Goal: Task Accomplishment & Management: Manage account settings

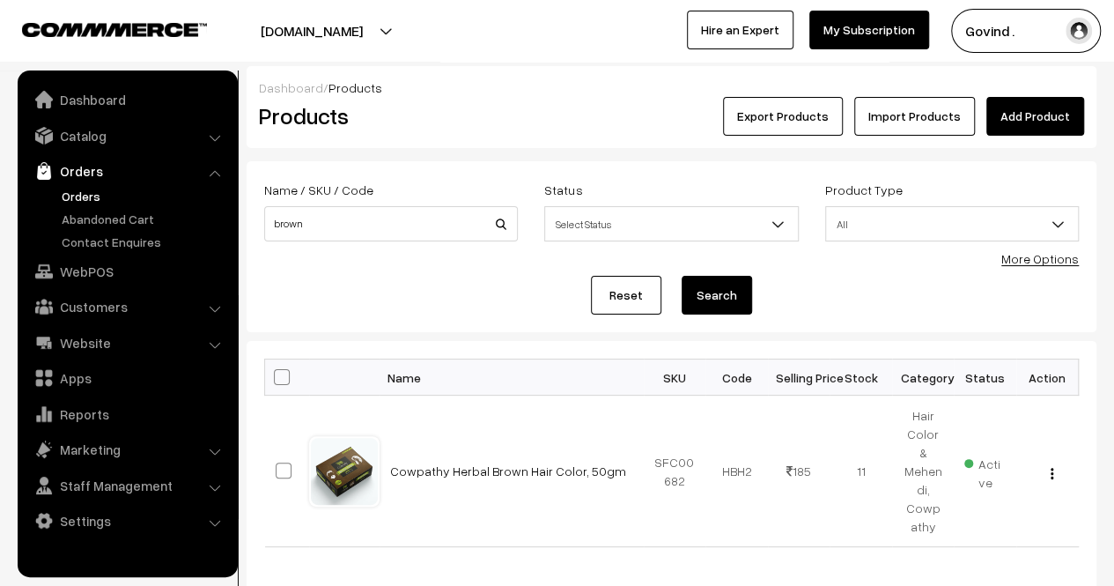
click at [90, 187] on link "Orders" at bounding box center [144, 196] width 174 height 18
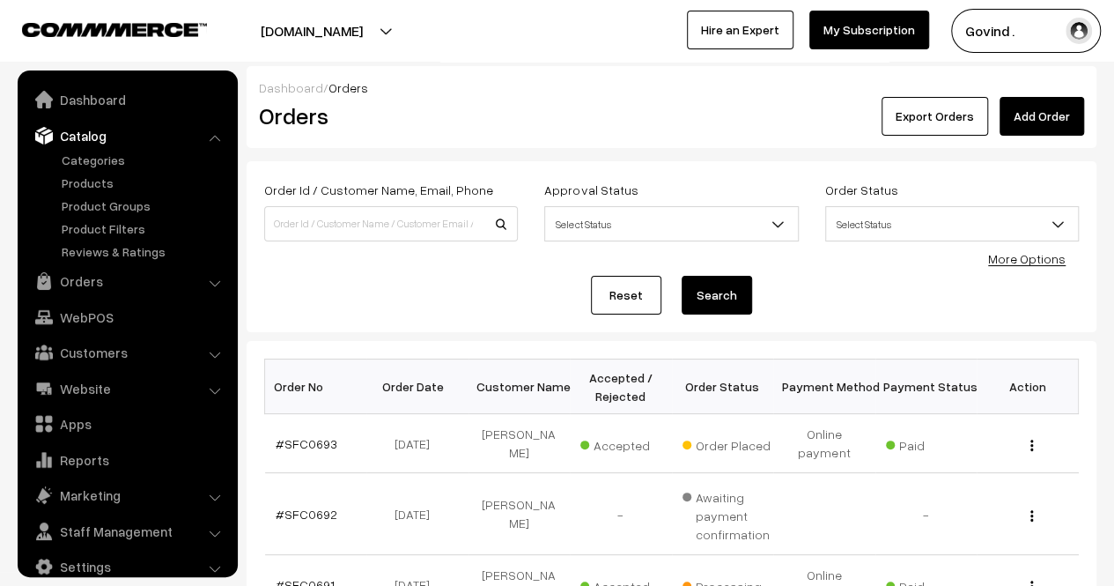
click at [94, 195] on ul "Categories" at bounding box center [127, 206] width 211 height 110
click at [92, 174] on link "Products" at bounding box center [144, 183] width 174 height 18
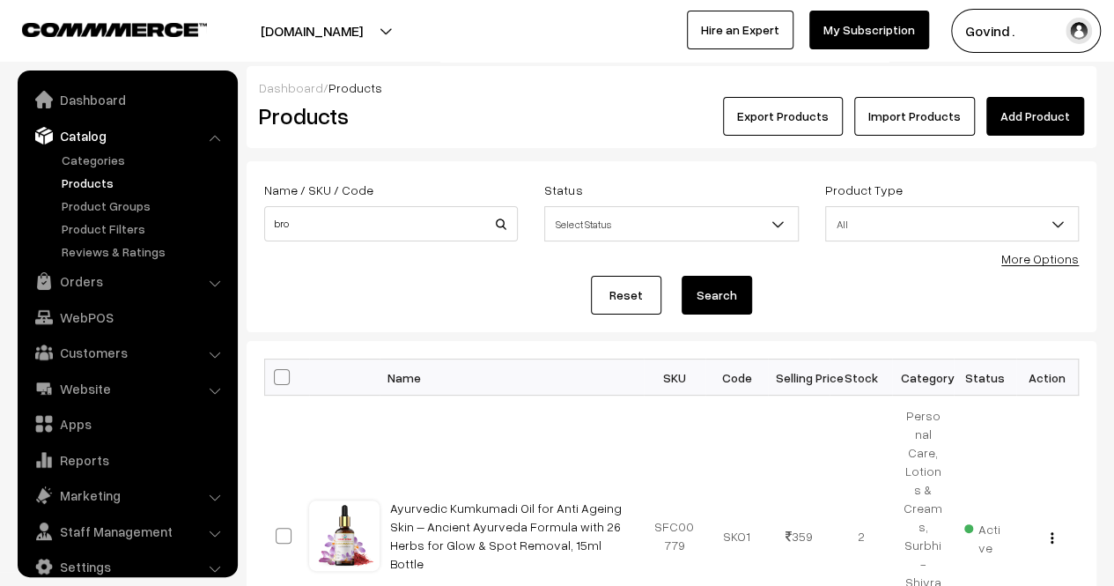
scroll to position [22, 0]
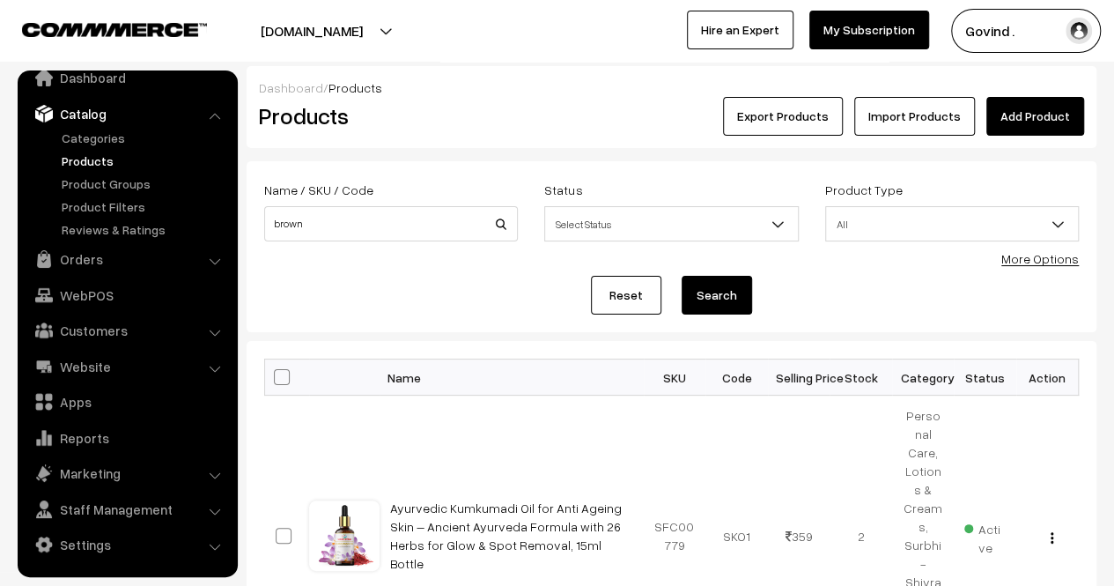
type input "brown"
click at [682, 276] on button "Search" at bounding box center [717, 295] width 70 height 39
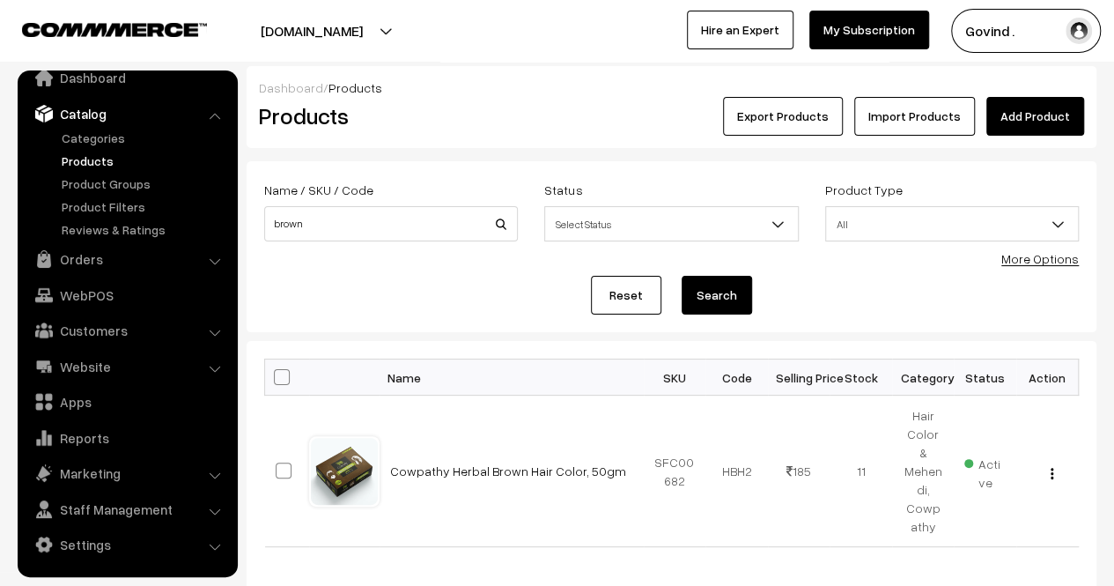
scroll to position [92, 0]
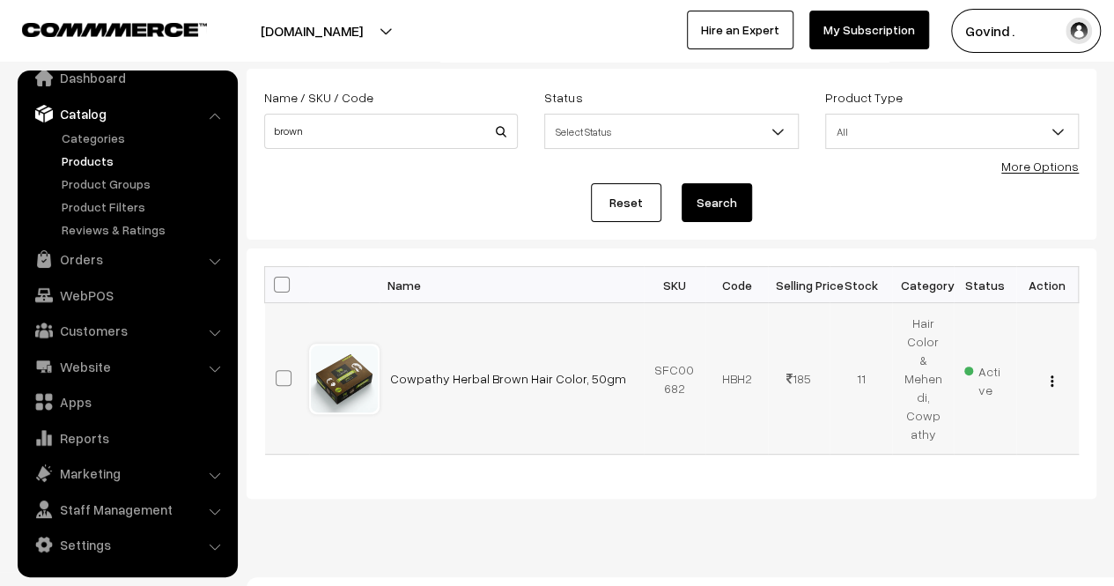
click at [1048, 374] on div "View Edit Delete" at bounding box center [1047, 378] width 41 height 18
click at [1051, 375] on img "button" at bounding box center [1052, 380] width 3 height 11
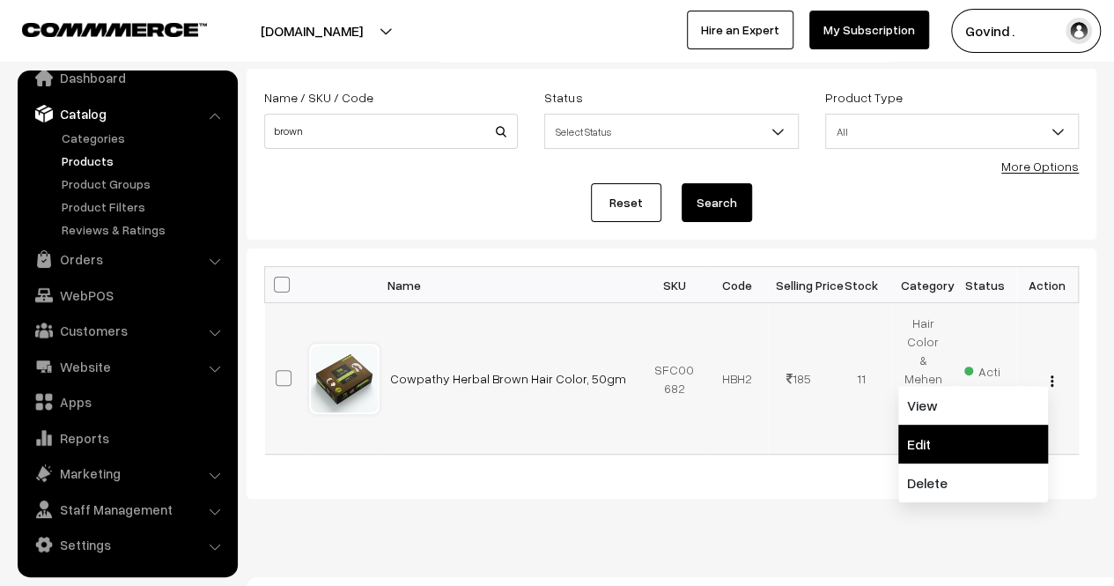
click at [980, 425] on link "Edit" at bounding box center [974, 444] width 150 height 39
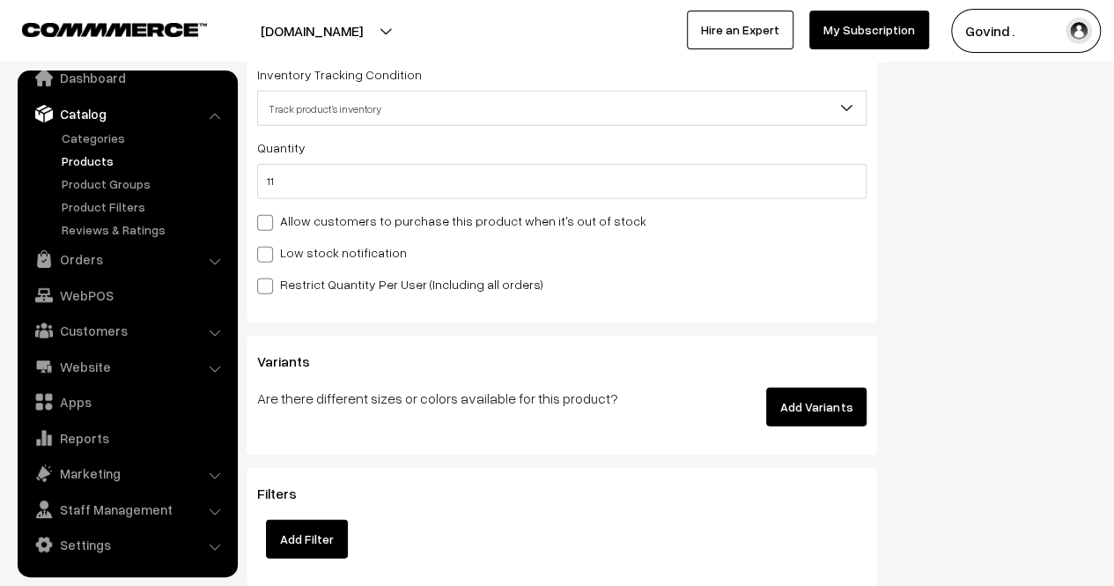
scroll to position [2225, 0]
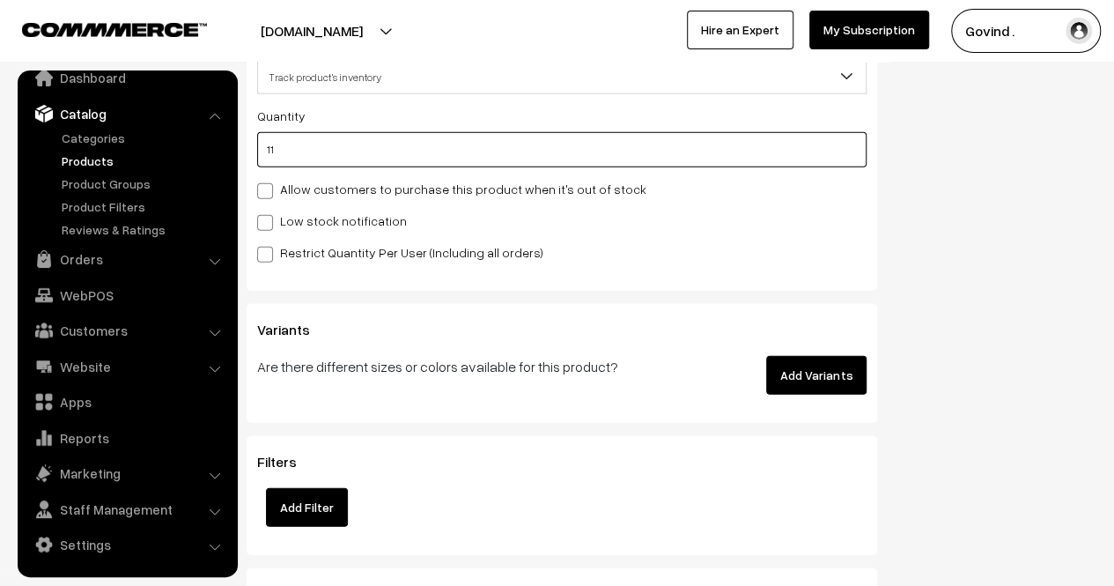
click at [537, 159] on input "11" at bounding box center [562, 149] width 610 height 35
type input "1"
type input "12"
type input "1"
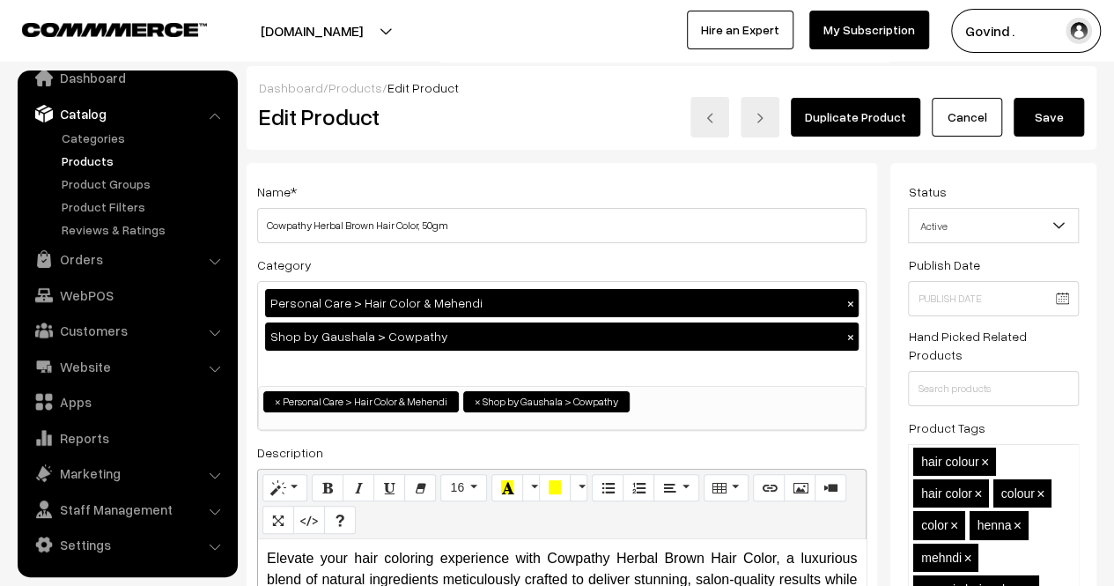
click at [1048, 117] on button "Save" at bounding box center [1049, 117] width 70 height 39
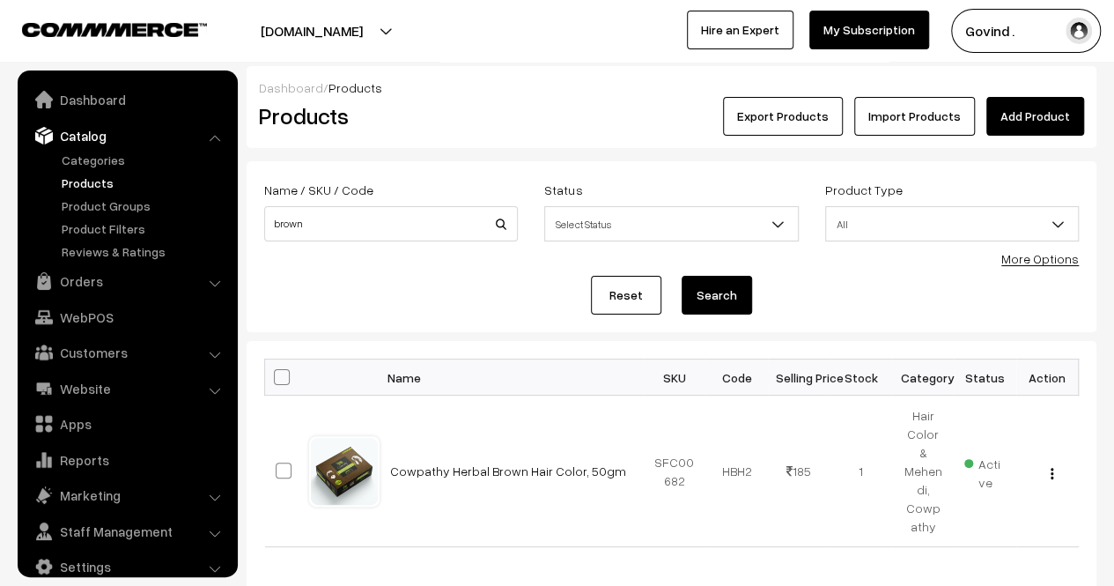
scroll to position [22, 0]
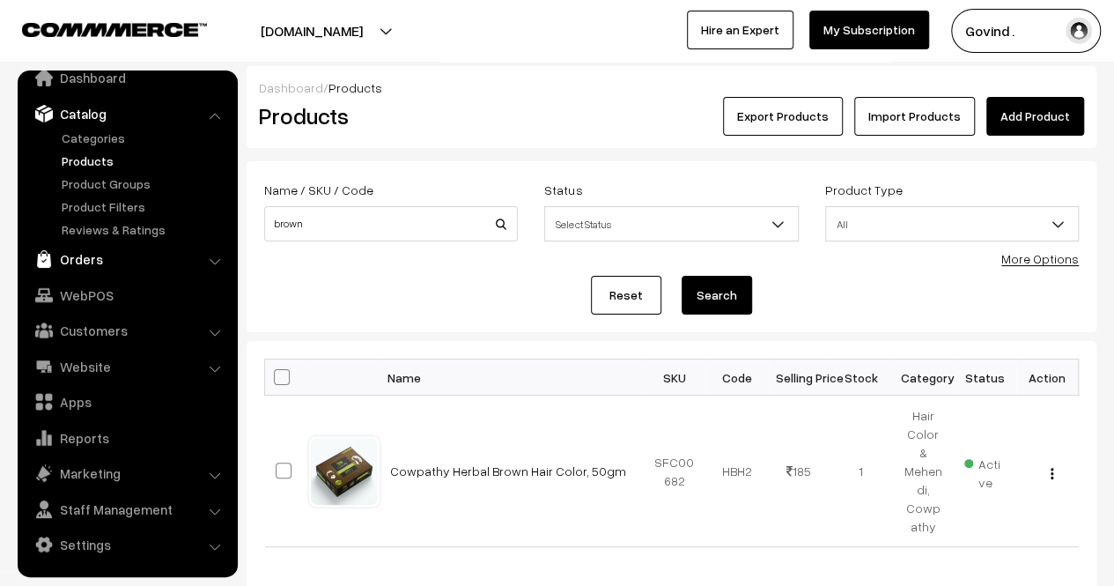
click at [87, 254] on link "Orders" at bounding box center [127, 259] width 210 height 32
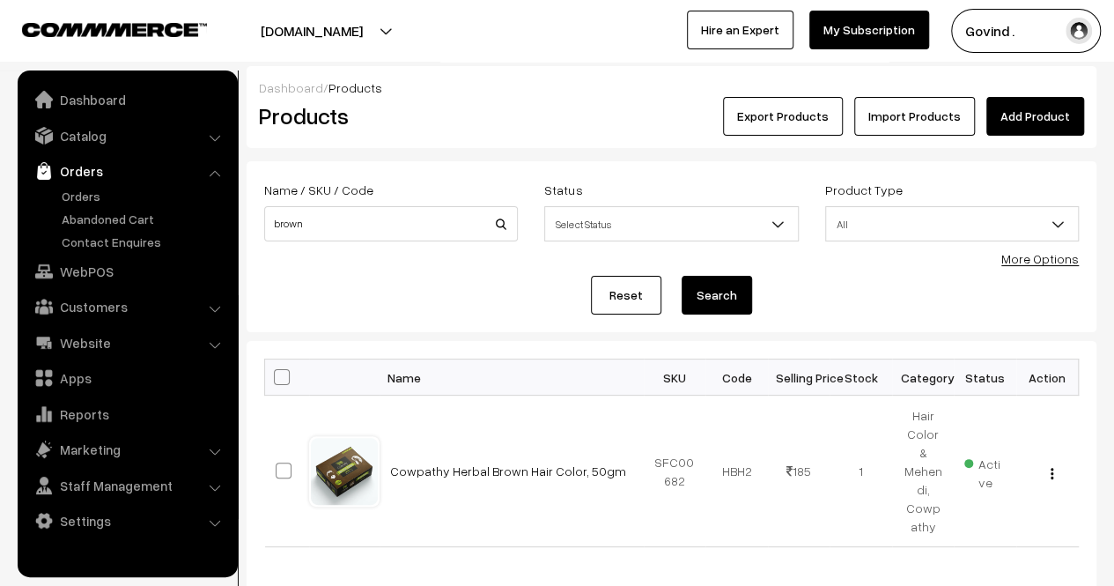
scroll to position [0, 0]
click at [85, 196] on link "Orders" at bounding box center [144, 196] width 174 height 18
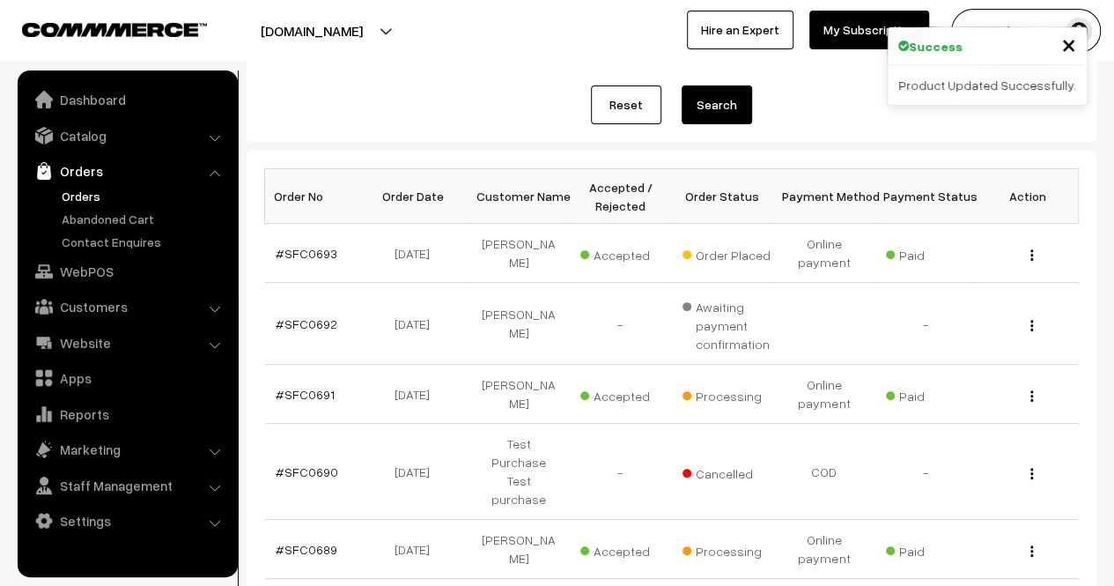
scroll to position [188, 0]
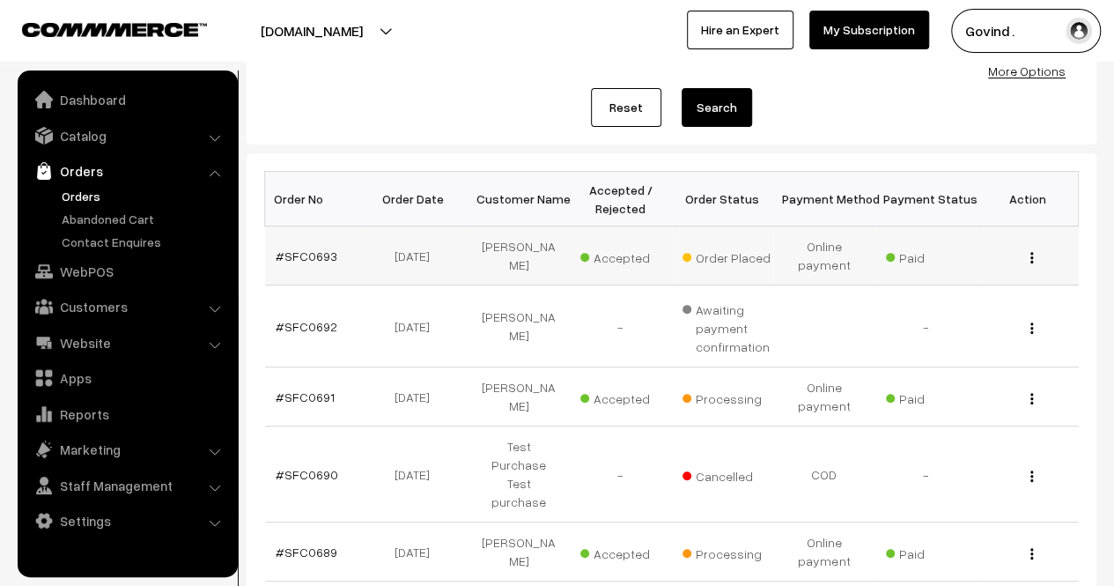
click at [1031, 256] on img "button" at bounding box center [1032, 257] width 3 height 11
click at [957, 282] on link "View" at bounding box center [954, 282] width 150 height 39
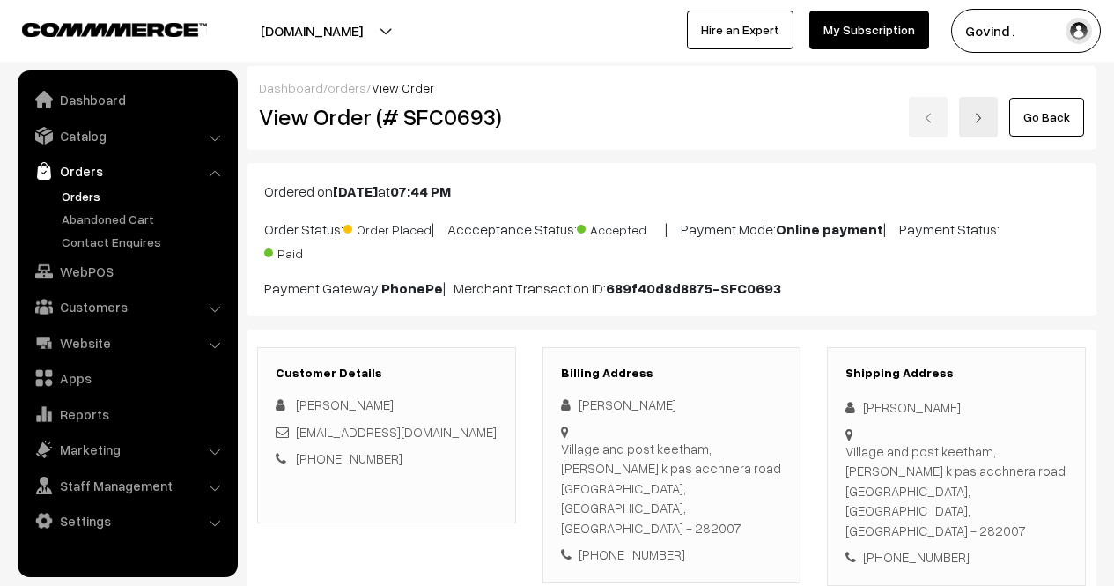
scroll to position [203, 0]
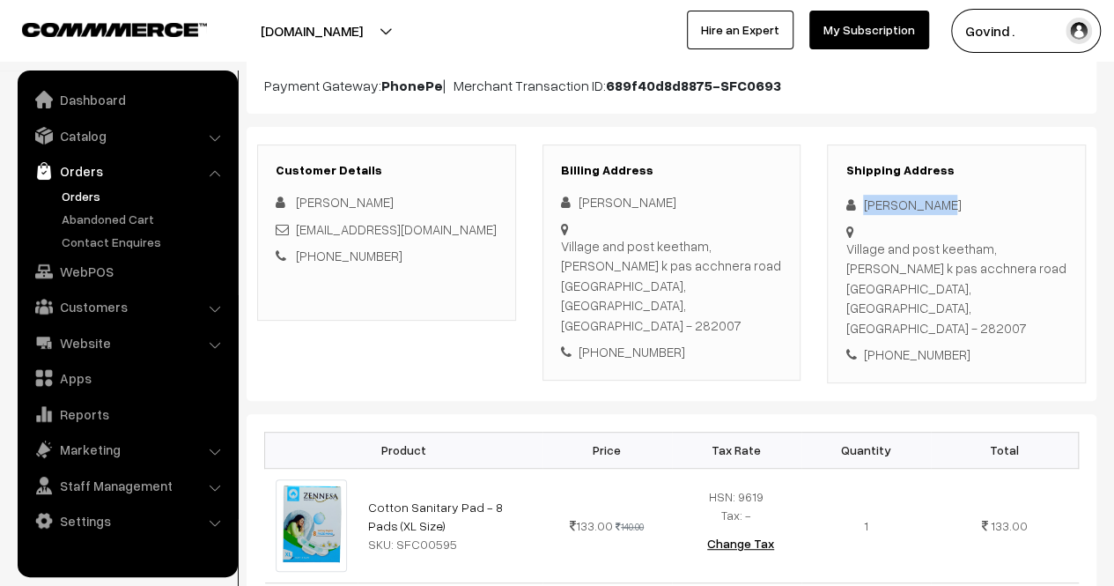
drag, startPoint x: 865, startPoint y: 203, endPoint x: 978, endPoint y: 193, distance: 113.2
click at [978, 195] on div "[PERSON_NAME]" at bounding box center [957, 205] width 222 height 20
copy div "[PERSON_NAME]"
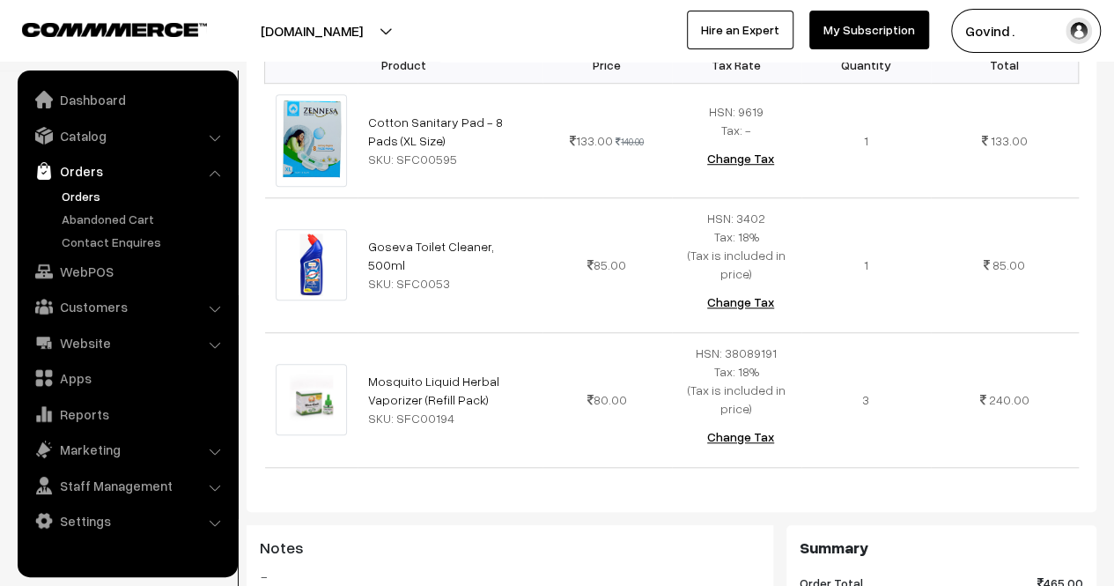
scroll to position [592, 0]
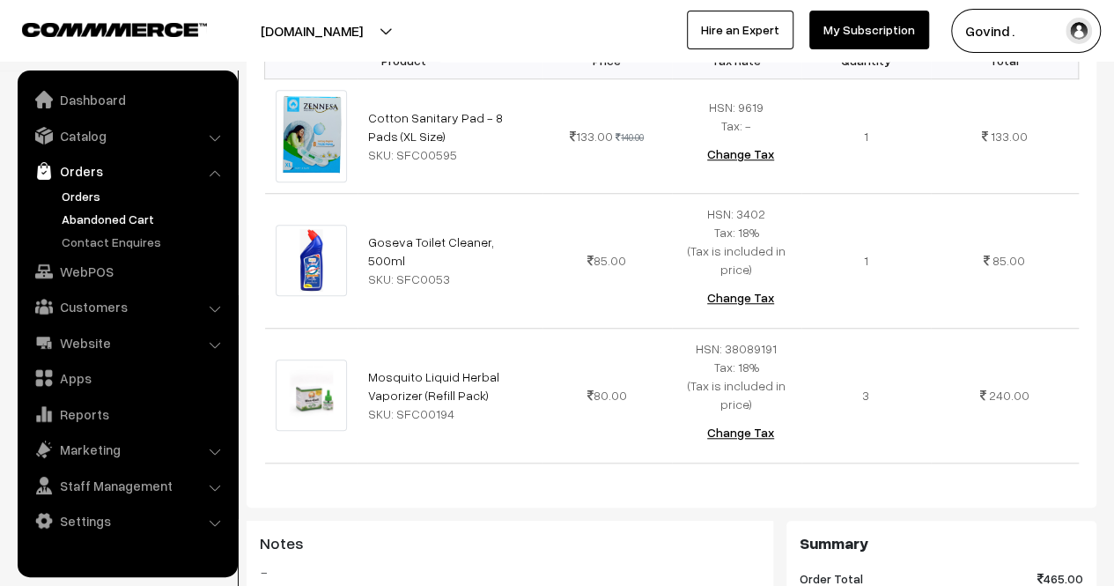
click at [101, 216] on link "Abandoned Cart" at bounding box center [144, 219] width 174 height 18
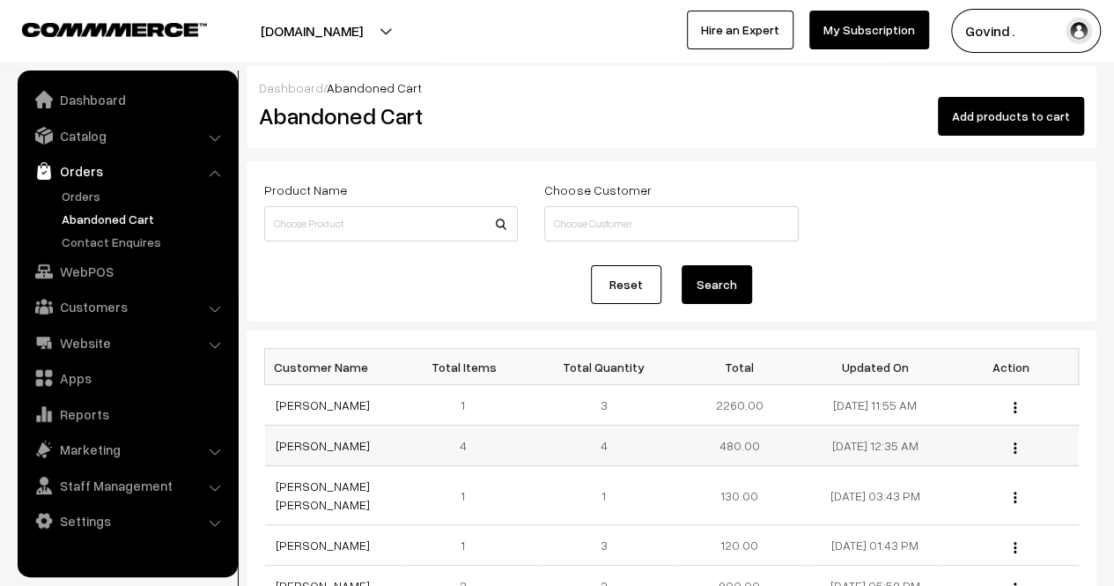
click at [1017, 448] on button "button" at bounding box center [1015, 447] width 4 height 14
click at [929, 483] on link "View" at bounding box center [937, 472] width 150 height 39
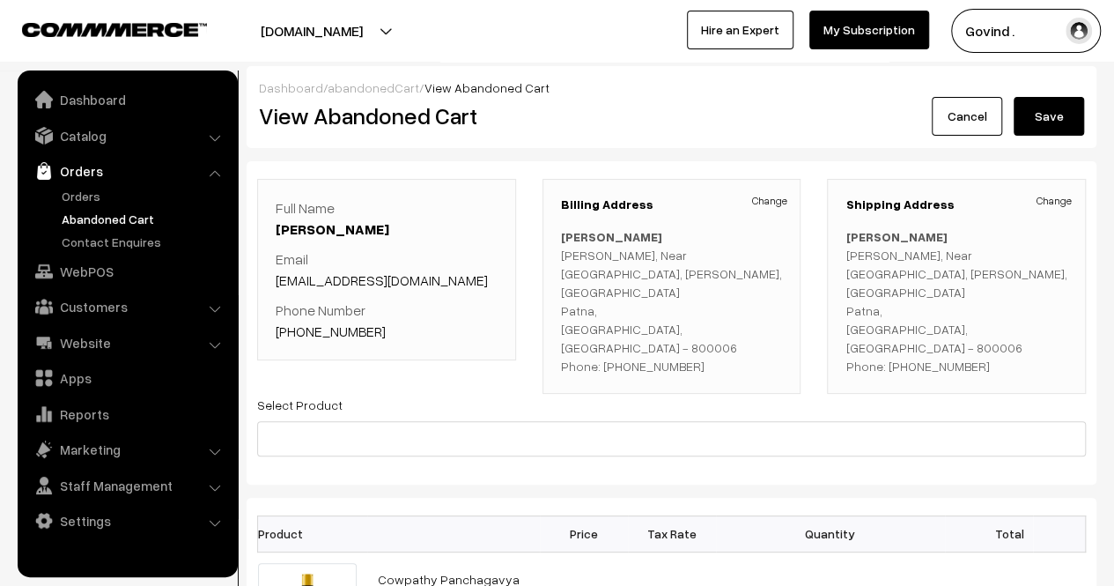
drag, startPoint x: 1127, startPoint y: 166, endPoint x: 1127, endPoint y: 70, distance: 96.0
click at [1114, 70] on html "Thank you for showing interest. Our team will call you shortly. Close shopforco…" at bounding box center [557, 293] width 1114 height 586
click at [976, 112] on link "Cancel" at bounding box center [967, 116] width 70 height 39
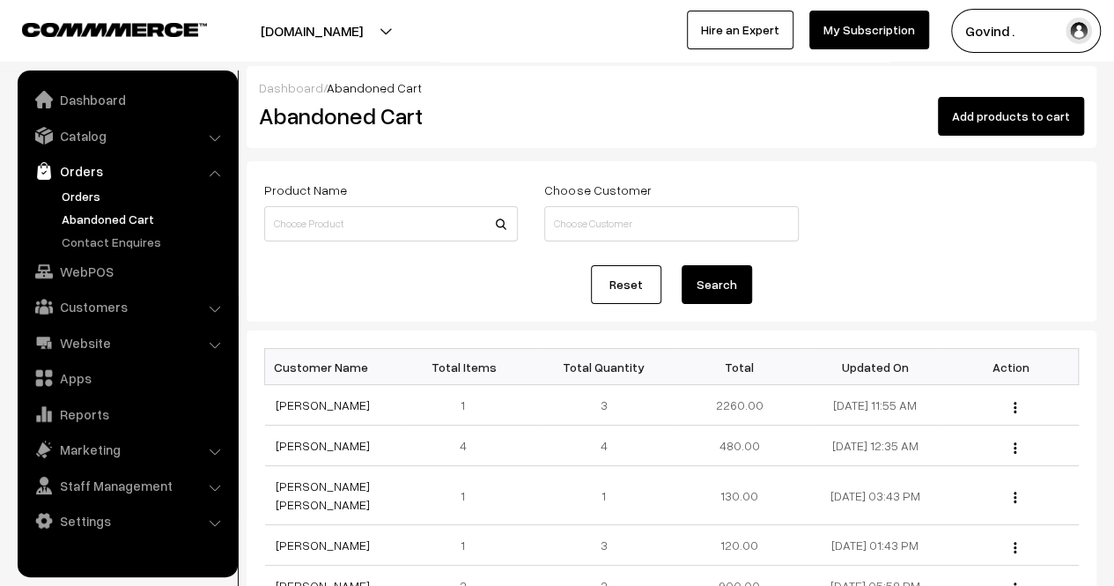
click at [85, 196] on link "Orders" at bounding box center [144, 196] width 174 height 18
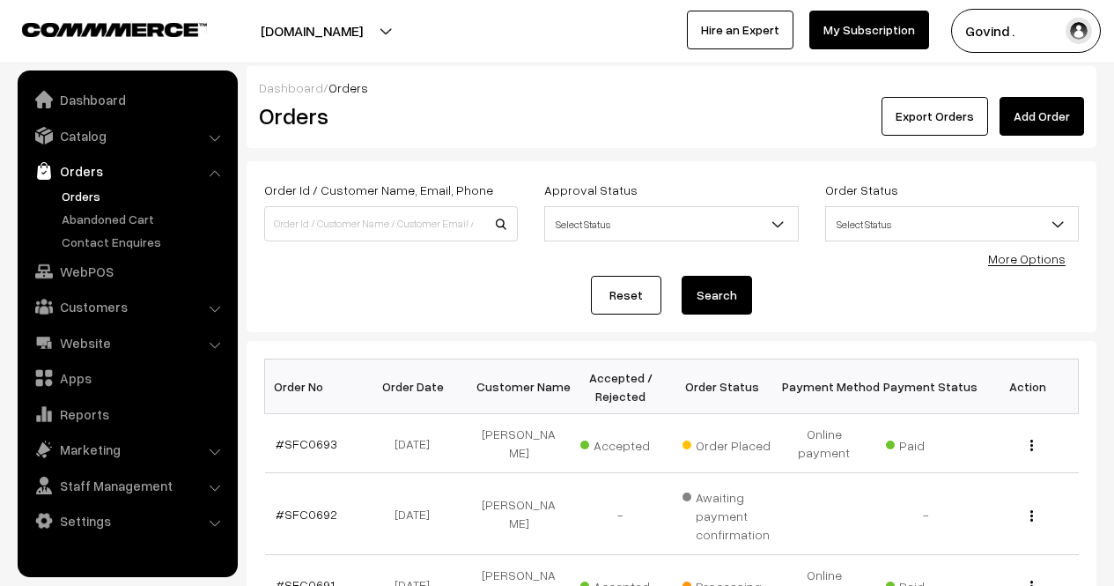
scroll to position [658, 0]
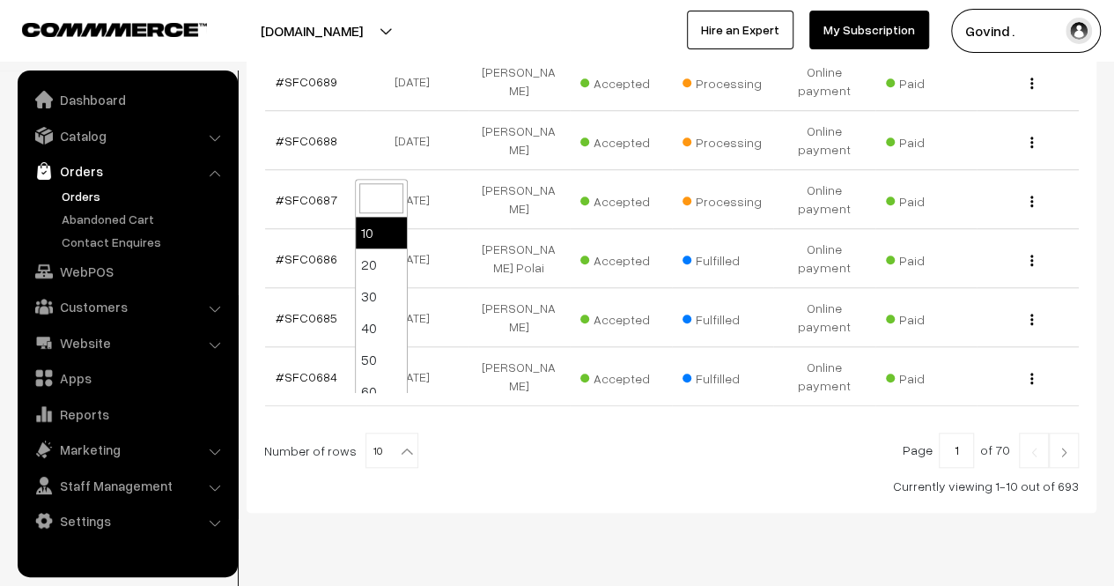
click at [398, 442] on b at bounding box center [407, 451] width 18 height 18
select select "50"
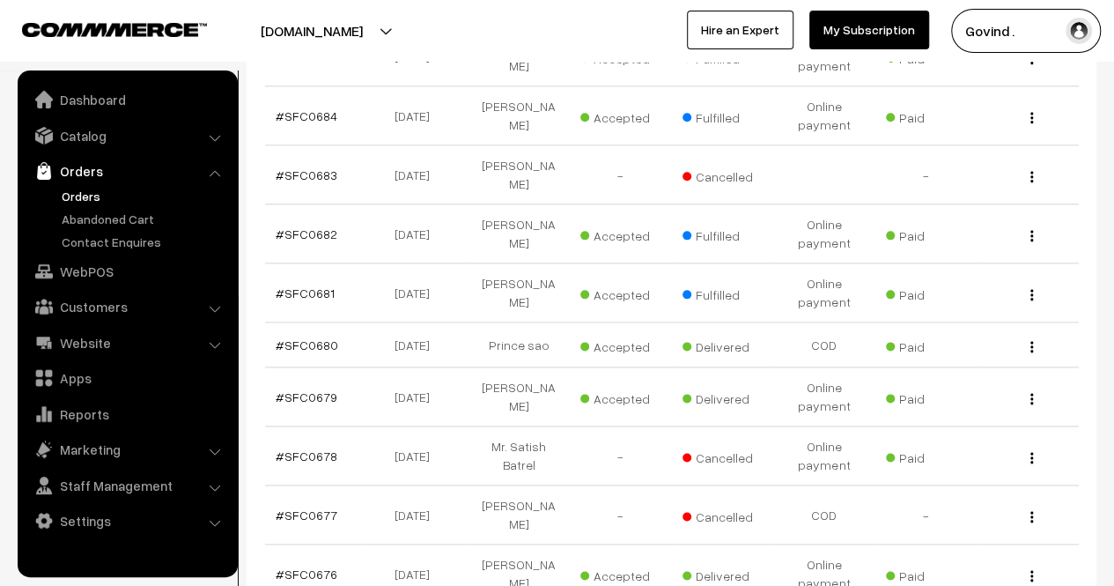
scroll to position [890, 0]
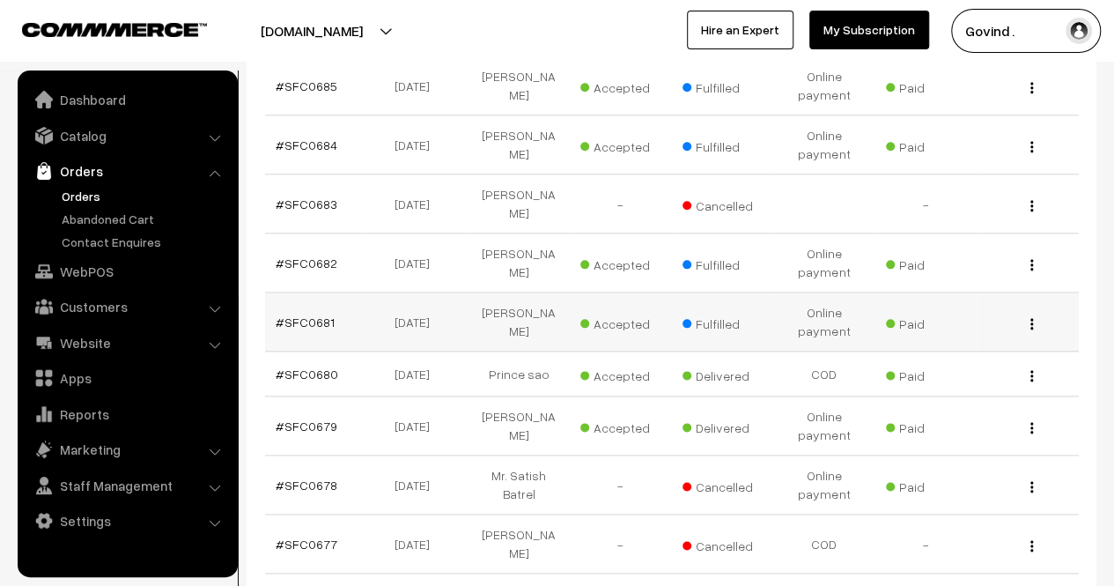
click at [1034, 313] on div "View" at bounding box center [1028, 322] width 81 height 18
click at [1028, 313] on div "View" at bounding box center [1028, 322] width 81 height 18
click at [1032, 318] on img "button" at bounding box center [1032, 323] width 3 height 11
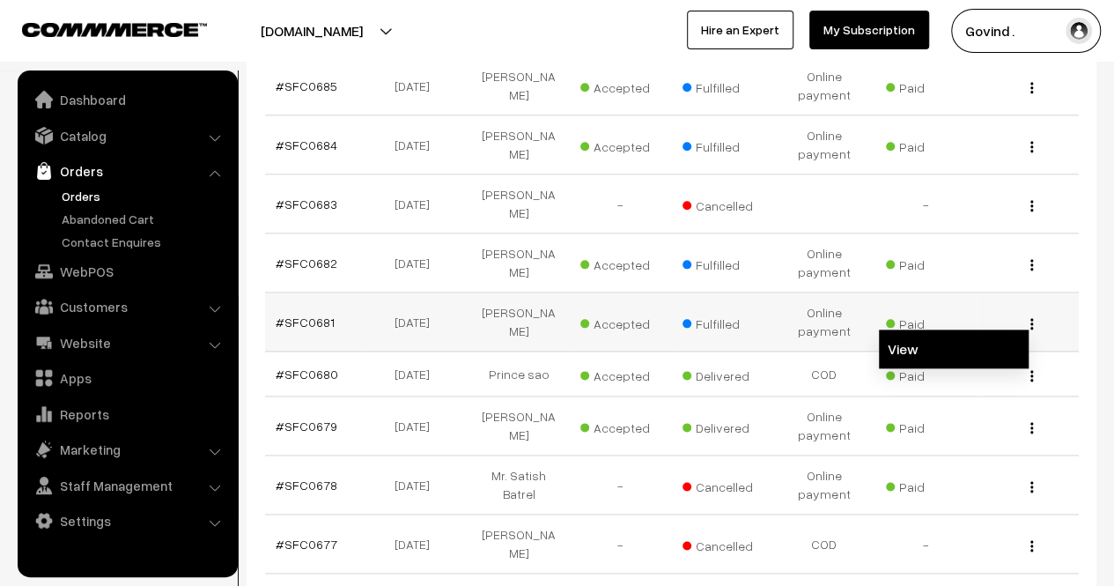
click at [941, 329] on link "View" at bounding box center [954, 348] width 150 height 39
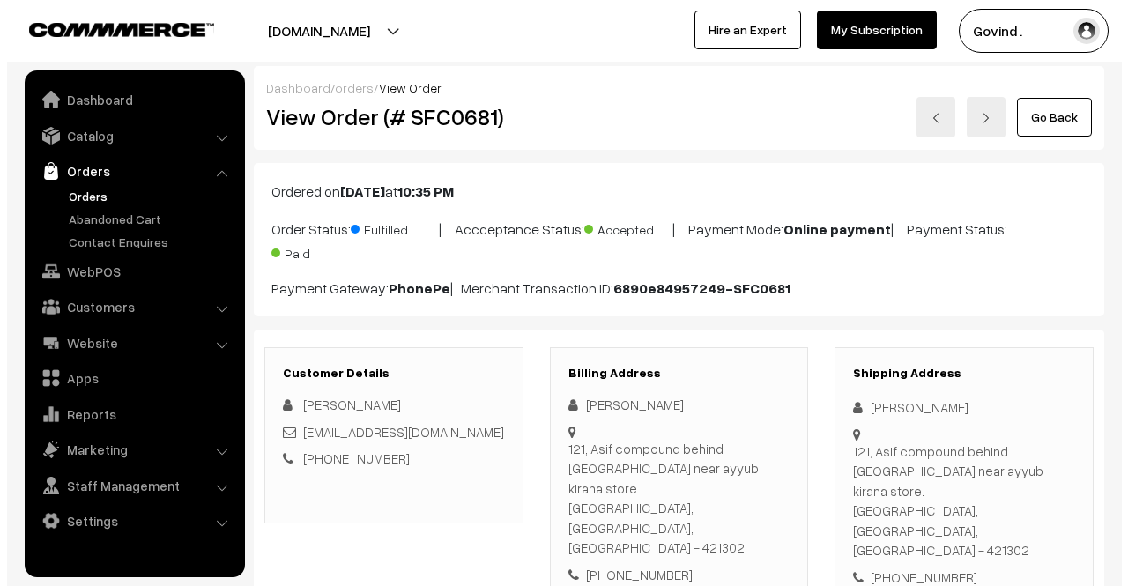
scroll to position [895, 0]
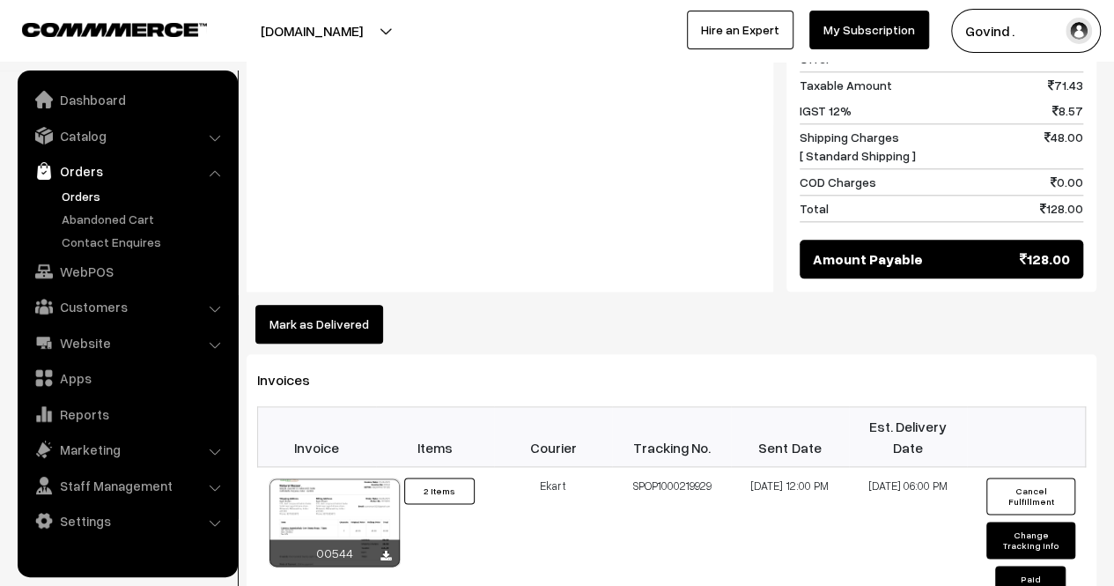
click at [343, 305] on button "Mark as Delivered" at bounding box center [319, 324] width 128 height 39
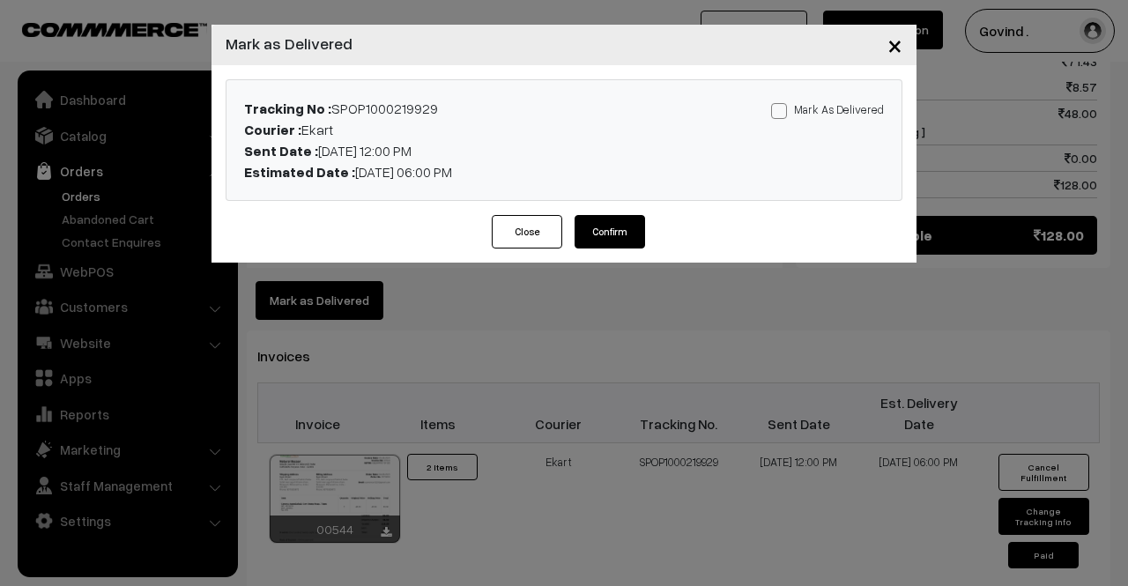
click at [777, 112] on span at bounding box center [779, 111] width 16 height 16
click at [777, 112] on input "Mark As Delivered" at bounding box center [776, 107] width 11 height 11
checkbox input "true"
click at [612, 235] on button "Confirm" at bounding box center [609, 231] width 70 height 33
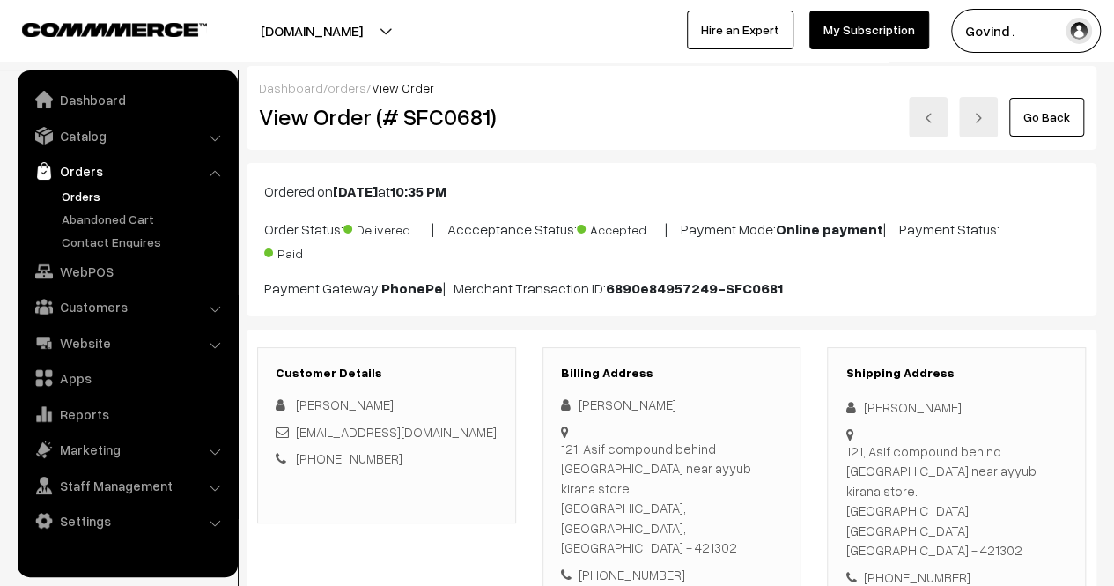
click at [1041, 121] on link "Go Back" at bounding box center [1047, 117] width 75 height 39
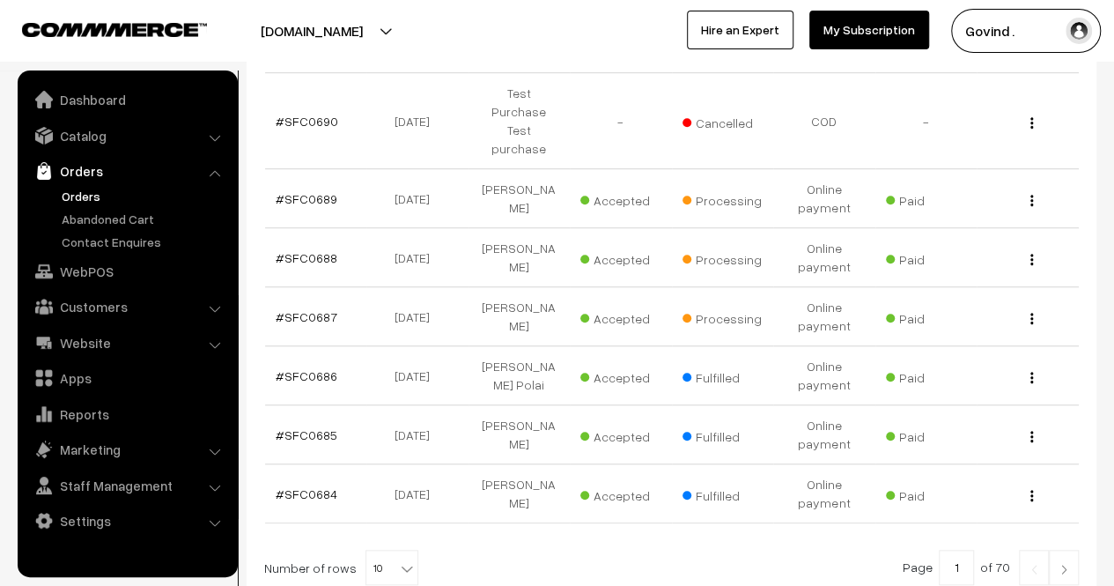
scroll to position [658, 0]
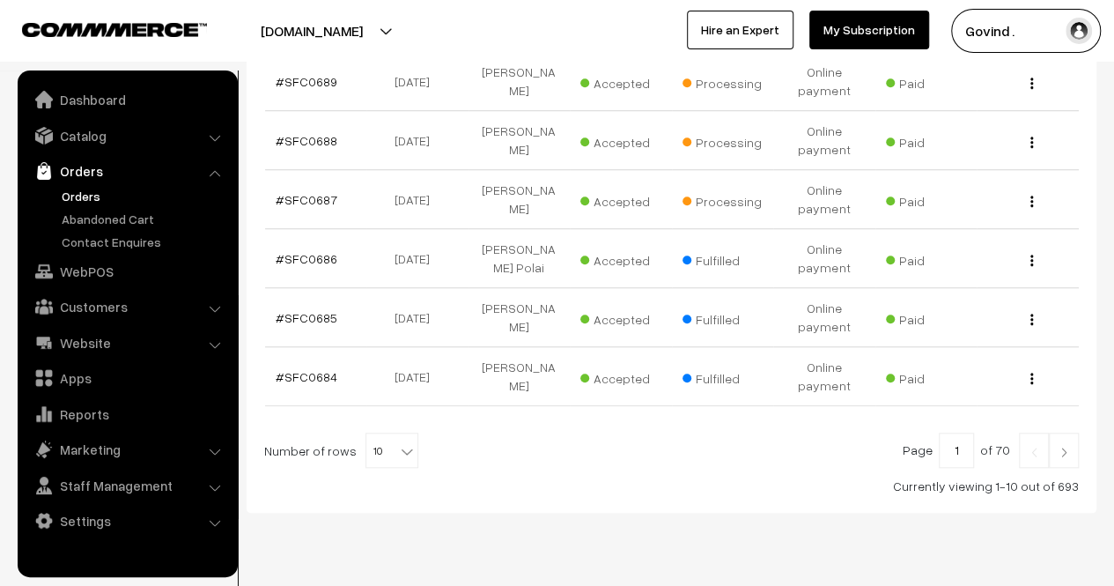
click at [1063, 433] on link at bounding box center [1064, 450] width 30 height 35
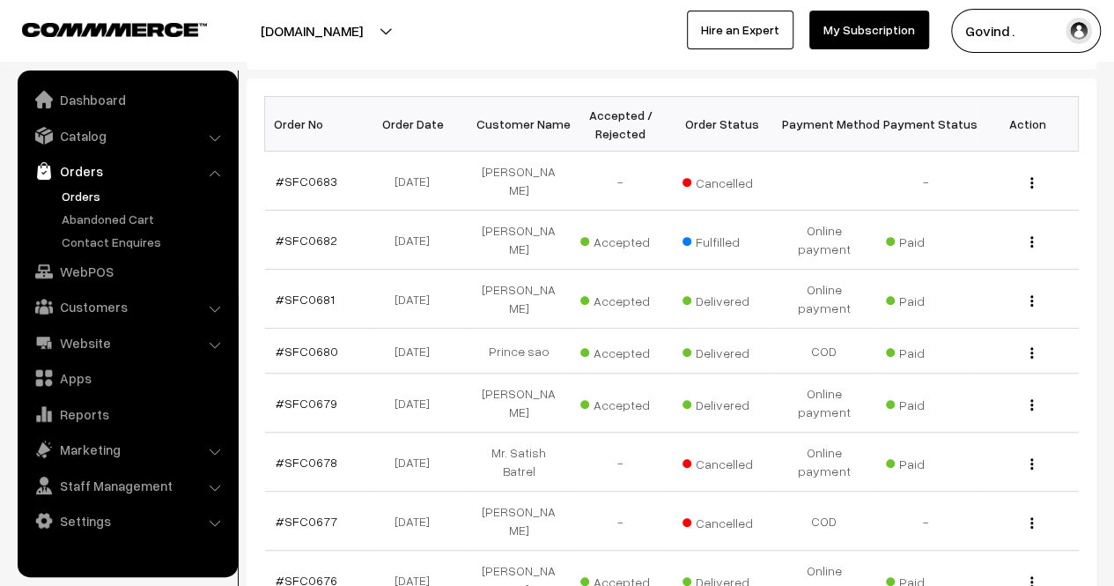
scroll to position [264, 0]
click at [1027, 235] on div "View" at bounding box center [1028, 238] width 81 height 18
click at [1032, 240] on img "button" at bounding box center [1032, 239] width 3 height 11
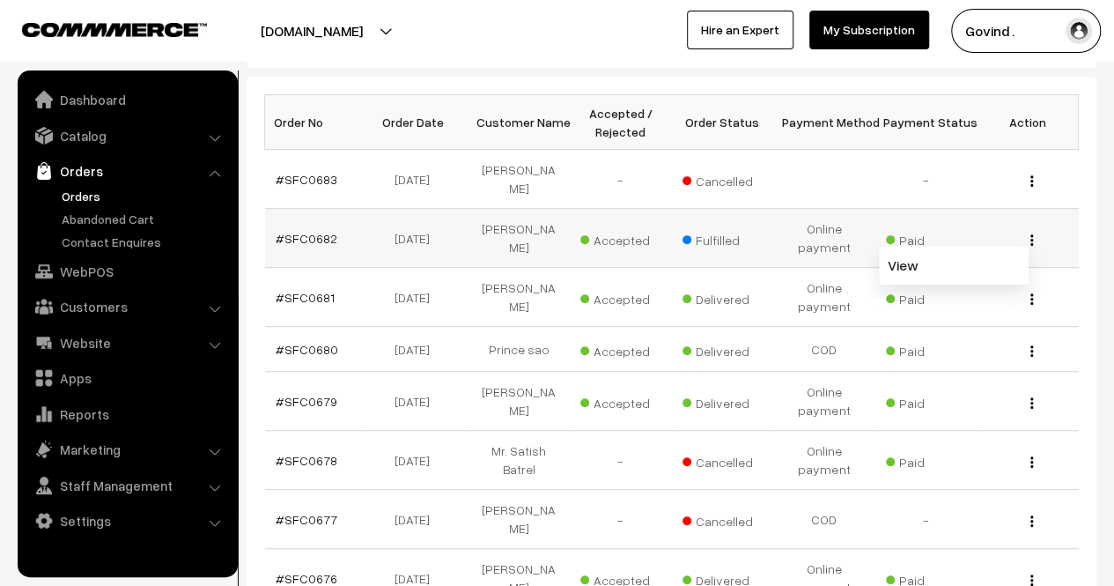
click at [965, 240] on span "Paid" at bounding box center [930, 237] width 88 height 23
click at [1032, 234] on img "button" at bounding box center [1032, 239] width 3 height 11
click at [967, 270] on link "View" at bounding box center [954, 265] width 150 height 39
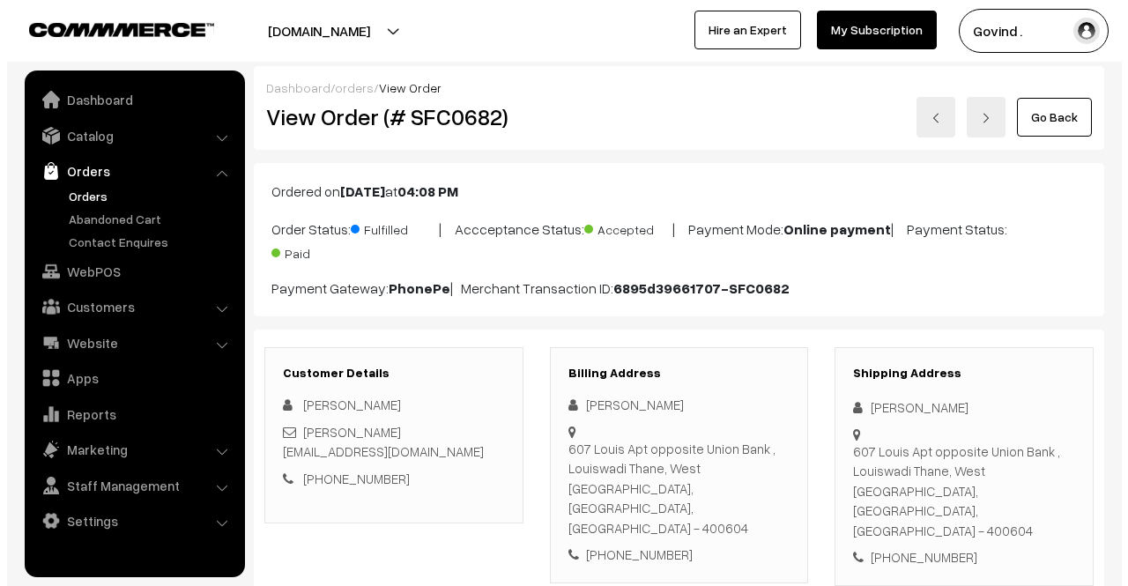
scroll to position [971, 0]
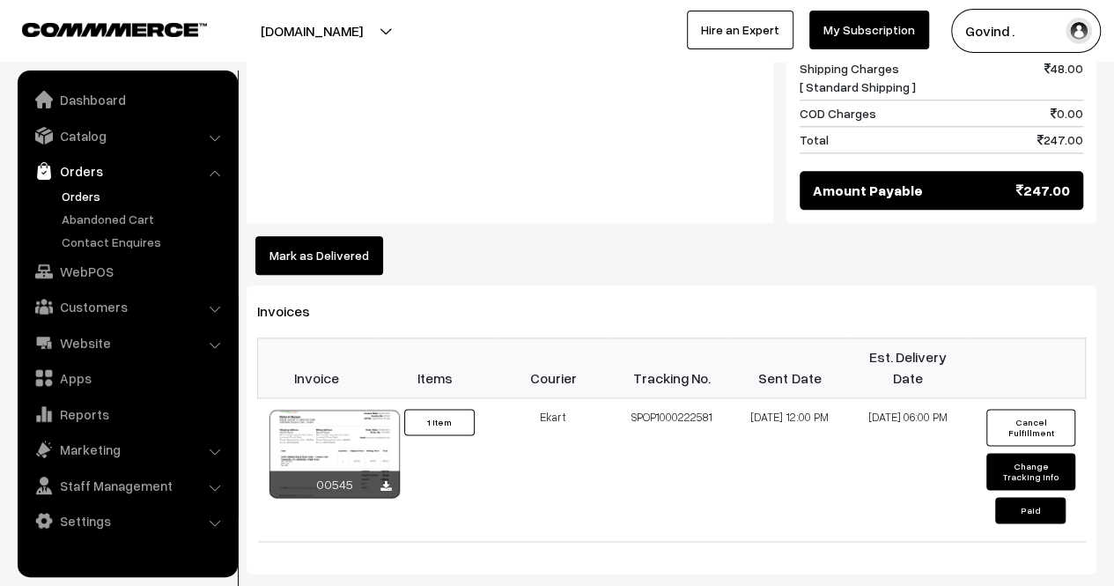
click at [342, 236] on button "Mark as Delivered" at bounding box center [319, 255] width 128 height 39
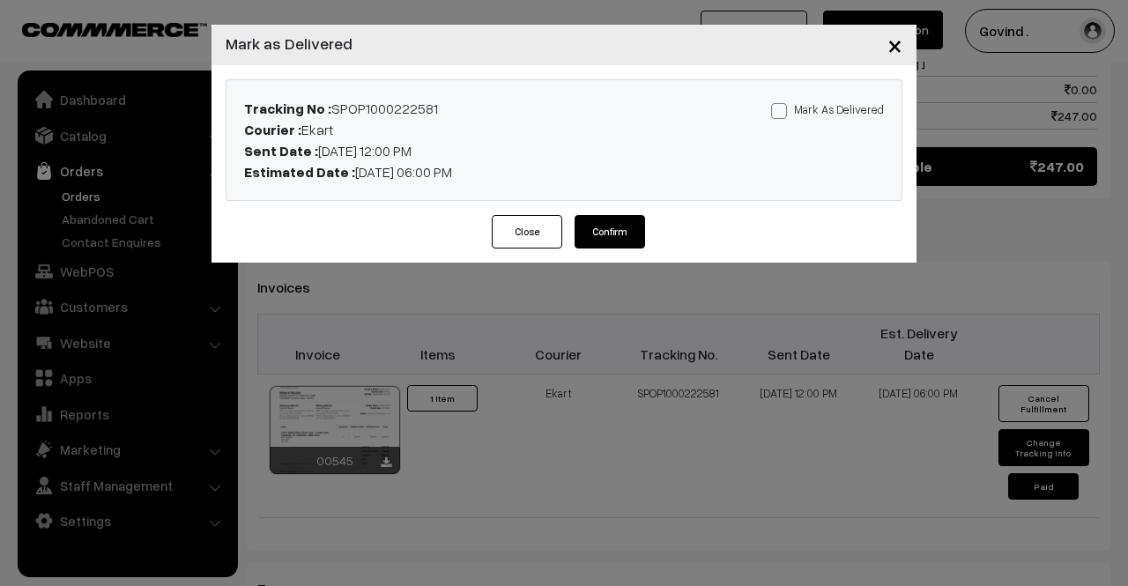
click at [786, 107] on span at bounding box center [779, 111] width 16 height 16
click at [782, 107] on input "Mark As Delivered" at bounding box center [776, 107] width 11 height 11
checkbox input "true"
click at [634, 231] on button "Confirm" at bounding box center [609, 231] width 70 height 33
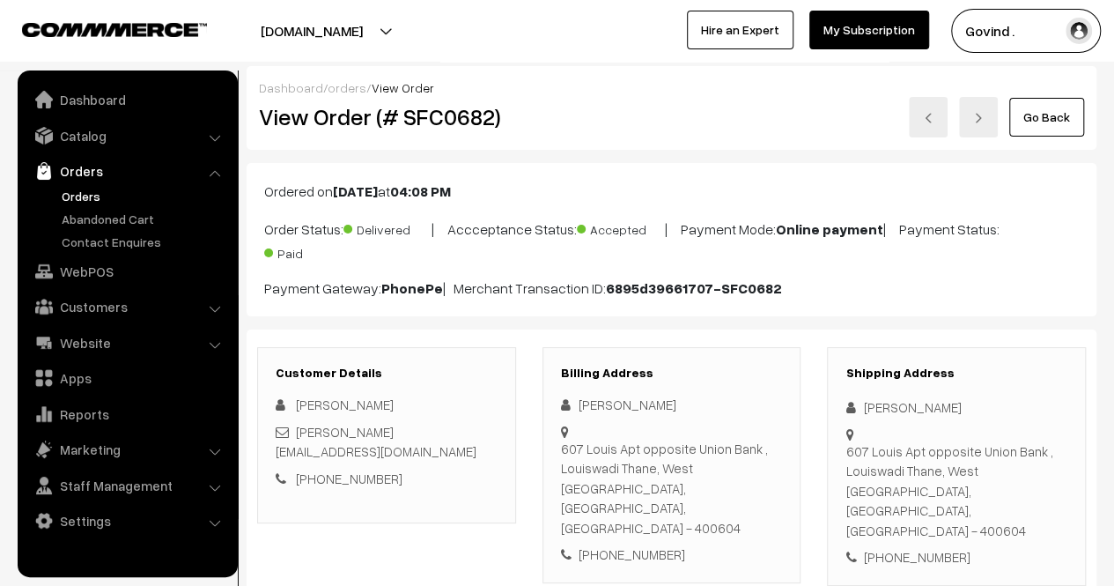
click at [1073, 114] on link "Go Back" at bounding box center [1047, 117] width 75 height 39
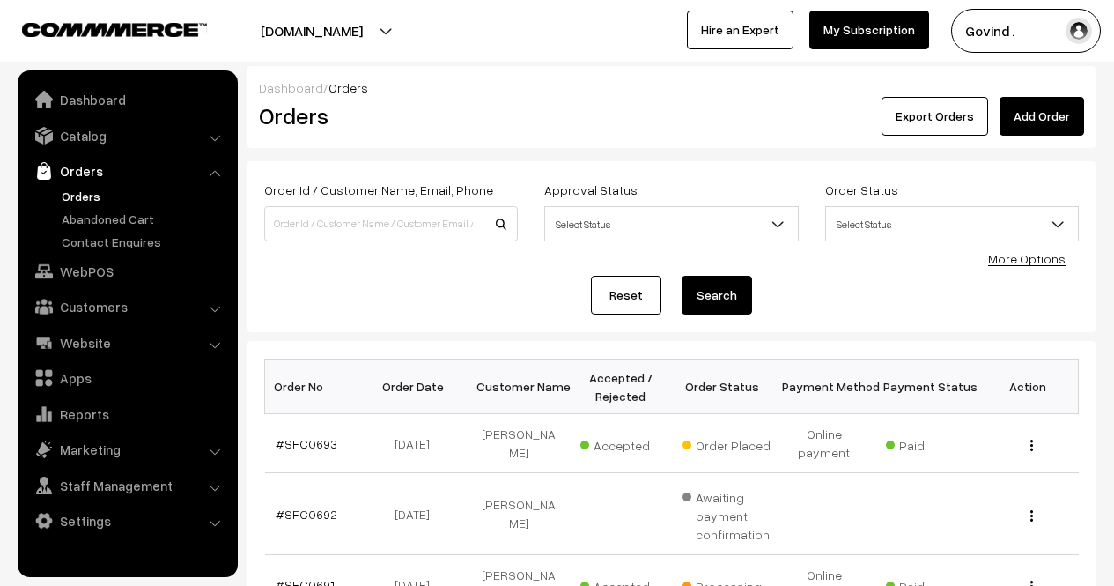
scroll to position [658, 0]
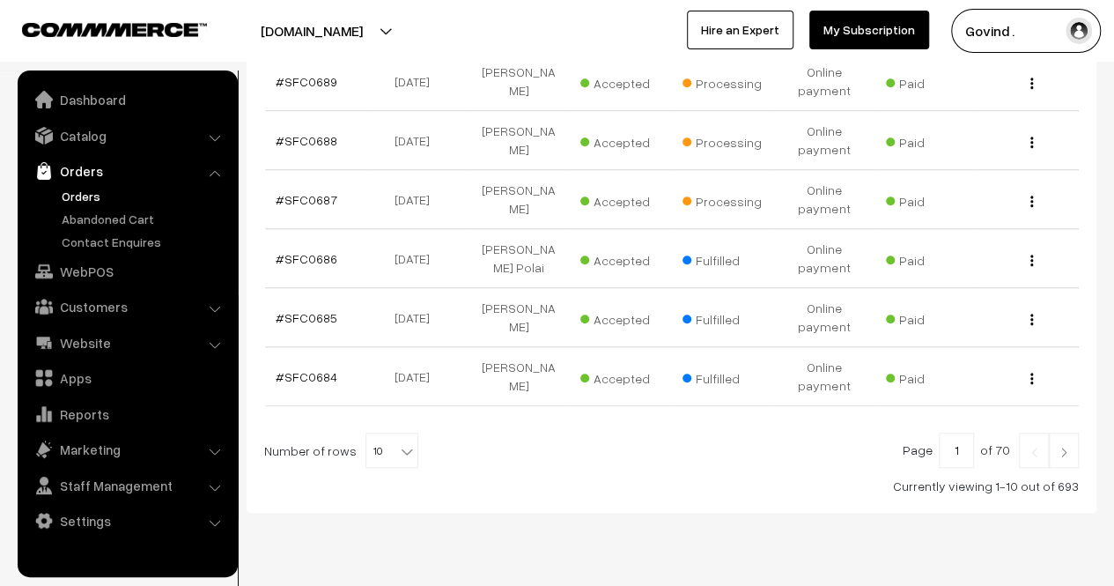
click at [1062, 447] on img at bounding box center [1064, 452] width 16 height 11
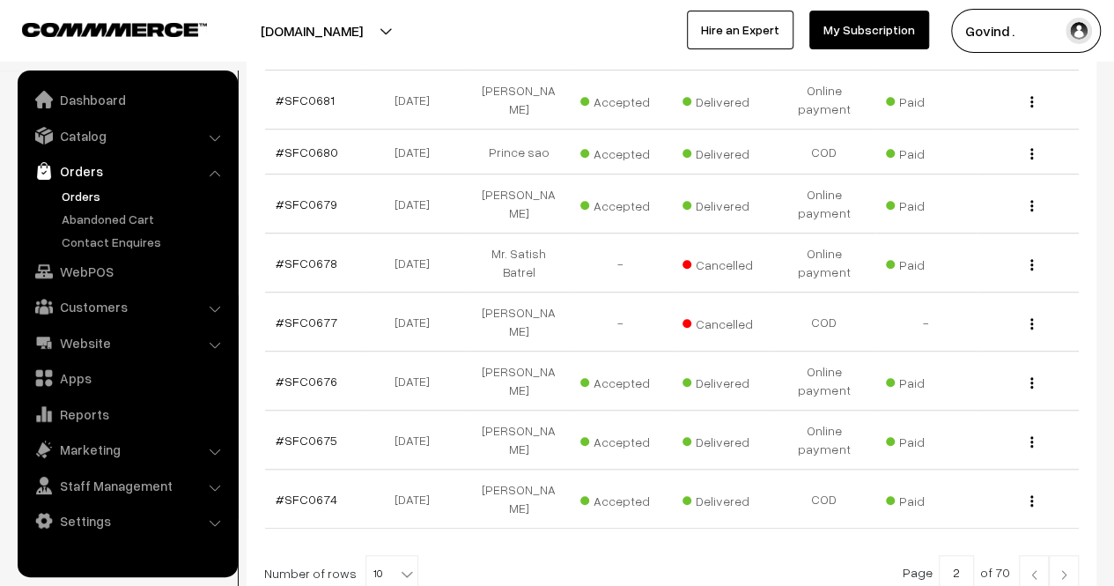
scroll to position [593, 0]
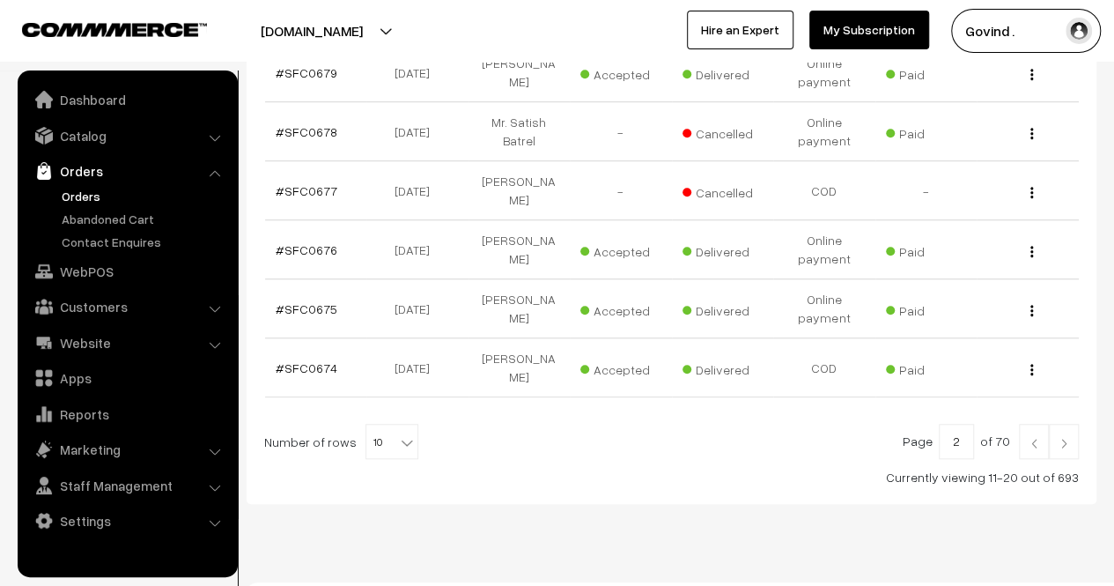
click at [1041, 438] on img at bounding box center [1034, 443] width 16 height 11
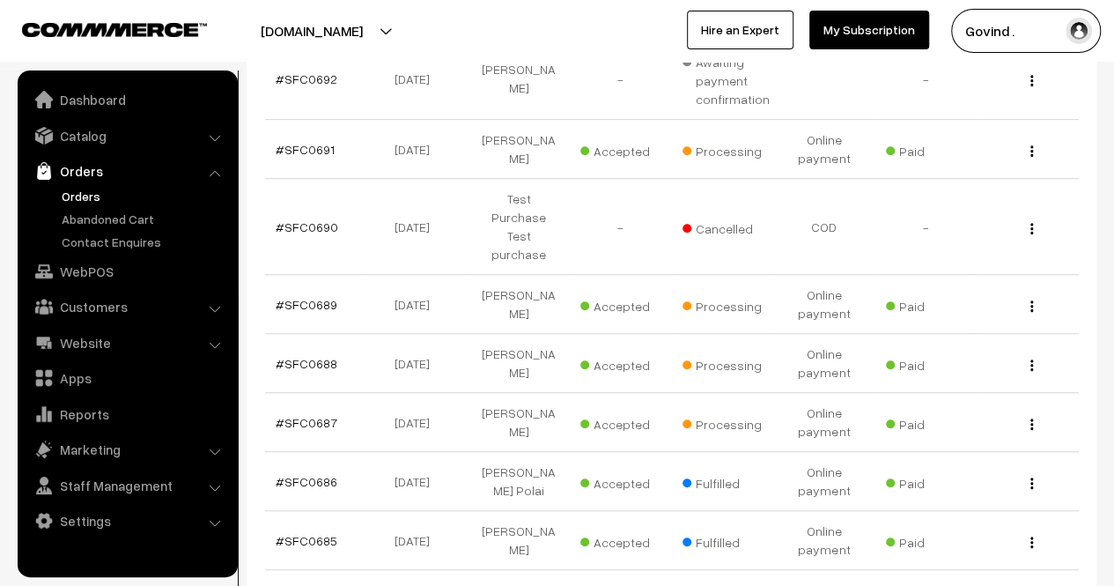
scroll to position [433, 0]
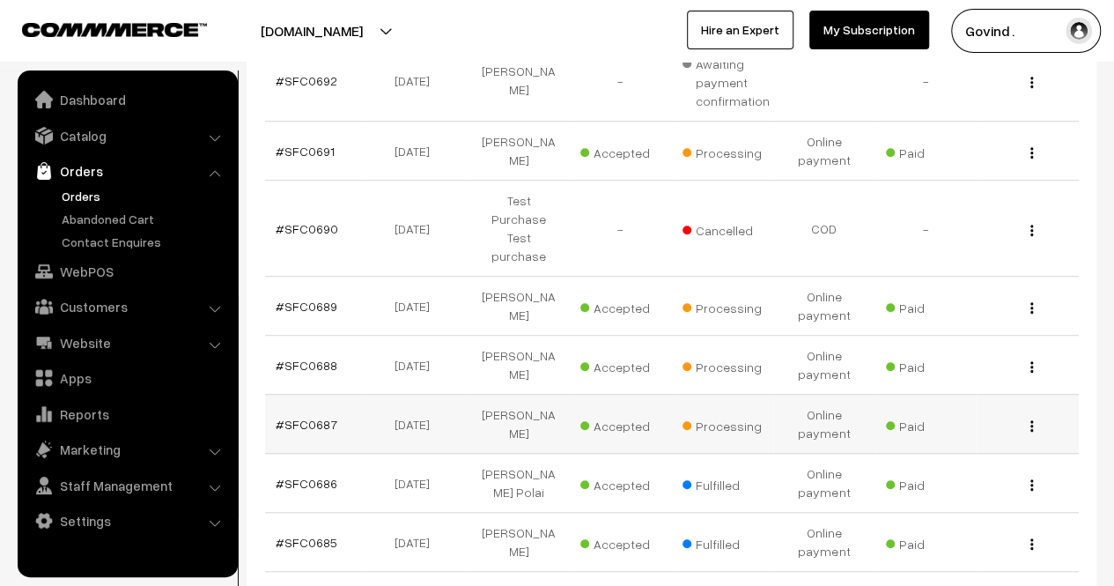
click at [1032, 420] on img "button" at bounding box center [1032, 425] width 3 height 11
click at [958, 432] on link "View" at bounding box center [954, 451] width 150 height 39
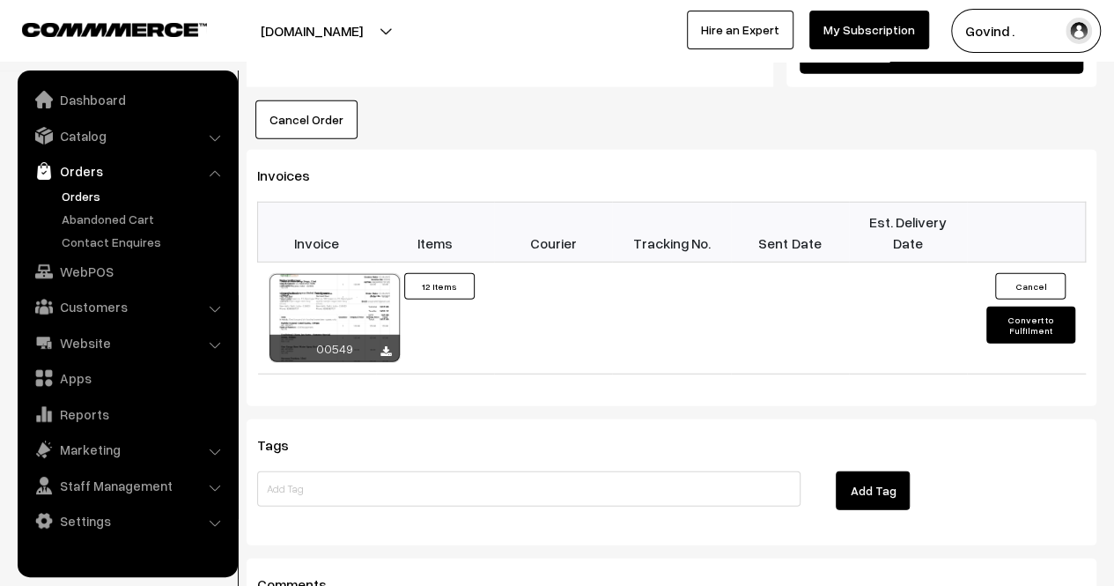
scroll to position [2359, 0]
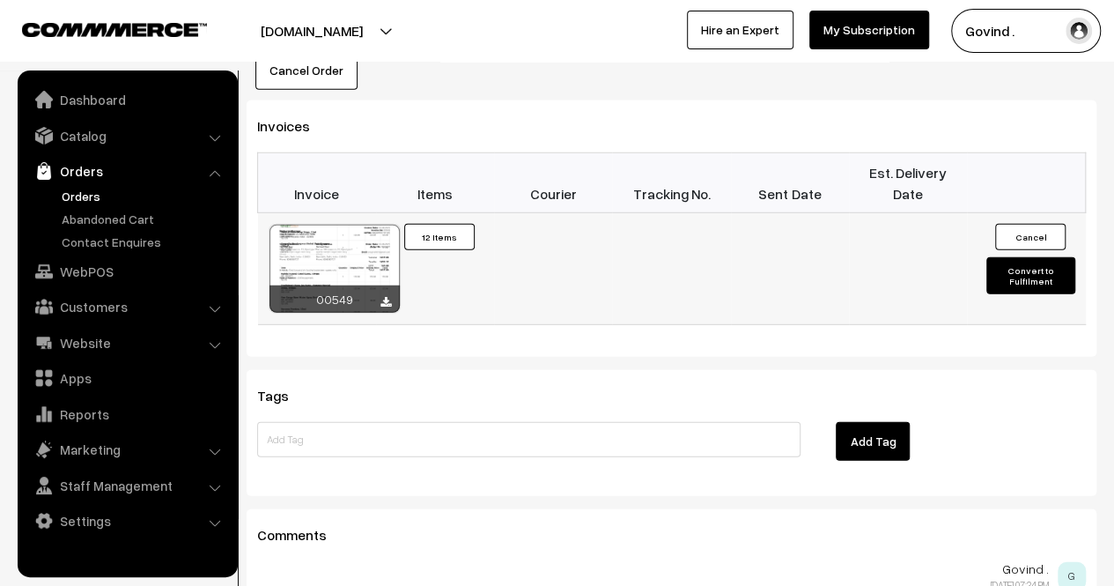
click at [1022, 213] on td "Cancel Convert to Fulfilment" at bounding box center [1026, 269] width 118 height 112
click at [1018, 257] on button "Convert to Fulfilment" at bounding box center [1031, 275] width 88 height 37
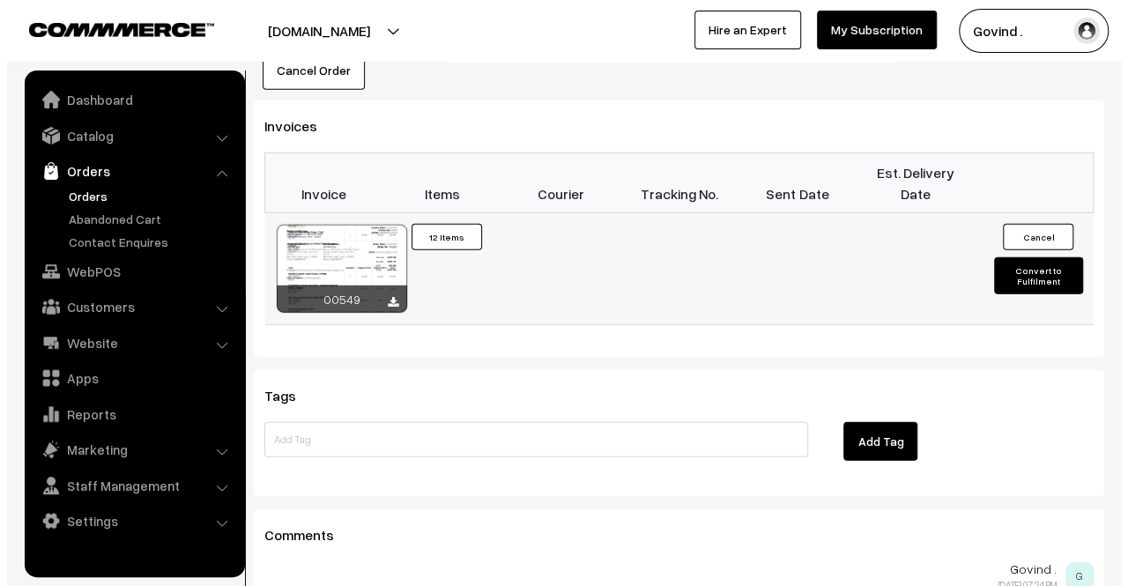
scroll to position [2364, 0]
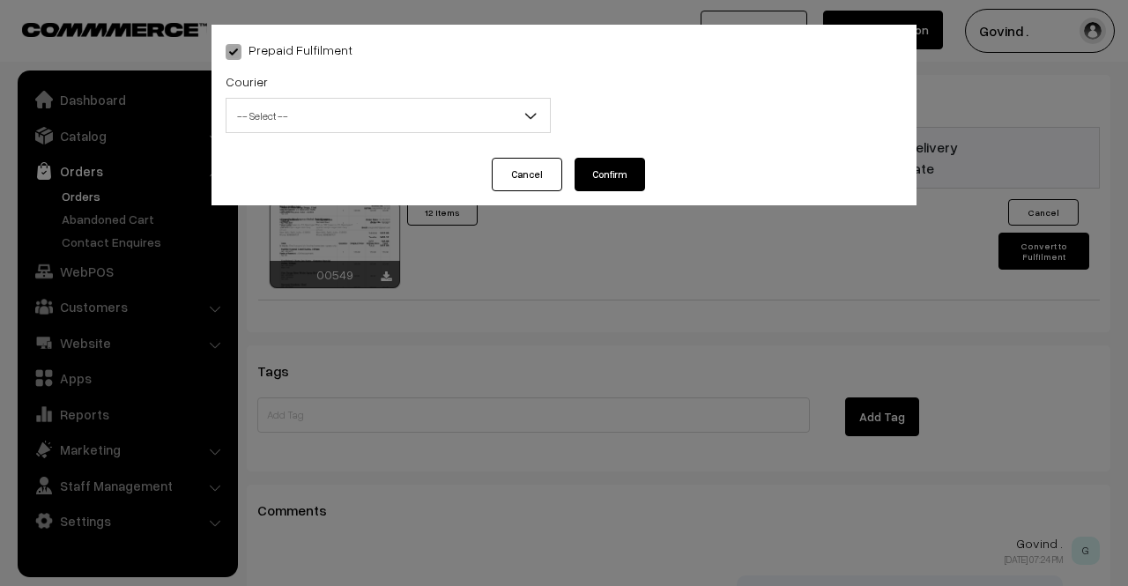
click at [351, 122] on span "-- Select --" at bounding box center [387, 115] width 323 height 31
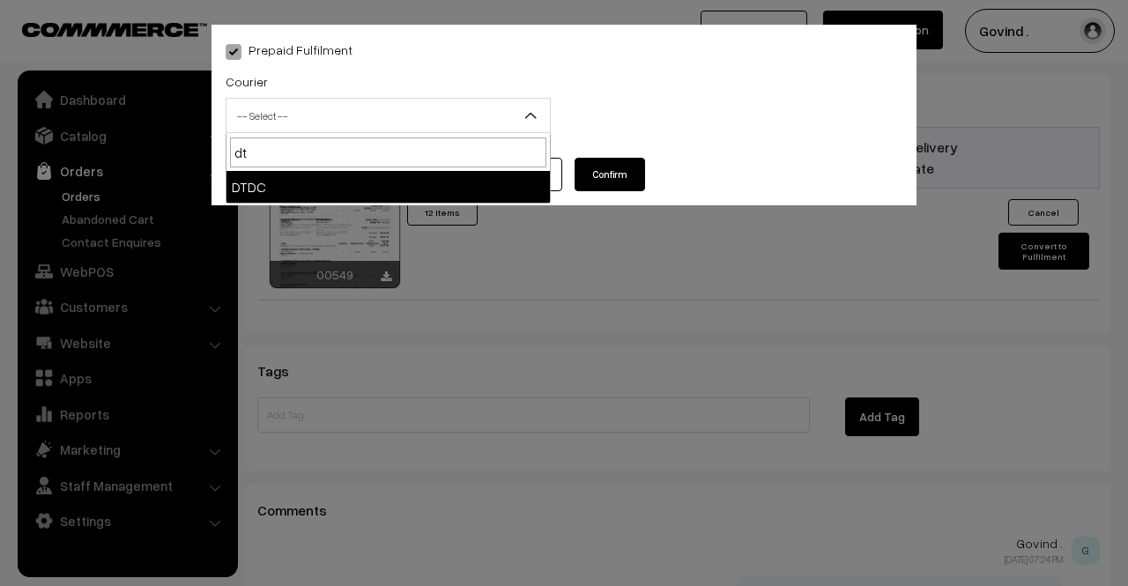
type input "dt"
select select "13"
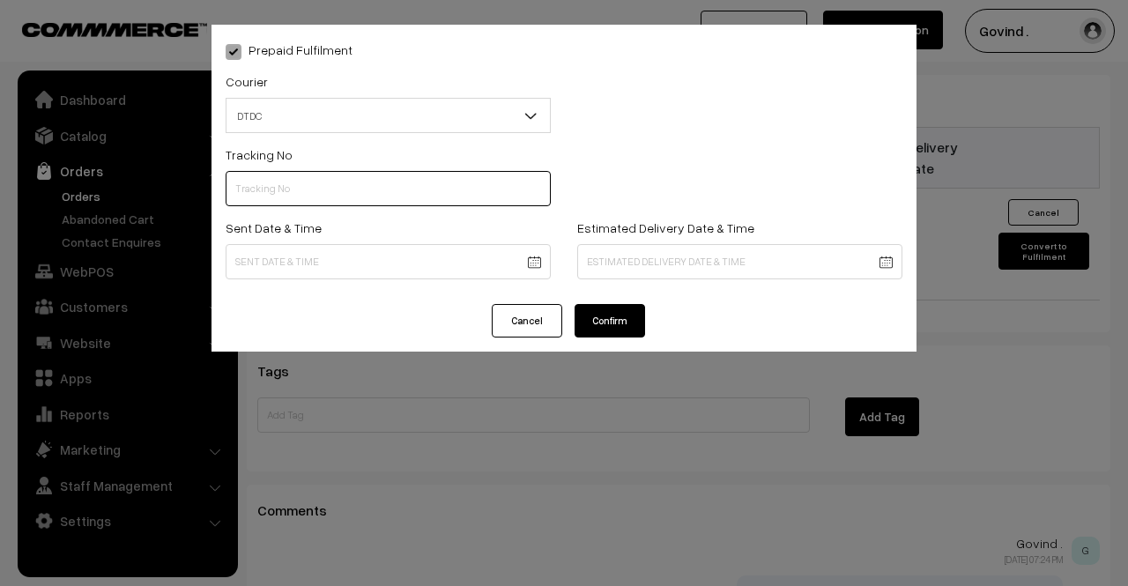
click at [355, 180] on input "text" at bounding box center [388, 188] width 325 height 35
paste input "7D118012311"
type input "7D118012311"
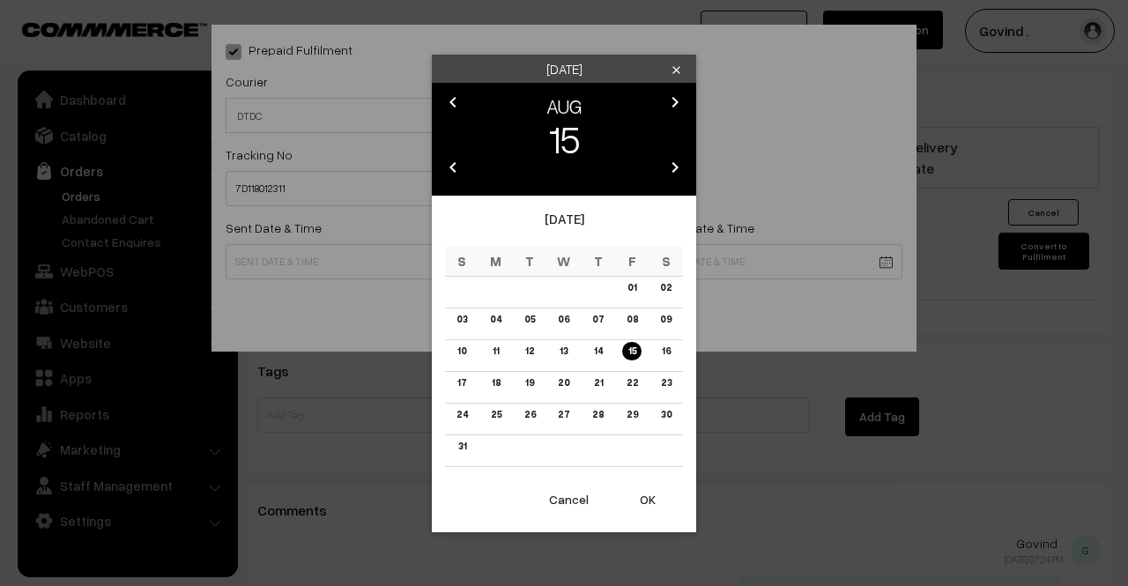
click at [490, 359] on td "11" at bounding box center [496, 356] width 34 height 32
click at [493, 354] on link "11" at bounding box center [495, 351] width 17 height 18
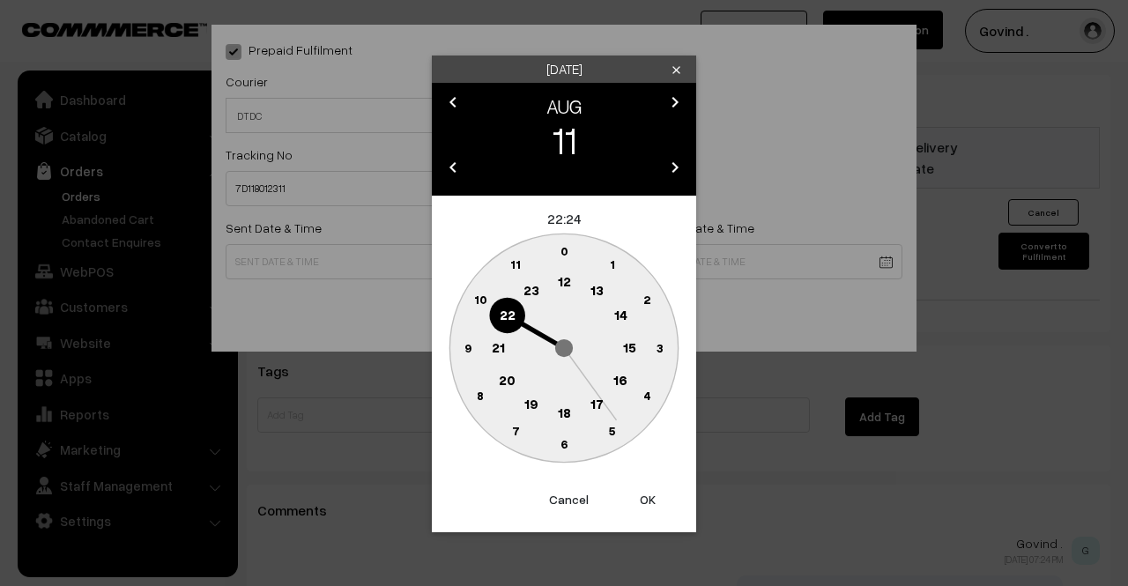
click at [564, 282] on text "12" at bounding box center [564, 281] width 13 height 16
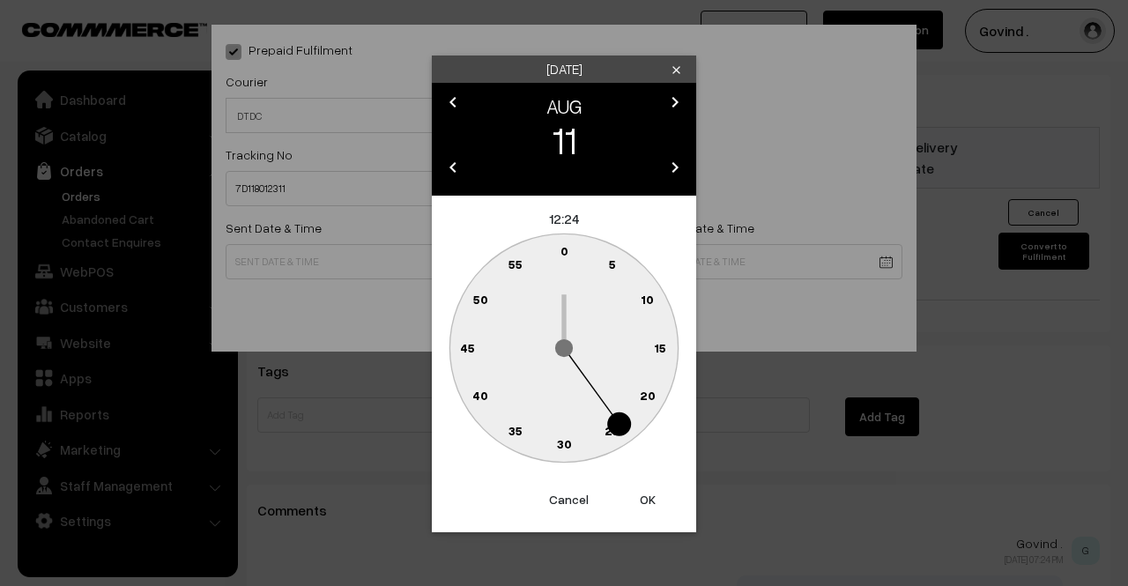
click at [564, 240] on circle at bounding box center [564, 251] width 36 height 36
type input "11-08-2025 12:00"
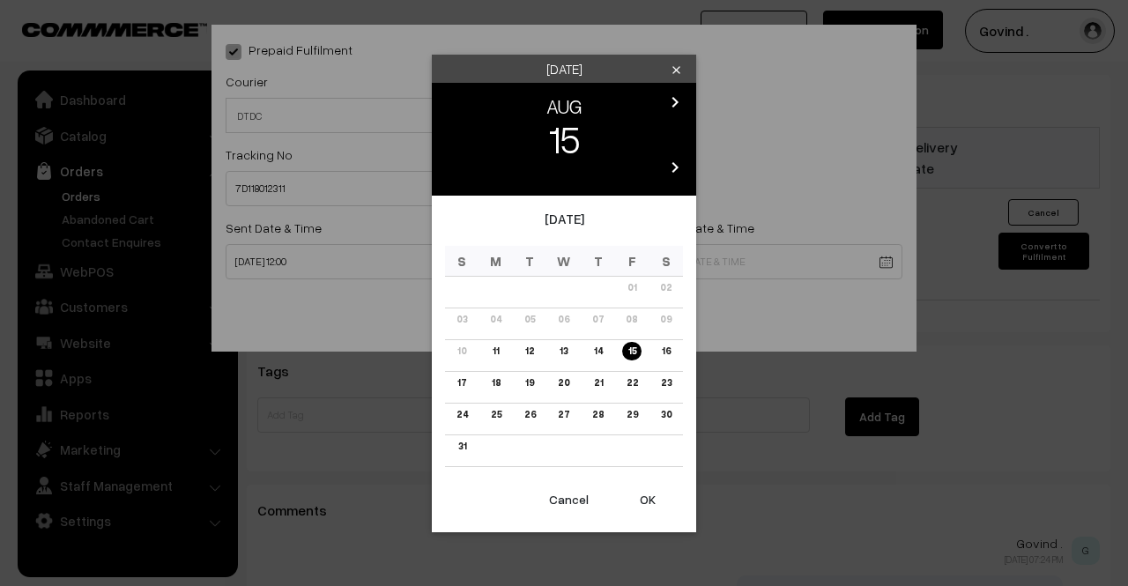
click at [660, 352] on link "16" at bounding box center [664, 351] width 19 height 18
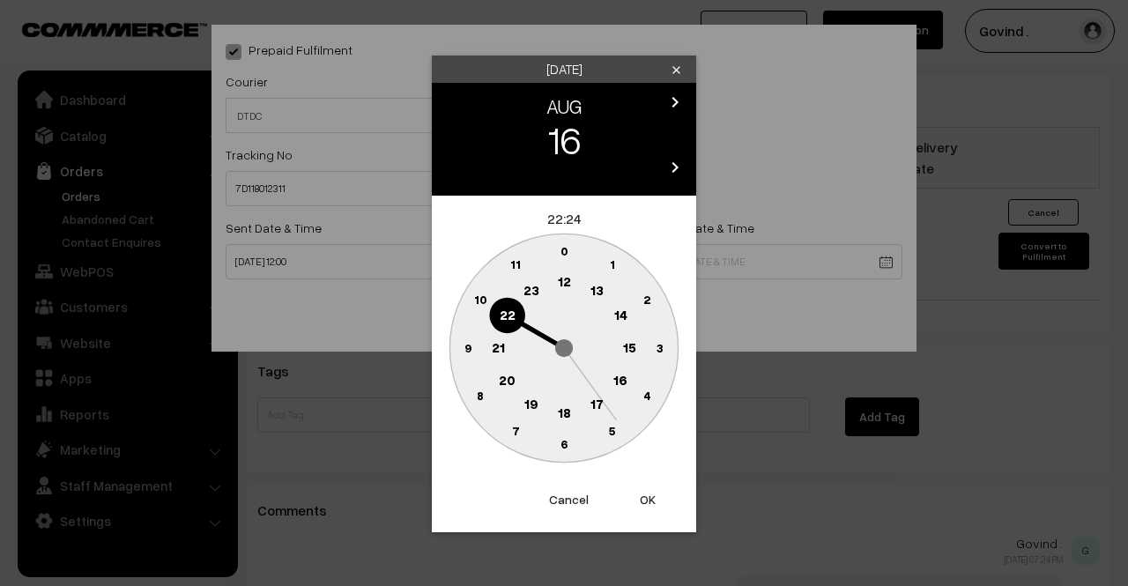
click at [561, 401] on circle at bounding box center [564, 414] width 36 height 36
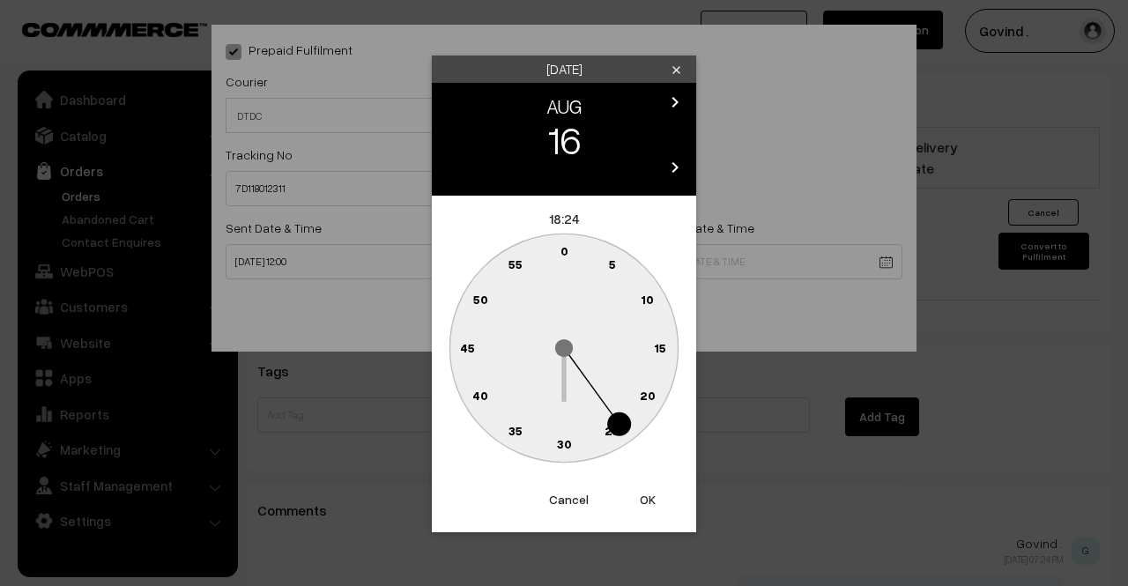
click at [564, 259] on circle at bounding box center [554, 254] width 24 height 24
type input "16-08-2025 18:59"
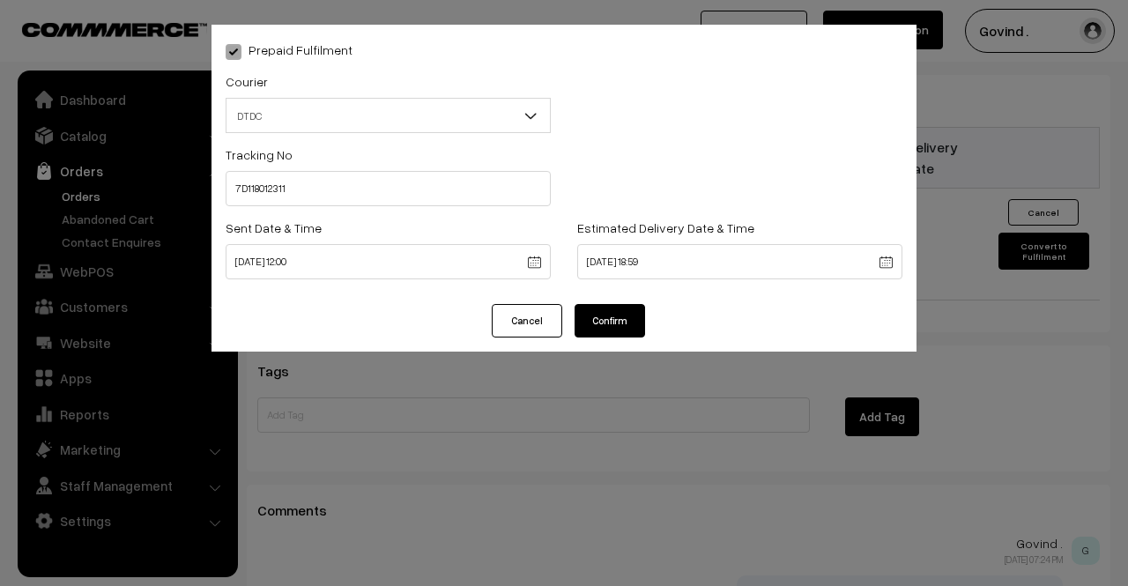
click at [606, 323] on button "Confirm" at bounding box center [609, 320] width 70 height 33
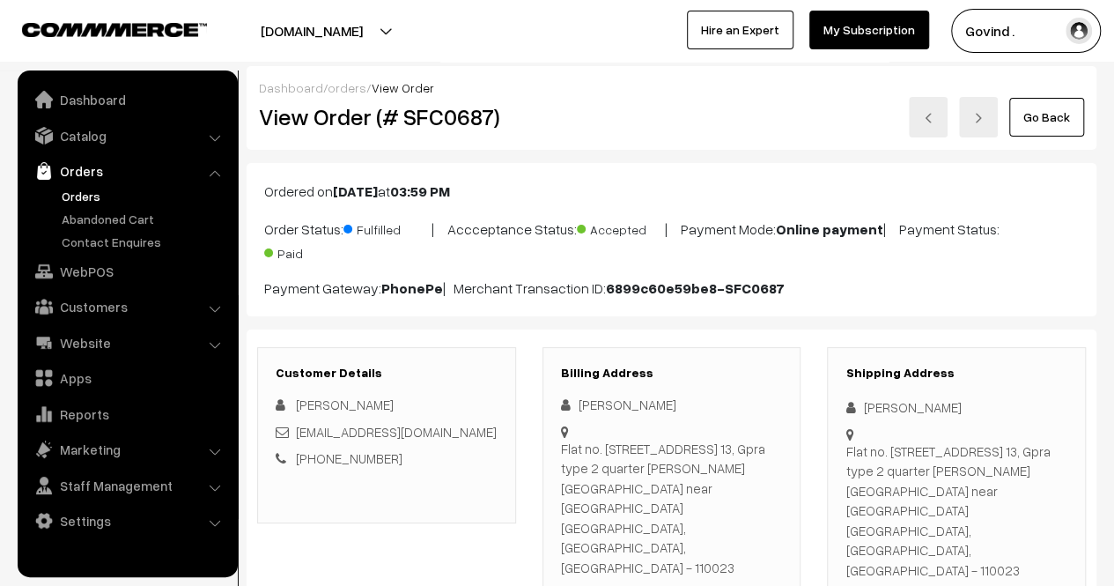
click at [1047, 117] on link "Go Back" at bounding box center [1047, 117] width 75 height 39
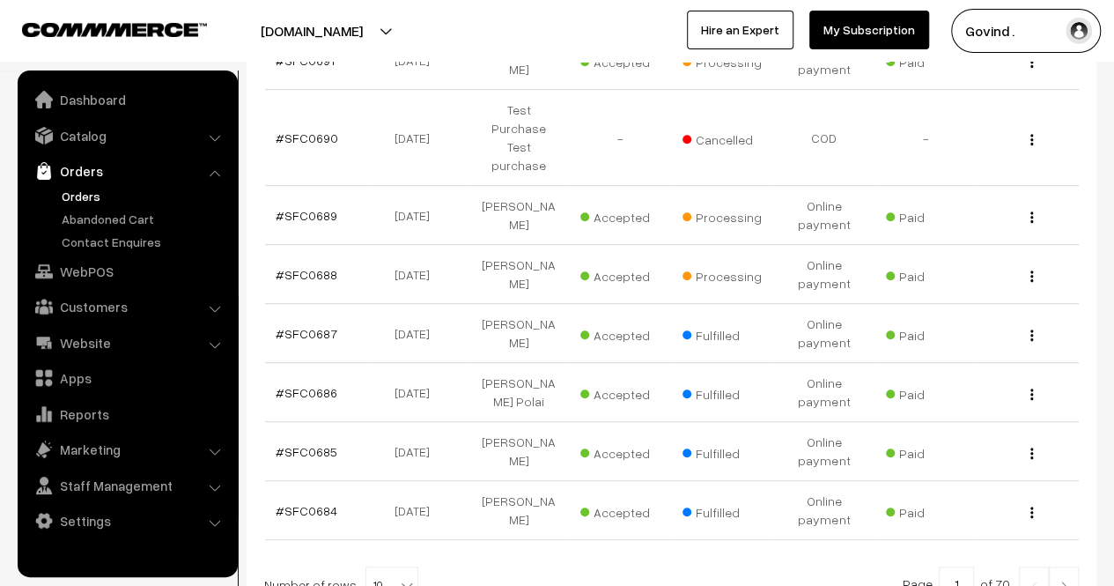
scroll to position [525, 0]
click at [1030, 268] on button "button" at bounding box center [1032, 275] width 4 height 14
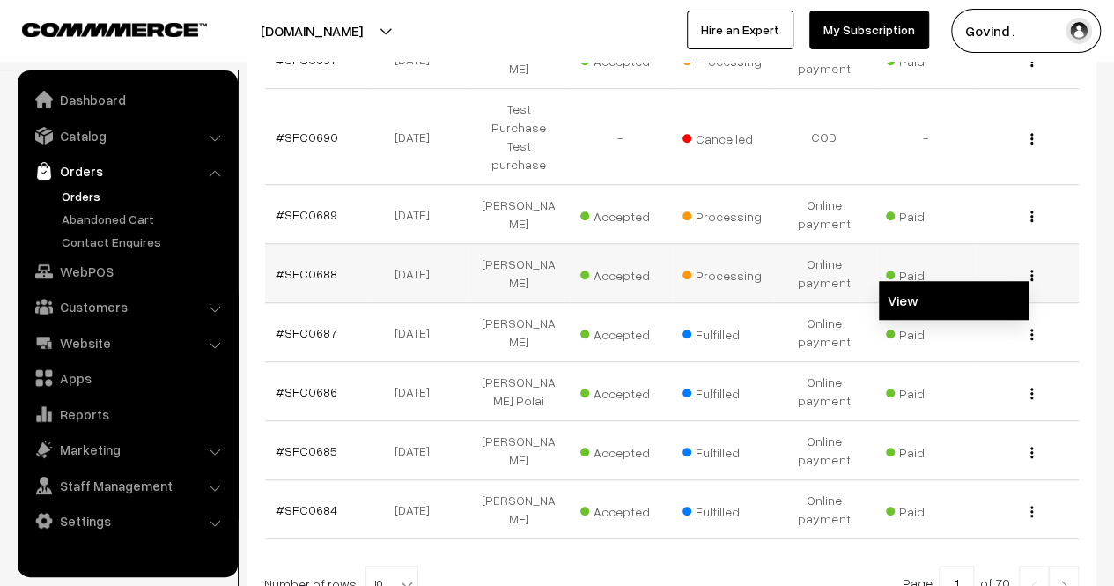
click at [943, 281] on link "View" at bounding box center [954, 300] width 150 height 39
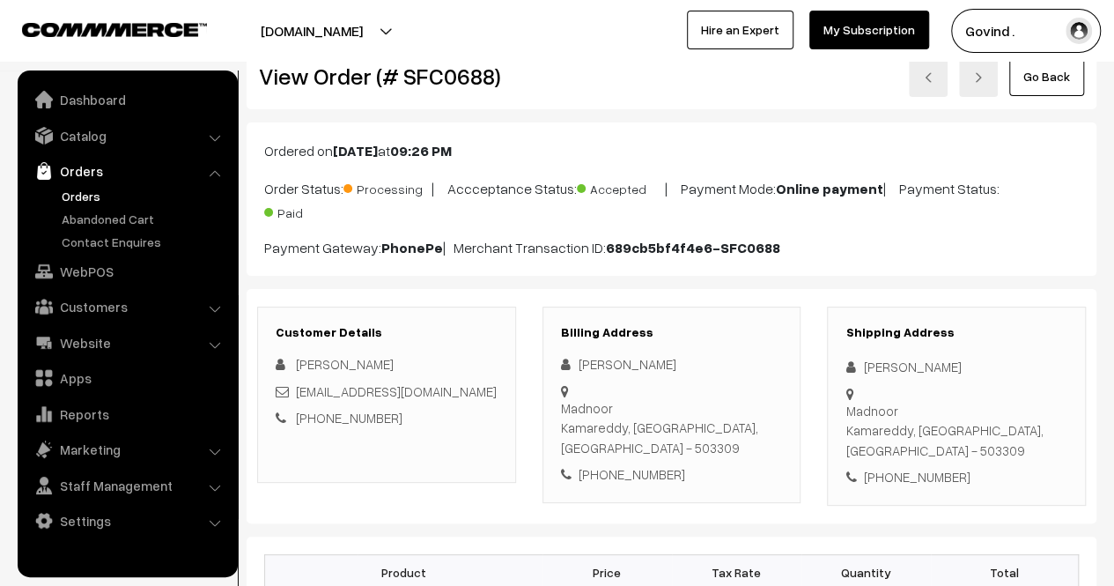
scroll to position [7, 0]
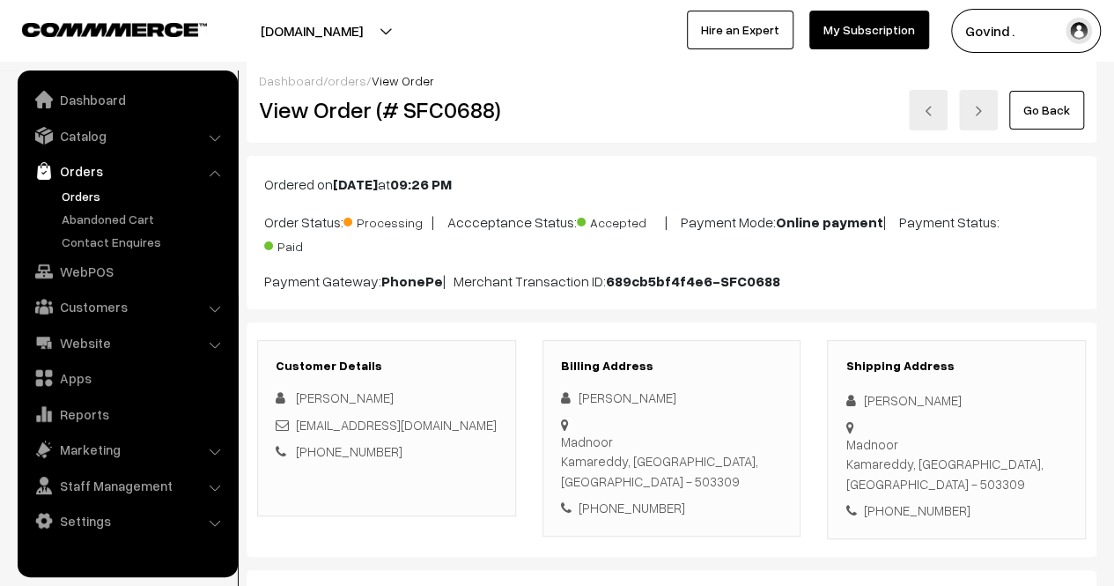
click at [1048, 115] on link "Go Back" at bounding box center [1047, 110] width 75 height 39
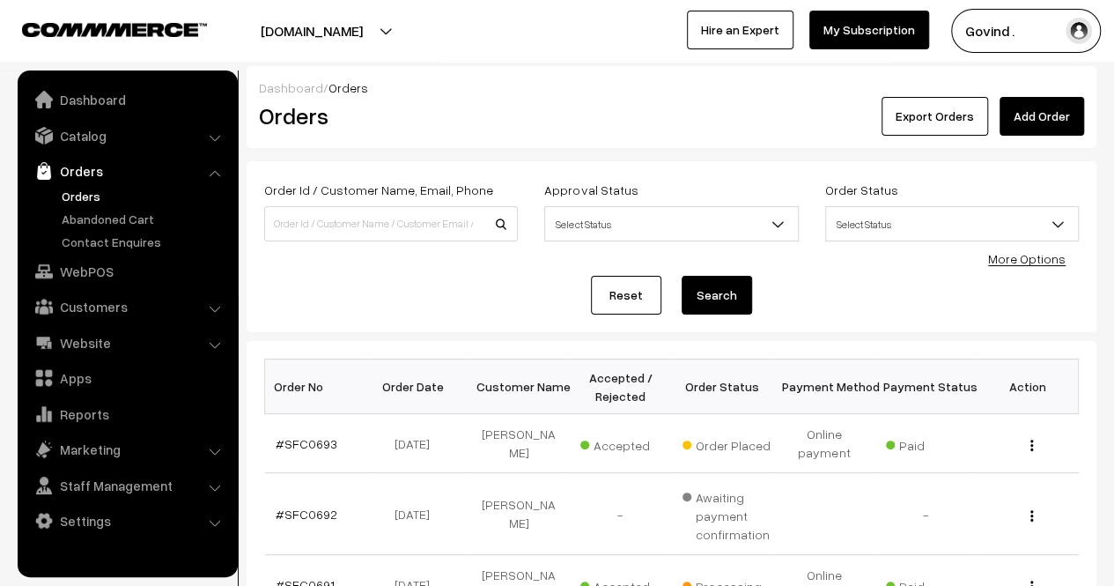
click at [92, 540] on ul "Dashboard Catalog" at bounding box center [128, 323] width 220 height 507
click at [92, 520] on link "Settings" at bounding box center [127, 521] width 210 height 32
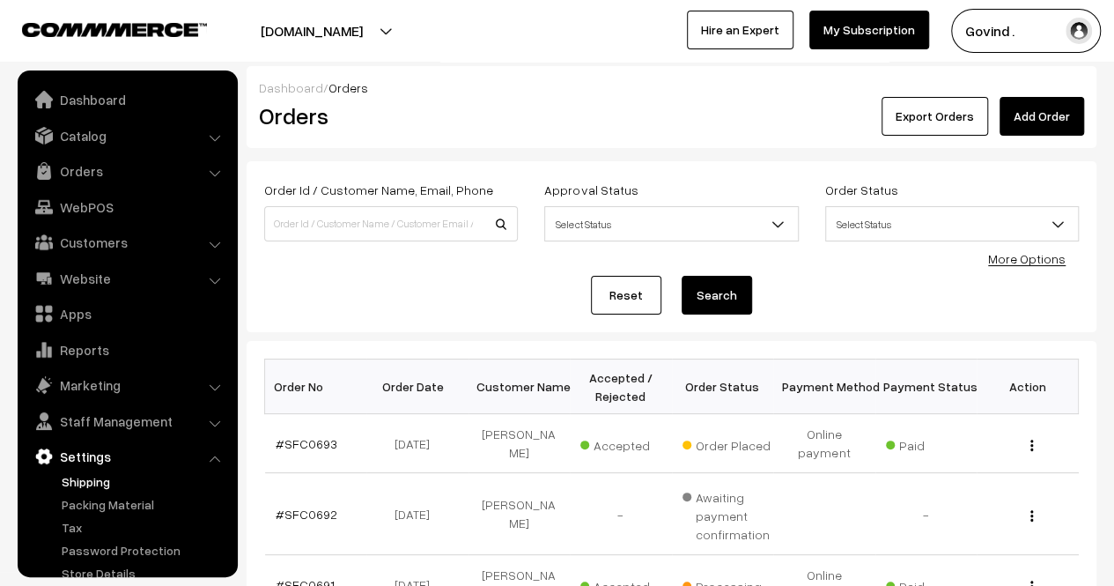
click at [92, 489] on link "Shipping" at bounding box center [144, 481] width 174 height 18
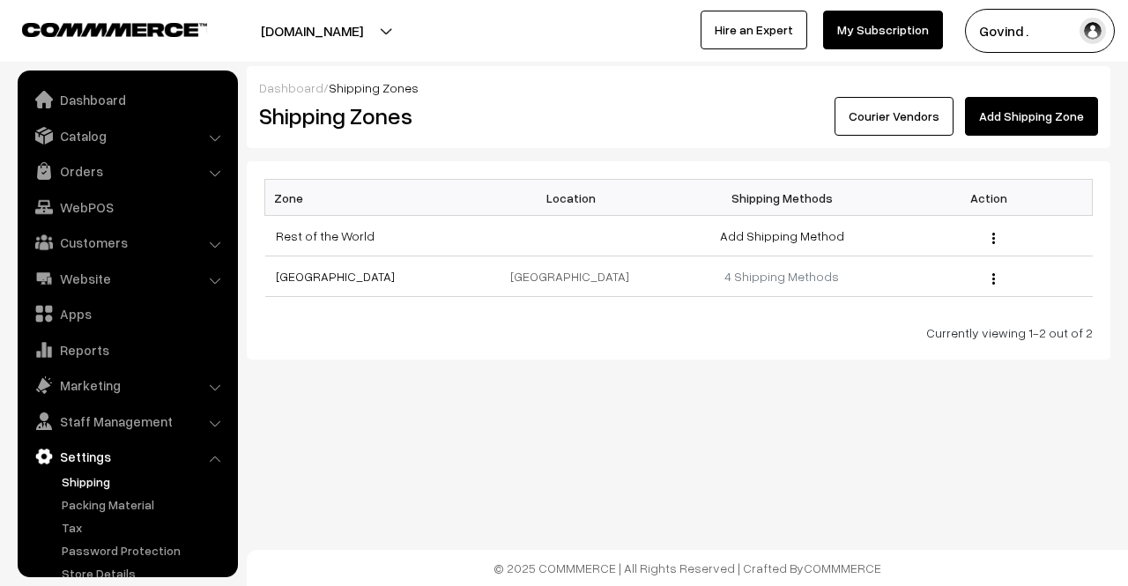
scroll to position [45, 0]
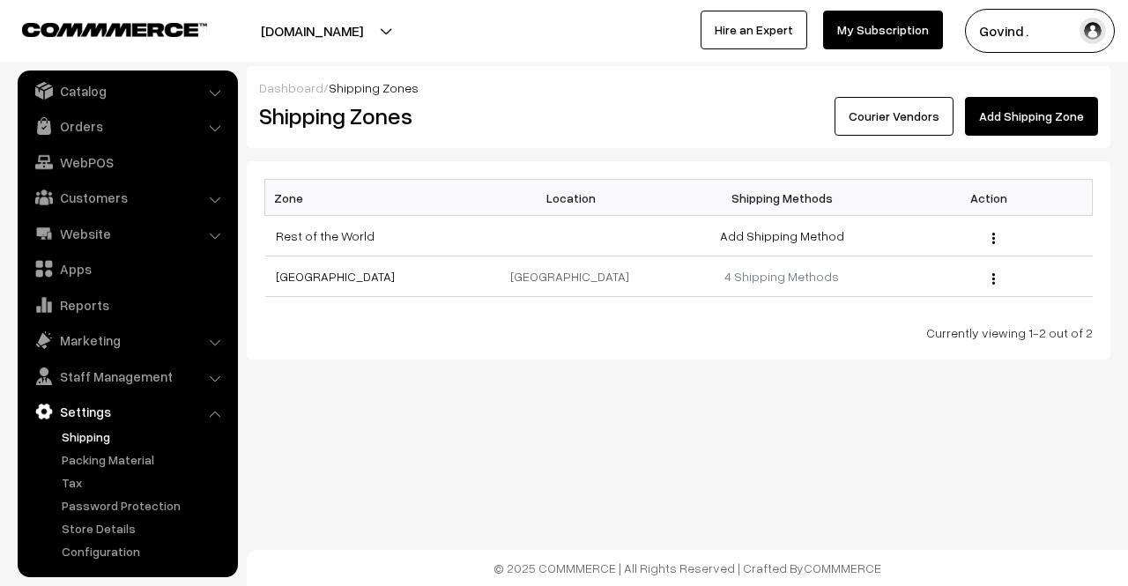
click at [916, 111] on link "Courier Vendors" at bounding box center [893, 116] width 119 height 39
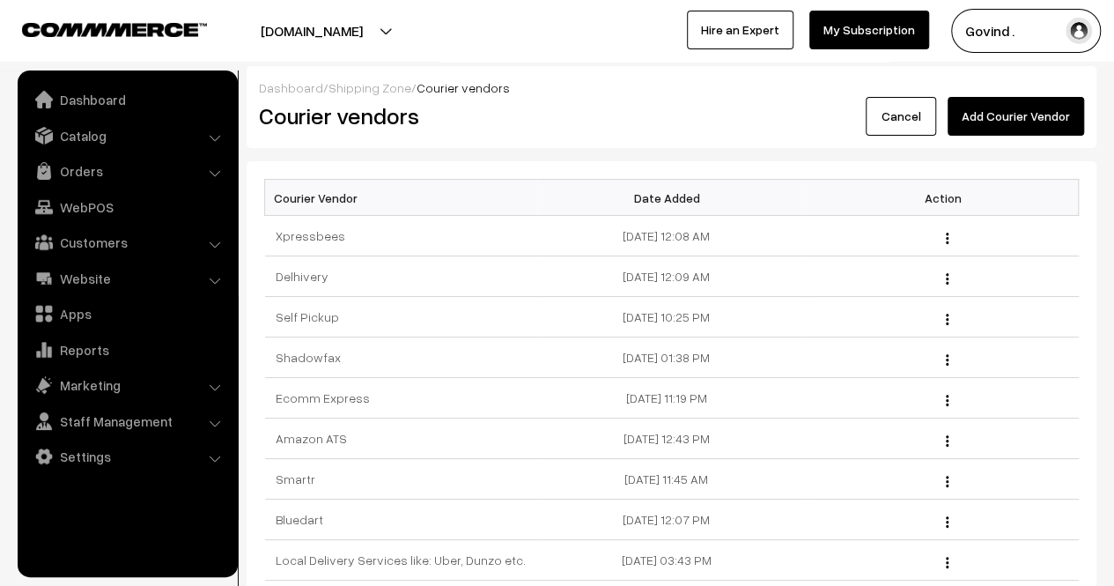
click at [1025, 119] on button "Add Courier Vendor" at bounding box center [1016, 116] width 137 height 39
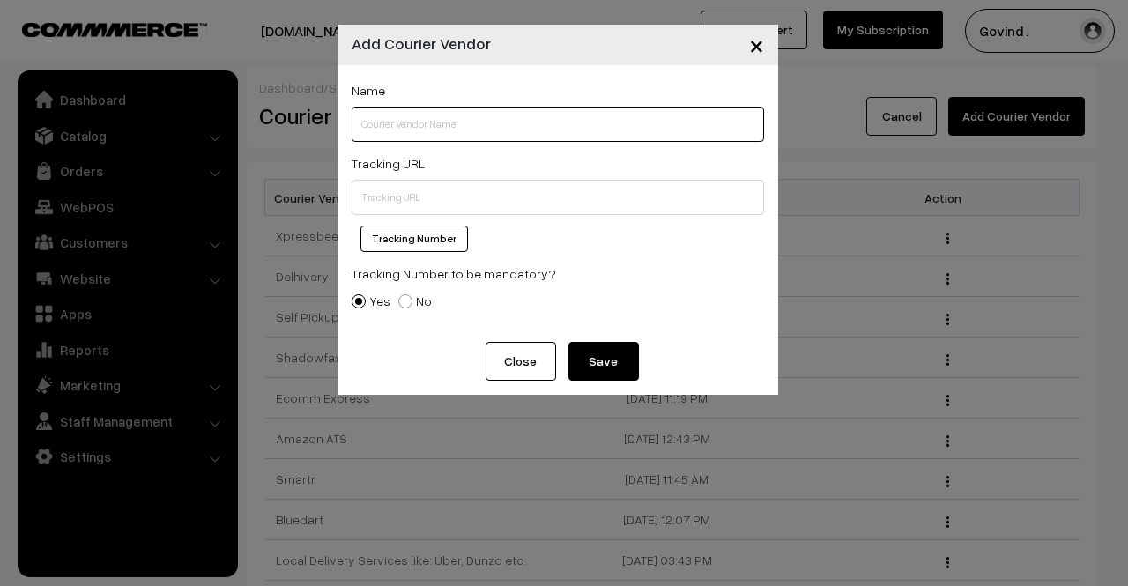
click at [550, 133] on input "text" at bounding box center [557, 124] width 412 height 35
type input "India Post"
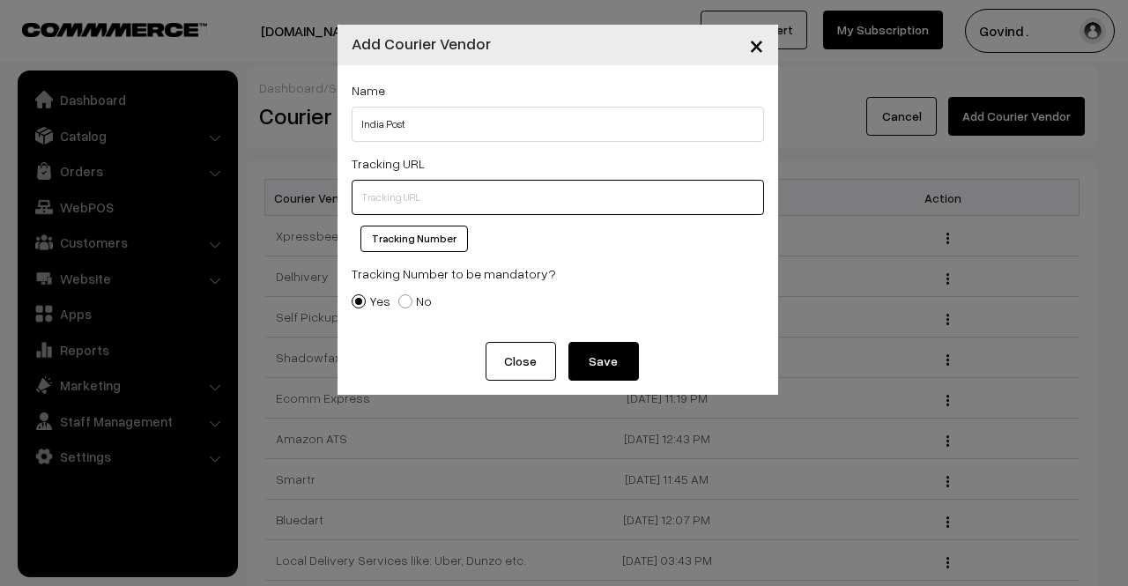
click at [550, 204] on input "text" at bounding box center [557, 197] width 412 height 35
paste input "https://www.indiapost.gov.in/"
type input "https://www.indiapost.gov.in/"
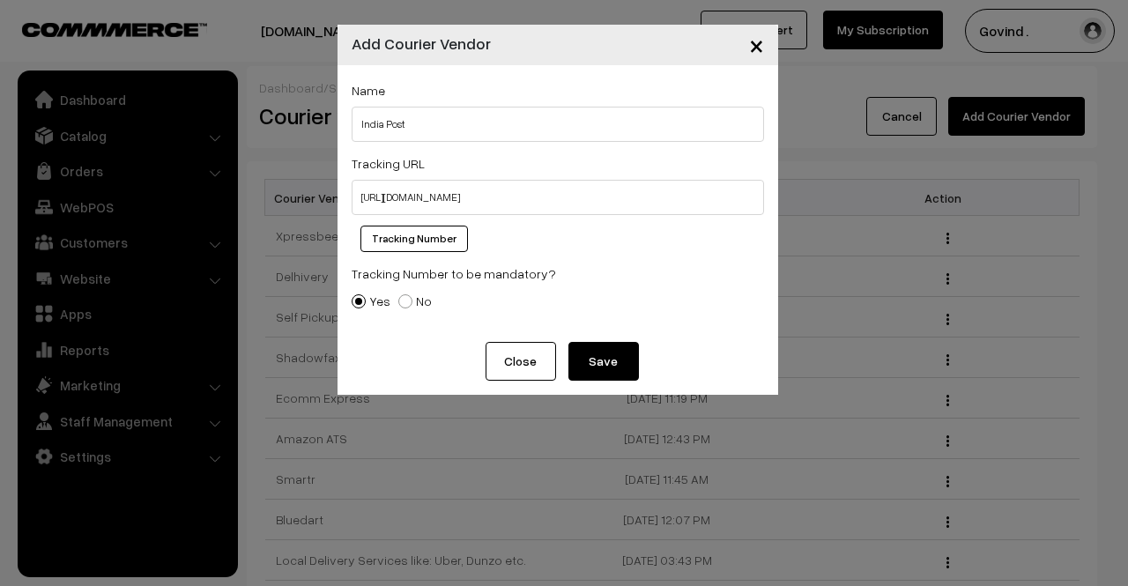
click at [602, 352] on button "Save" at bounding box center [603, 361] width 70 height 39
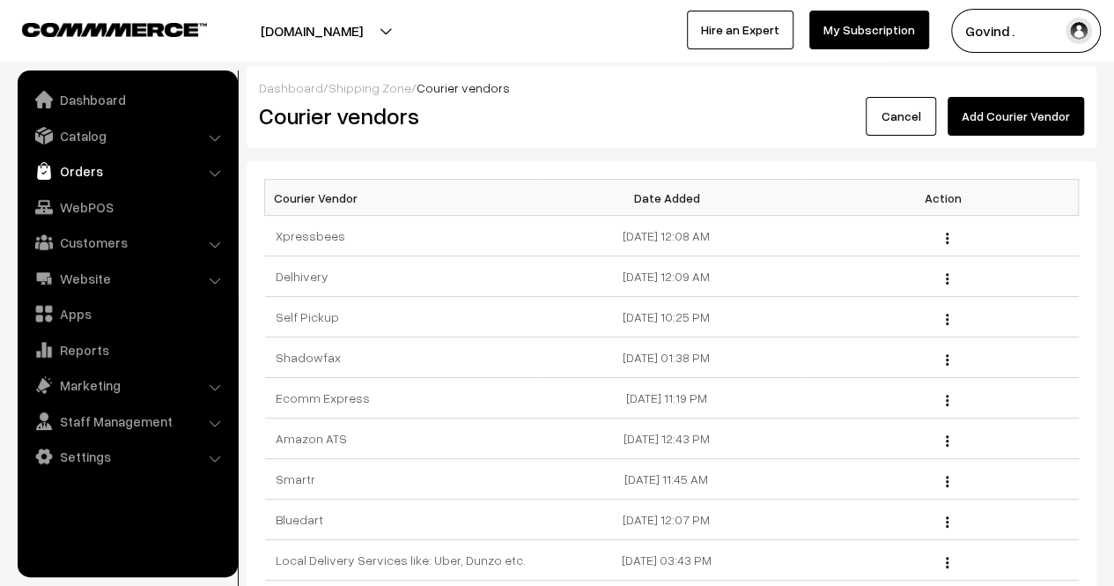
click at [111, 185] on link "Orders" at bounding box center [127, 171] width 210 height 32
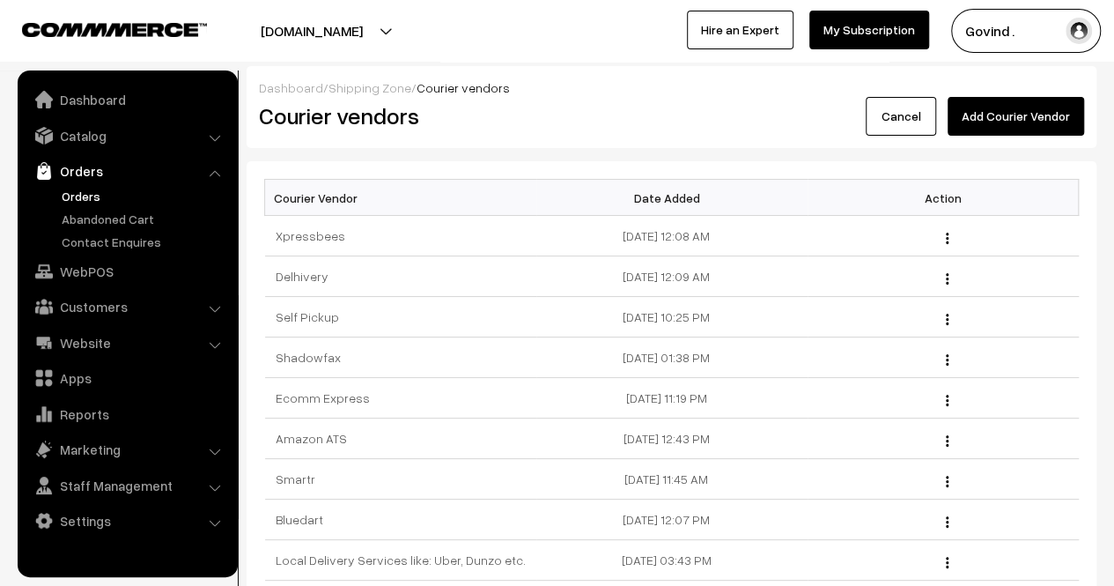
click at [88, 198] on link "Orders" at bounding box center [144, 196] width 174 height 18
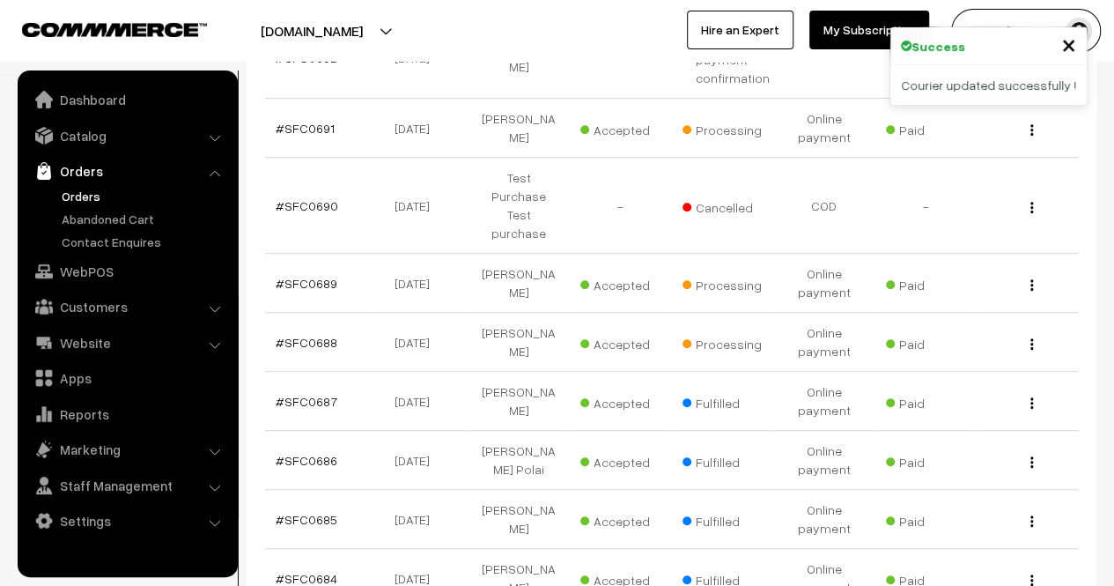
scroll to position [502, 0]
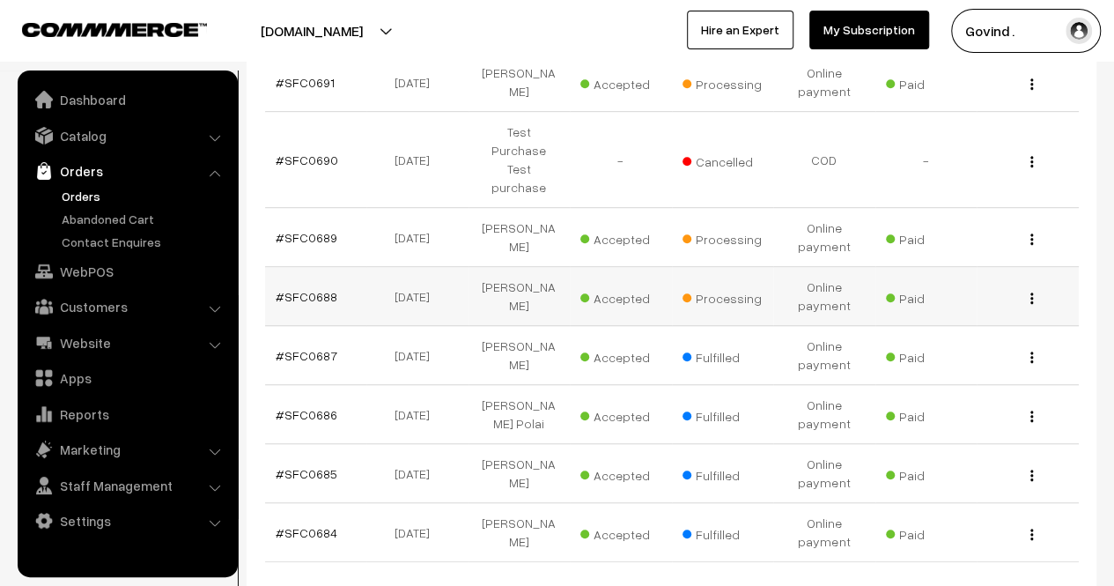
click at [1034, 287] on div "View" at bounding box center [1028, 296] width 81 height 18
click at [1032, 292] on img "button" at bounding box center [1032, 297] width 3 height 11
click at [941, 304] on link "View" at bounding box center [954, 323] width 150 height 39
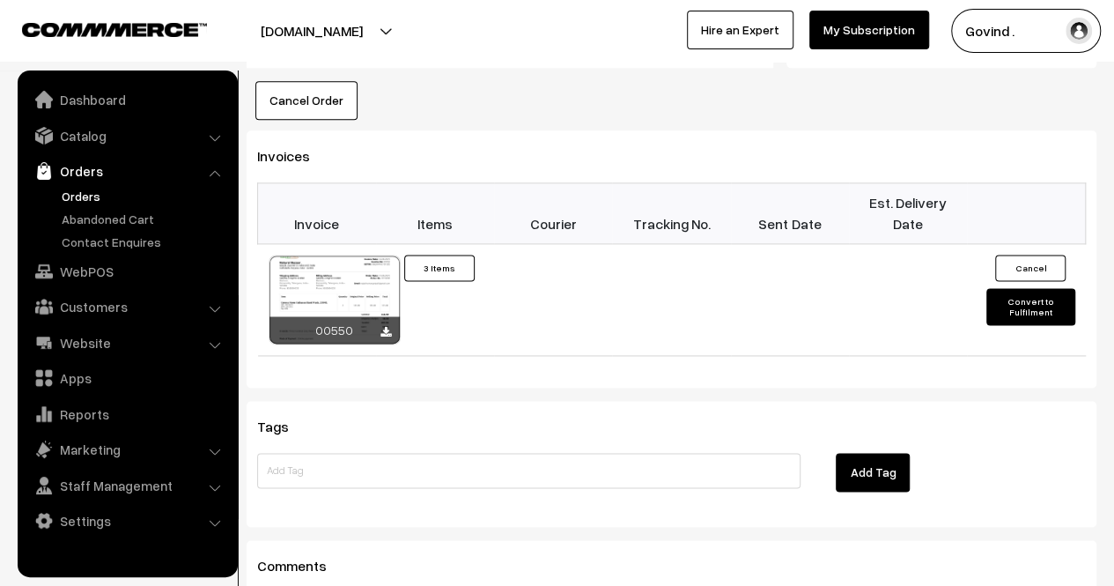
click at [1040, 288] on button "Convert to Fulfilment" at bounding box center [1031, 306] width 88 height 37
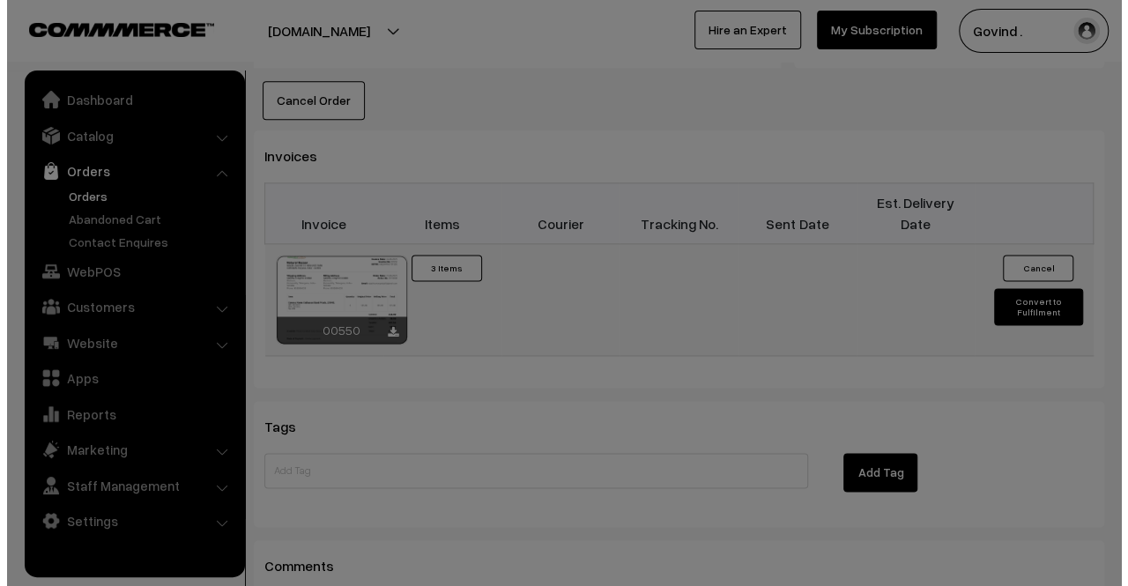
scroll to position [1077, 0]
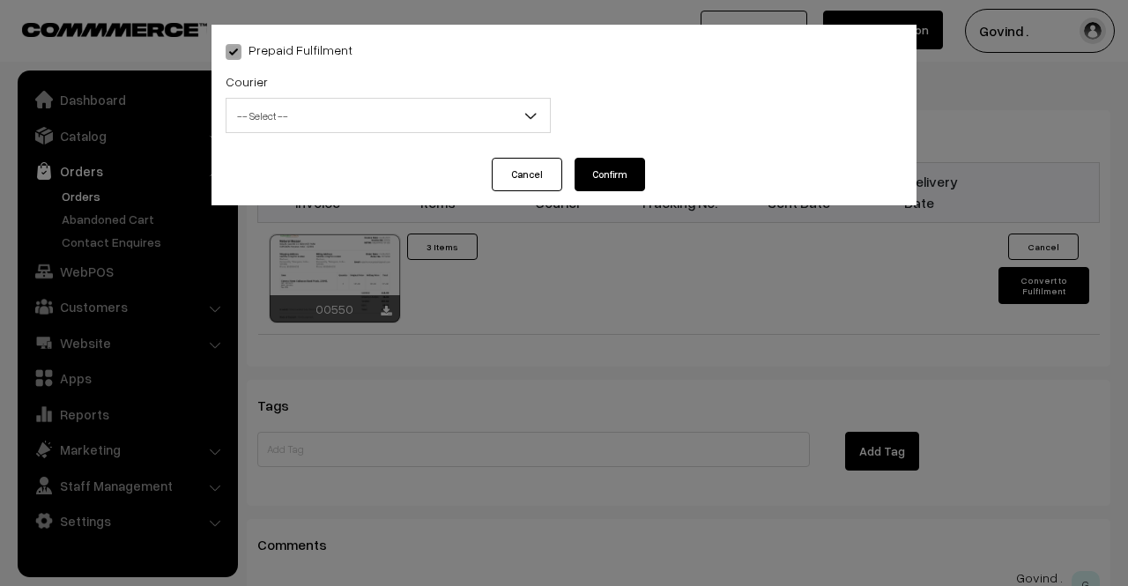
click at [462, 107] on span "-- Select --" at bounding box center [387, 115] width 323 height 31
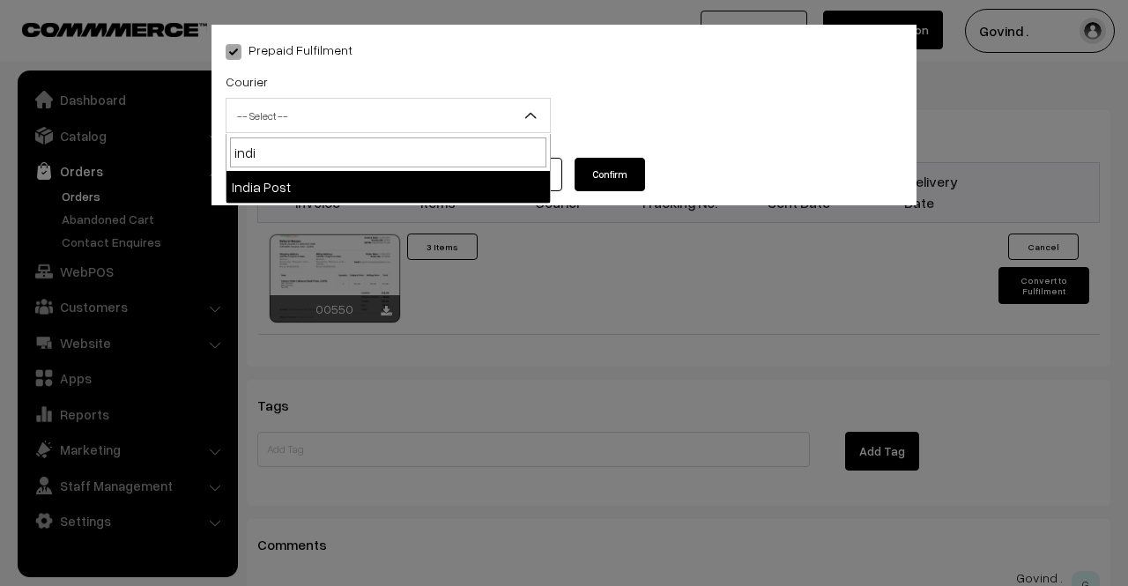
type input "indi"
select select "15"
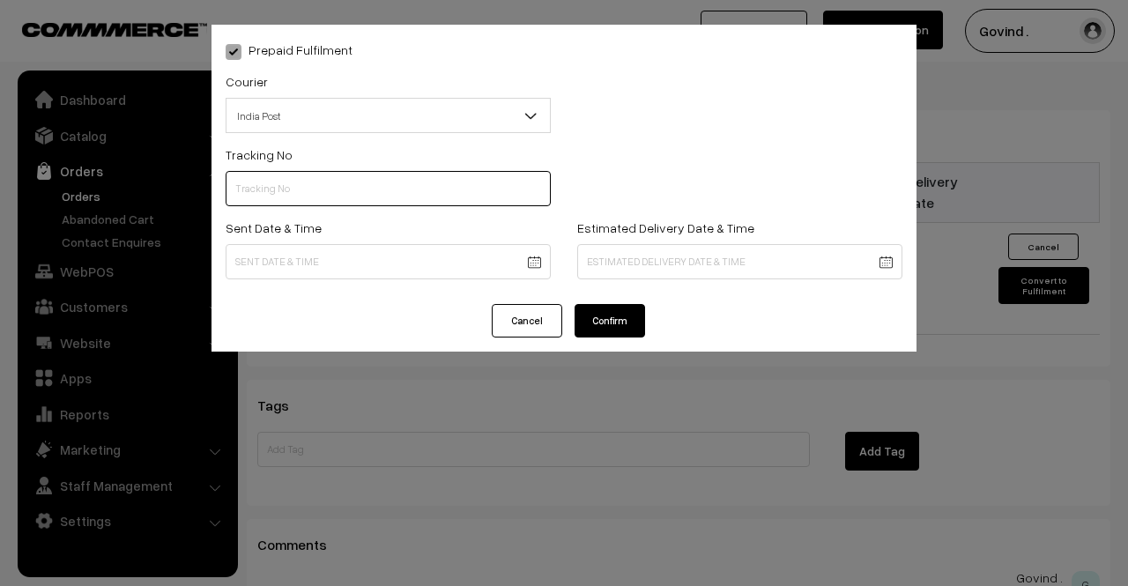
click at [324, 181] on input "text" at bounding box center [388, 188] width 325 height 35
click at [523, 313] on button "Cancel" at bounding box center [527, 320] width 70 height 33
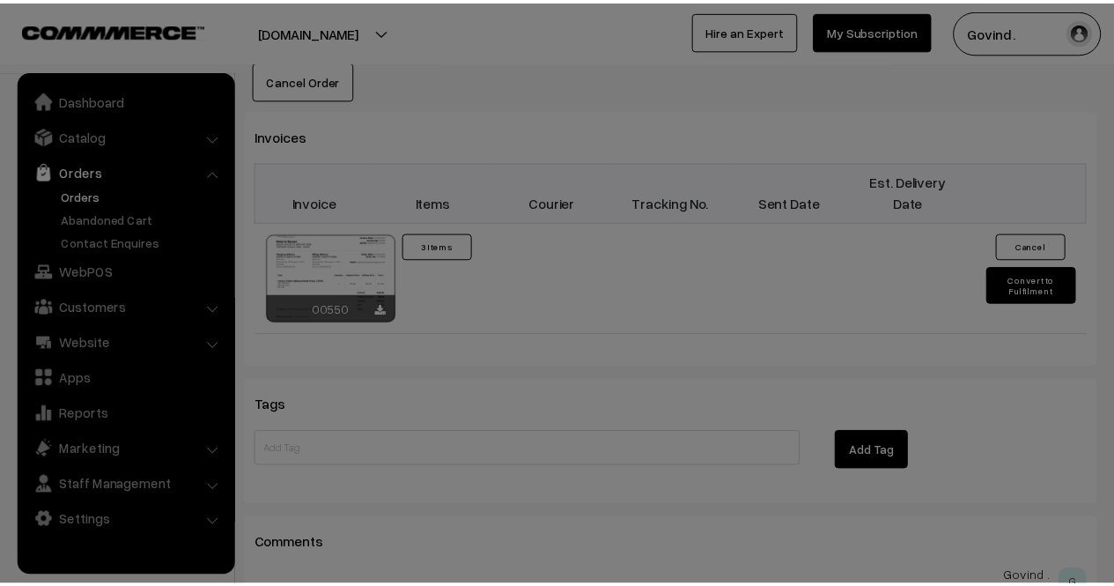
scroll to position [1077, 0]
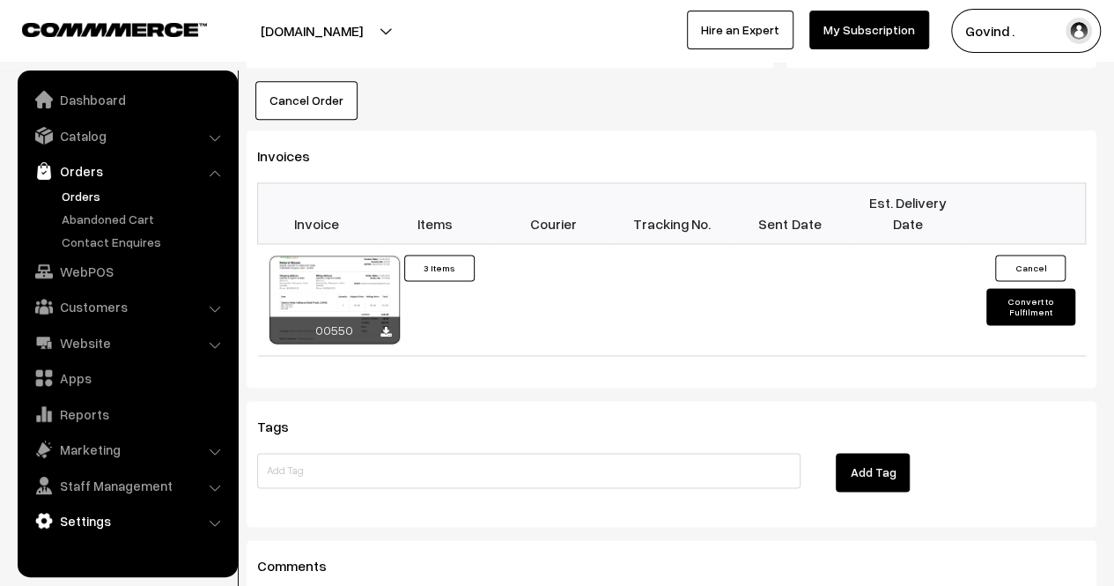
click at [113, 517] on link "Settings" at bounding box center [127, 521] width 210 height 32
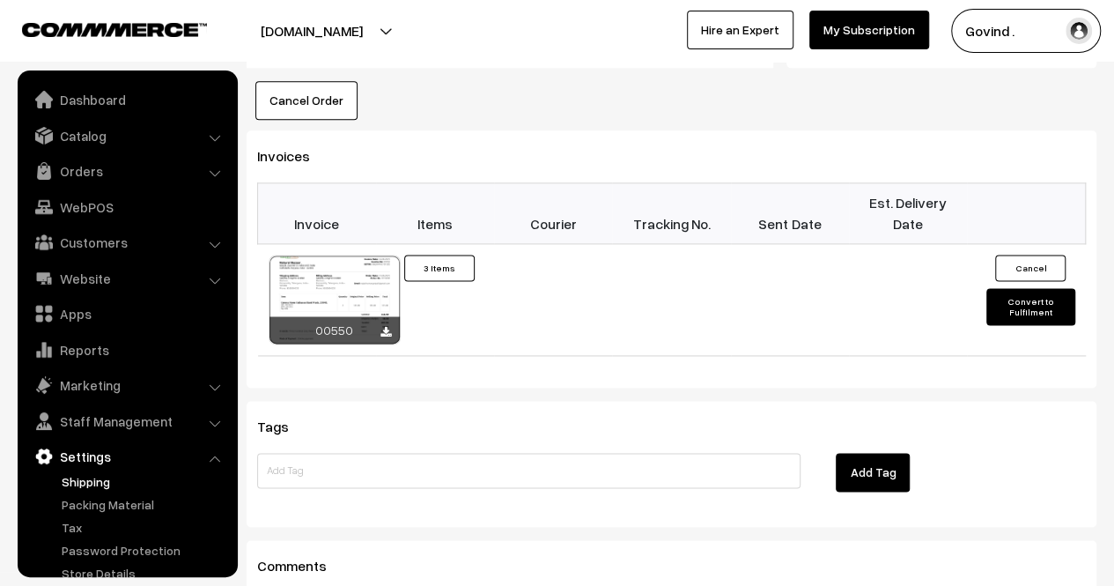
click at [95, 485] on link "Shipping" at bounding box center [144, 481] width 174 height 18
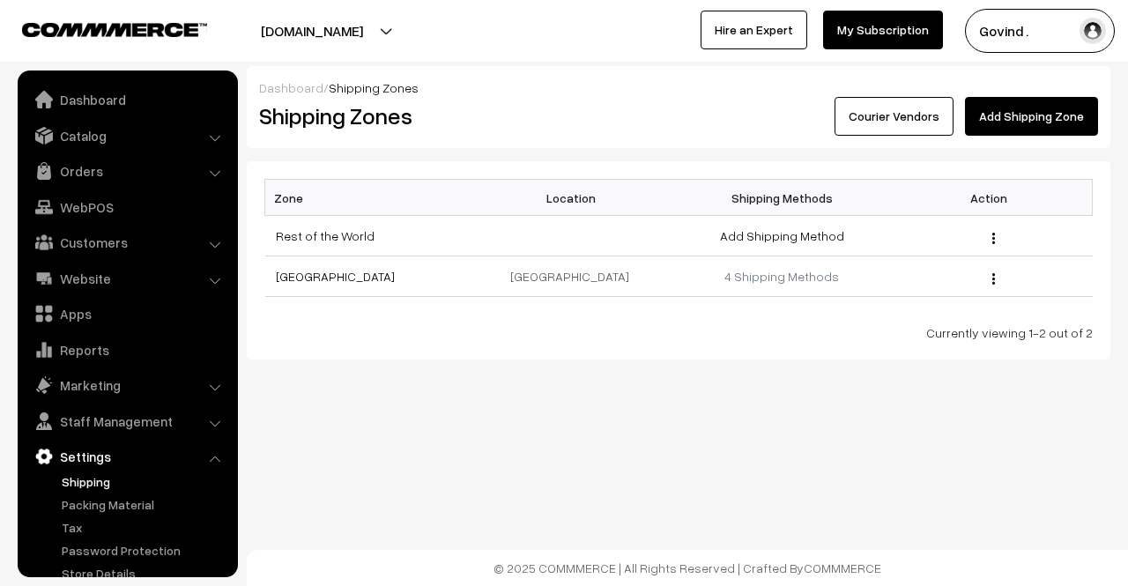
scroll to position [45, 0]
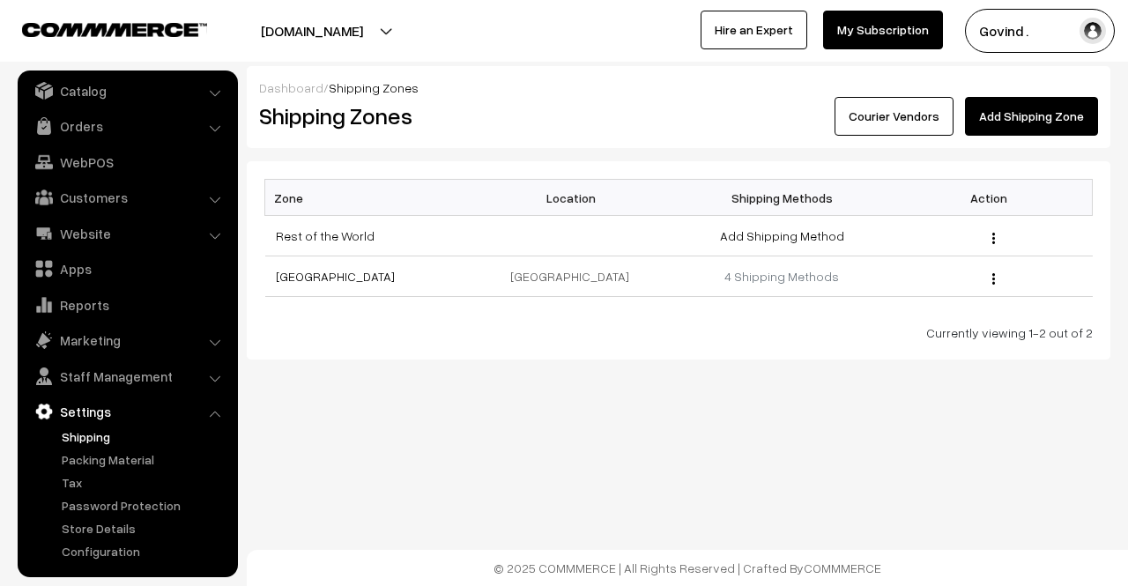
click at [883, 107] on link "Courier Vendors" at bounding box center [893, 116] width 119 height 39
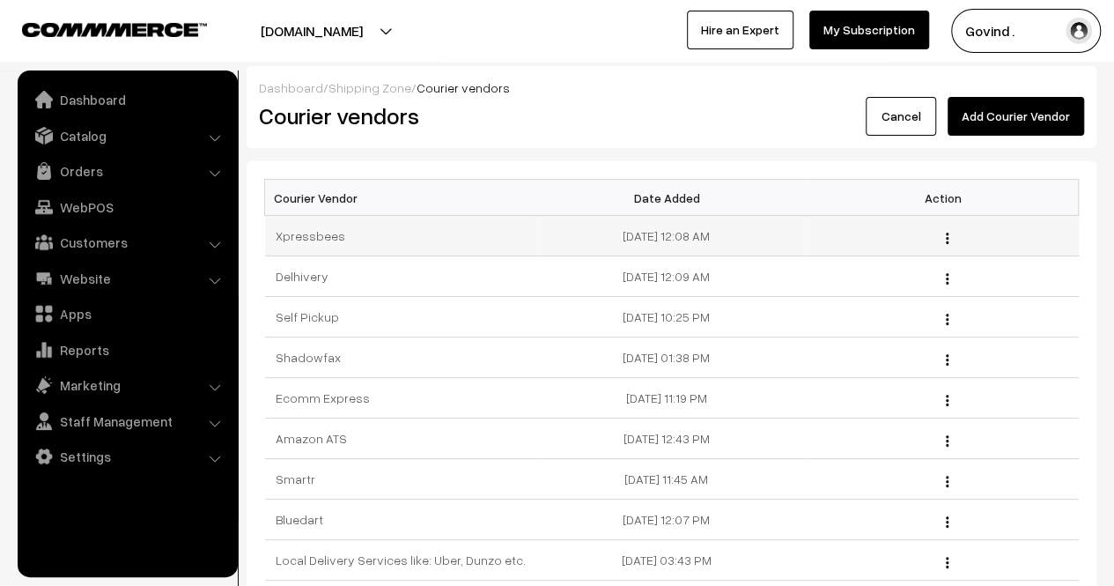
click at [945, 238] on button "button" at bounding box center [947, 238] width 4 height 14
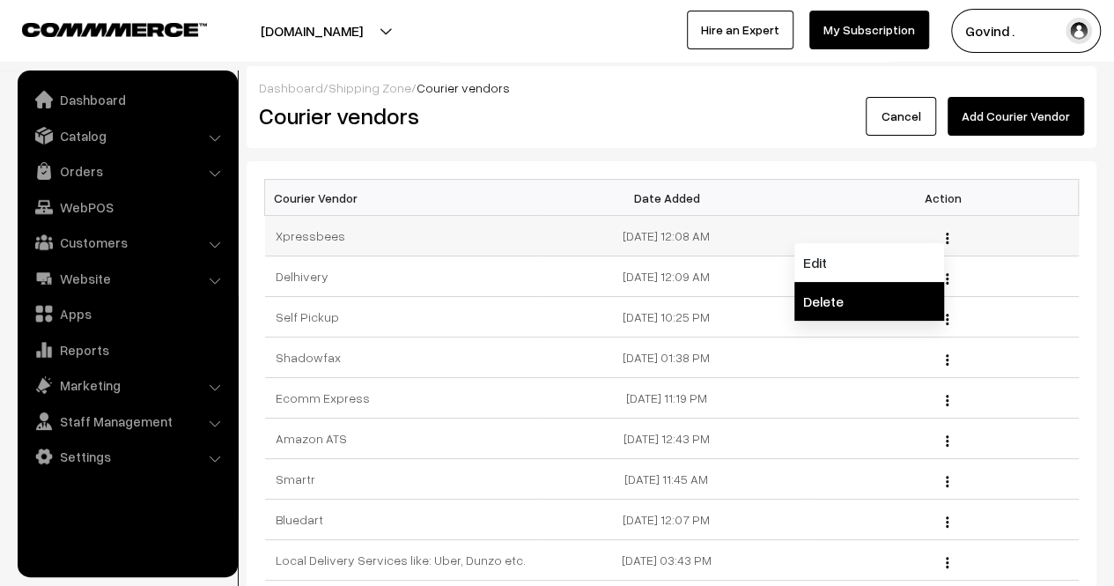
click at [832, 285] on link "Delete" at bounding box center [870, 301] width 150 height 39
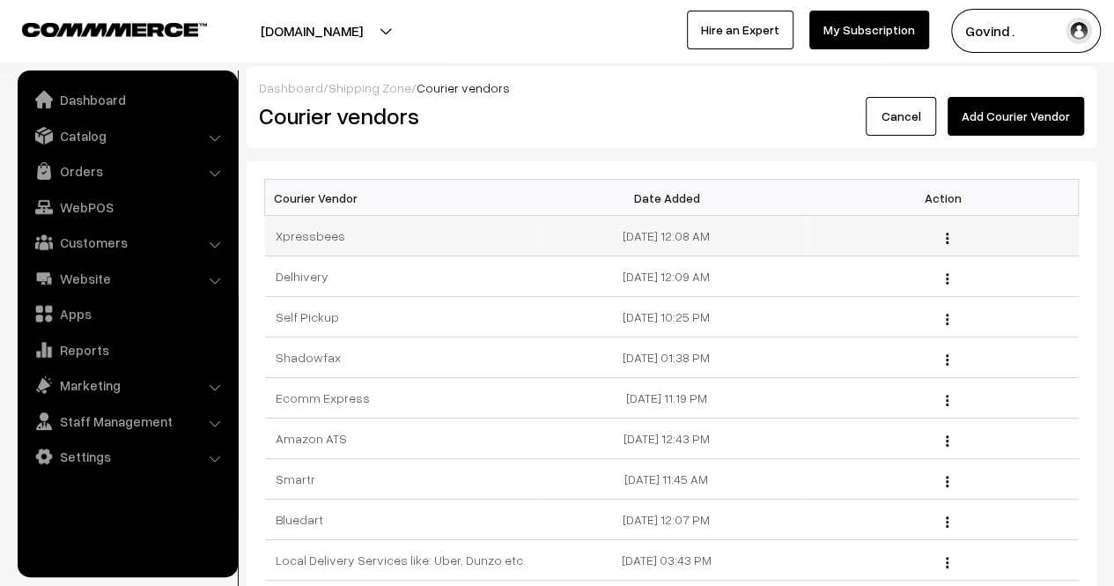
click at [948, 235] on img "button" at bounding box center [947, 238] width 3 height 11
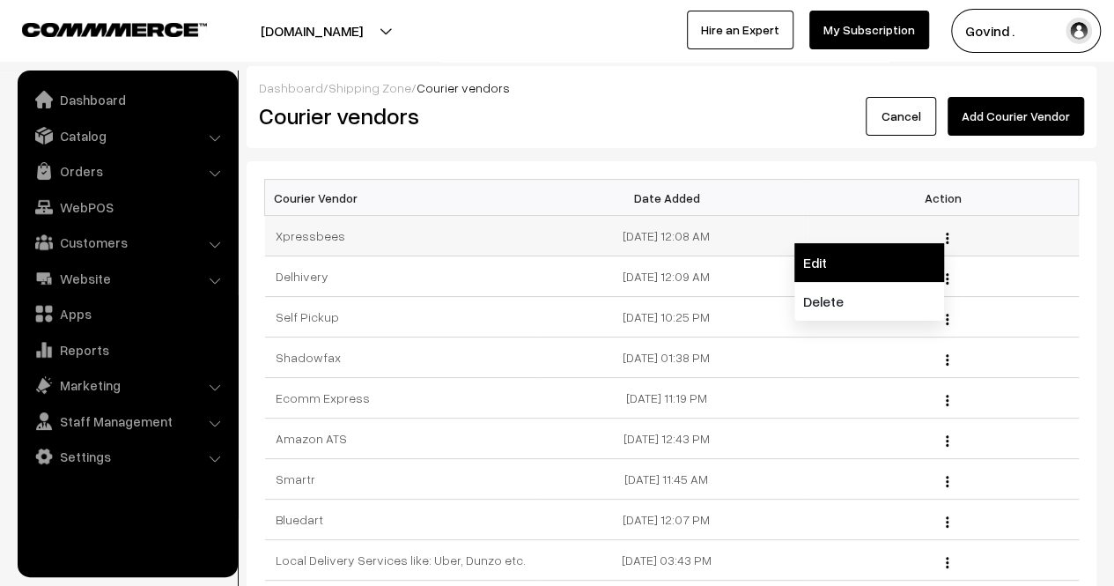
click at [863, 263] on link "Edit" at bounding box center [870, 262] width 150 height 39
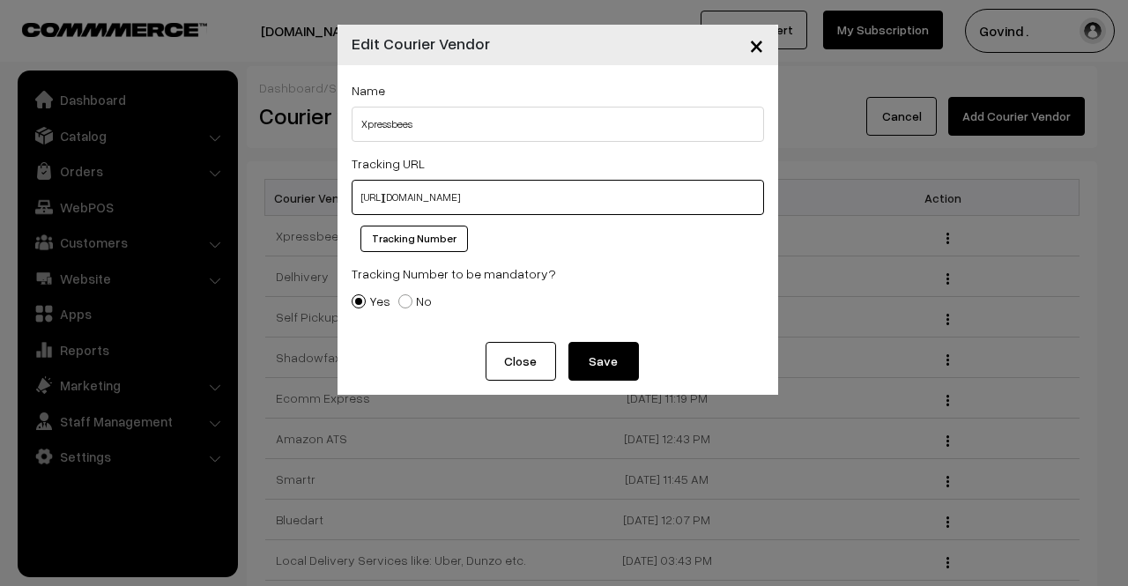
click at [680, 202] on input "[URL][DOMAIN_NAME]" at bounding box center [557, 197] width 412 height 35
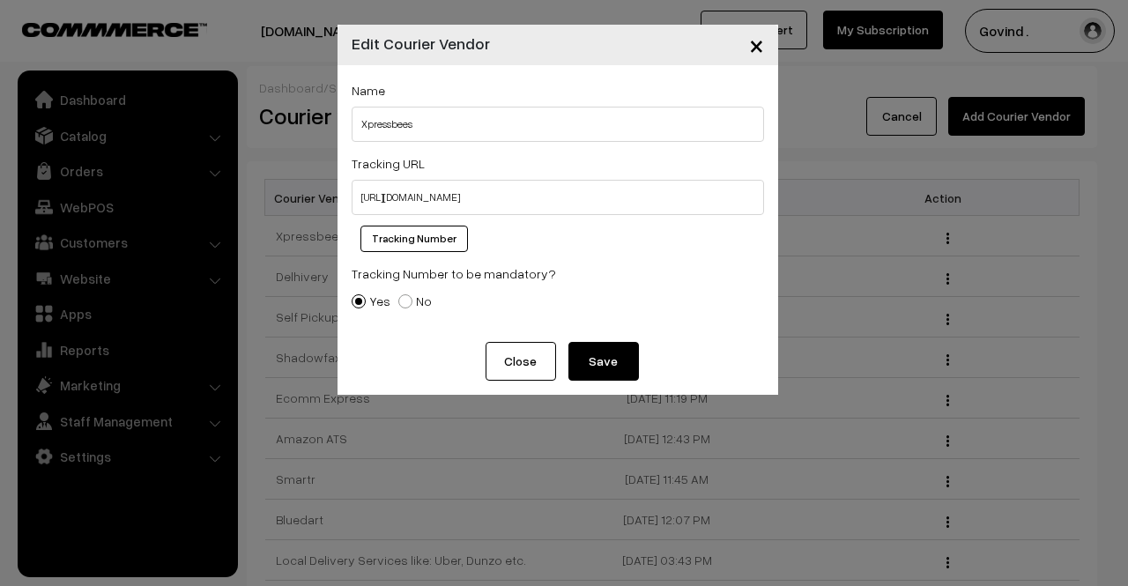
click at [522, 366] on button "Close" at bounding box center [520, 361] width 70 height 39
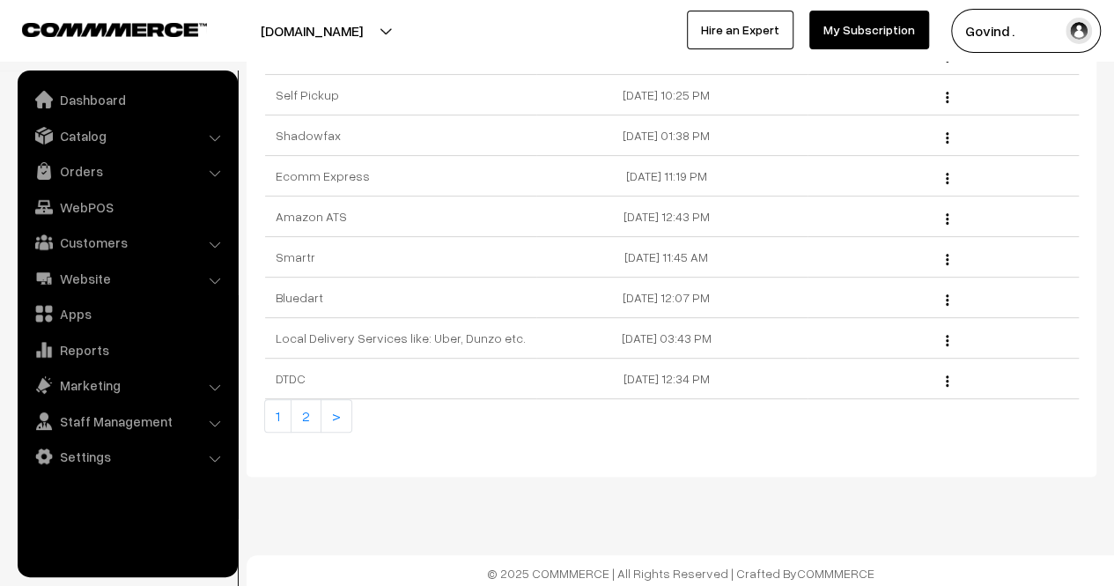
scroll to position [220, 0]
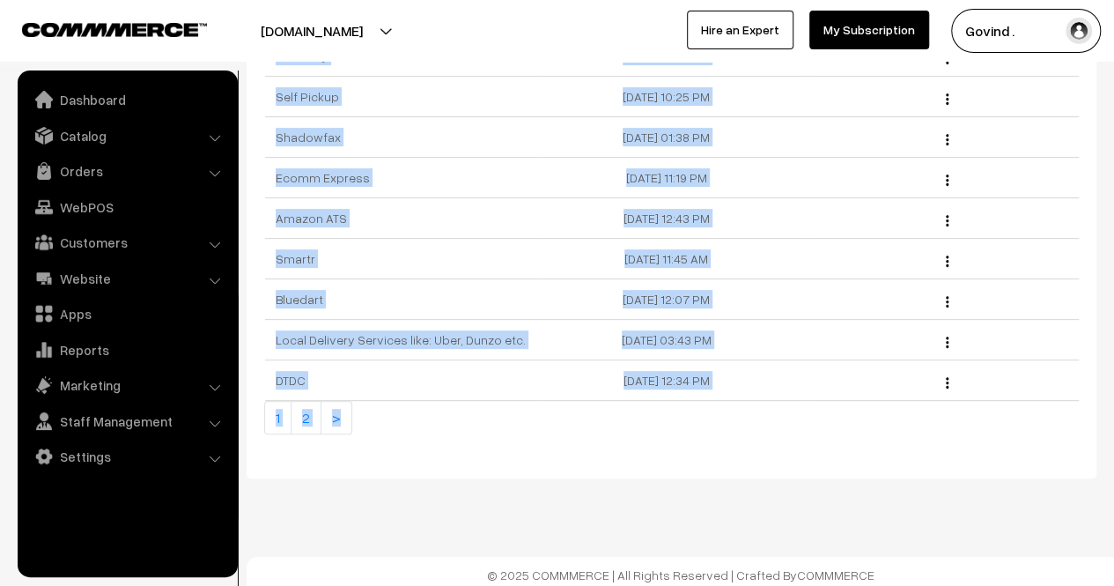
drag, startPoint x: 1114, startPoint y: 438, endPoint x: 1127, endPoint y: 300, distance: 138.1
click at [1114, 300] on html "Thank you for showing interest. Our team will call you shortly. Close shopforco…" at bounding box center [557, 73] width 1114 height 586
click at [1055, 413] on ul "1 2 >" at bounding box center [671, 417] width 815 height 33
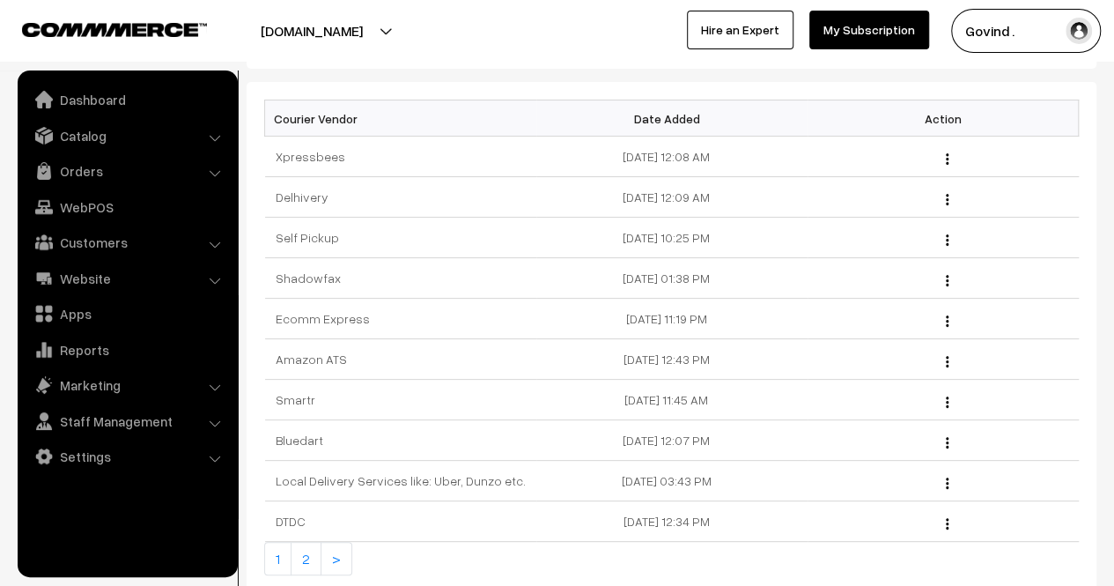
scroll to position [222, 0]
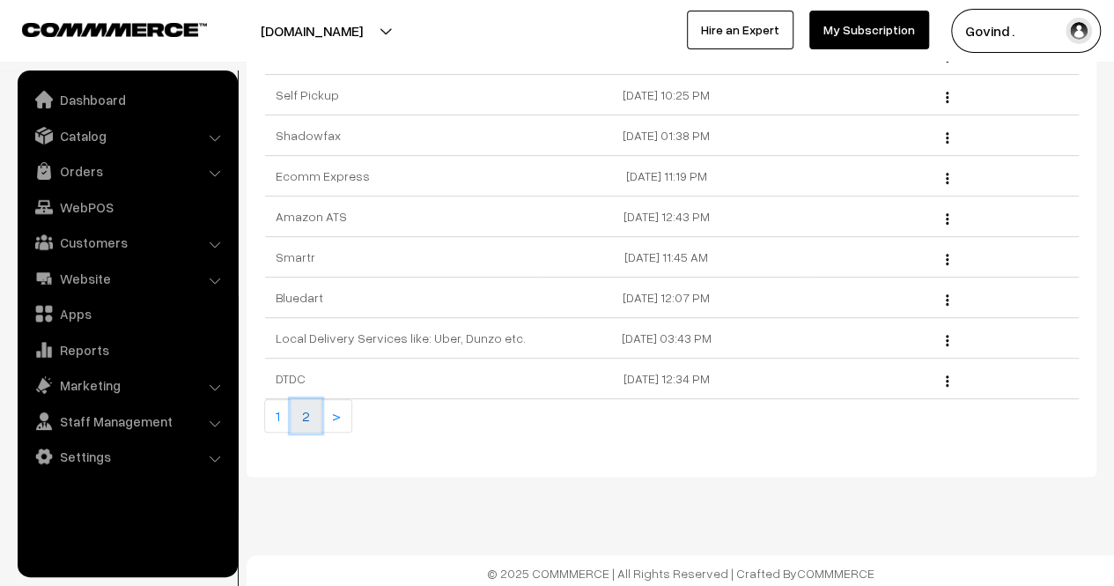
click at [305, 418] on link "2" at bounding box center [306, 415] width 31 height 33
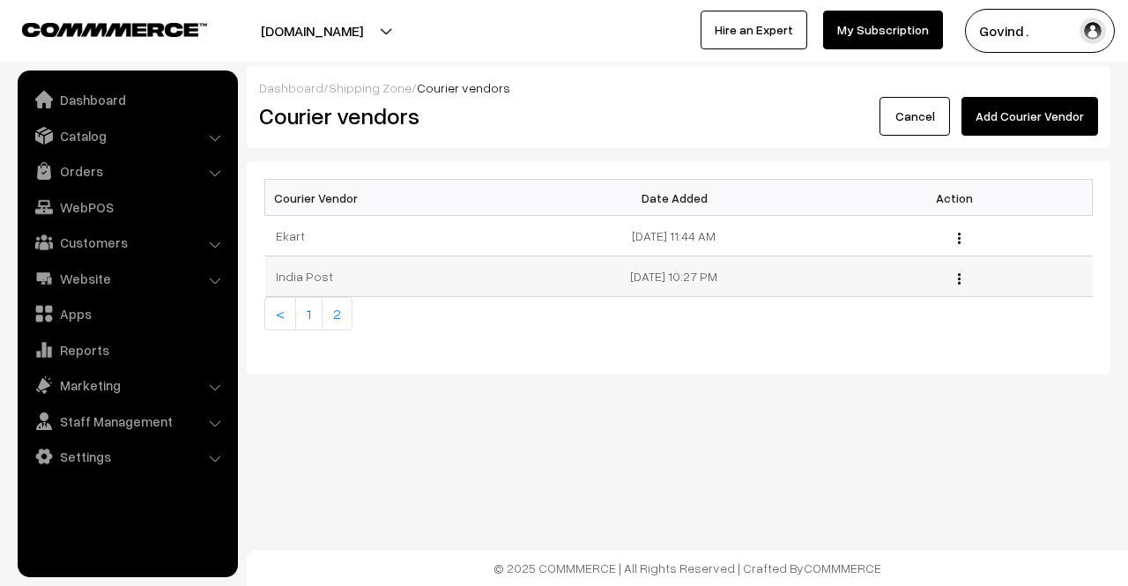
click at [957, 276] on button "button" at bounding box center [959, 278] width 4 height 14
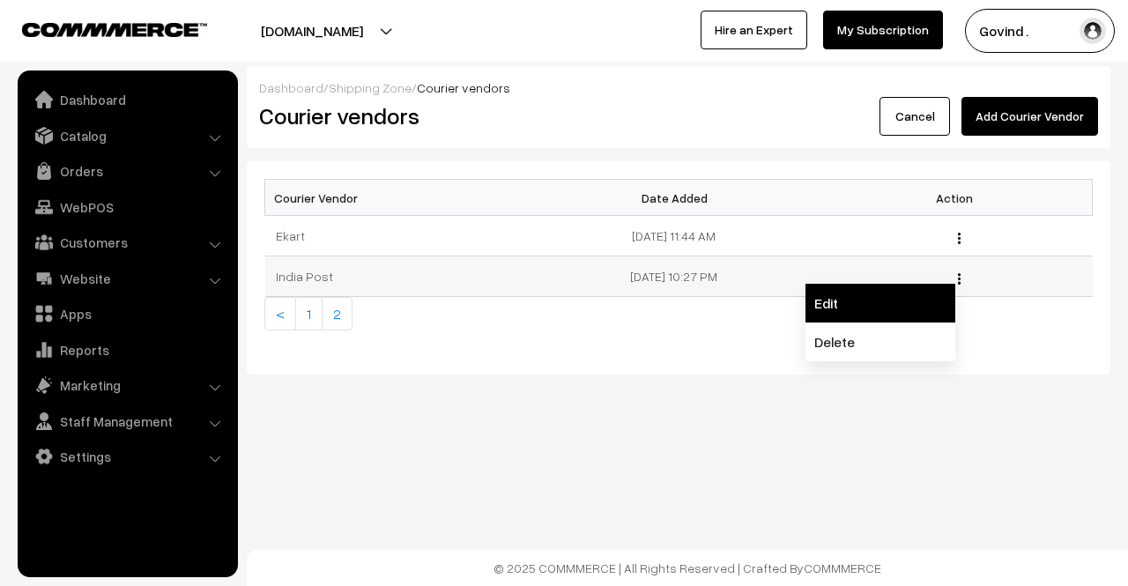
click at [841, 292] on link "Edit" at bounding box center [880, 303] width 150 height 39
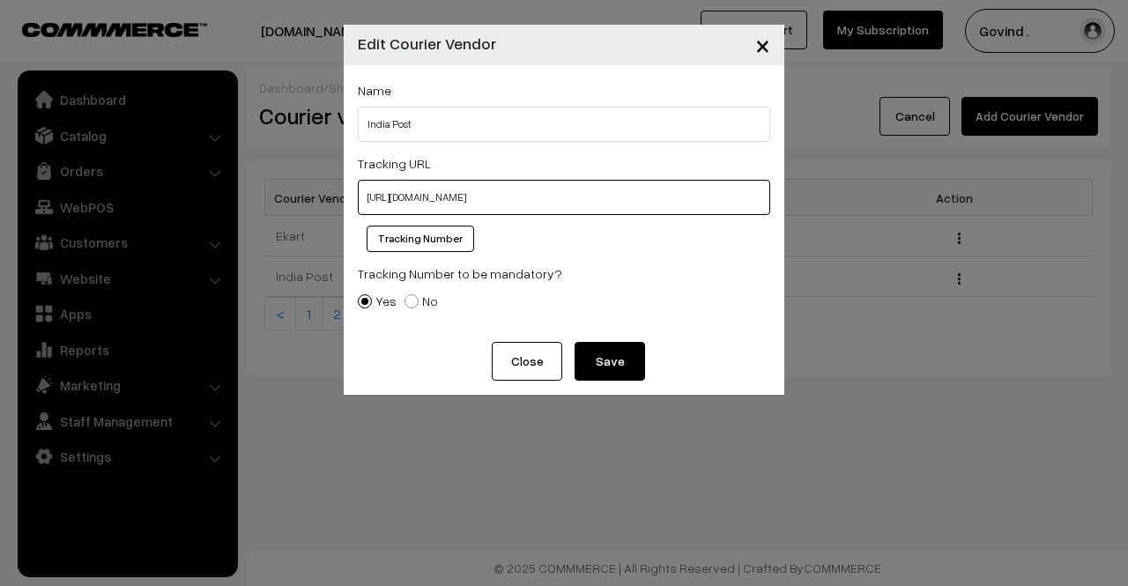
click at [555, 205] on input "[URL][DOMAIN_NAME]" at bounding box center [564, 197] width 412 height 35
paste input "[DOMAIN_NAME][URL]"
type input "[URL][DOMAIN_NAME]"
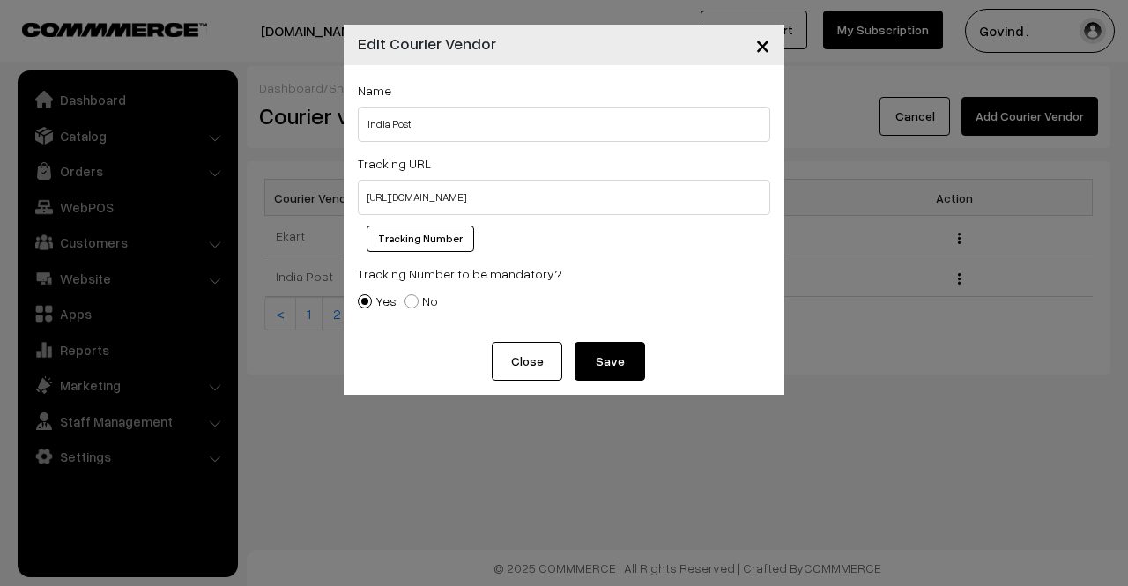
click at [603, 354] on button "Save" at bounding box center [609, 361] width 70 height 39
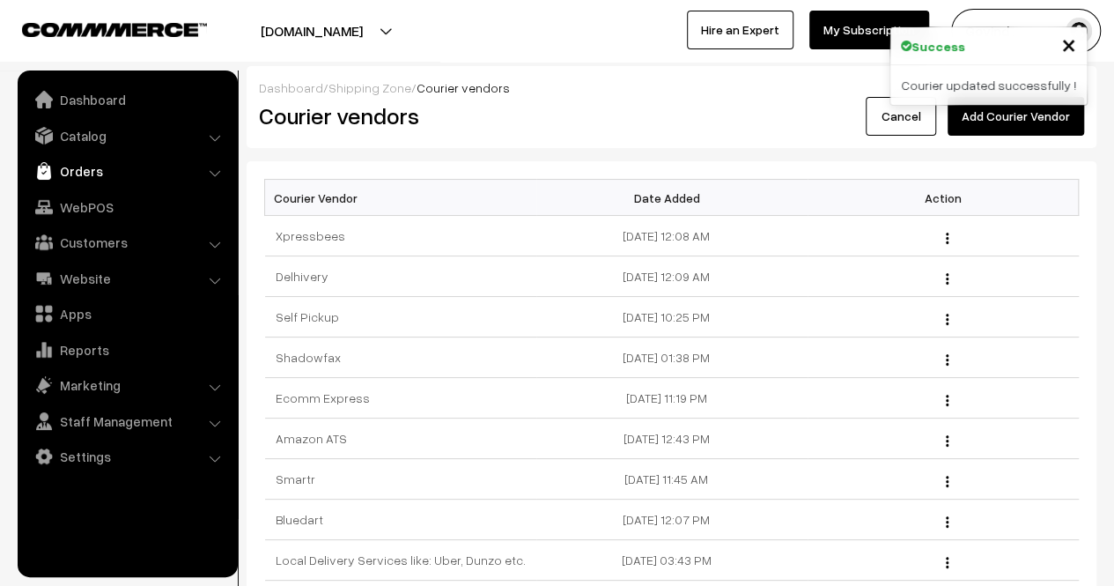
click at [81, 177] on link "Orders" at bounding box center [127, 171] width 210 height 32
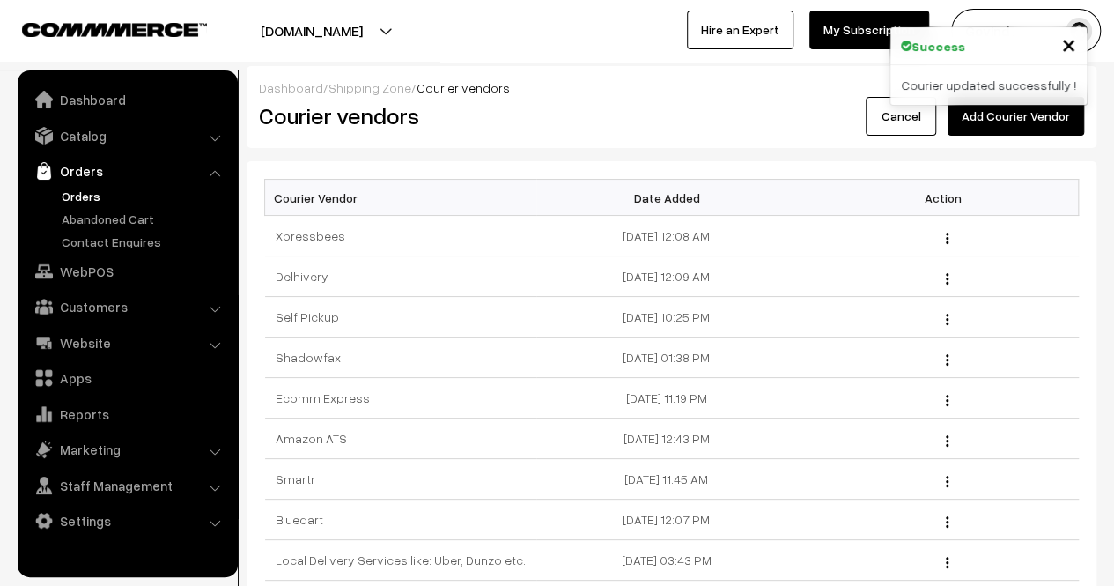
click at [81, 198] on link "Orders" at bounding box center [144, 196] width 174 height 18
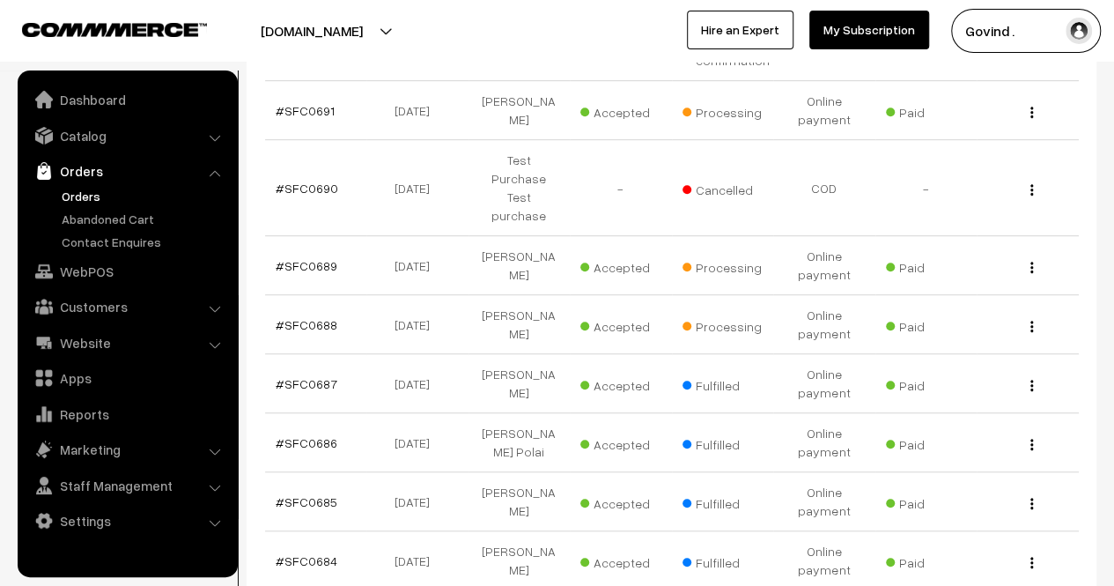
scroll to position [482, 0]
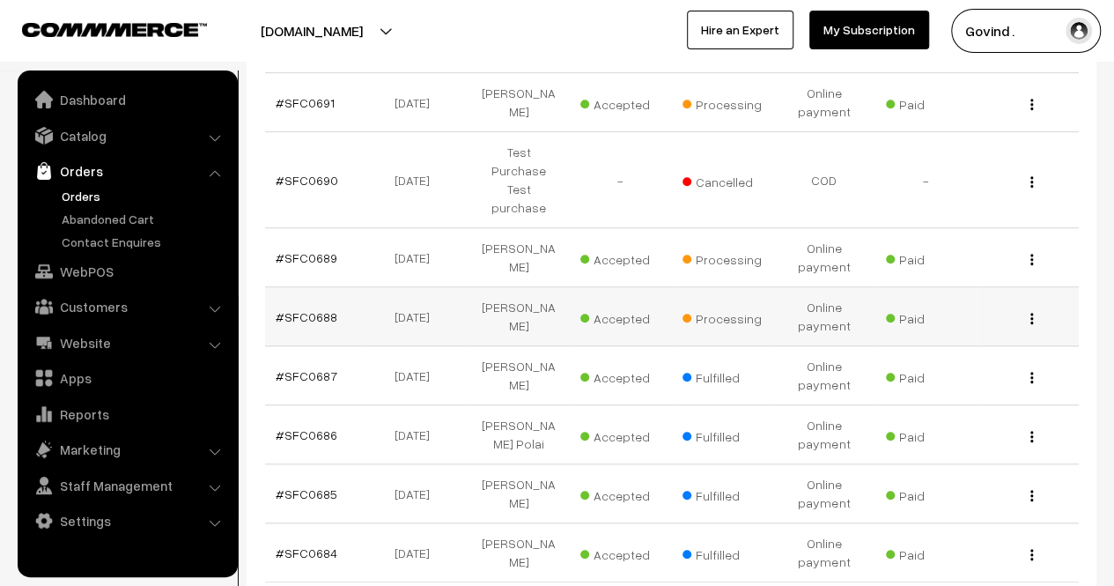
click at [1032, 313] on img "button" at bounding box center [1032, 318] width 3 height 11
click at [946, 324] on link "View" at bounding box center [954, 343] width 150 height 39
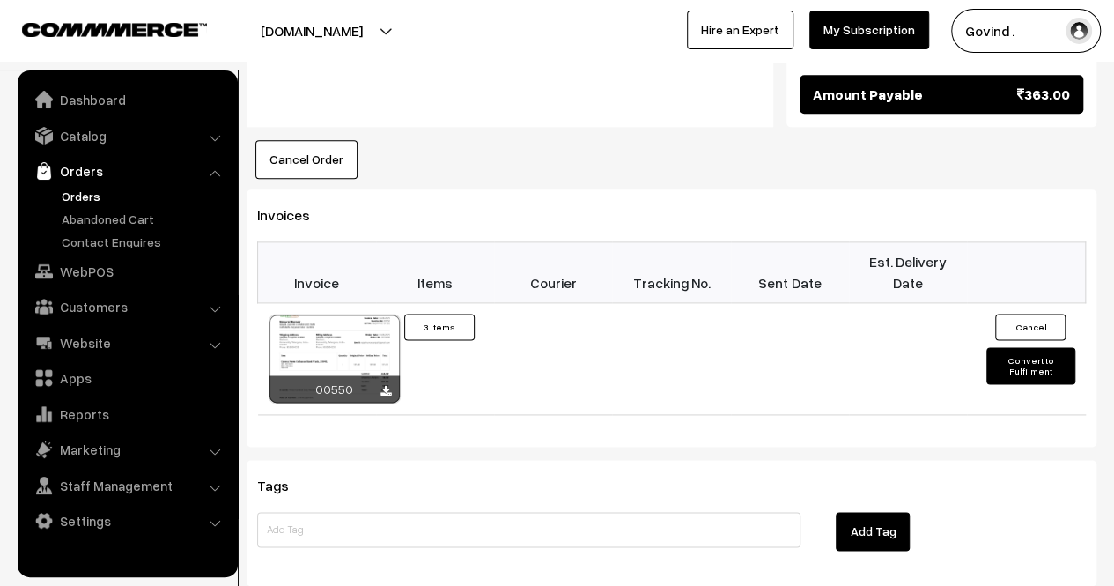
scroll to position [1015, 0]
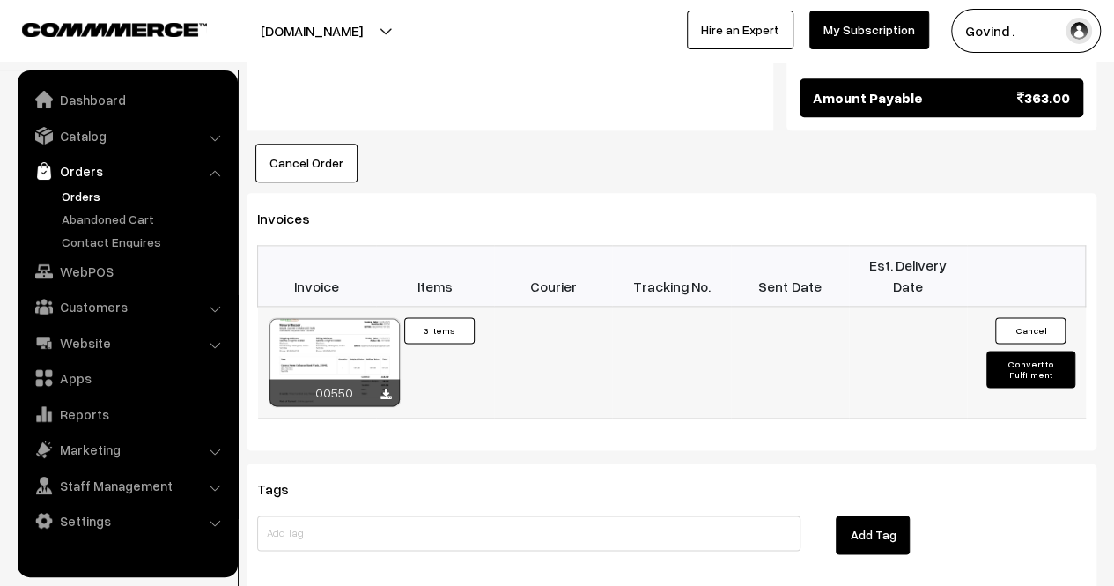
click at [1024, 351] on button "Convert to Fulfilment" at bounding box center [1031, 369] width 88 height 37
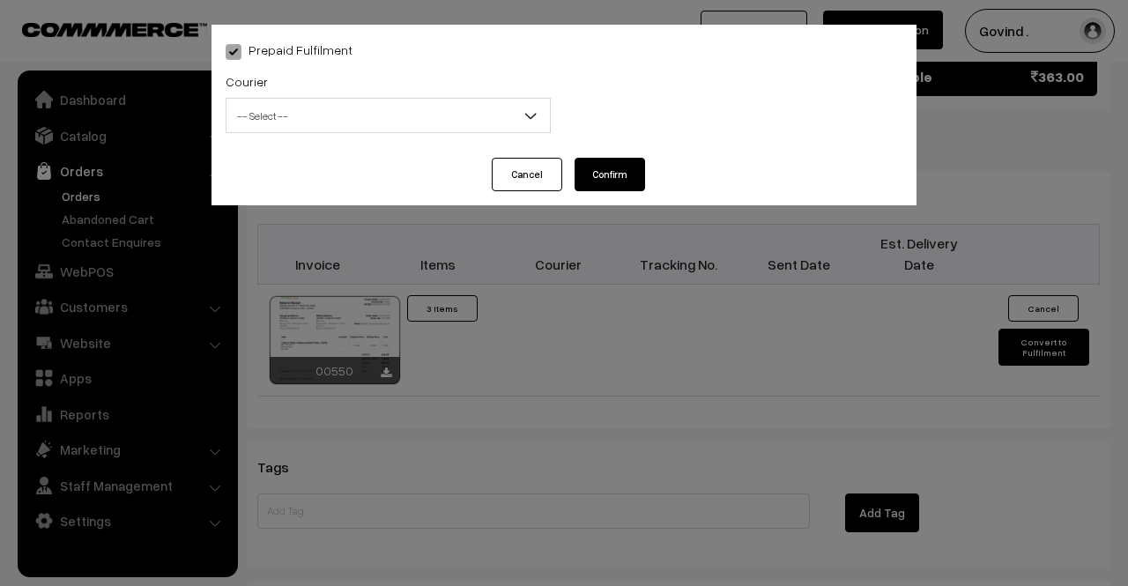
click at [321, 105] on span "-- Select --" at bounding box center [387, 115] width 323 height 31
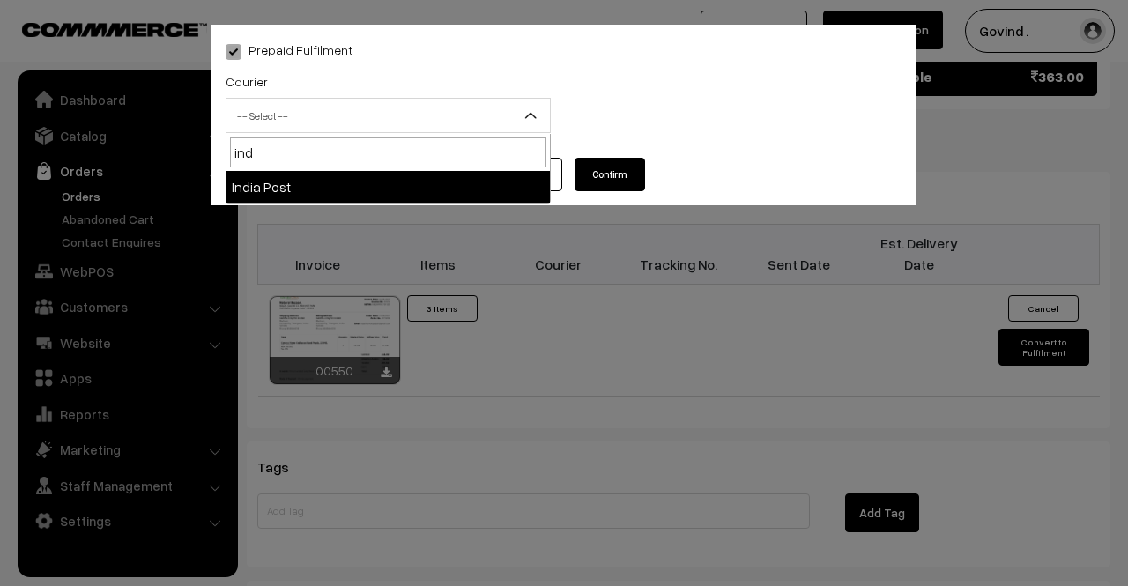
type input "ind"
select select "15"
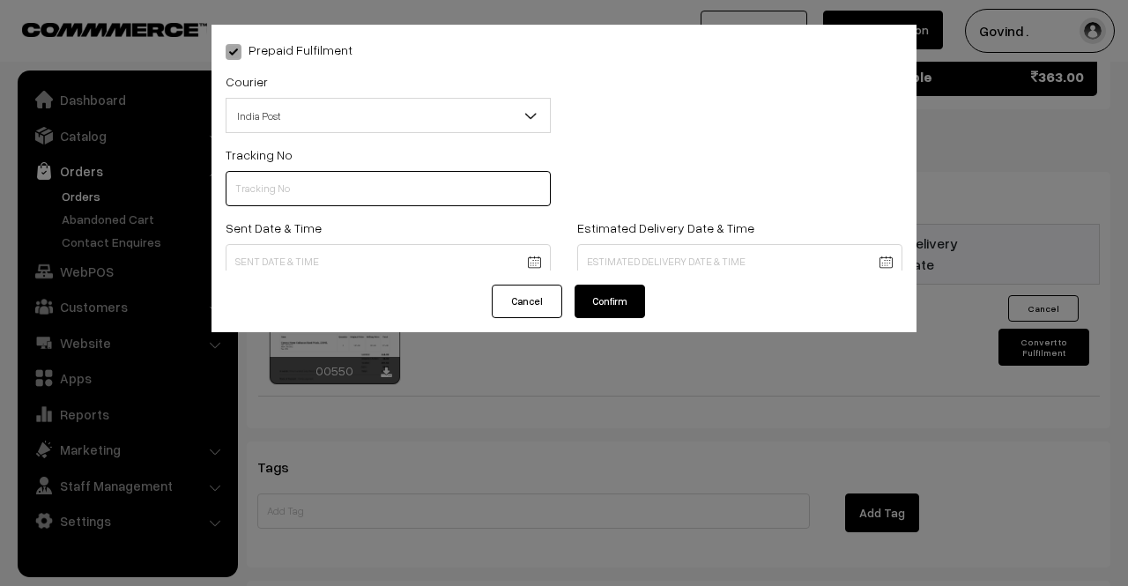
click at [308, 173] on input "text" at bounding box center [388, 188] width 325 height 35
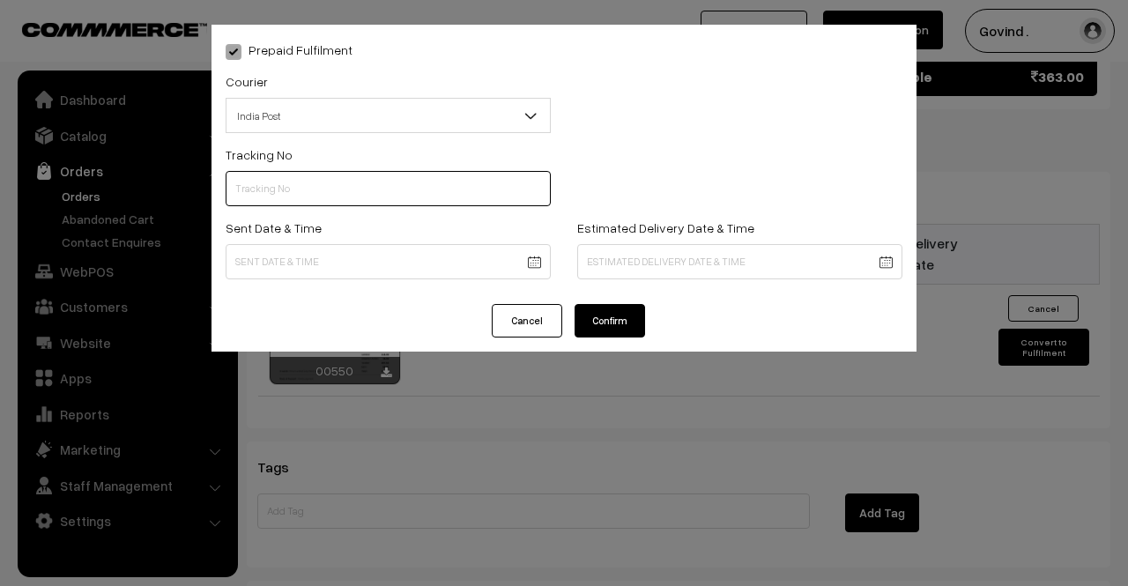
paste input "BP100045975IN"
type input "BP100045975IN"
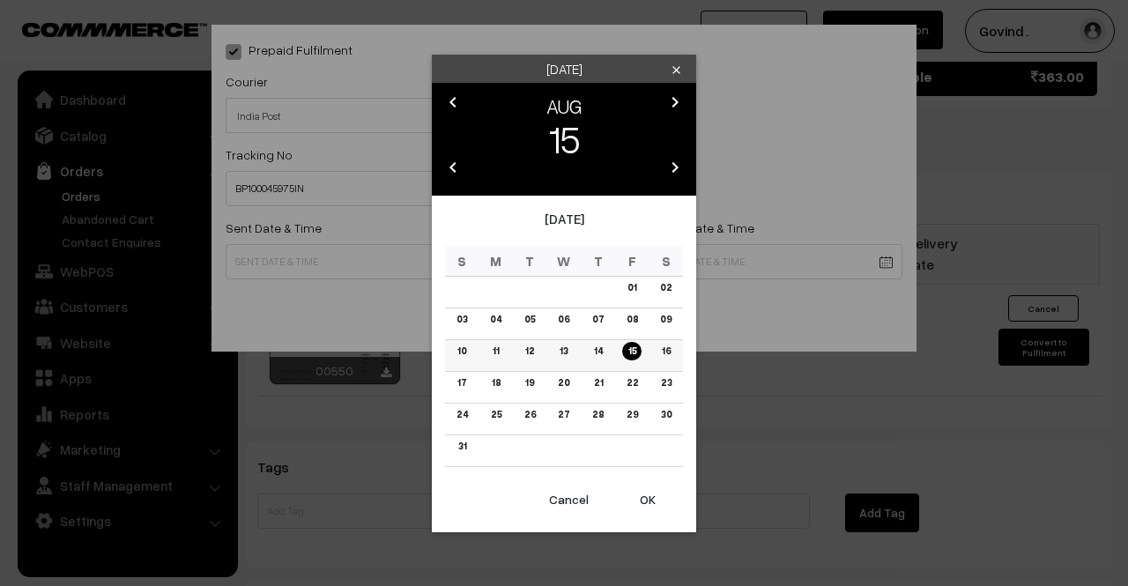
click at [631, 350] on link "15" at bounding box center [631, 351] width 18 height 18
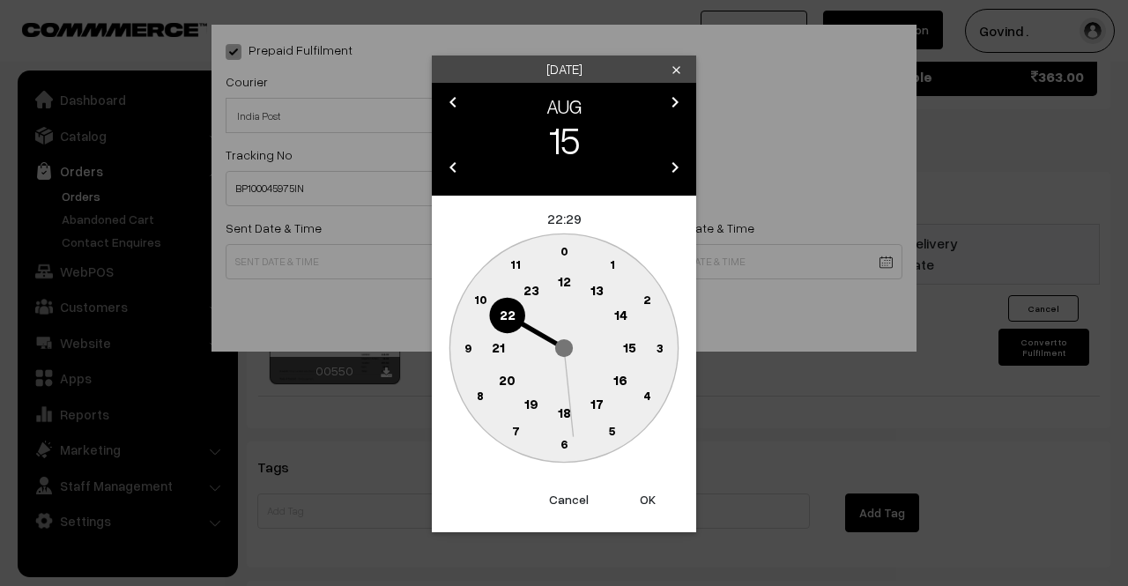
click at [454, 102] on icon "chevron_left" at bounding box center [452, 102] width 21 height 21
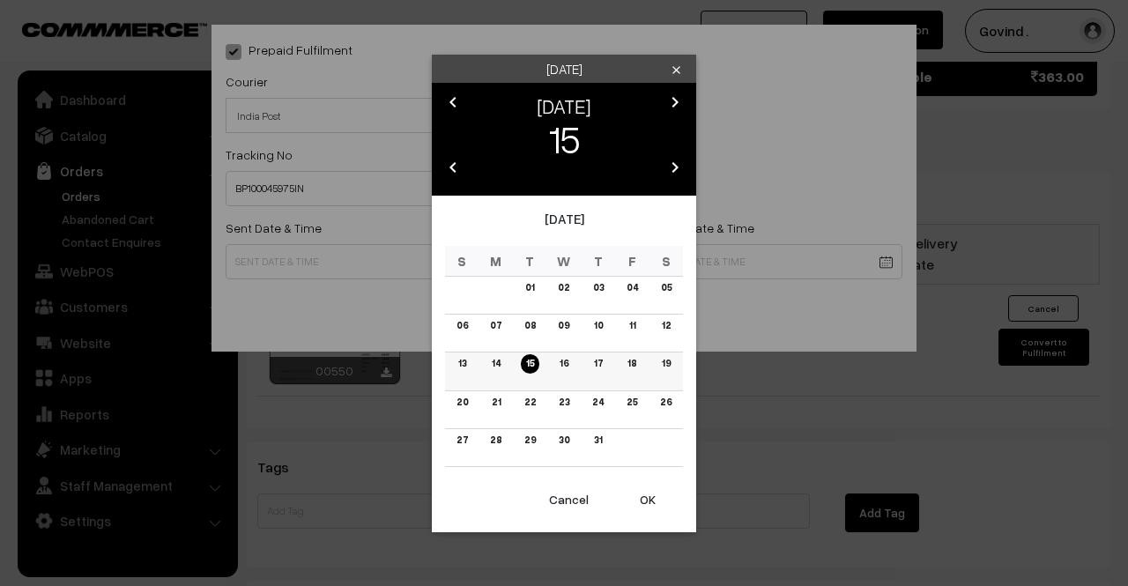
click at [566, 362] on link "16" at bounding box center [563, 363] width 19 height 18
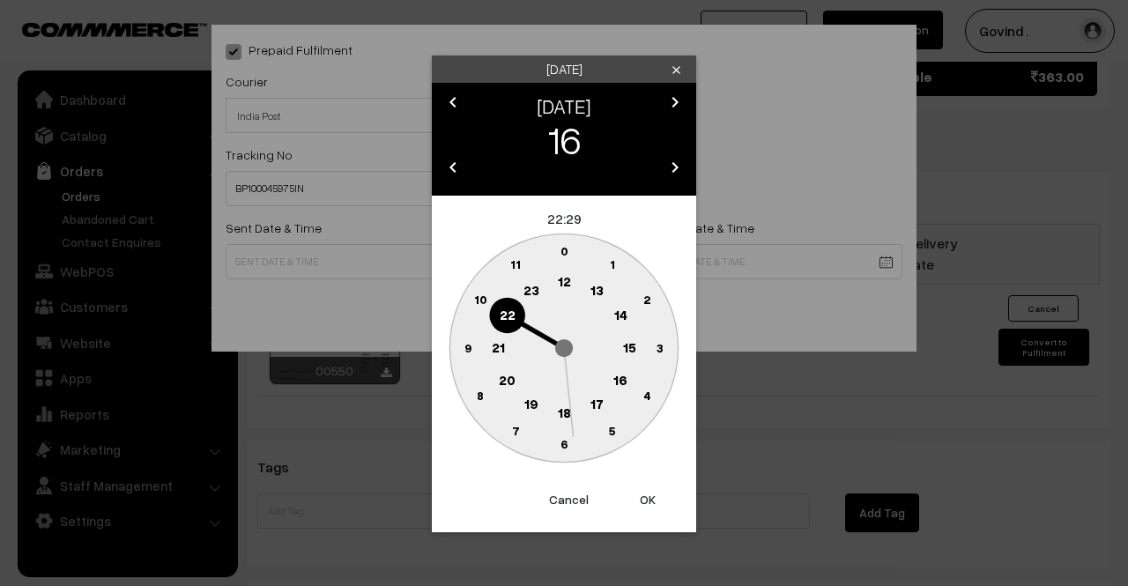
click at [456, 104] on icon "chevron_left" at bounding box center [452, 102] width 21 height 21
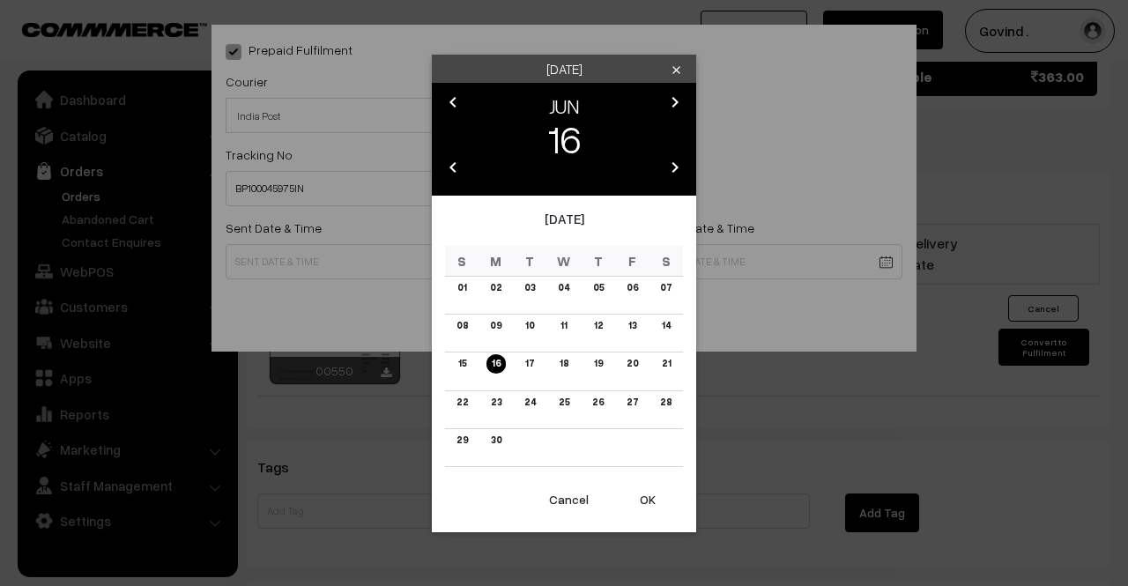
click at [670, 169] on icon "chevron_right" at bounding box center [674, 167] width 21 height 21
click at [677, 107] on icon "chevron_right" at bounding box center [674, 102] width 21 height 21
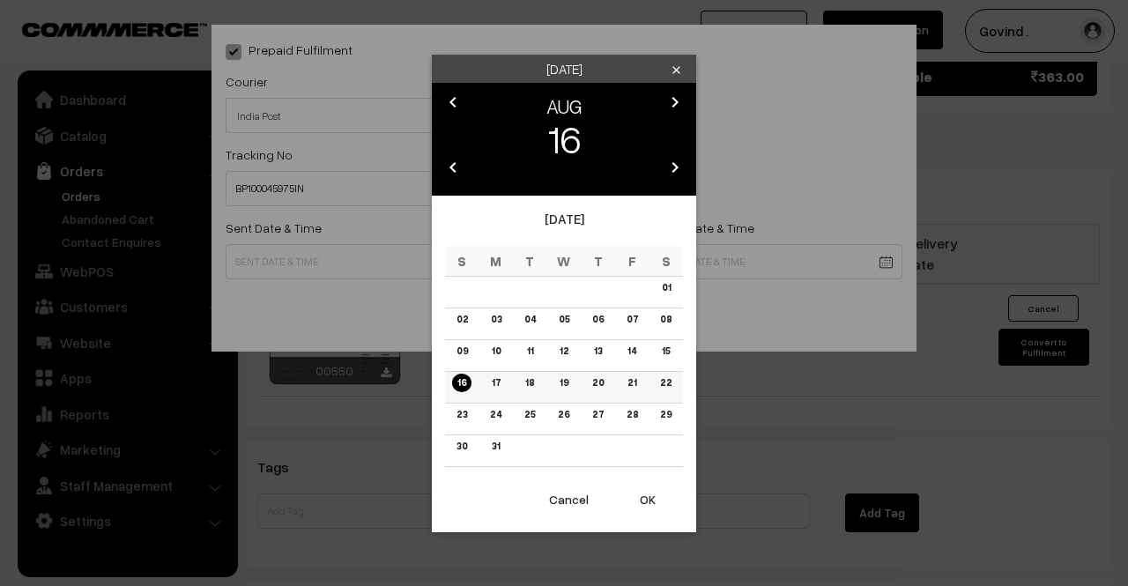
click at [462, 378] on link "16" at bounding box center [461, 383] width 19 height 18
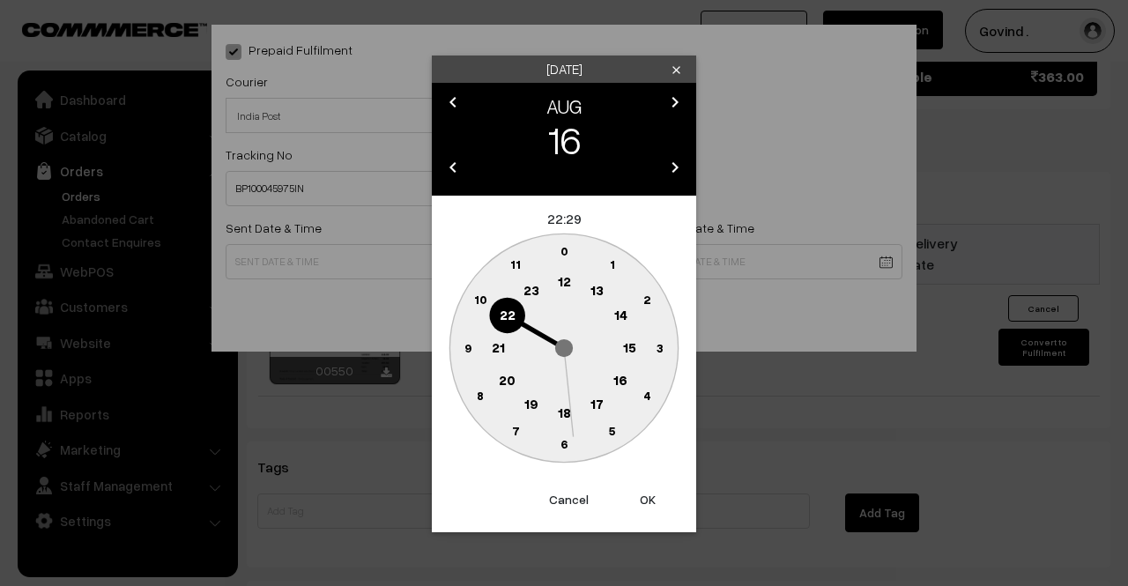
click at [564, 277] on text "12" at bounding box center [564, 281] width 13 height 16
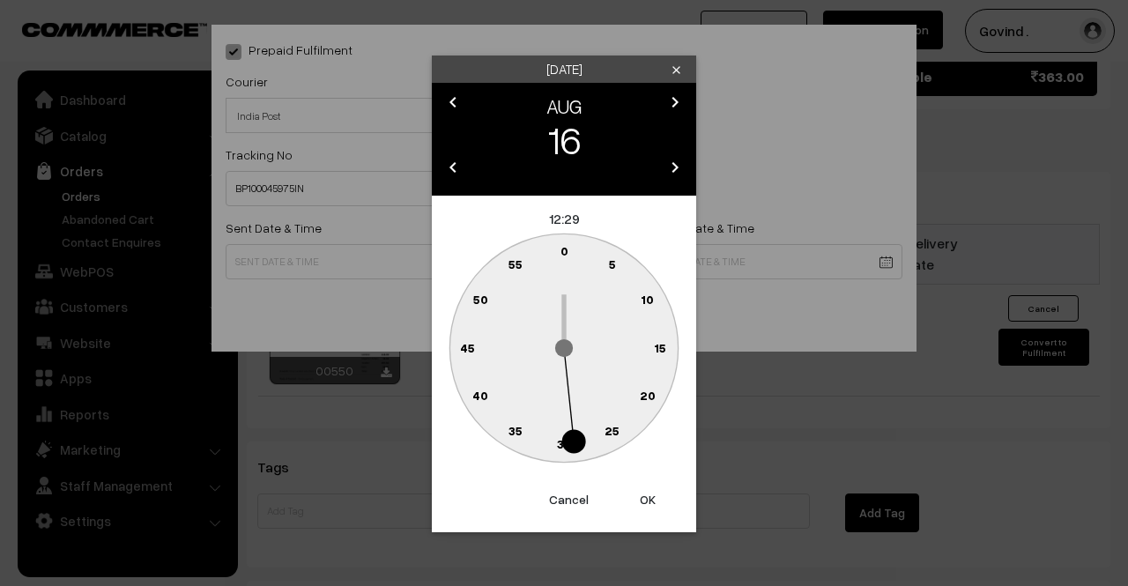
click at [562, 249] on text "0" at bounding box center [564, 250] width 8 height 15
type input "16-08-2026 12:00"
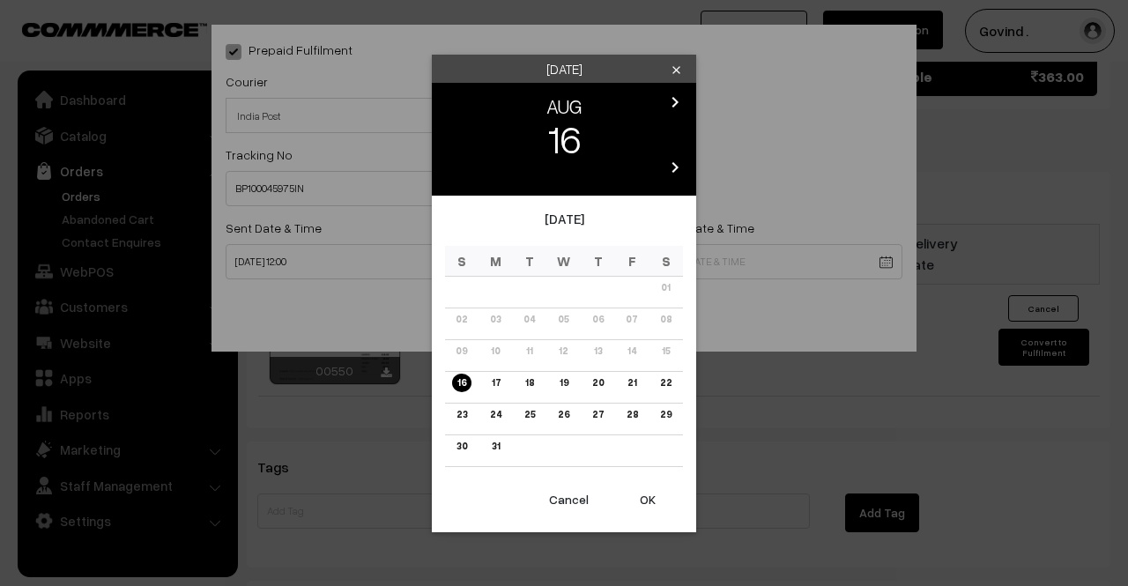
click at [366, 277] on div "Sunday clear chevron_left AUG chevron_right 16 chevron_left 2026 chevron_right …" at bounding box center [564, 293] width 1128 height 586
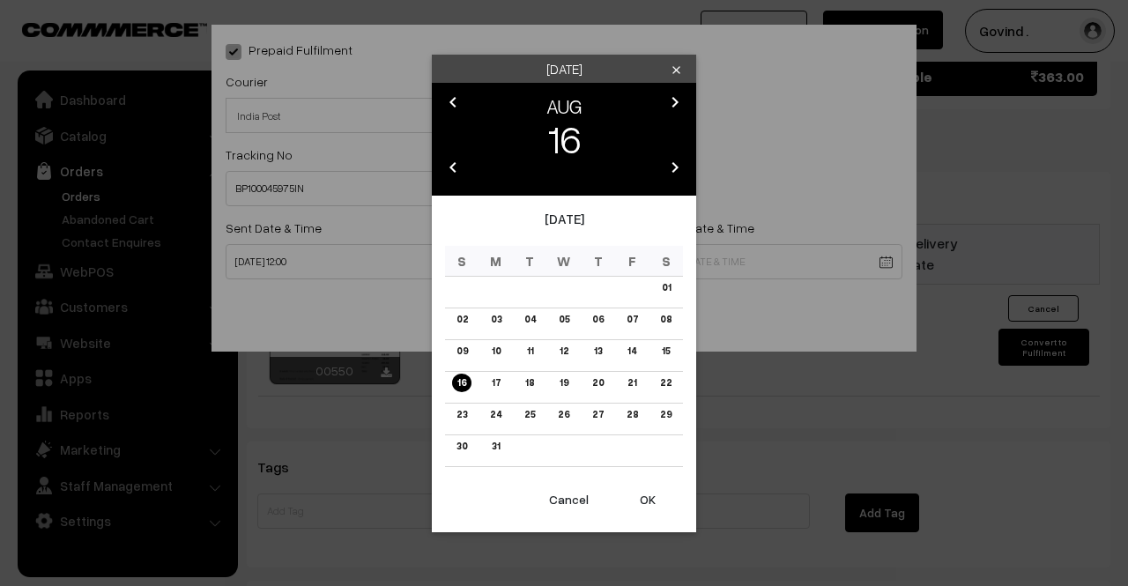
click at [571, 224] on div "August 2026" at bounding box center [564, 228] width 238 height 38
click at [574, 499] on button "Cancel" at bounding box center [568, 499] width 70 height 39
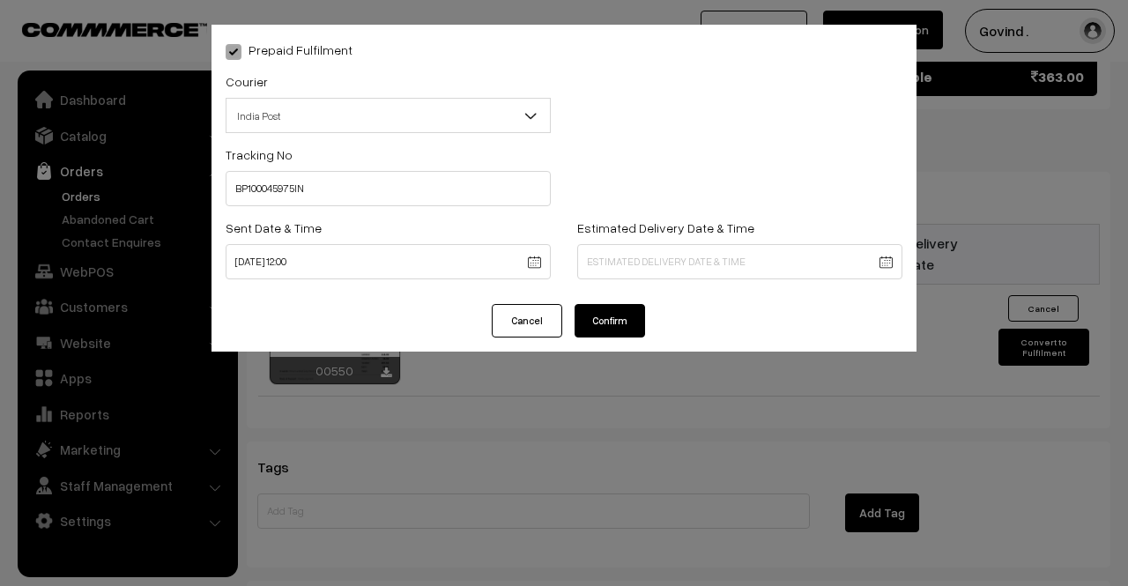
click at [522, 332] on button "Cancel" at bounding box center [527, 320] width 70 height 33
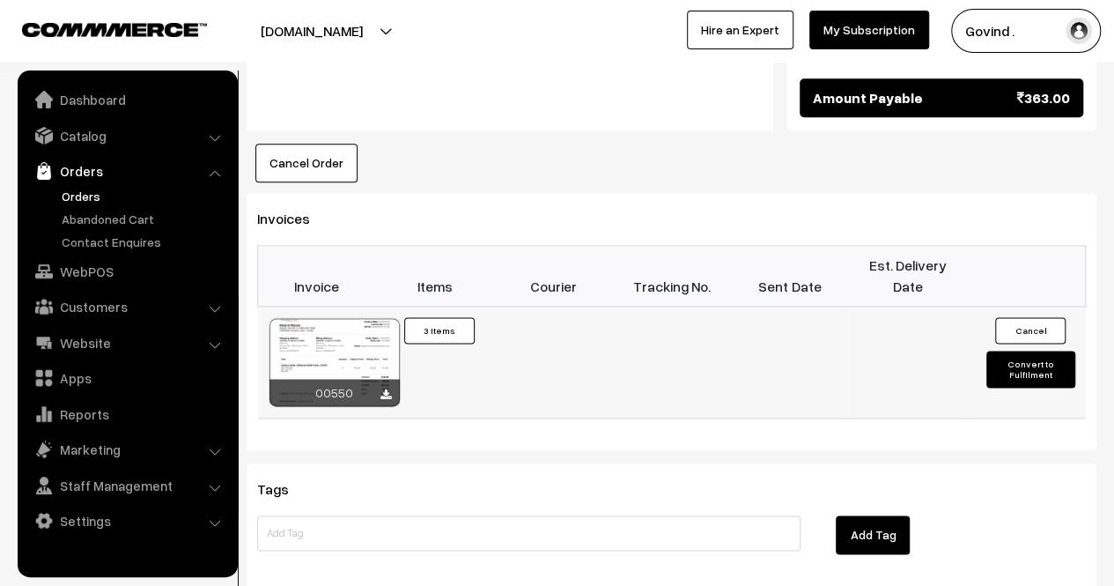
click at [1037, 351] on button "Convert to Fulfilment" at bounding box center [1031, 369] width 88 height 37
select select "0"
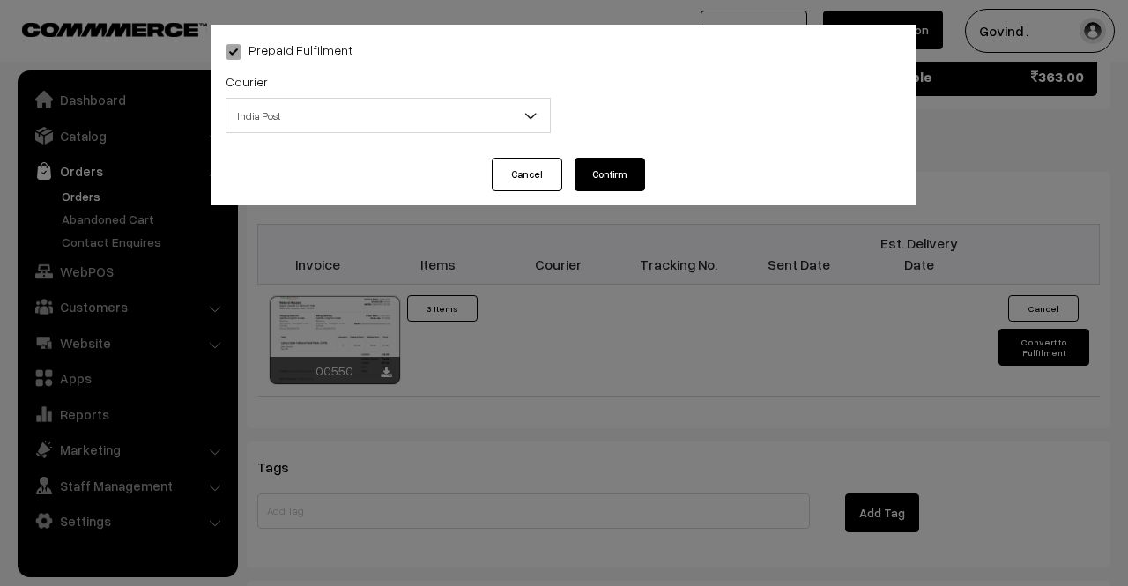
click at [400, 131] on span "India Post" at bounding box center [388, 115] width 325 height 35
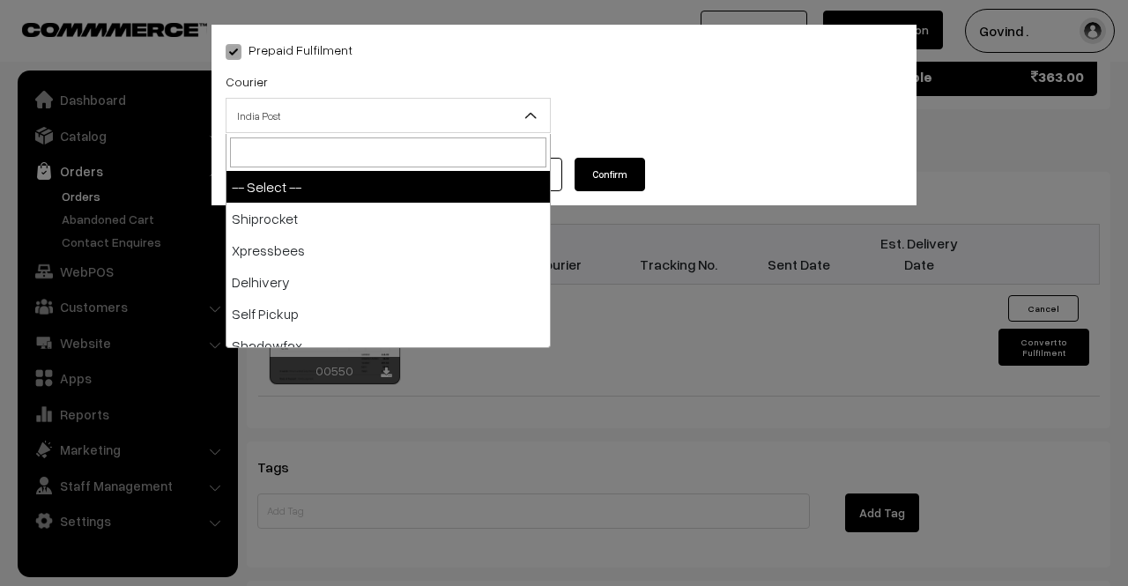
click at [534, 139] on input "search" at bounding box center [388, 152] width 316 height 30
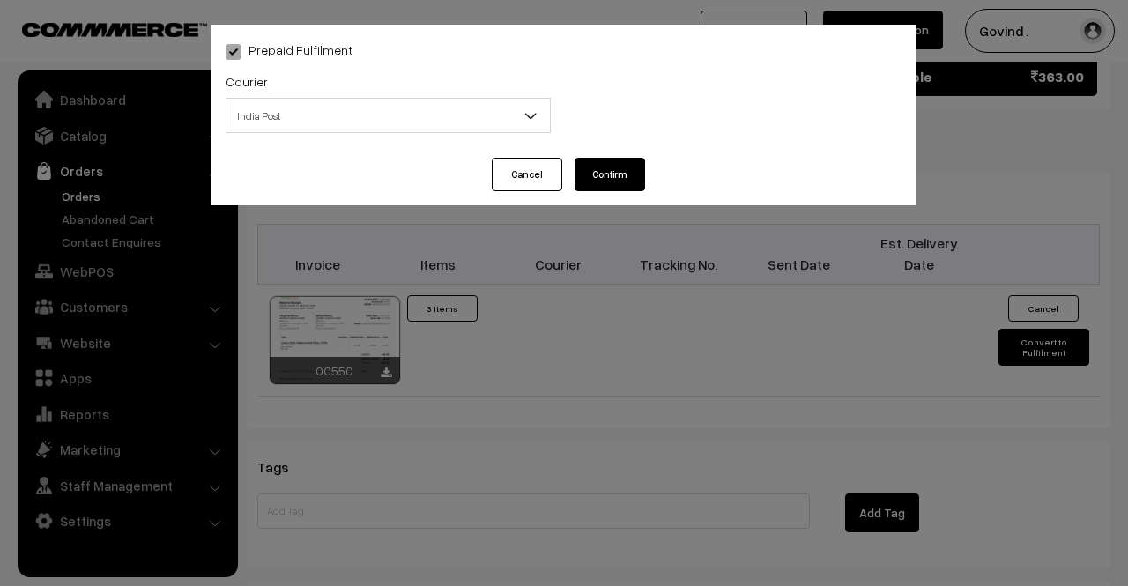
click at [648, 105] on div "Packing Material -- Select -- Sample -- Select --" at bounding box center [739, 106] width 351 height 73
click at [594, 161] on button "Confirm" at bounding box center [609, 174] width 70 height 33
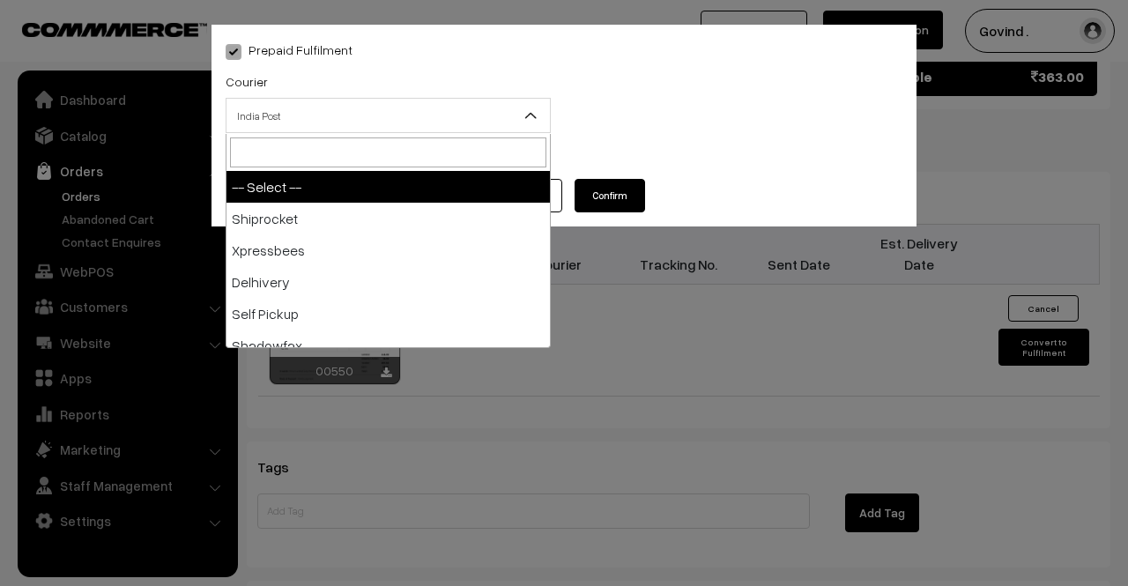
click at [398, 117] on span "India Post" at bounding box center [387, 115] width 323 height 31
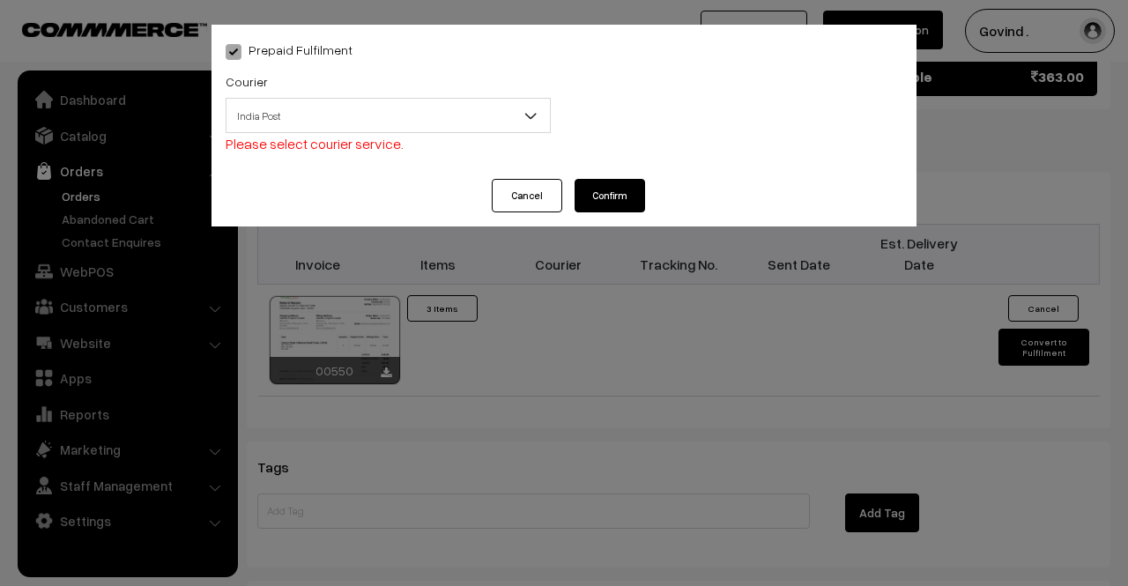
click at [398, 117] on span "India Post" at bounding box center [387, 115] width 323 height 31
click at [529, 191] on button "Cancel" at bounding box center [527, 195] width 70 height 33
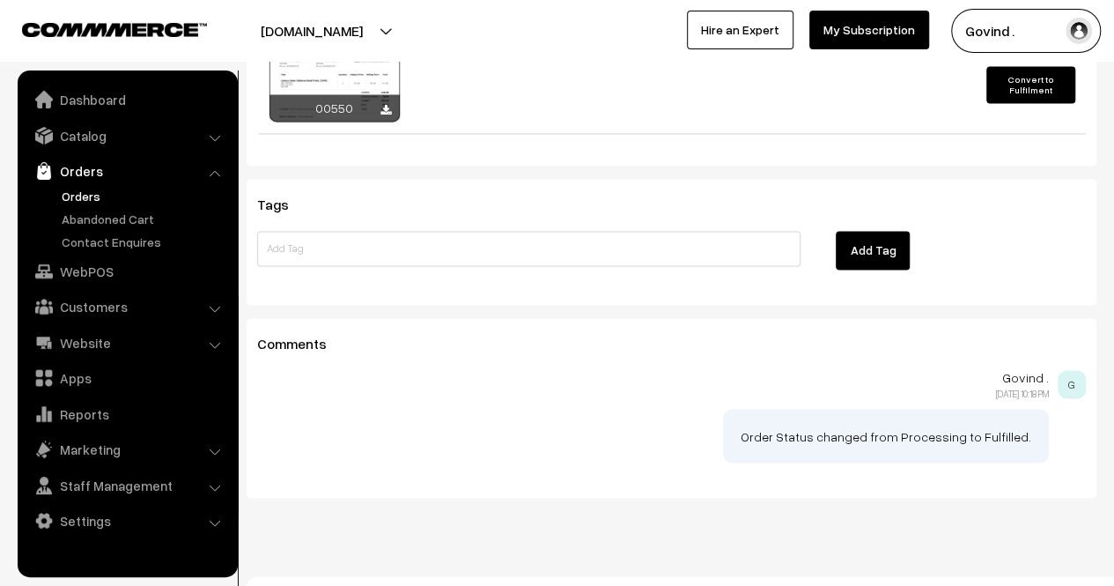
scroll to position [1299, 0]
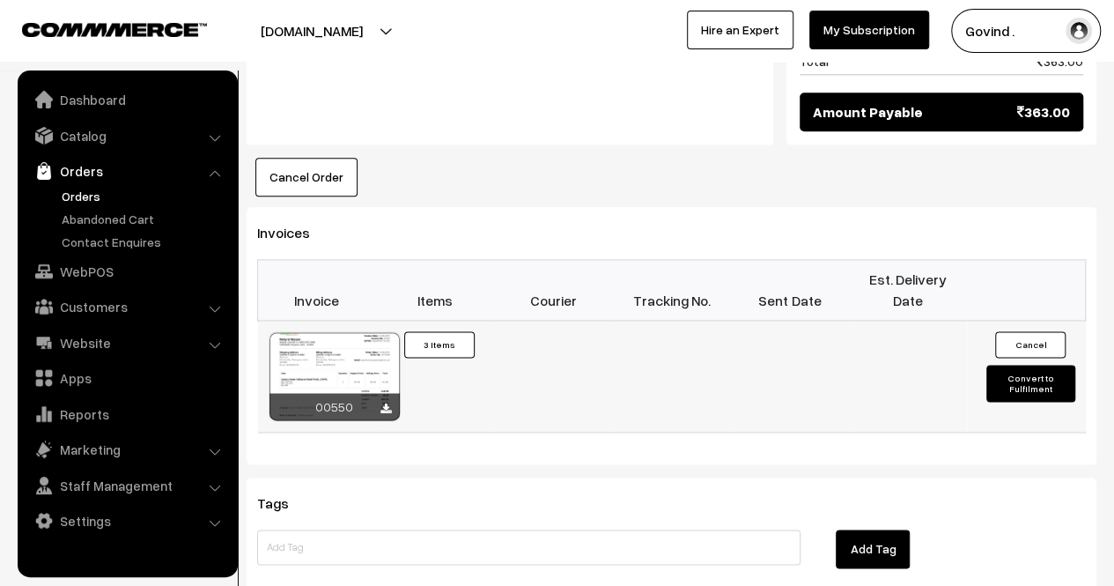
click at [1058, 365] on button "Convert to Fulfilment" at bounding box center [1031, 383] width 88 height 37
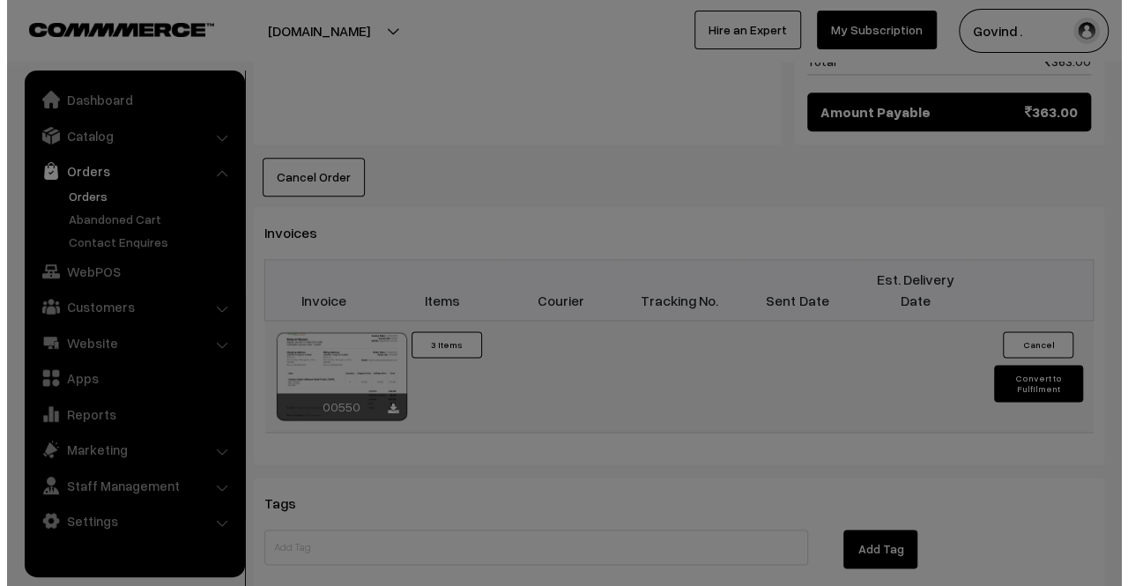
scroll to position [1001, 0]
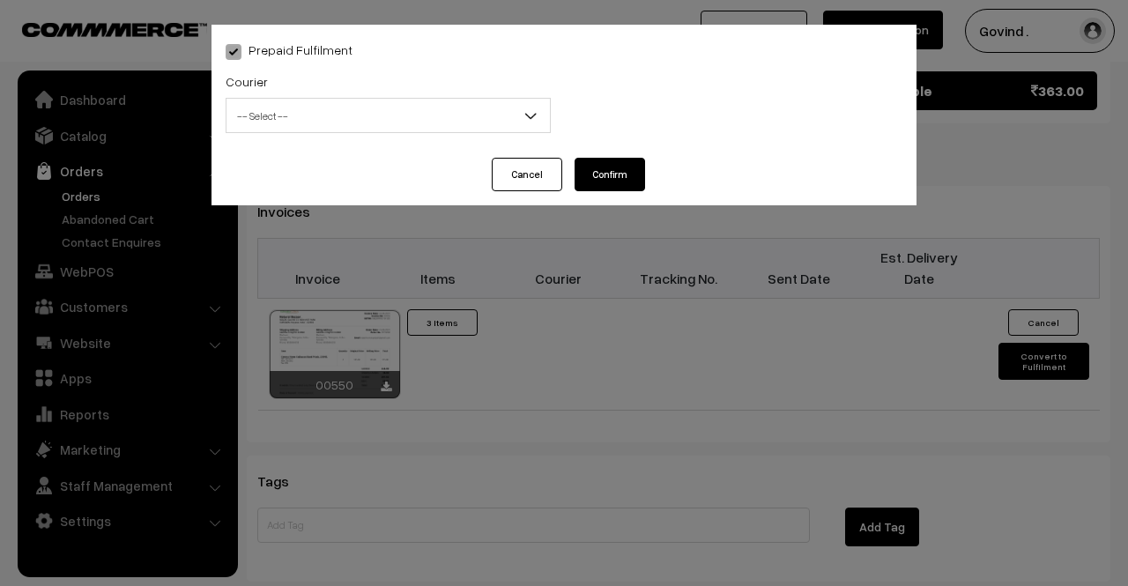
click at [422, 132] on span "-- Select --" at bounding box center [388, 115] width 325 height 35
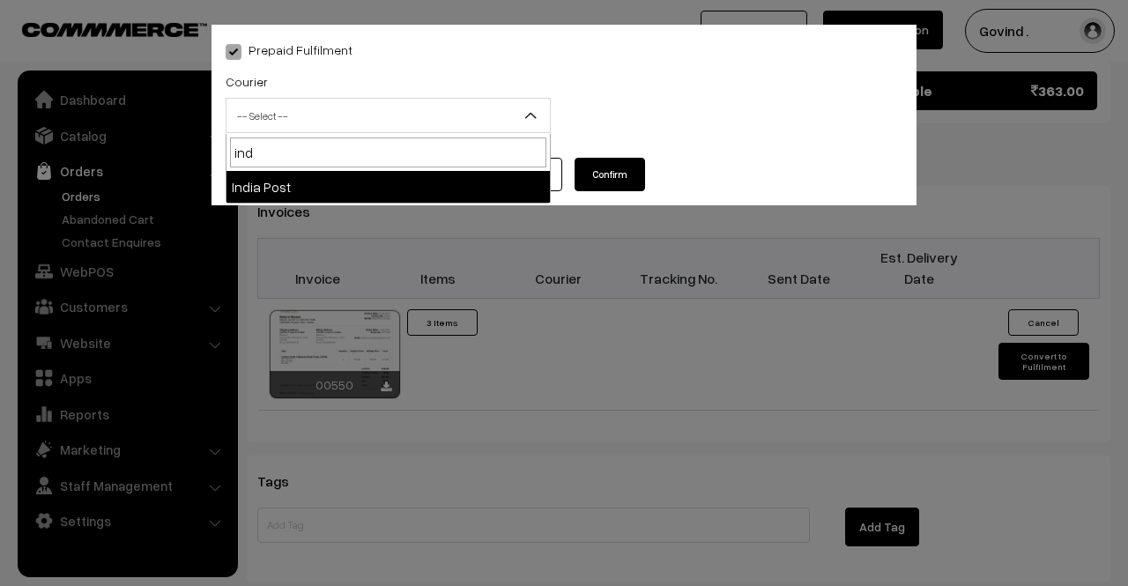
type input "ind"
select select "15"
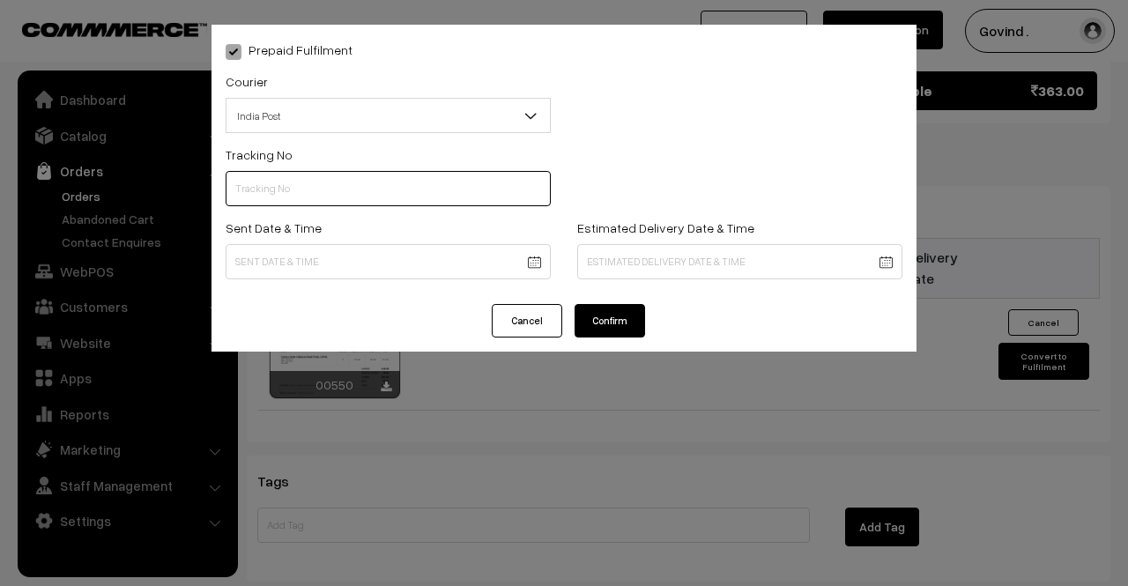
click at [361, 186] on input "text" at bounding box center [388, 188] width 325 height 35
paste input "BP100045975IN"
type input "BP100045975IN"
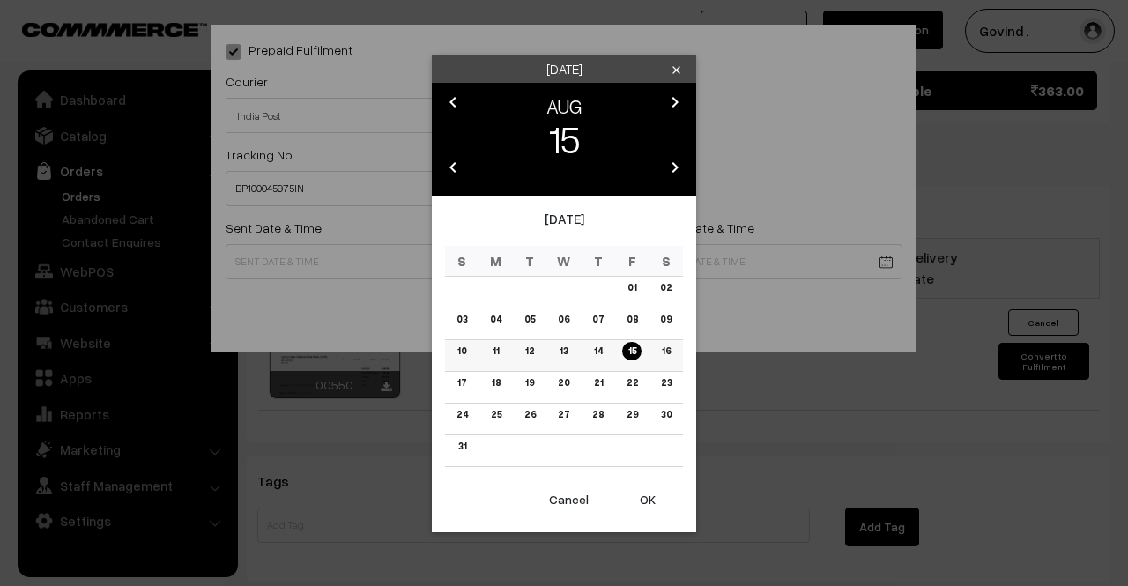
click at [663, 351] on link "16" at bounding box center [664, 351] width 19 height 18
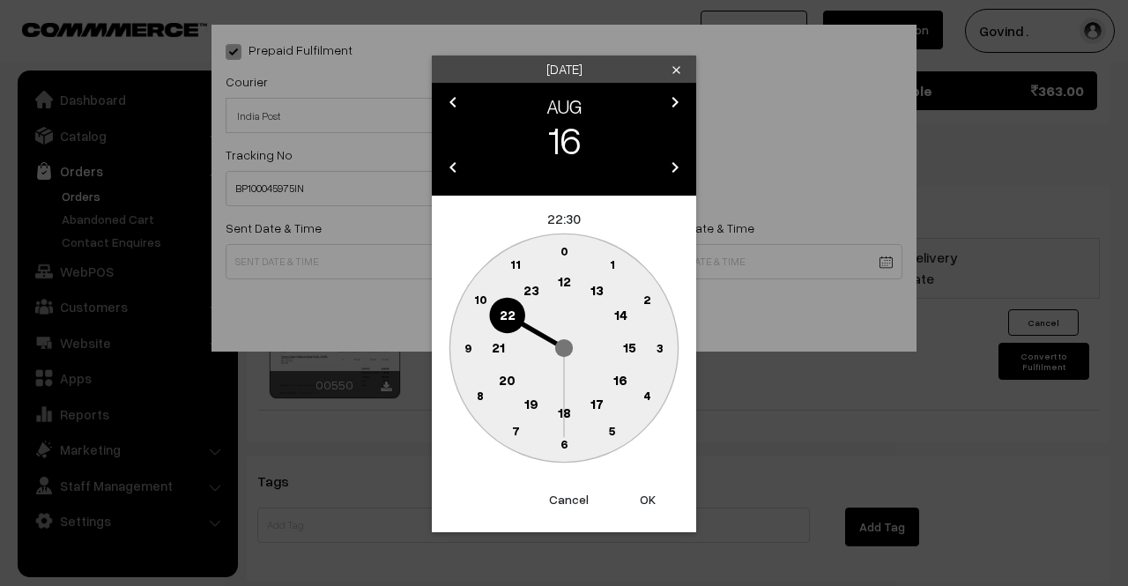
click at [562, 279] on text "12" at bounding box center [564, 281] width 13 height 16
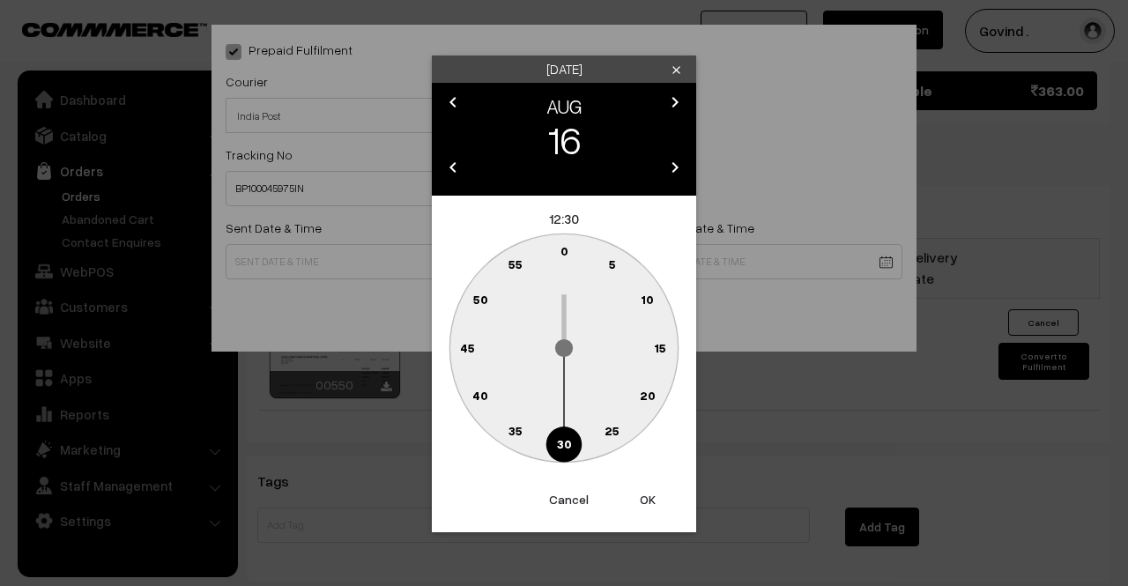
click at [564, 250] on text "0" at bounding box center [564, 250] width 8 height 15
type input "16-08-2025 12:00"
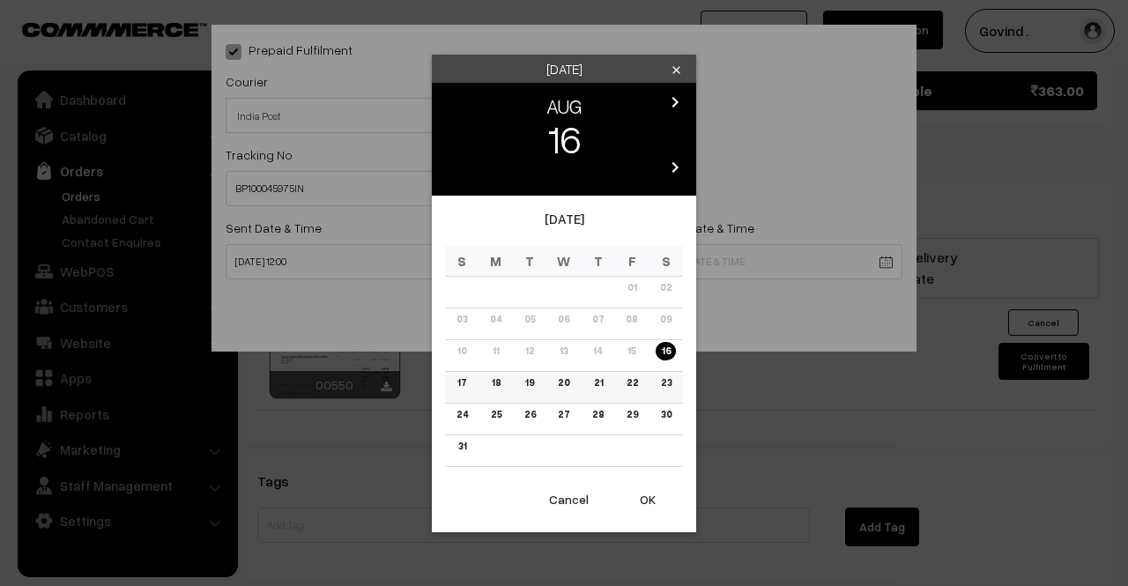
click at [636, 381] on link "22" at bounding box center [631, 383] width 22 height 18
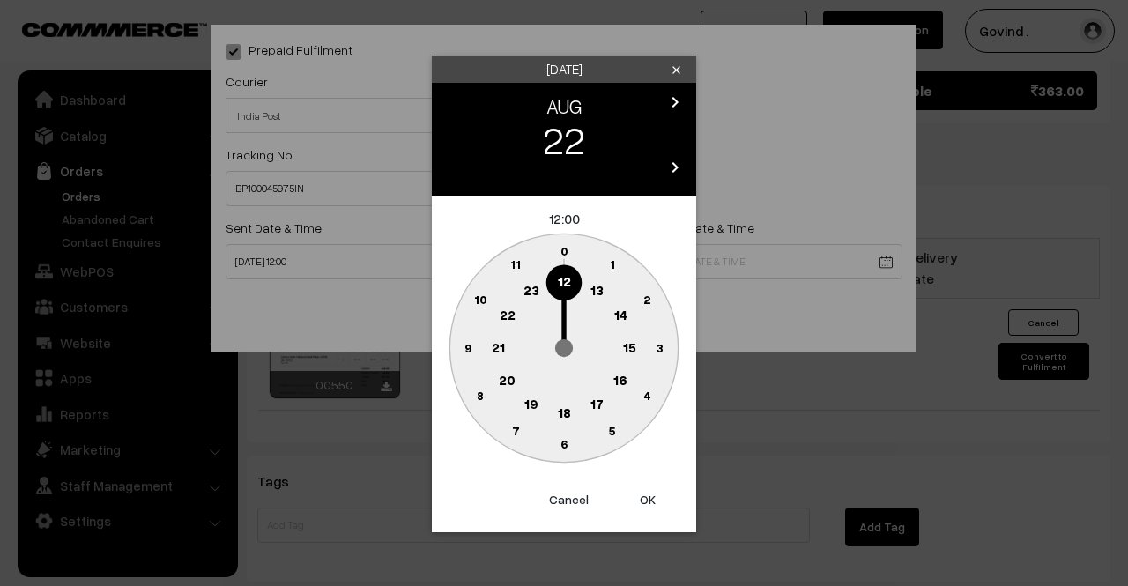
click at [564, 410] on text "18" at bounding box center [564, 411] width 13 height 16
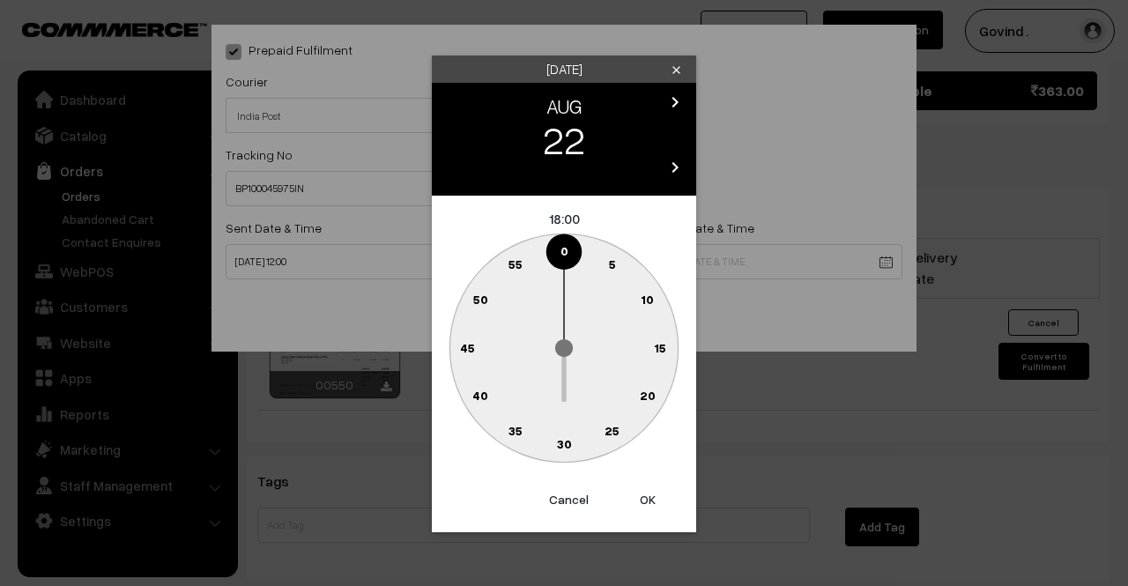
click at [560, 258] on circle at bounding box center [554, 254] width 24 height 24
type input "22-08-2025 18:59"
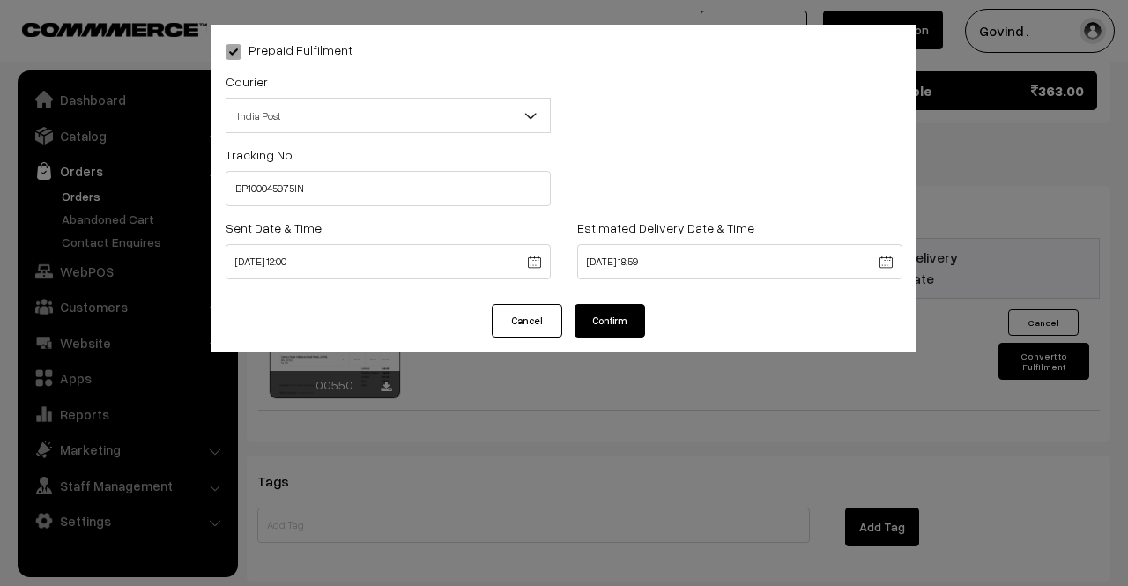
click at [618, 317] on button "Confirm" at bounding box center [609, 320] width 70 height 33
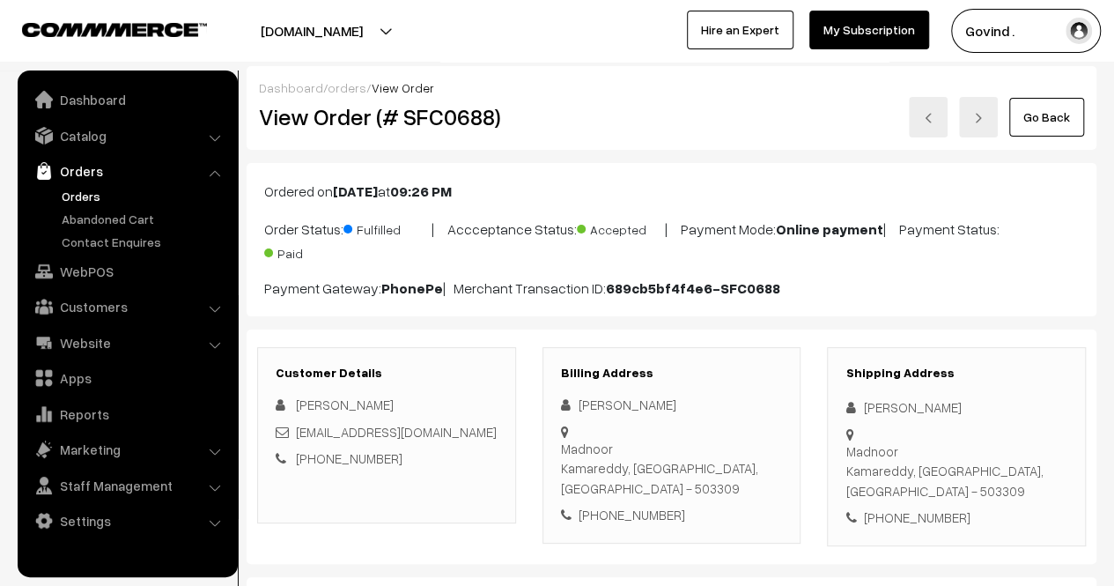
click at [1039, 103] on link "Go Back" at bounding box center [1047, 117] width 75 height 39
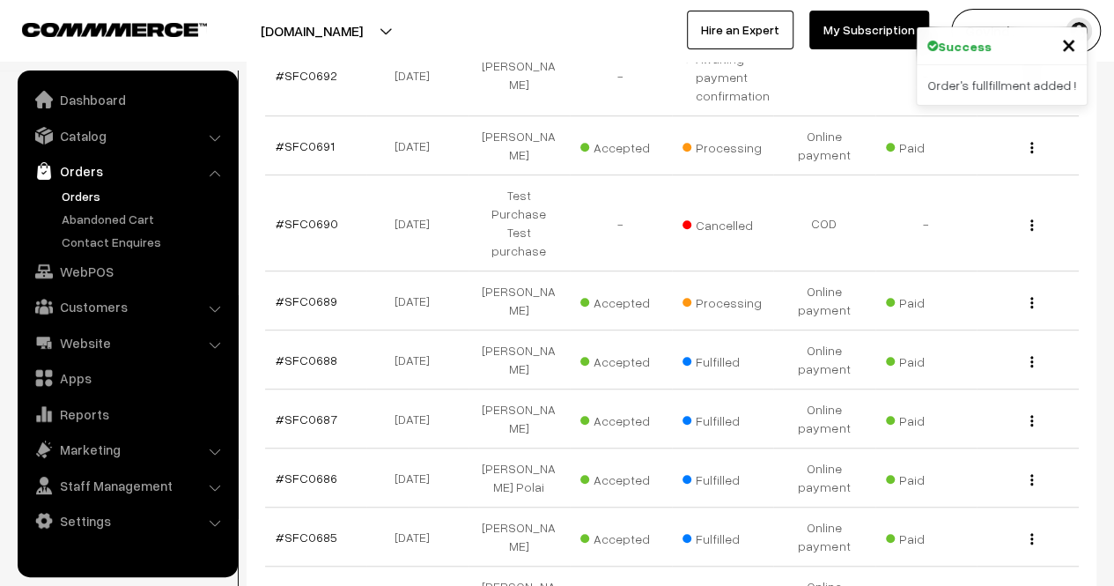
scroll to position [445, 0]
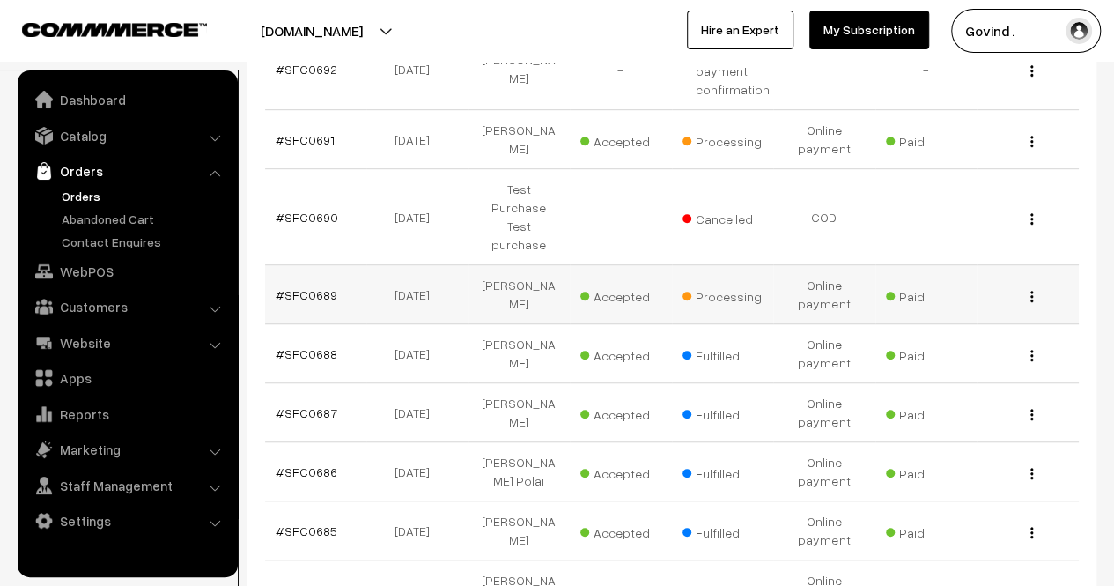
click at [1031, 291] on img "button" at bounding box center [1032, 296] width 3 height 11
click at [964, 302] on link "View" at bounding box center [954, 321] width 150 height 39
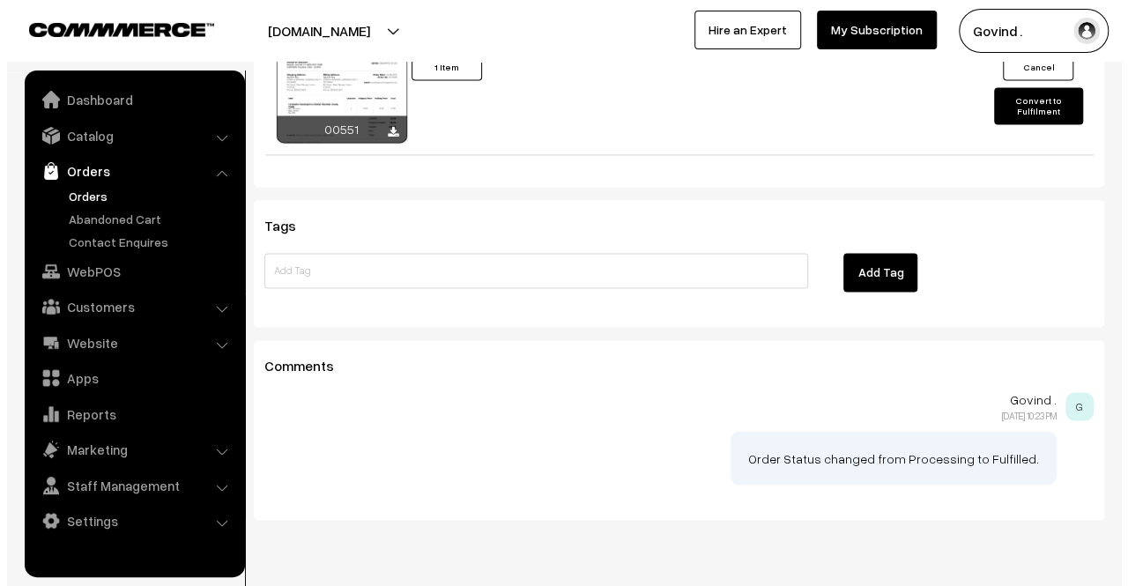
scroll to position [1011, 0]
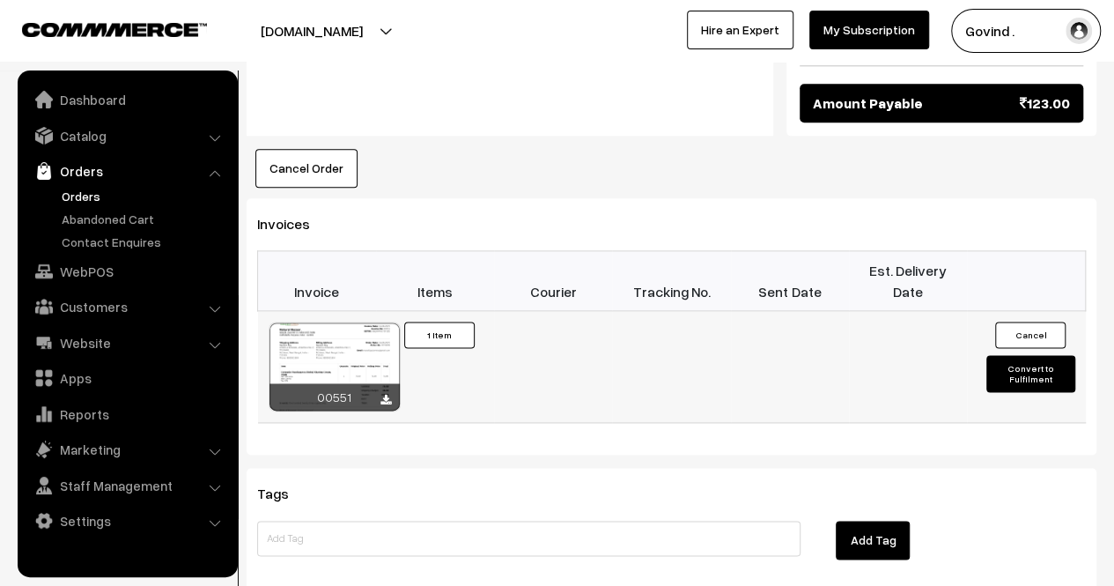
click at [1045, 355] on button "Convert to Fulfilment" at bounding box center [1031, 373] width 88 height 37
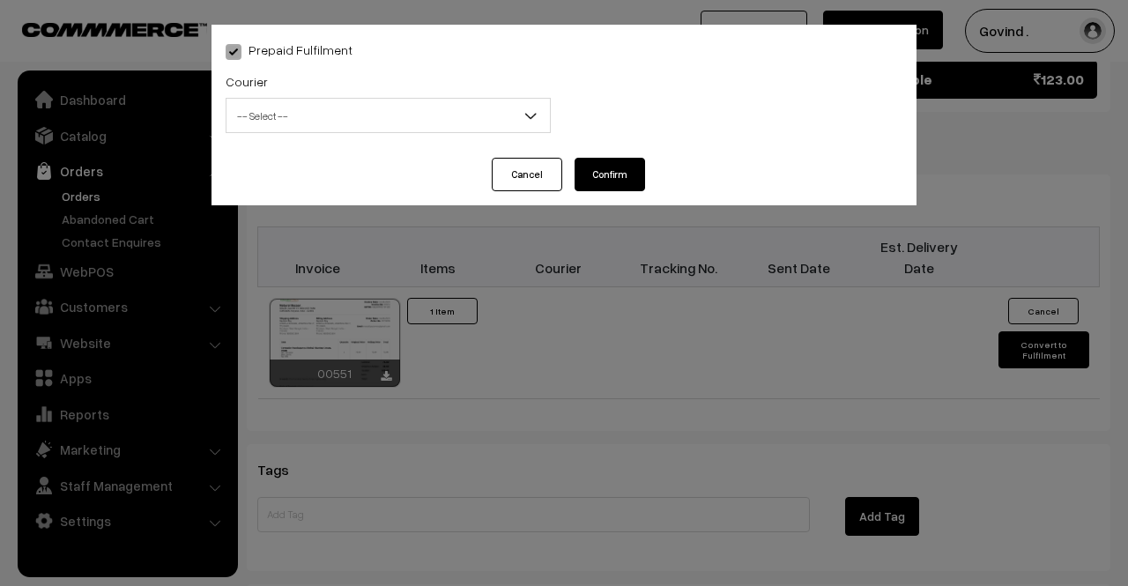
click at [437, 133] on div "Courier -- Select -- Shiprocket Xpressbees Delhivery Self Pickup Shadowfax Ecom…" at bounding box center [387, 106] width 351 height 73
click at [437, 124] on span "-- Select --" at bounding box center [387, 115] width 323 height 31
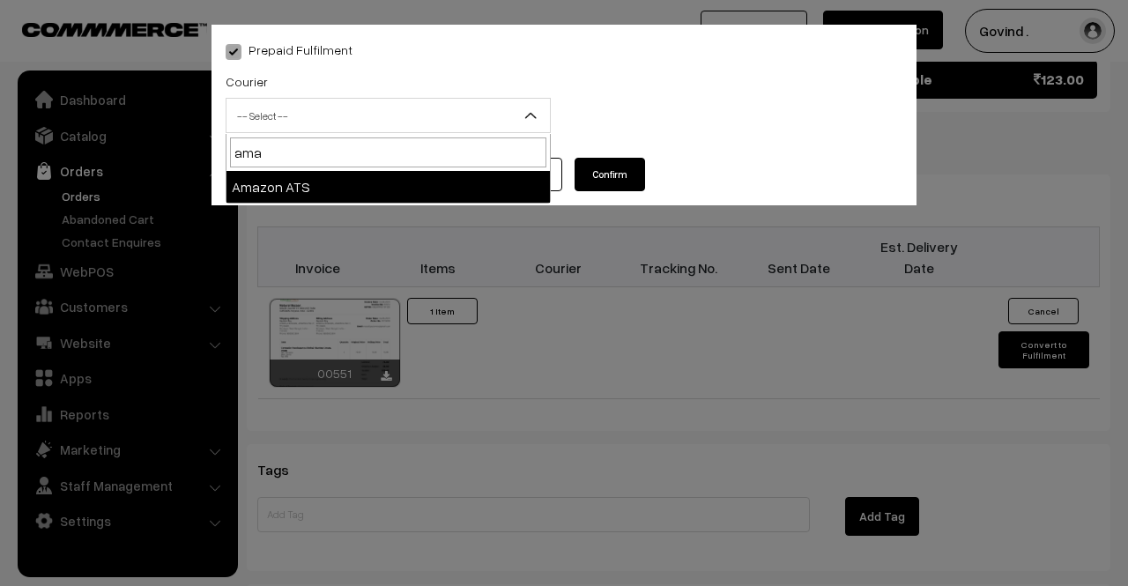
type input "ama"
select select "8"
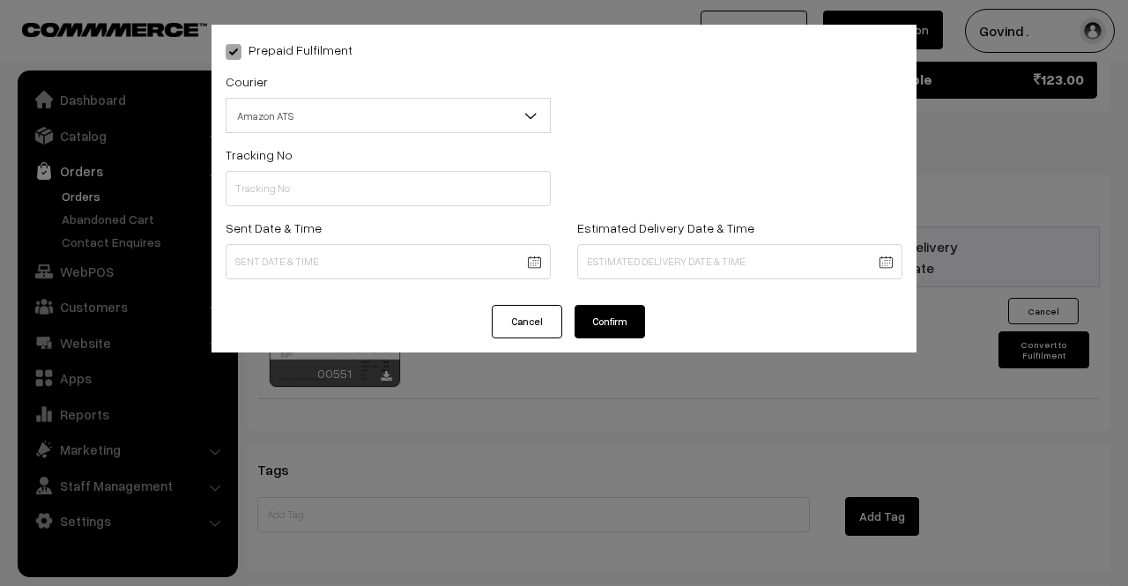
click at [368, 161] on div "Tracking No" at bounding box center [388, 175] width 325 height 63
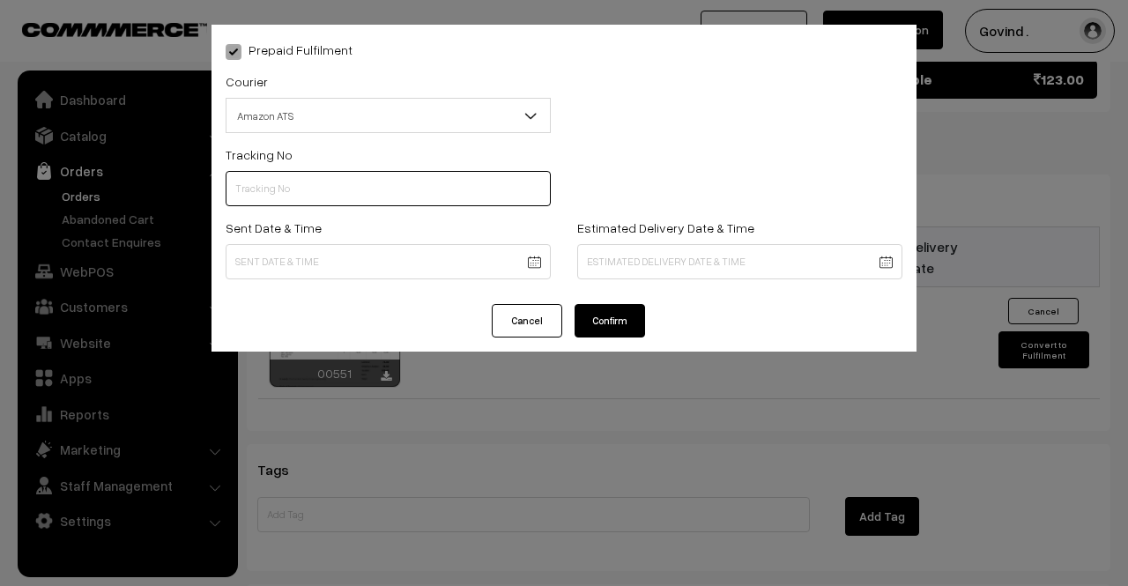
click at [345, 194] on input "text" at bounding box center [388, 188] width 325 height 35
paste input "BP100045975IN"
type input "BP100045975IN"
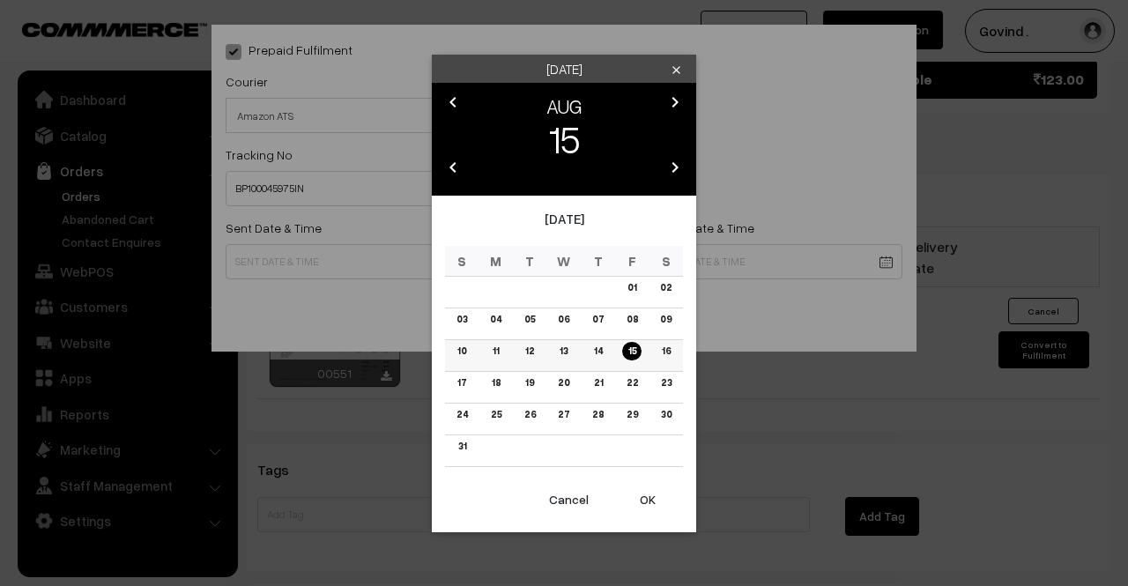
click at [629, 353] on link "15" at bounding box center [631, 351] width 18 height 18
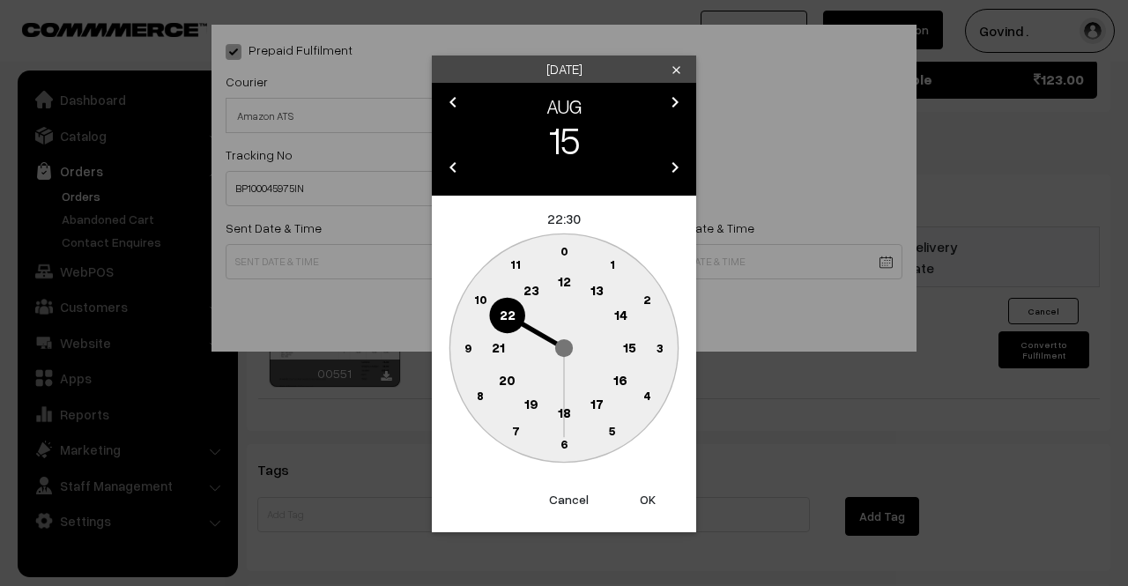
click at [562, 285] on text "12" at bounding box center [564, 281] width 13 height 16
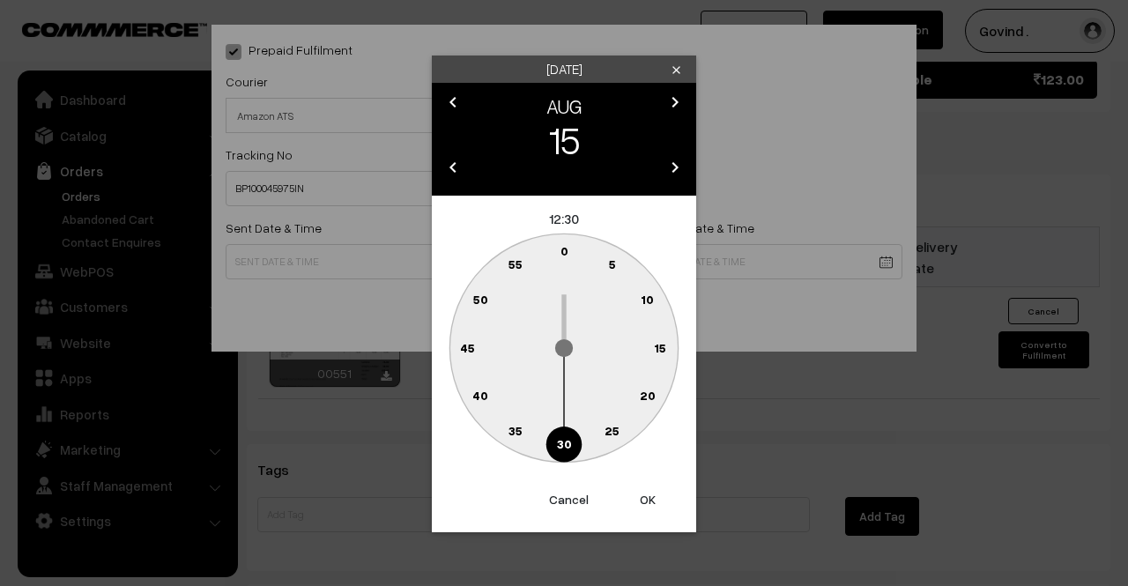
click at [559, 262] on circle at bounding box center [554, 254] width 24 height 24
type input "15-08-2025 12:59"
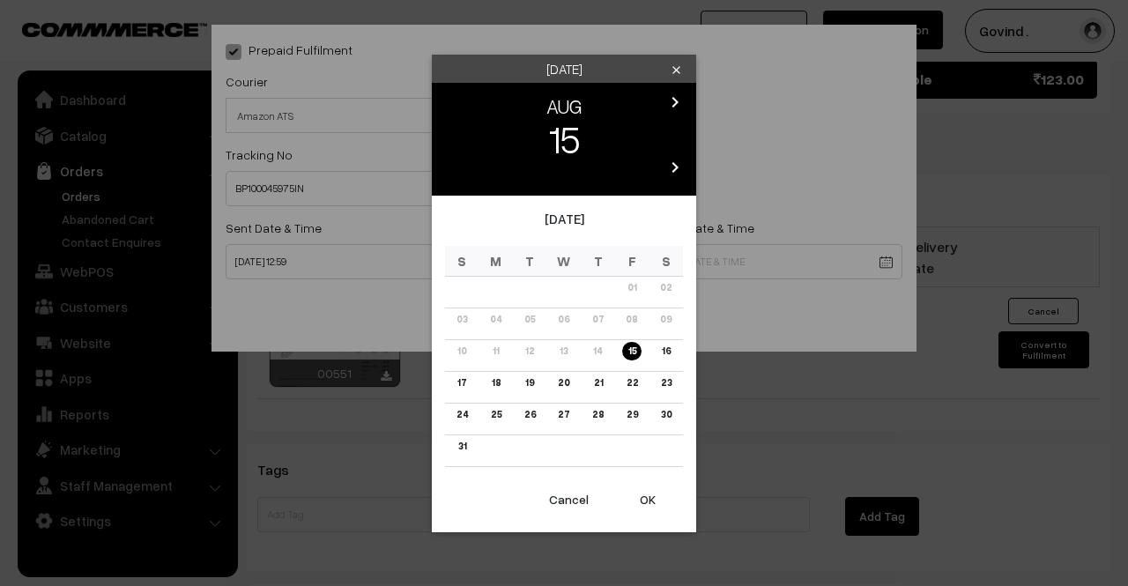
click at [596, 383] on link "21" at bounding box center [597, 383] width 19 height 18
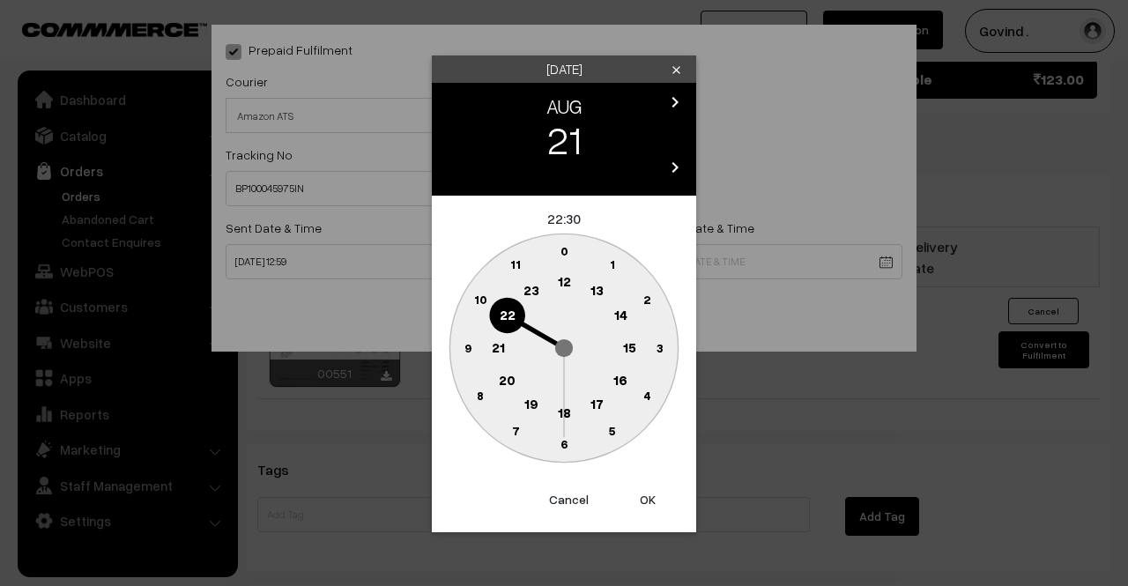
click at [566, 418] on text "18" at bounding box center [564, 411] width 13 height 16
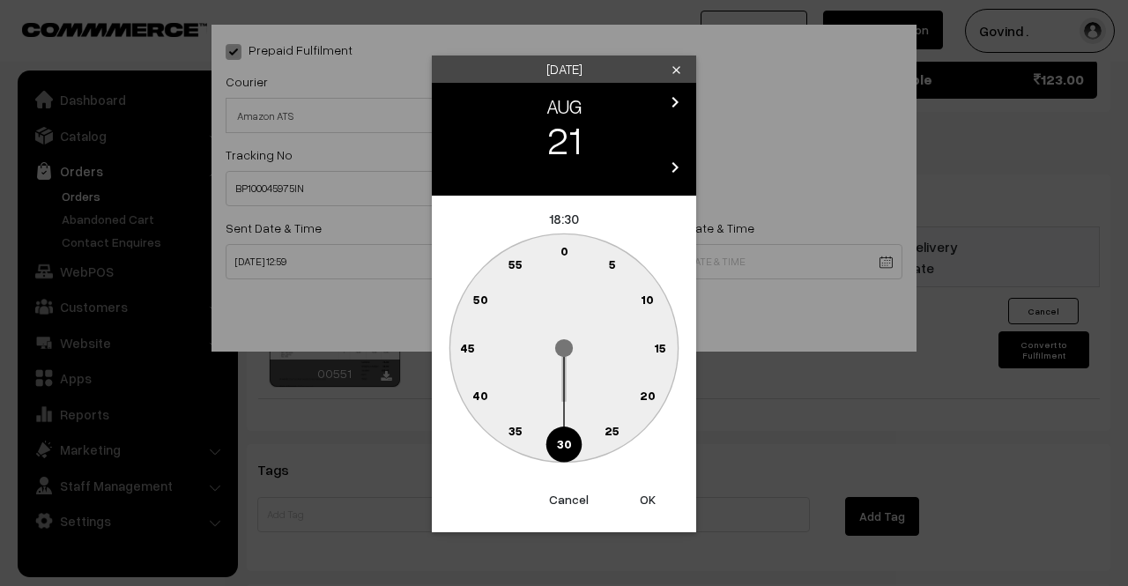
click at [566, 256] on text "0" at bounding box center [564, 250] width 8 height 15
type input "21-08-2025 18:00"
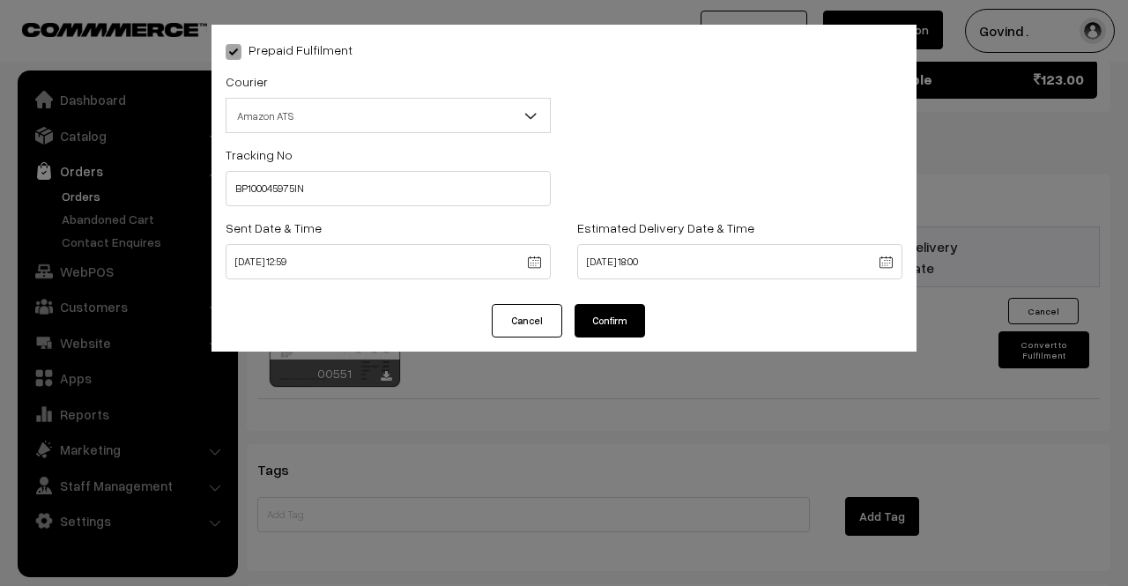
click at [618, 332] on button "Confirm" at bounding box center [609, 320] width 70 height 33
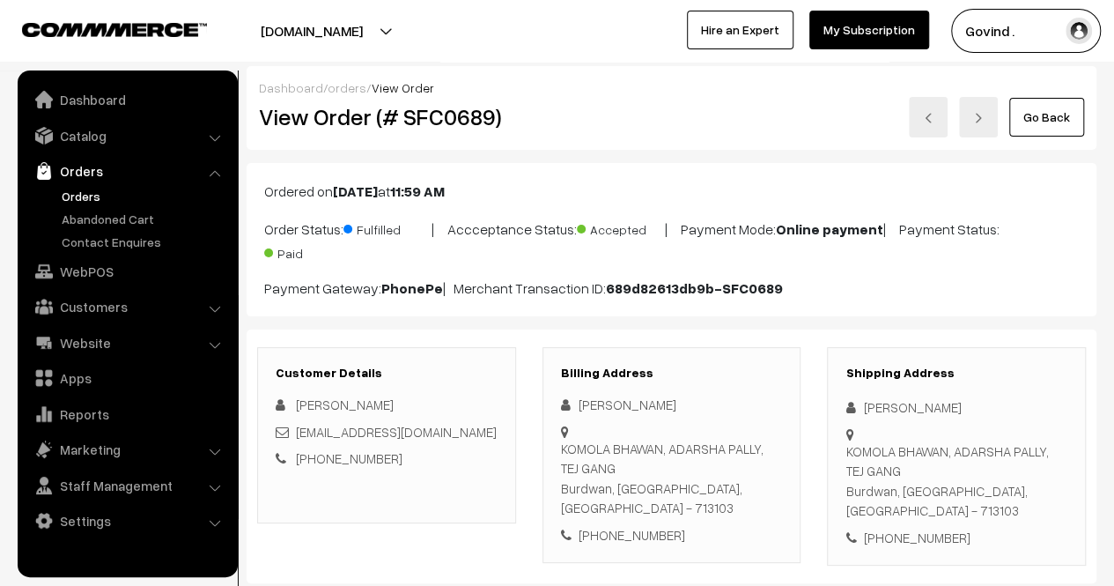
click at [1047, 131] on link "Go Back" at bounding box center [1047, 117] width 75 height 39
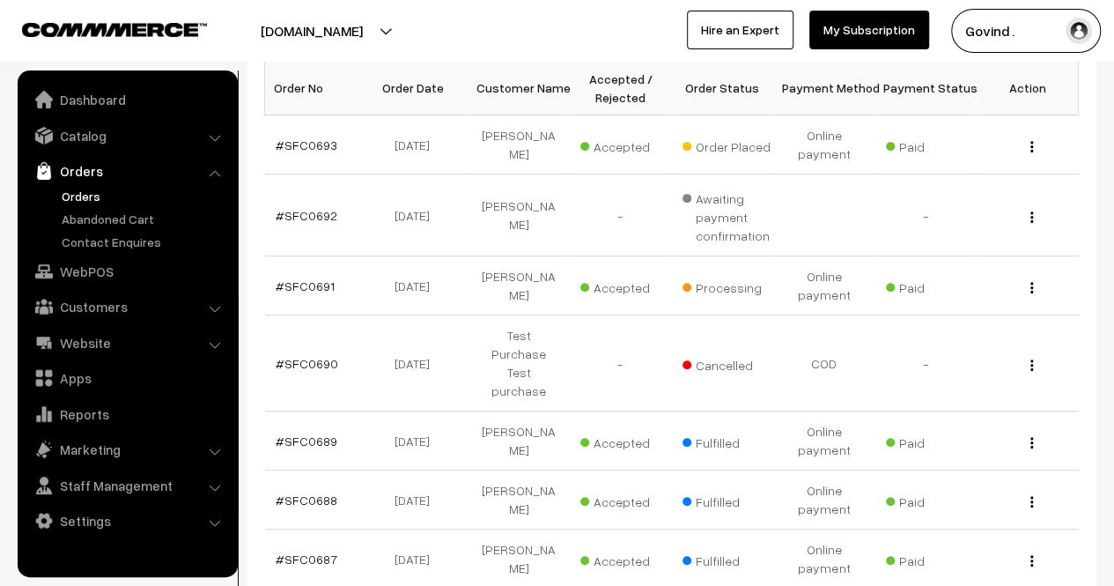
scroll to position [298, 0]
click at [1031, 286] on img "button" at bounding box center [1032, 288] width 3 height 11
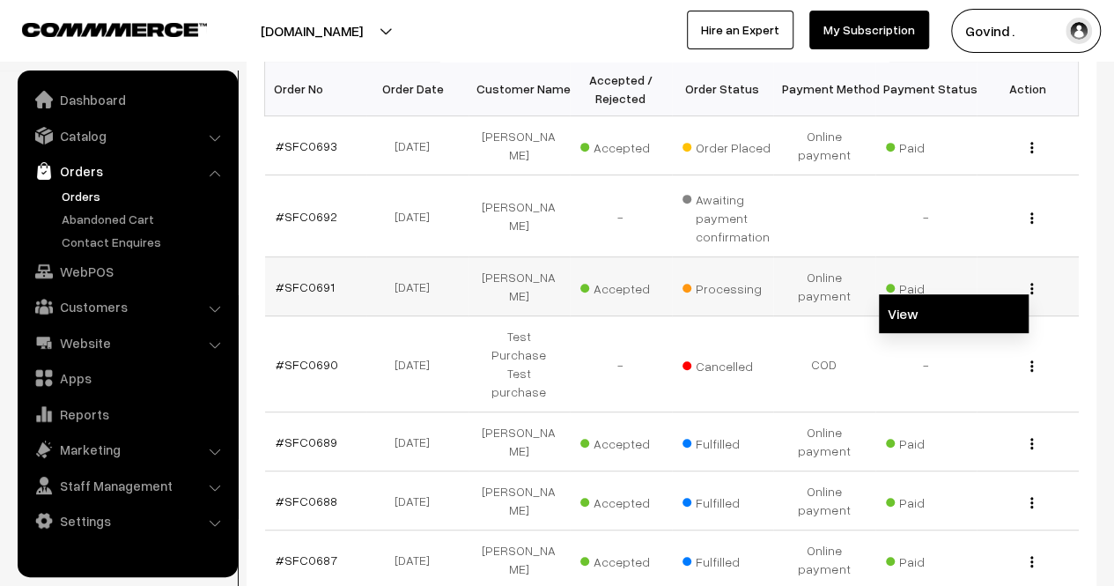
click at [948, 307] on link "View" at bounding box center [954, 313] width 150 height 39
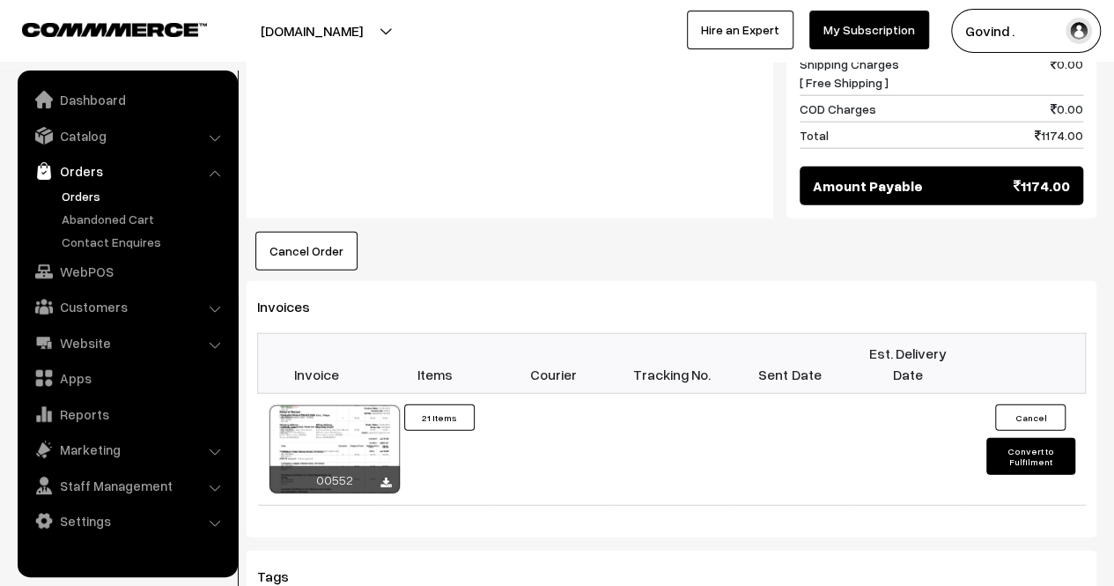
scroll to position [2136, 0]
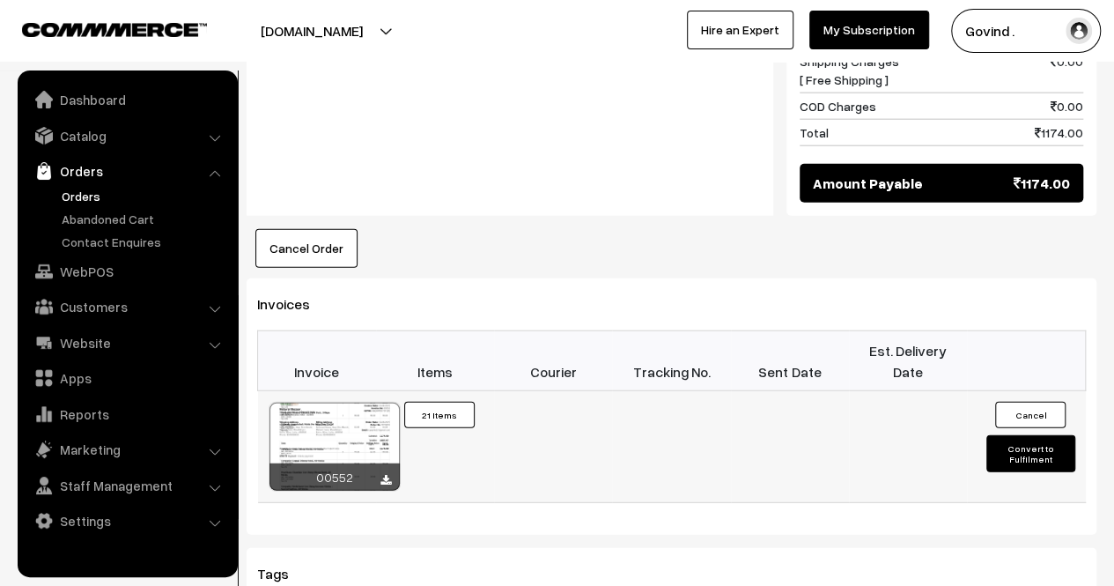
click at [1031, 435] on button "Convert to Fulfilment" at bounding box center [1031, 453] width 88 height 37
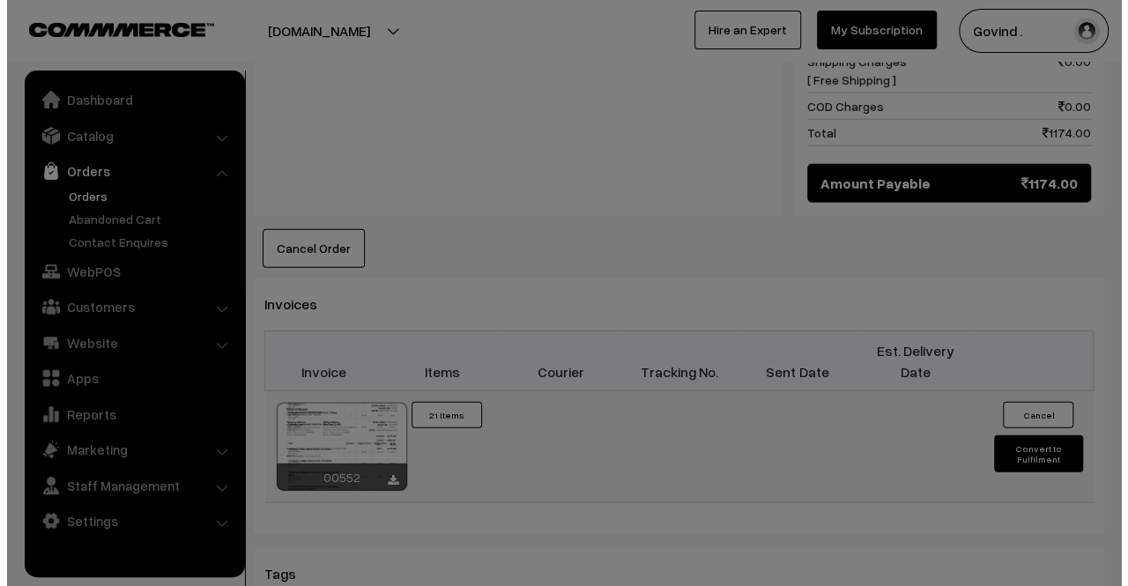
scroll to position [2148, 0]
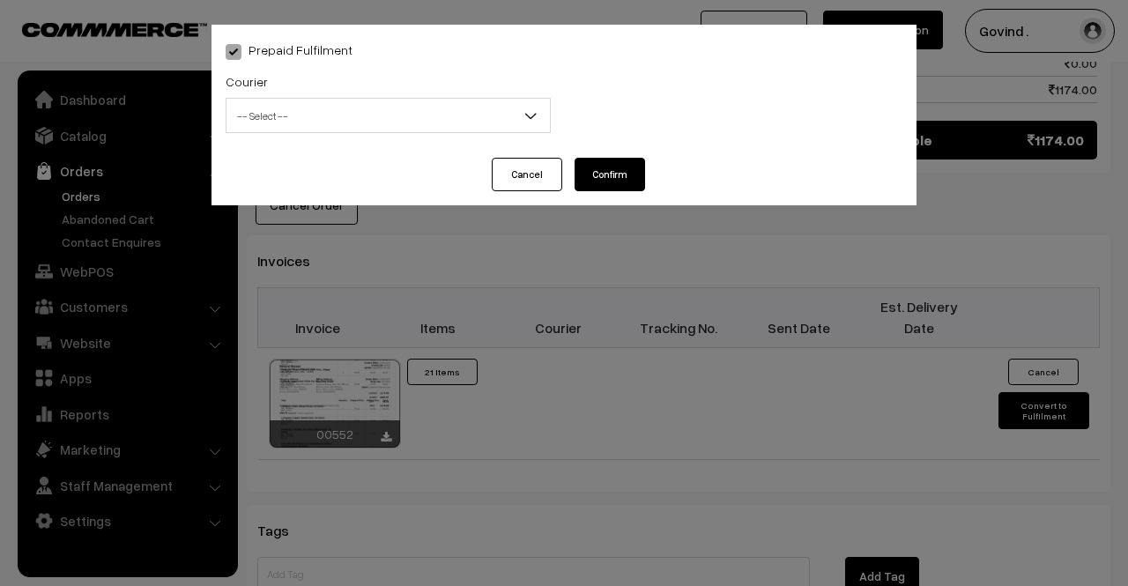
click at [392, 118] on span "-- Select --" at bounding box center [387, 115] width 323 height 31
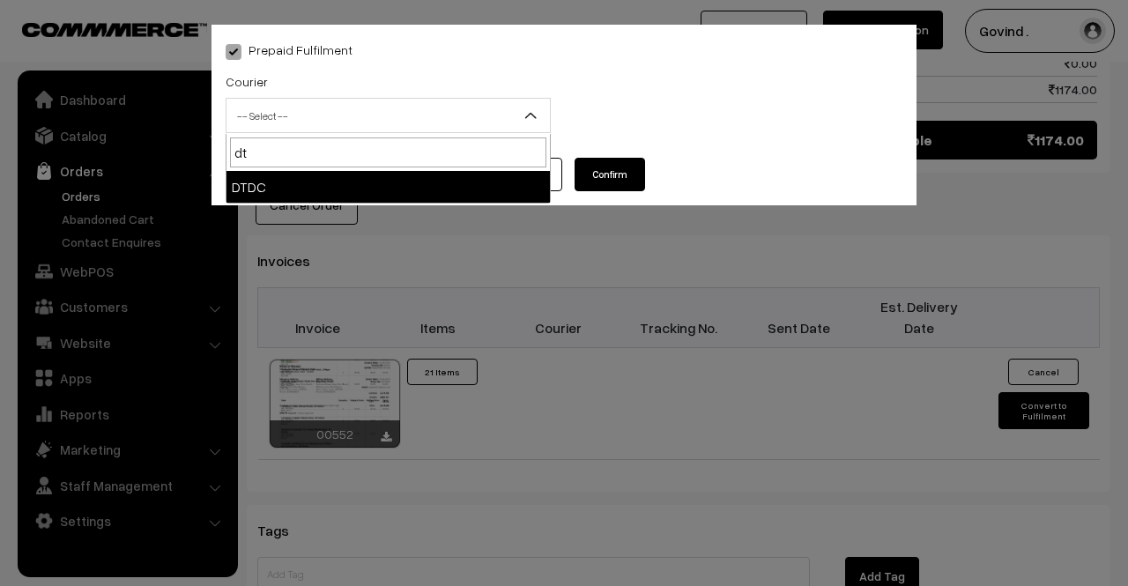
type input "dt"
select select "13"
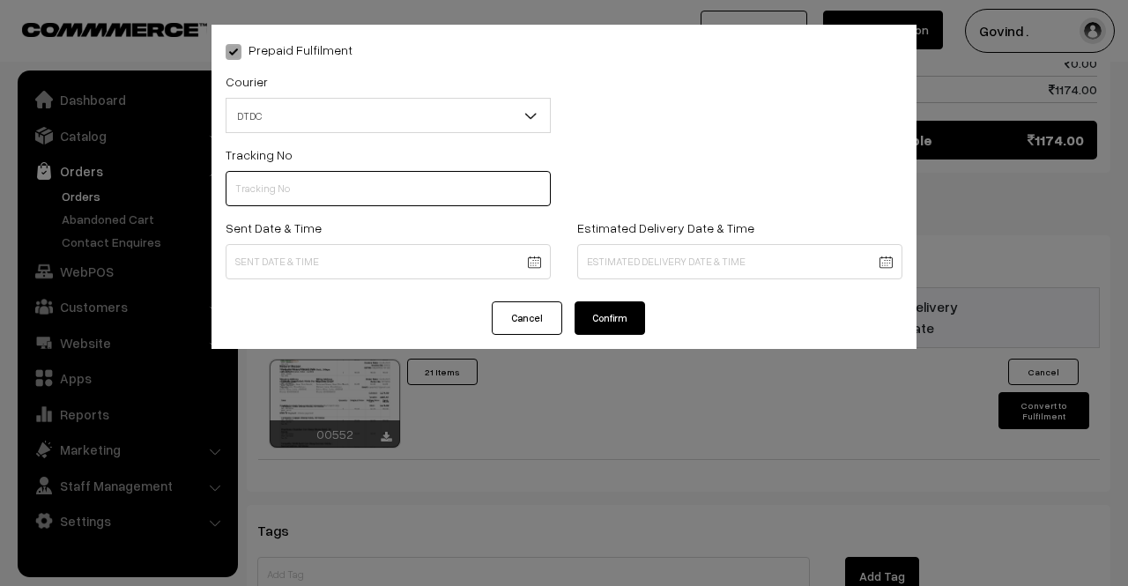
click at [347, 184] on input "text" at bounding box center [388, 188] width 325 height 35
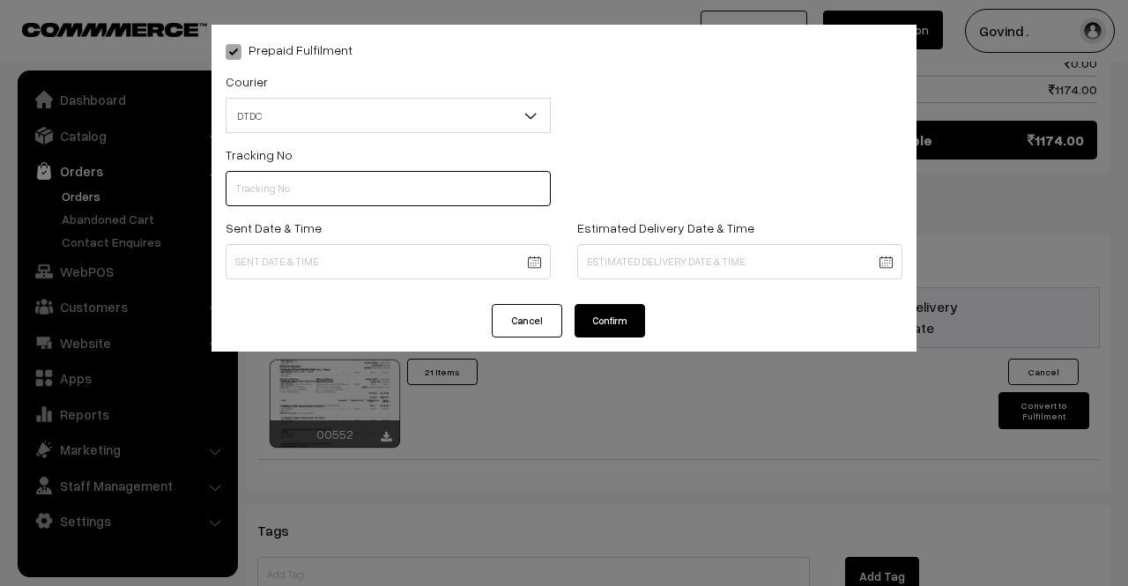
paste input "7D118013668"
type input "7D118013668"
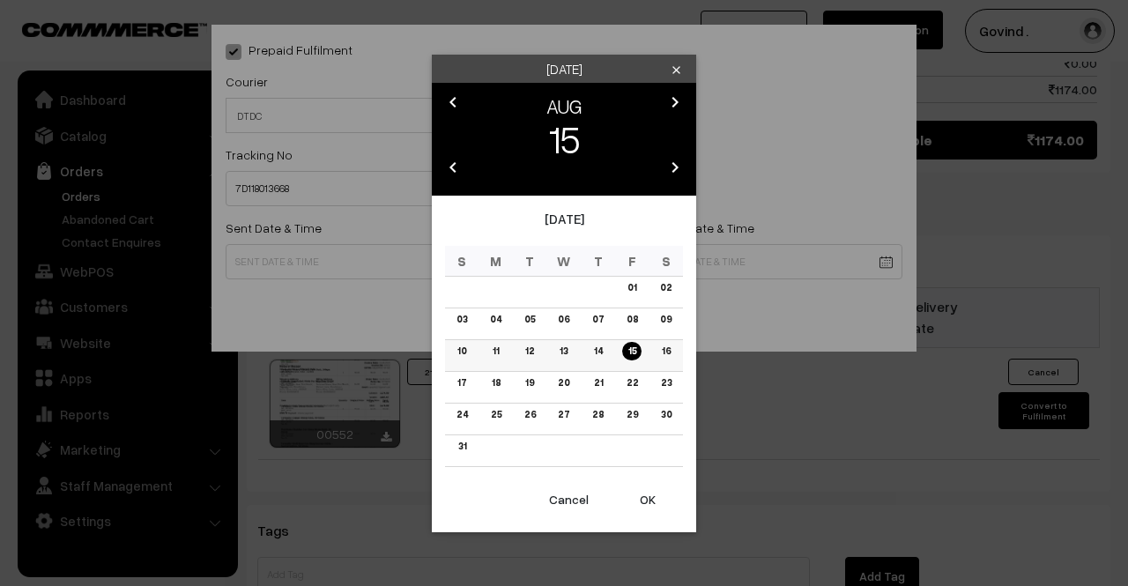
click at [664, 347] on link "16" at bounding box center [664, 351] width 19 height 18
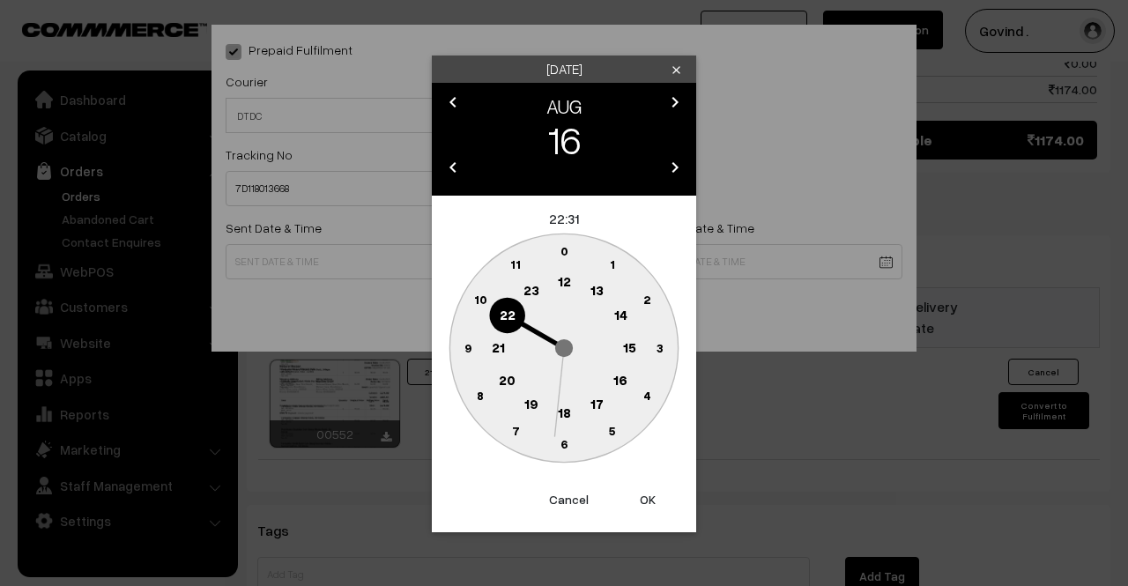
click at [568, 285] on text "12" at bounding box center [564, 281] width 13 height 16
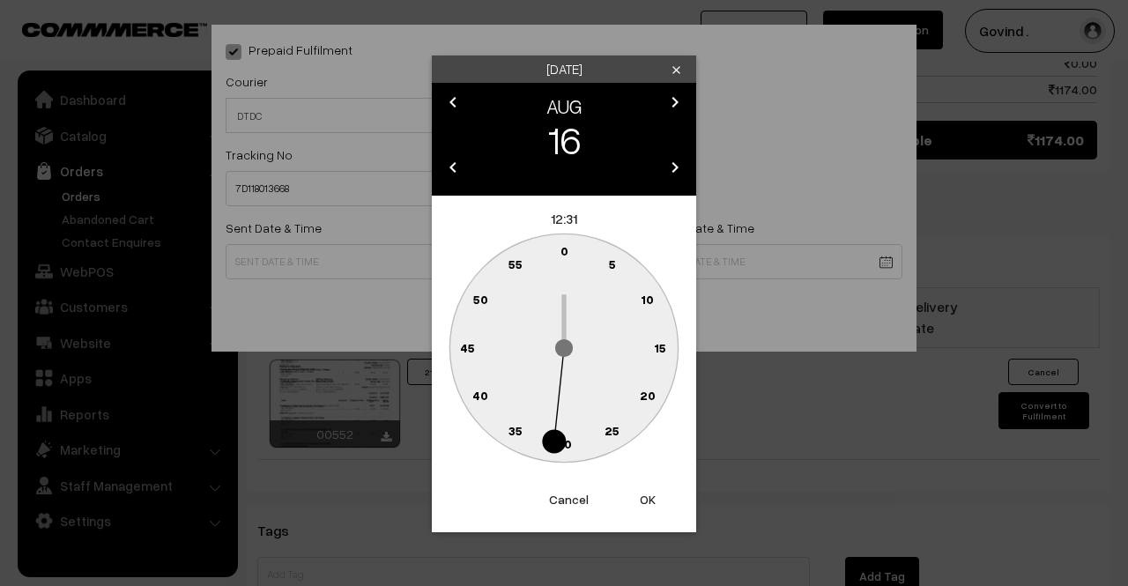
click at [564, 253] on text "0" at bounding box center [564, 250] width 8 height 15
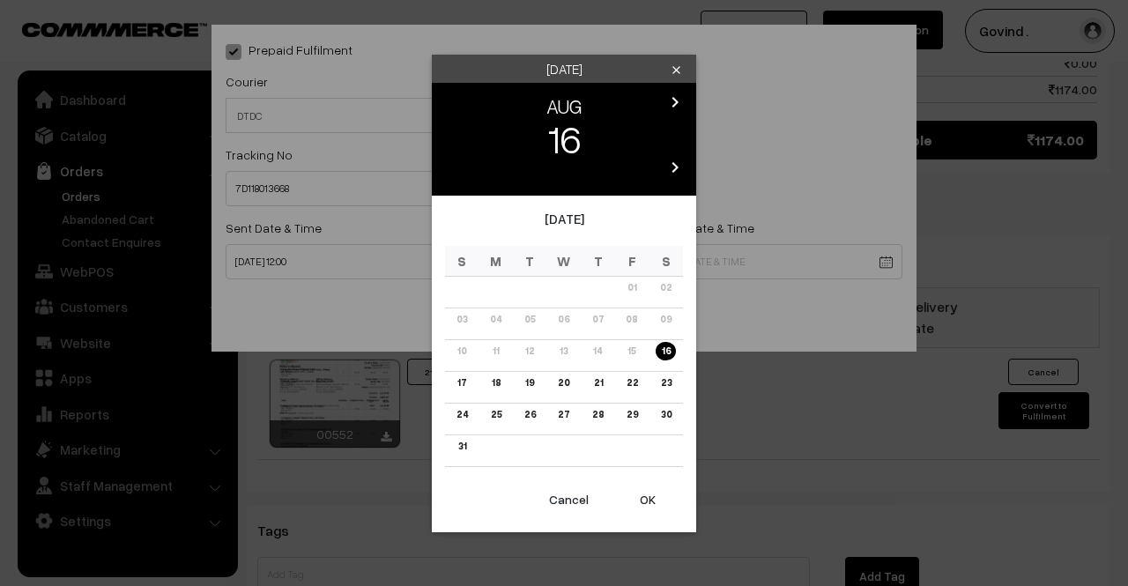
click at [317, 262] on div "Saturday clear chevron_left AUG chevron_right 16 chevron_left 2025 chevron_righ…" at bounding box center [564, 293] width 1128 height 586
click at [638, 353] on link "15" at bounding box center [631, 351] width 18 height 18
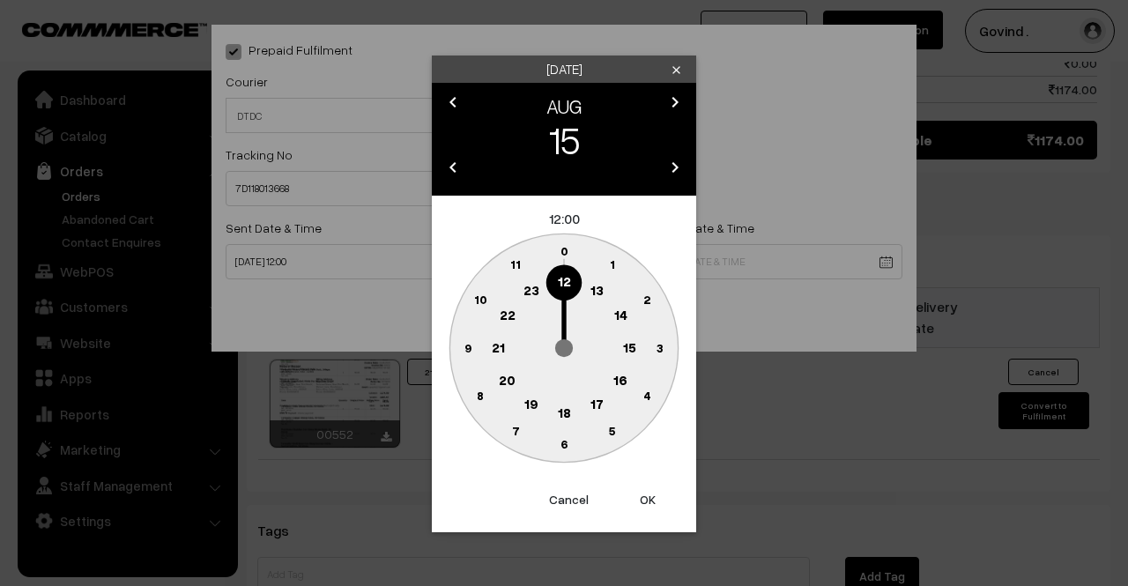
click at [564, 274] on text "12" at bounding box center [564, 281] width 13 height 16
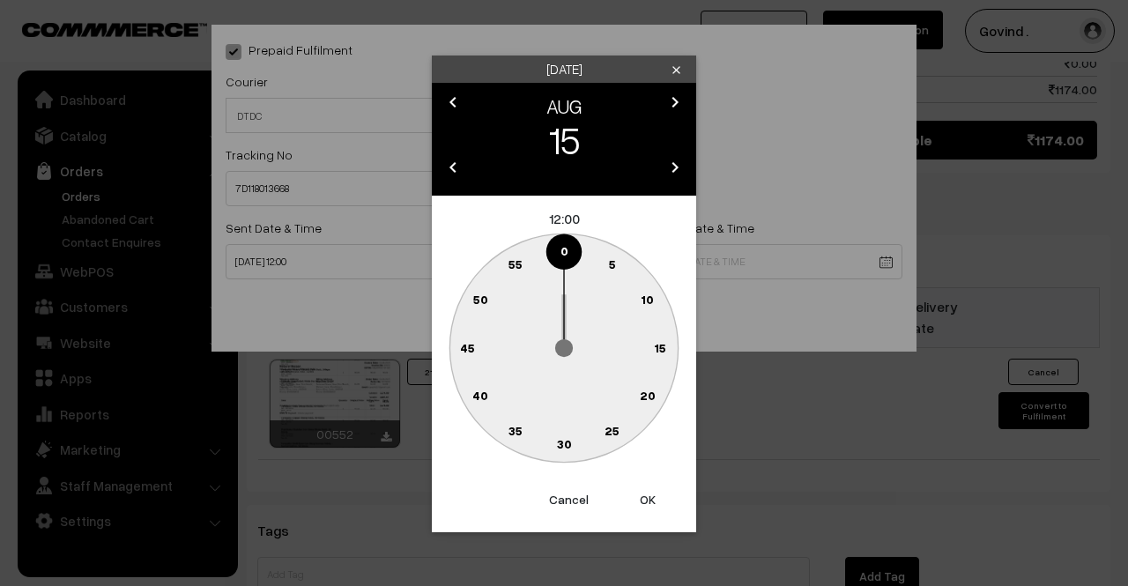
click at [563, 255] on text "0" at bounding box center [564, 250] width 8 height 15
type input "15-08-2025 12:00"
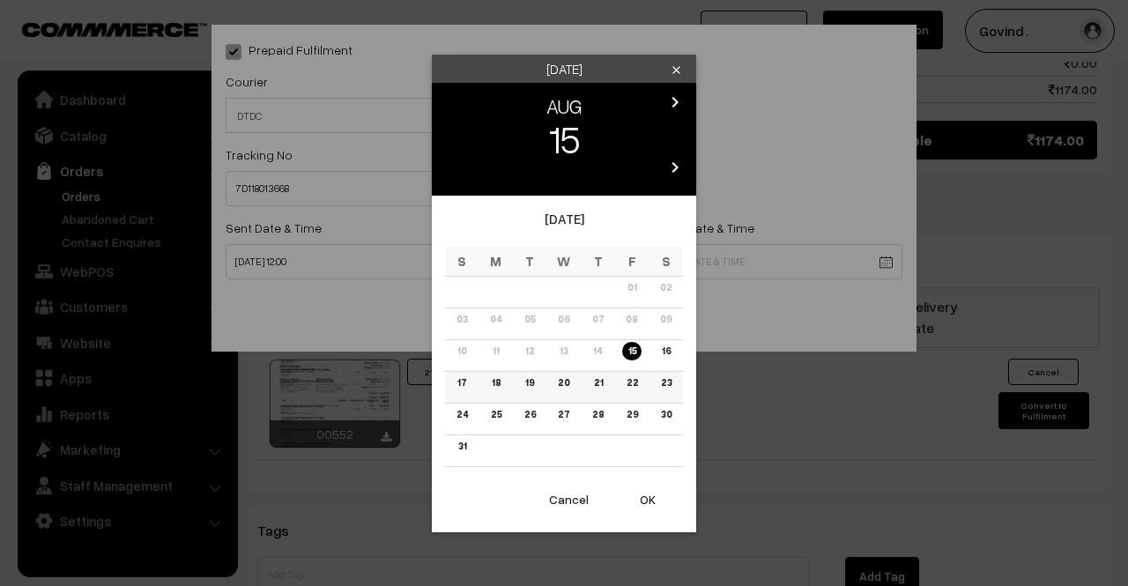
click at [603, 386] on link "21" at bounding box center [597, 383] width 19 height 18
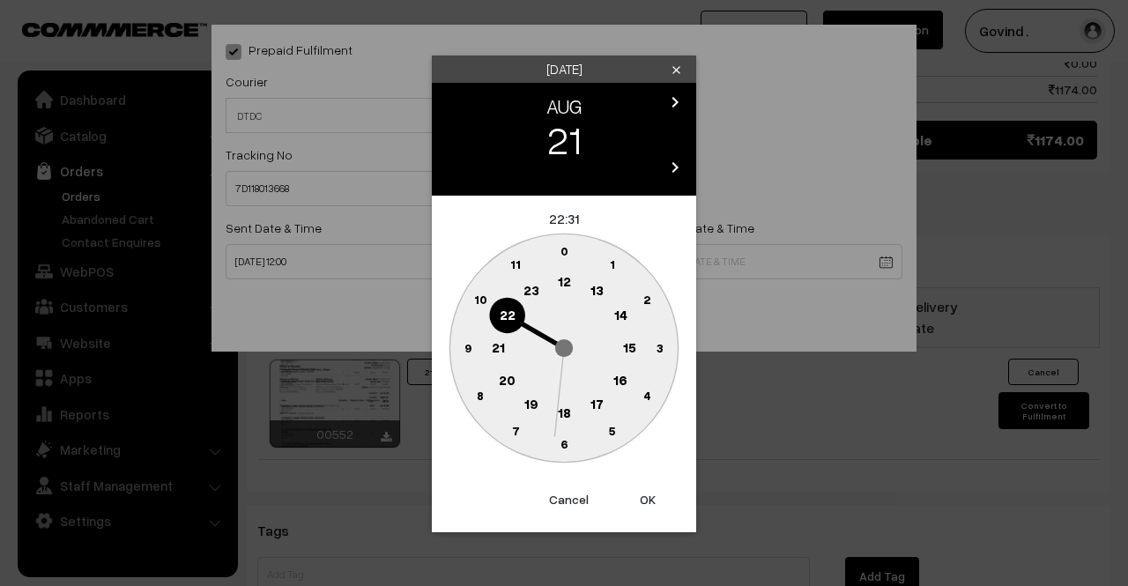
click at [569, 410] on text "18" at bounding box center [564, 411] width 13 height 16
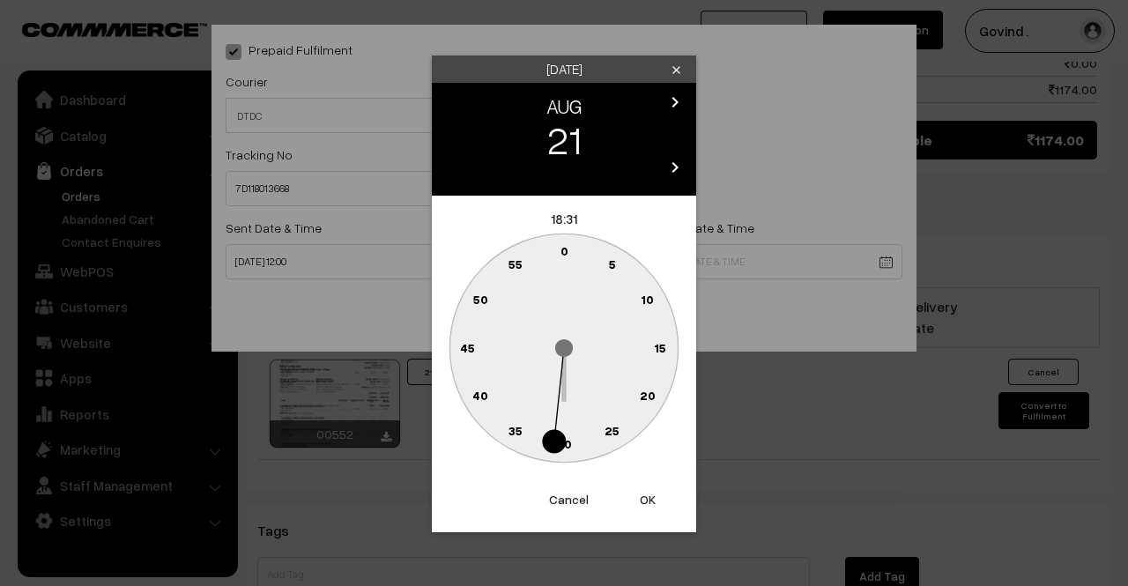
click at [561, 255] on text "0" at bounding box center [564, 250] width 8 height 15
type input "21-08-2025 18:00"
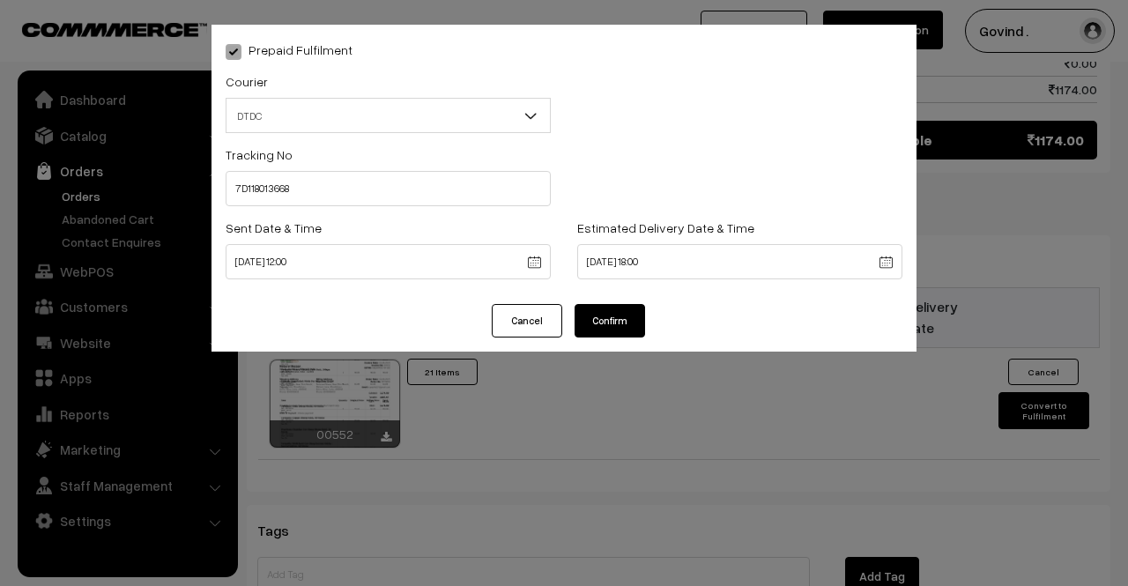
click at [610, 325] on button "Confirm" at bounding box center [609, 320] width 70 height 33
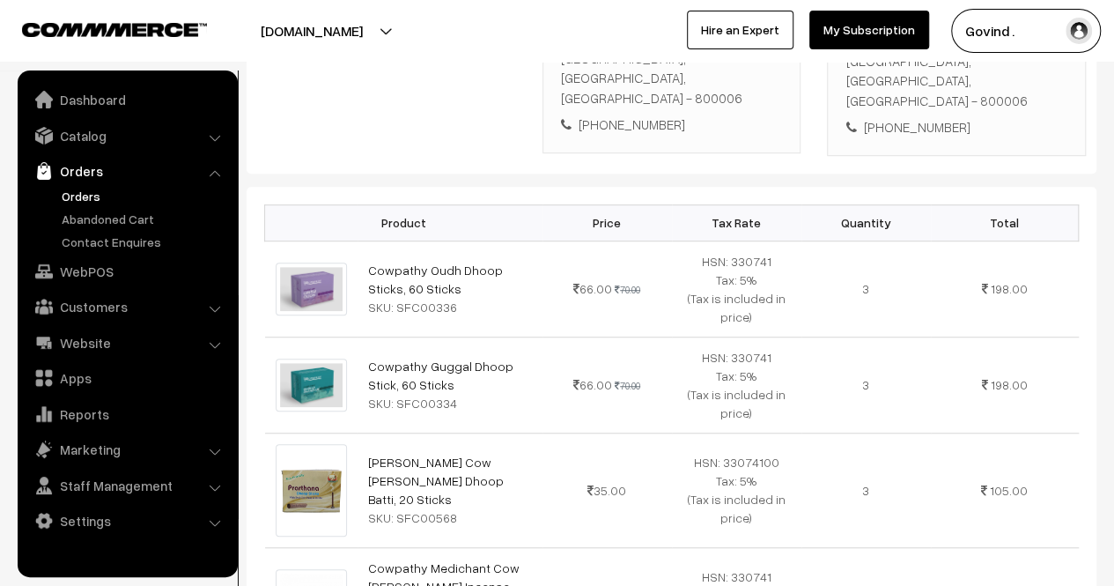
scroll to position [245, 0]
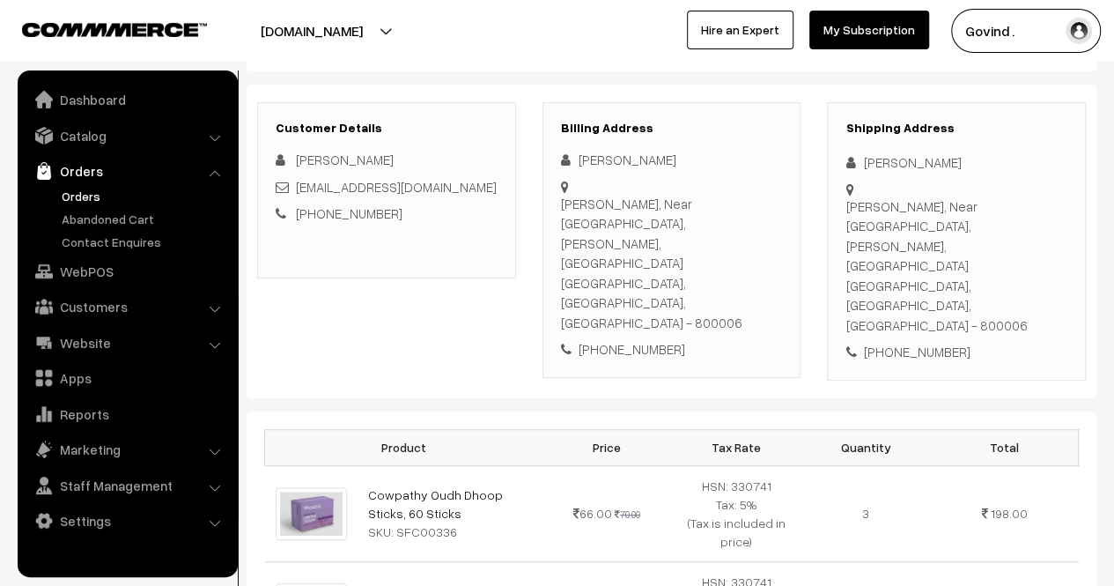
drag, startPoint x: 0, startPoint y: 0, endPoint x: 1127, endPoint y: 57, distance: 1128.2
click at [1114, 57] on html "Thank you for showing interest. Our team will call you shortly. Close [DOMAIN_N…" at bounding box center [557, 48] width 1114 height 586
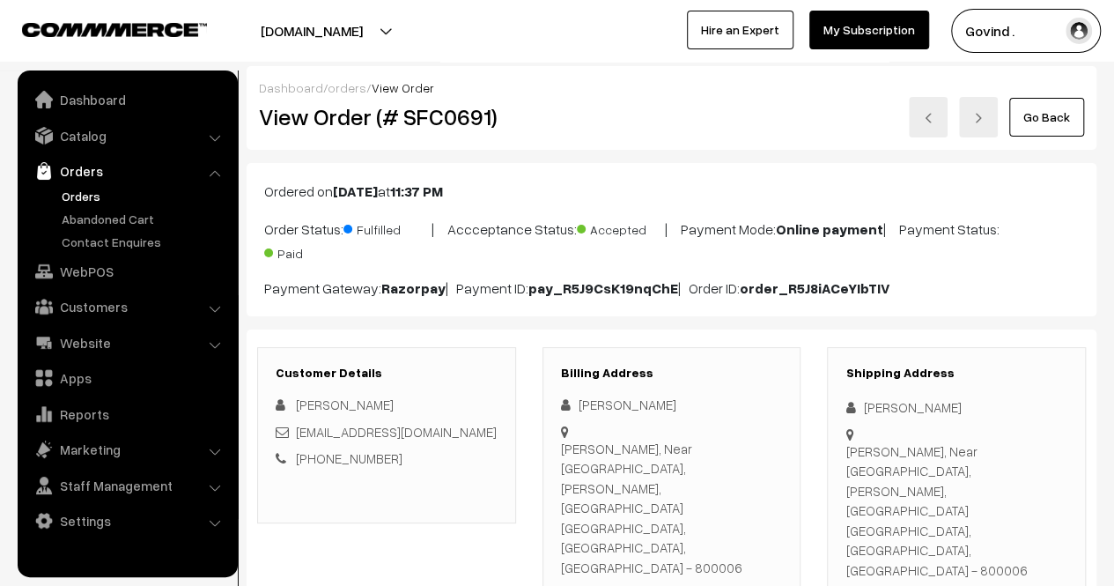
click at [1050, 133] on link "Go Back" at bounding box center [1047, 117] width 75 height 39
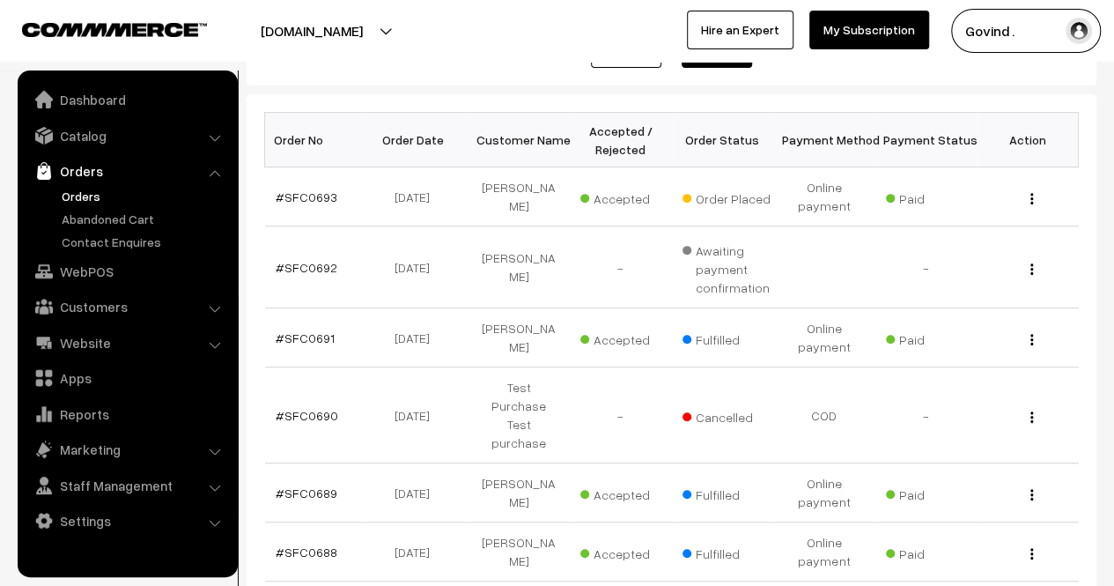
scroll to position [272, 0]
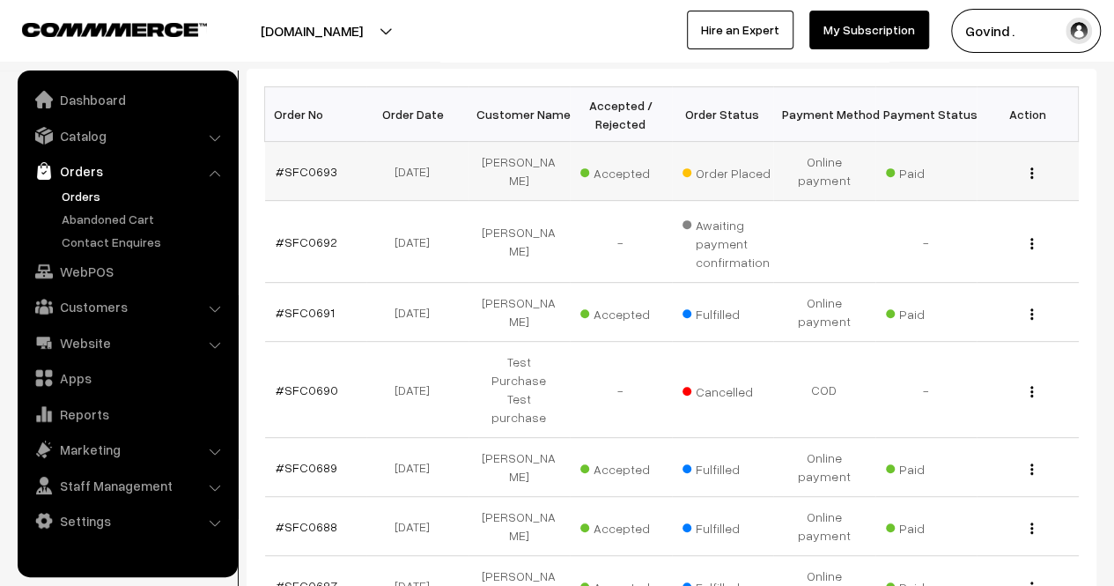
click at [1032, 172] on img "button" at bounding box center [1032, 172] width 3 height 11
click at [958, 196] on link "View" at bounding box center [954, 198] width 150 height 39
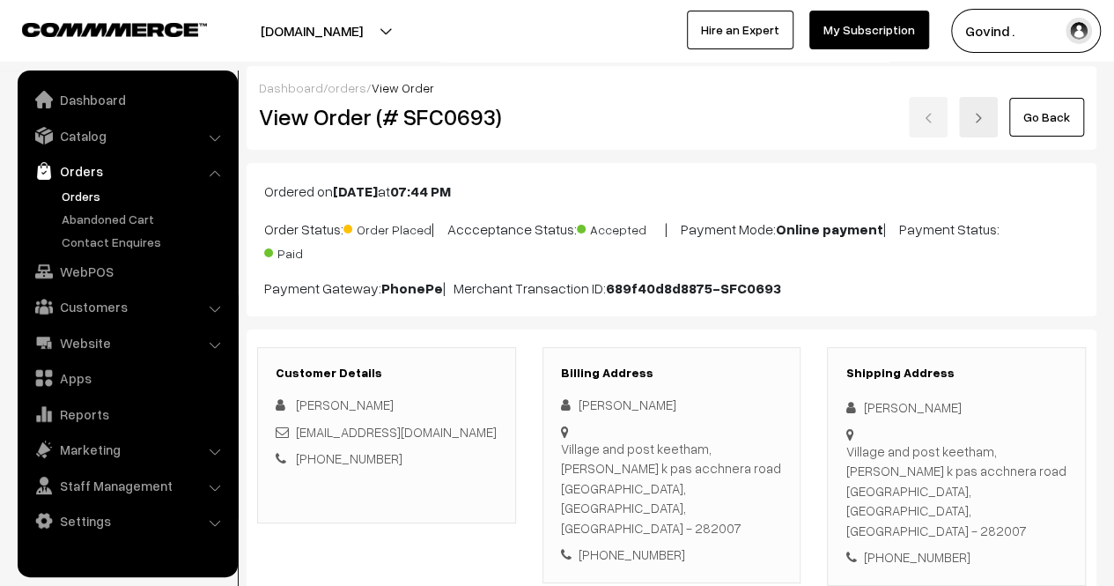
scroll to position [1177, 0]
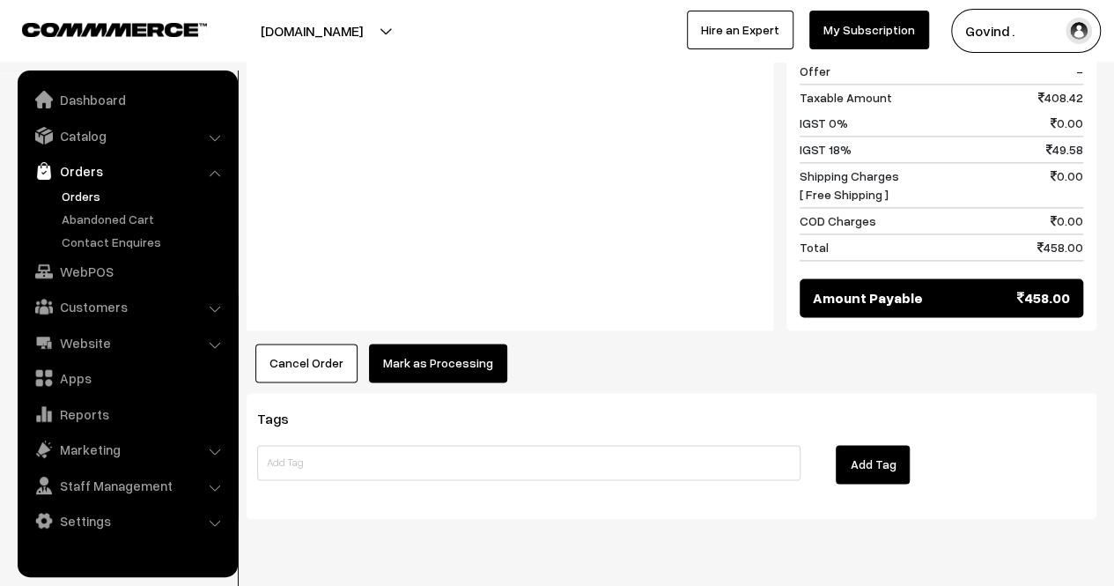
click at [403, 344] on button "Mark as Processing" at bounding box center [438, 363] width 138 height 39
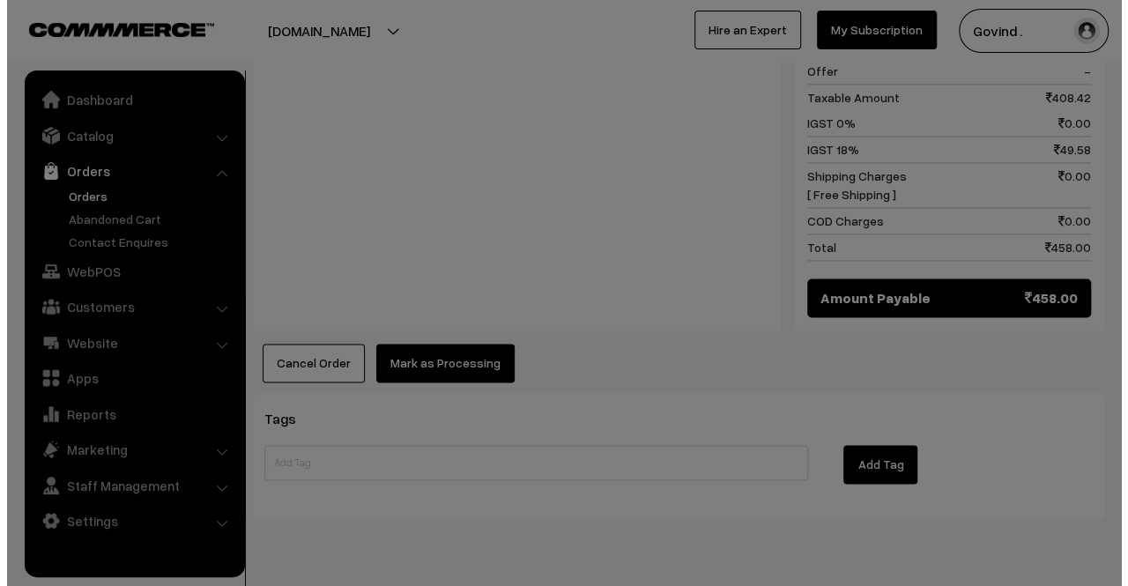
scroll to position [1179, 0]
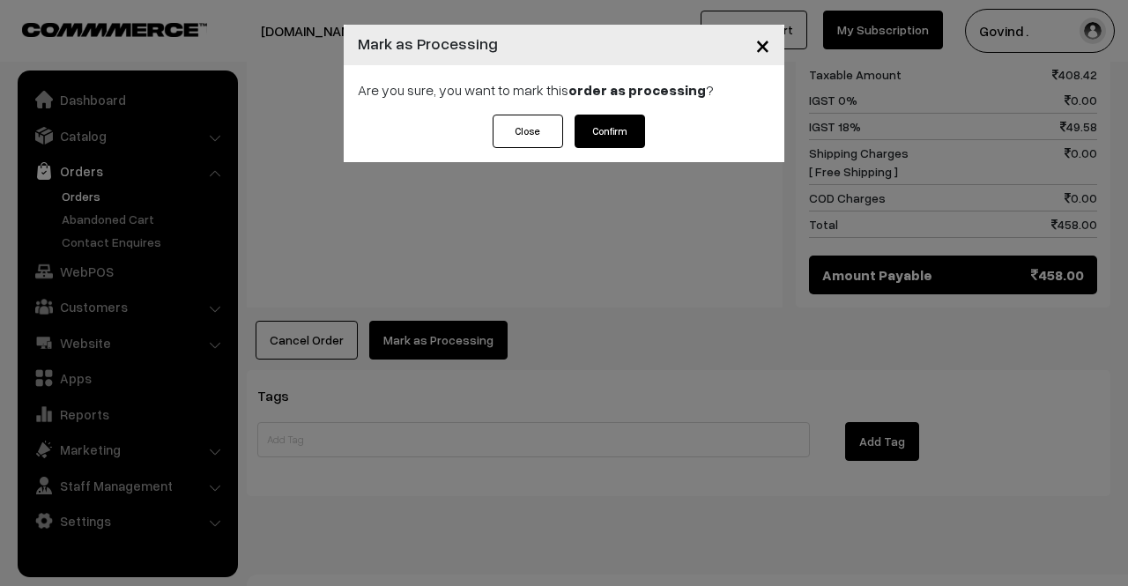
click at [603, 133] on button "Confirm" at bounding box center [609, 131] width 70 height 33
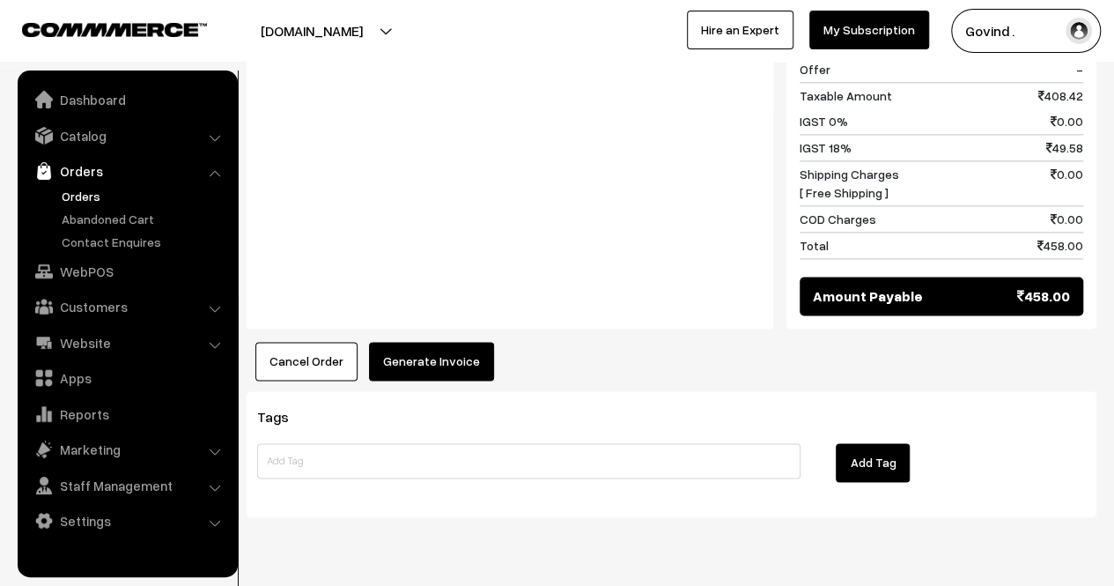
click at [421, 342] on button "Generate Invoice" at bounding box center [431, 361] width 125 height 39
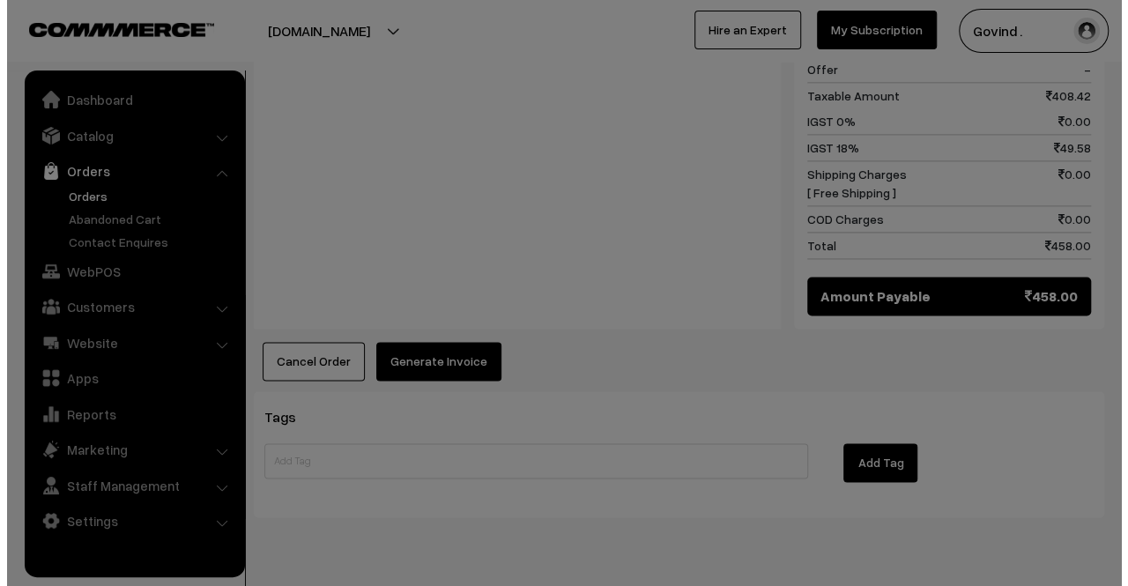
scroll to position [1103, 0]
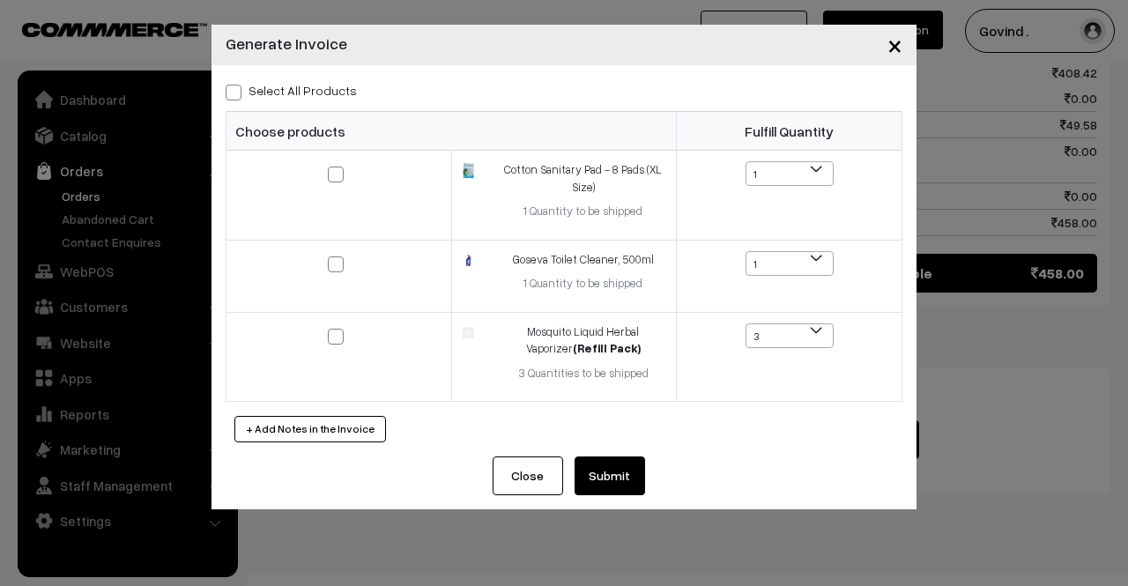
click at [227, 100] on div "Select All Products Choose products Fulfill Quantity 1 1 1 1 3" at bounding box center [563, 260] width 705 height 391
click at [240, 94] on span at bounding box center [234, 93] width 16 height 16
click at [237, 94] on input "Select All Products" at bounding box center [231, 89] width 11 height 11
checkbox input "true"
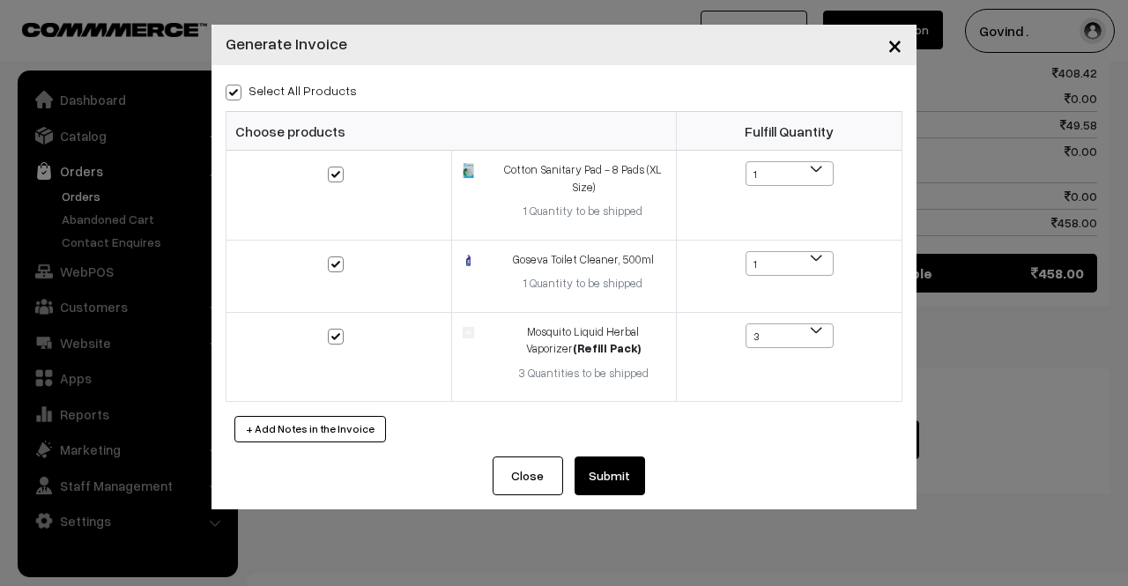
checkbox input "true"
click at [606, 458] on button "Submit" at bounding box center [609, 475] width 70 height 39
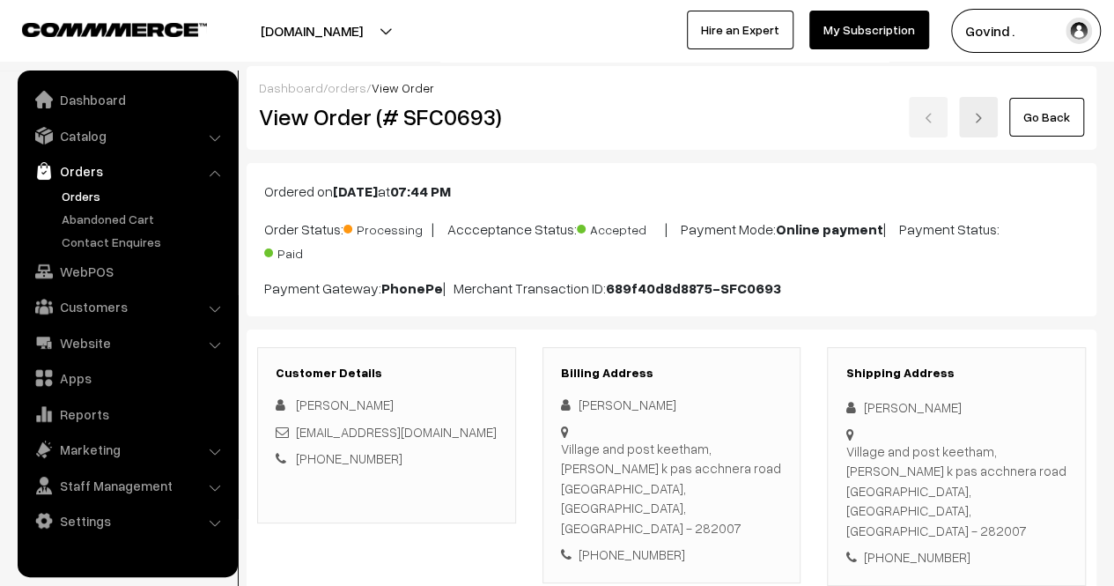
click at [1062, 116] on link "Go Back" at bounding box center [1047, 117] width 75 height 39
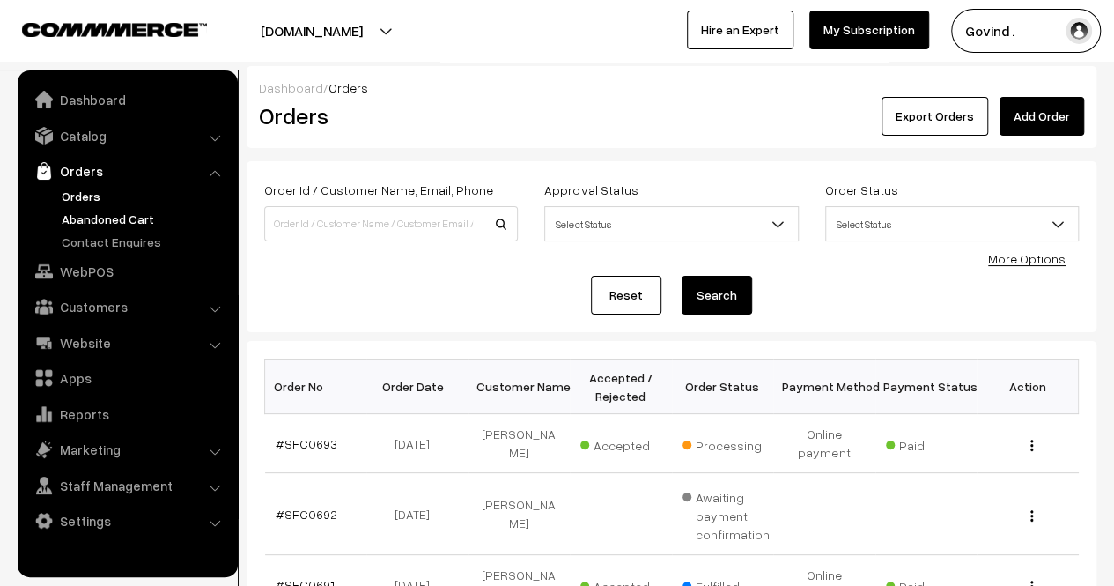
click at [100, 221] on link "Abandoned Cart" at bounding box center [144, 219] width 174 height 18
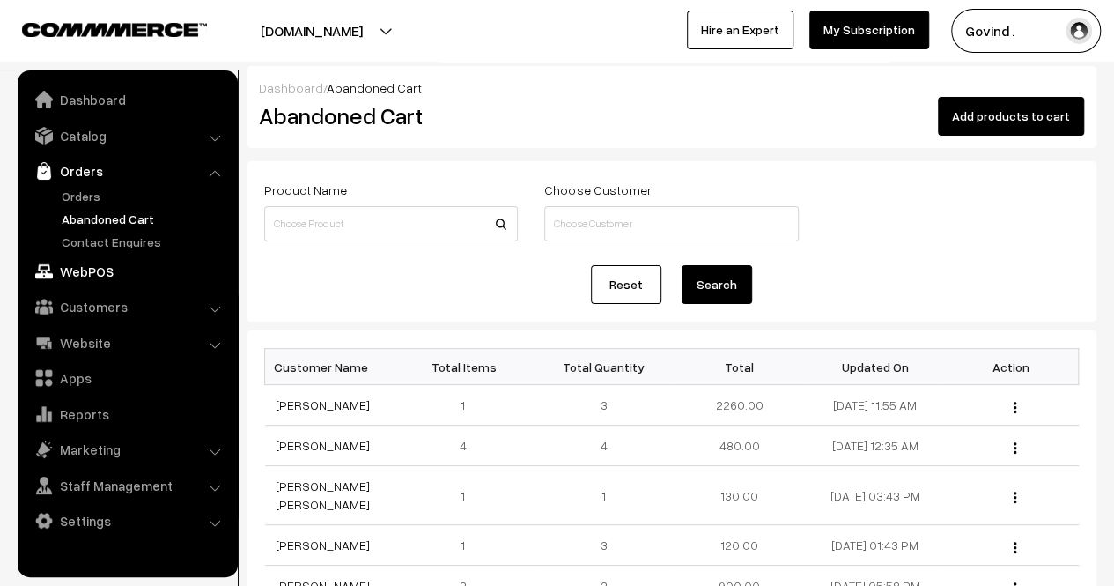
click at [117, 255] on link "WebPOS" at bounding box center [127, 271] width 210 height 32
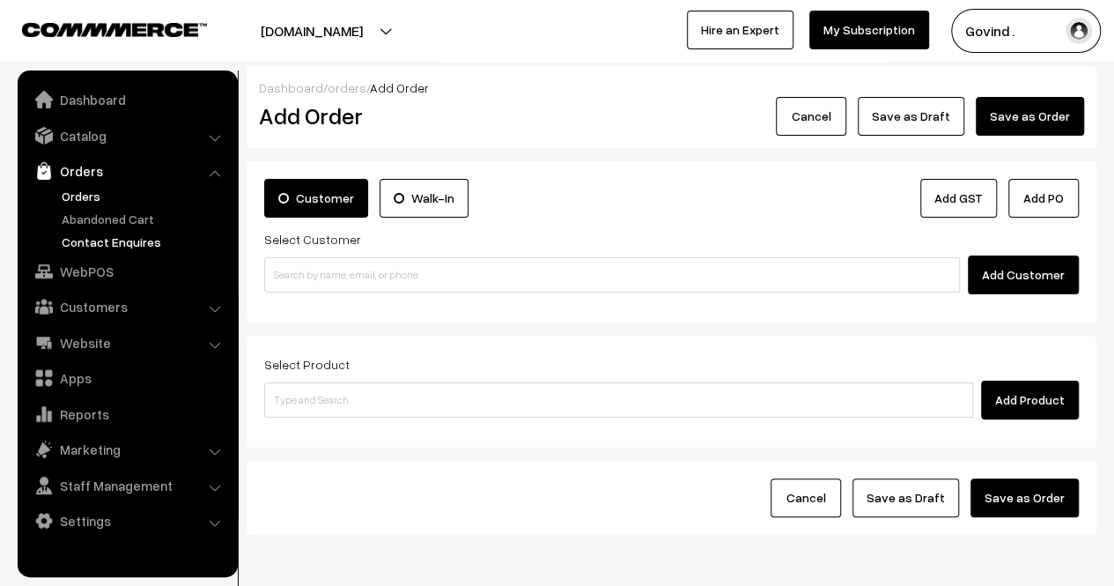
click at [115, 244] on link "Contact Enquires" at bounding box center [144, 242] width 174 height 18
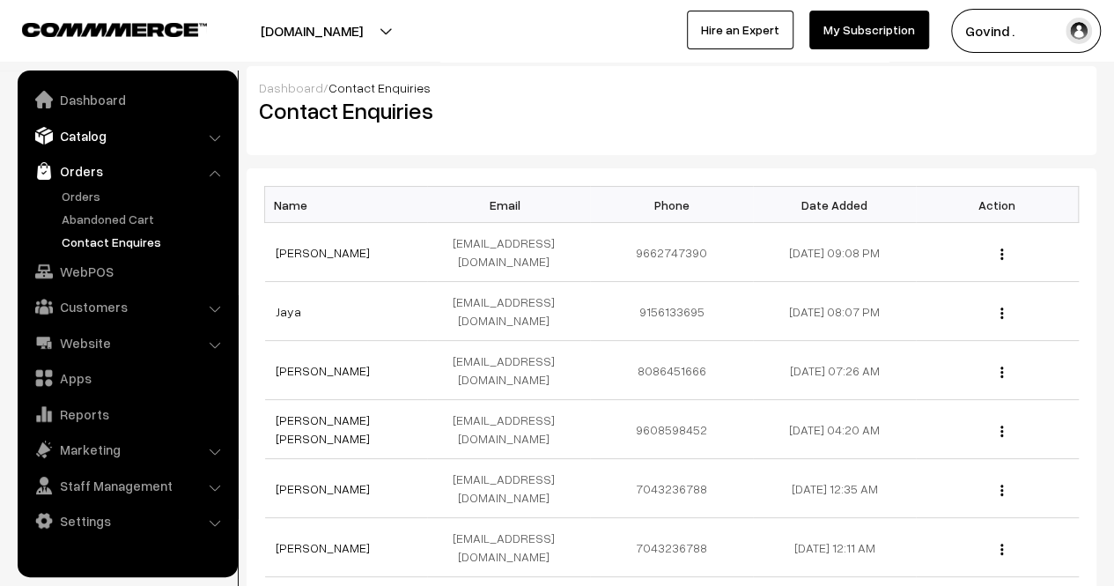
click at [105, 125] on link "Catalog" at bounding box center [127, 136] width 210 height 32
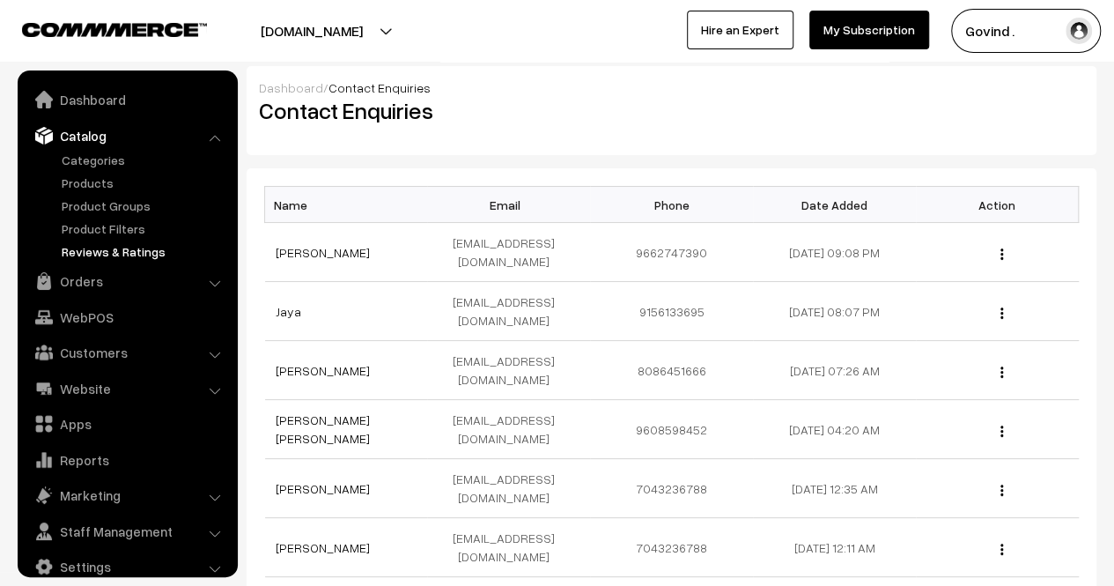
click at [121, 256] on link "Reviews & Ratings" at bounding box center [144, 251] width 174 height 18
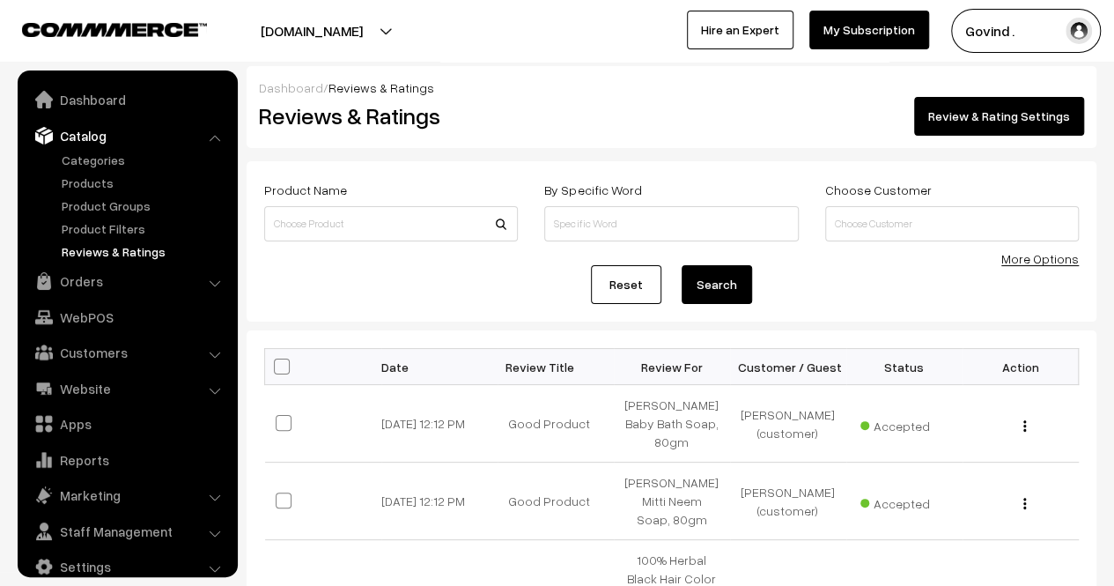
scroll to position [22, 0]
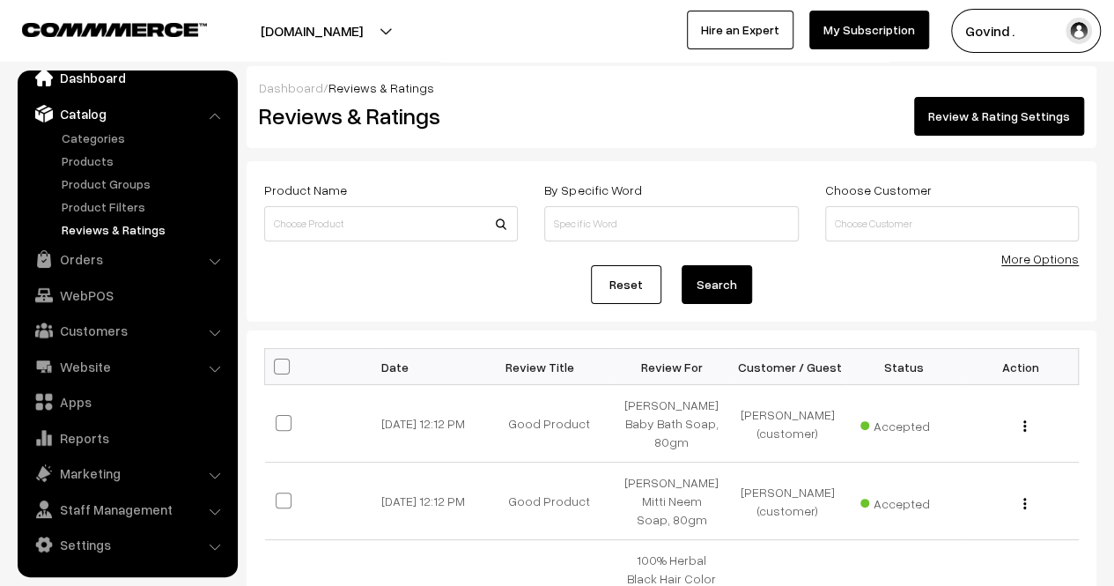
click at [88, 85] on link "Dashboard" at bounding box center [127, 78] width 210 height 32
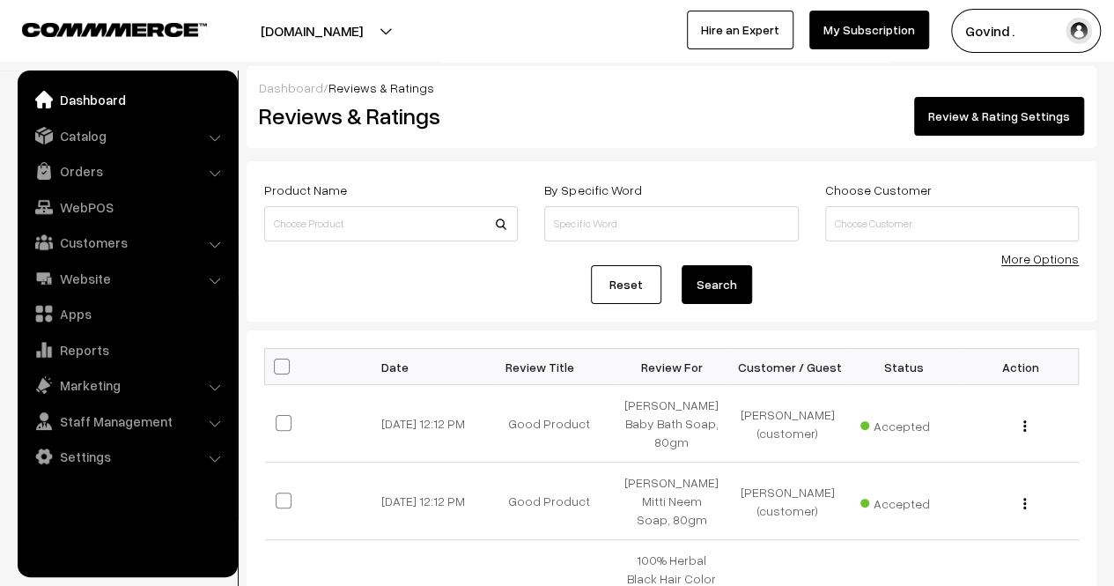
scroll to position [0, 0]
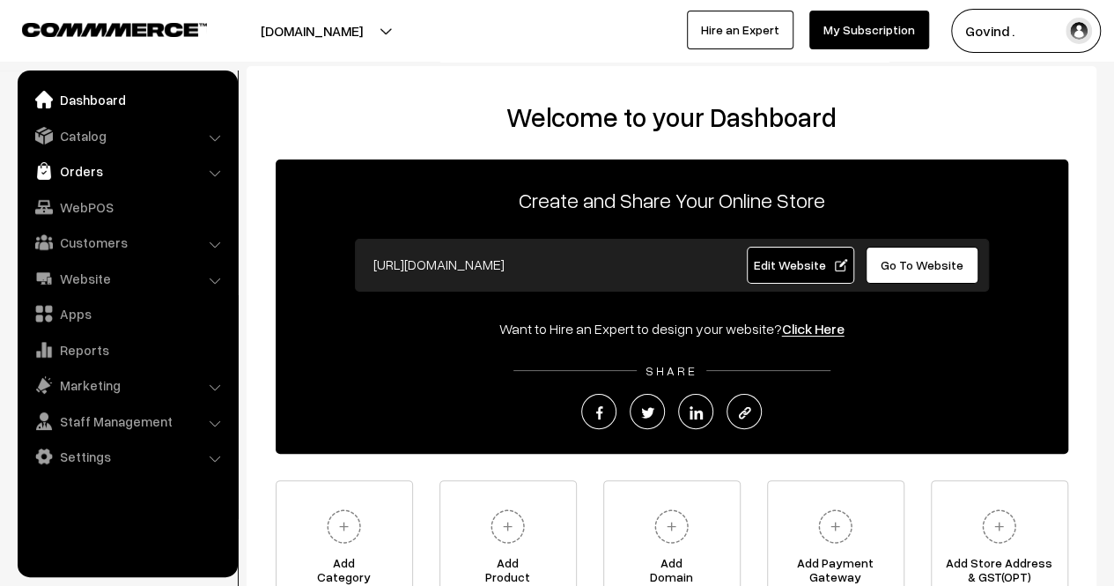
click at [105, 184] on link "Orders" at bounding box center [127, 171] width 210 height 32
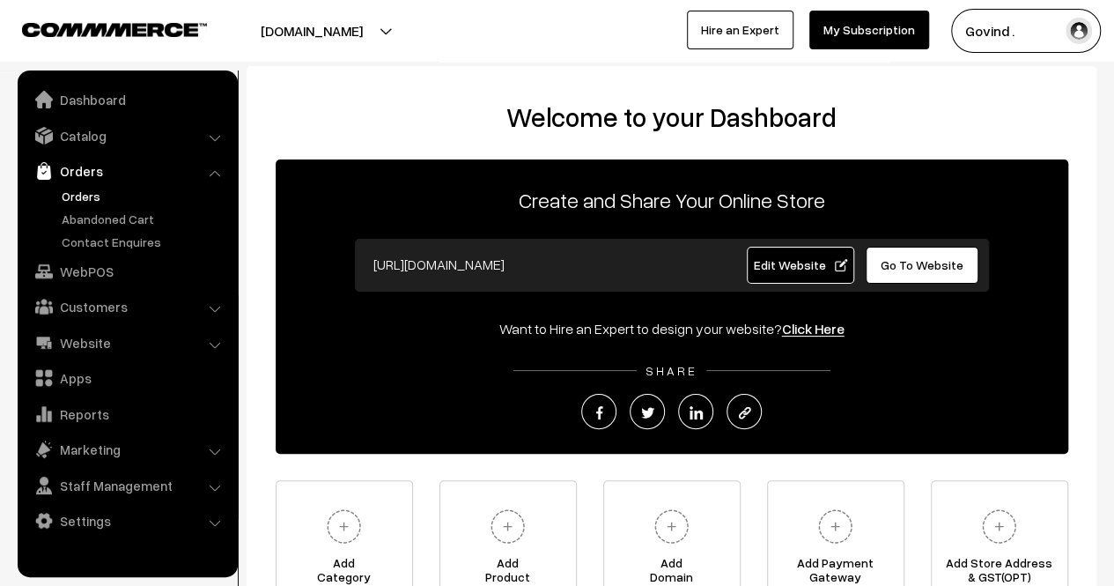
click at [76, 204] on link "Orders" at bounding box center [144, 196] width 174 height 18
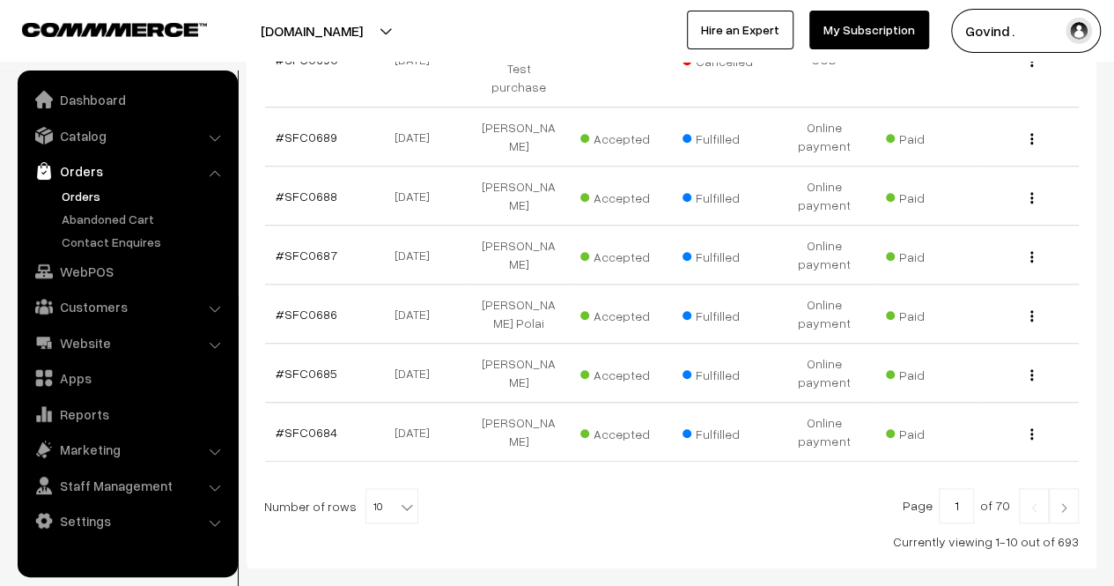
scroll to position [596, 0]
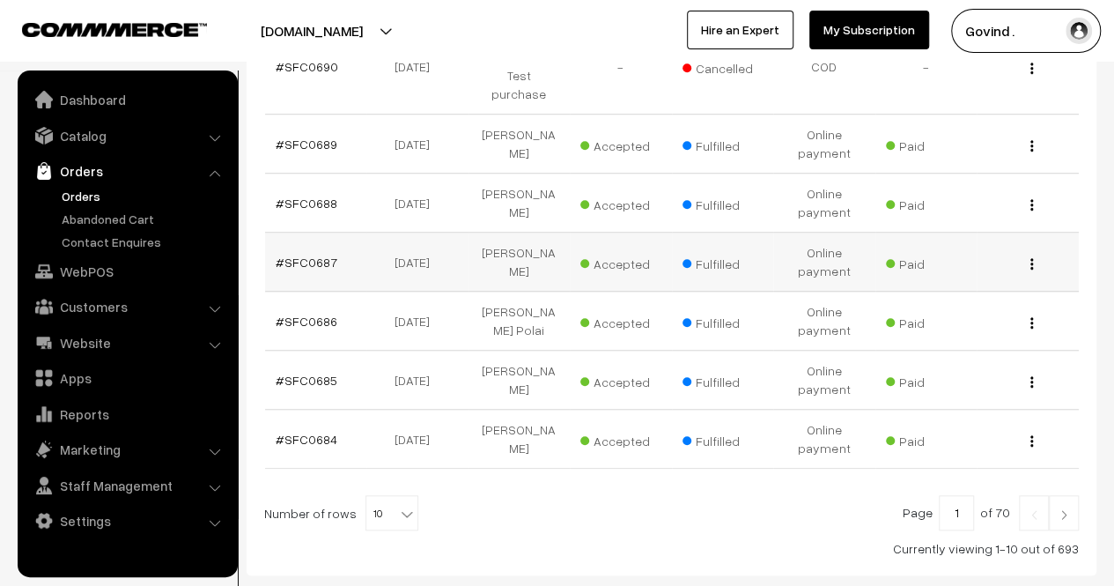
click at [1030, 256] on button "button" at bounding box center [1032, 263] width 4 height 14
click at [971, 270] on link "View" at bounding box center [954, 289] width 150 height 39
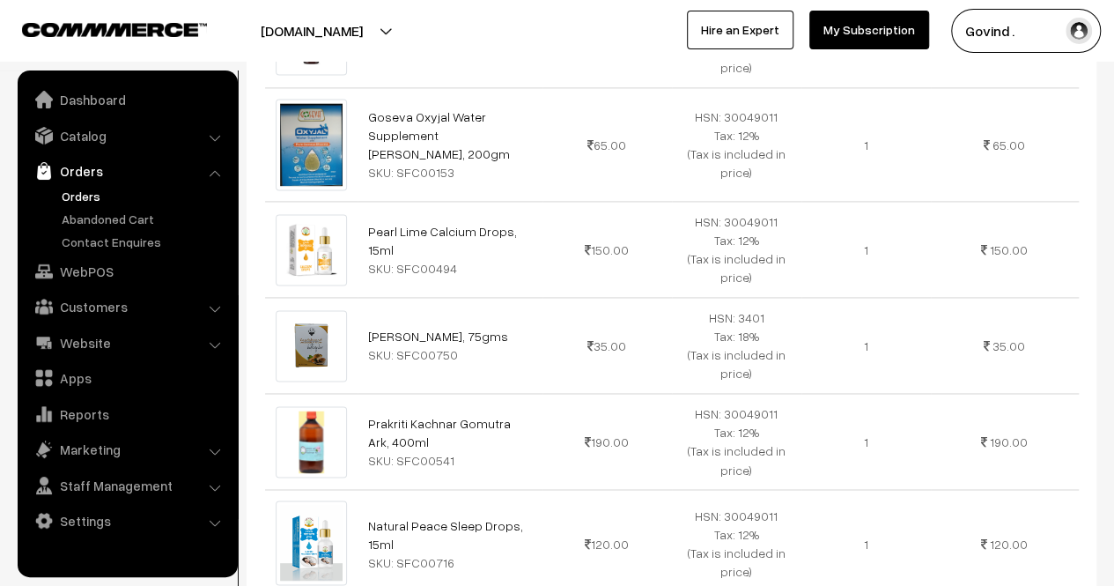
scroll to position [1201, 0]
click at [148, 138] on link "Catalog" at bounding box center [127, 136] width 210 height 32
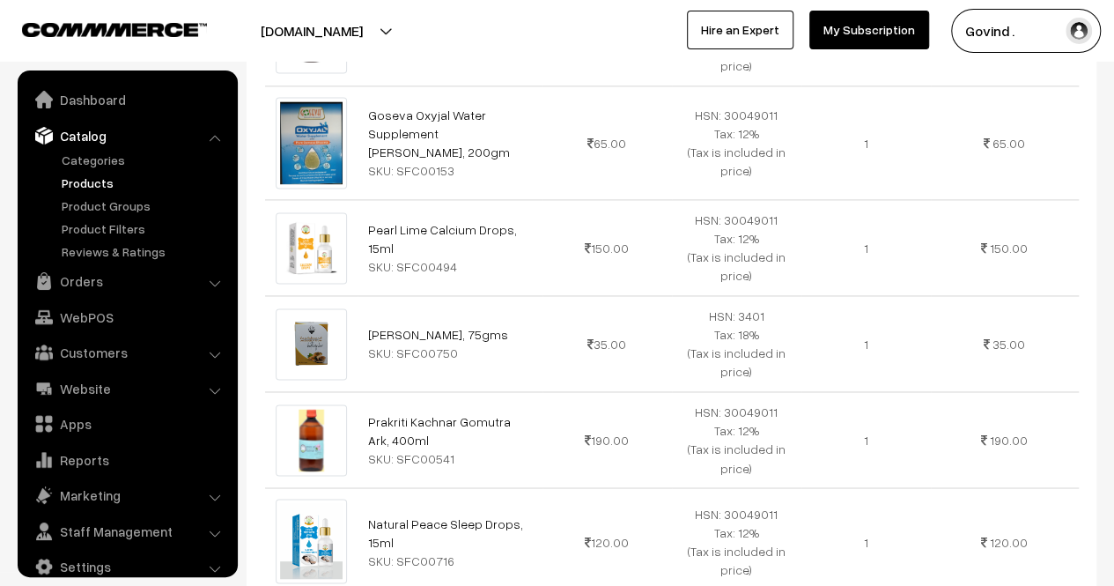
click at [88, 184] on link "Products" at bounding box center [144, 183] width 174 height 18
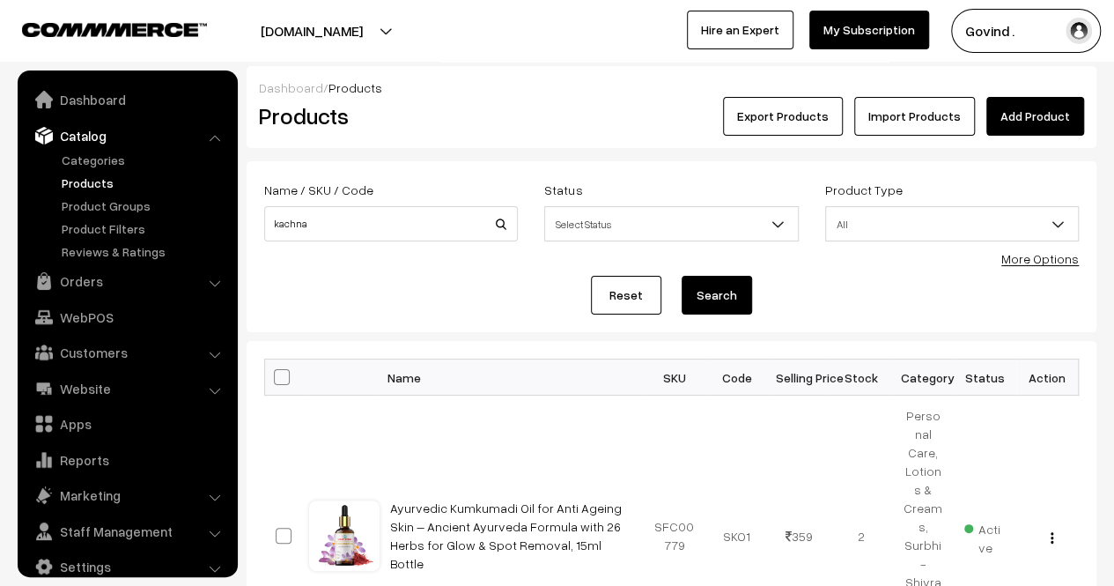
scroll to position [22, 0]
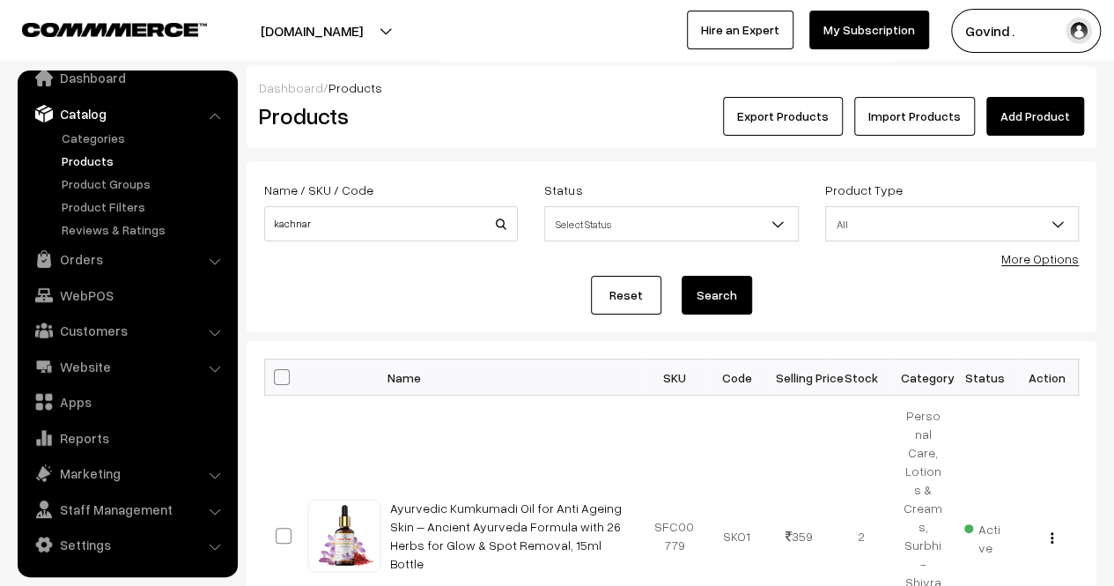
type input "kachnar"
click at [682, 276] on button "Search" at bounding box center [717, 295] width 70 height 39
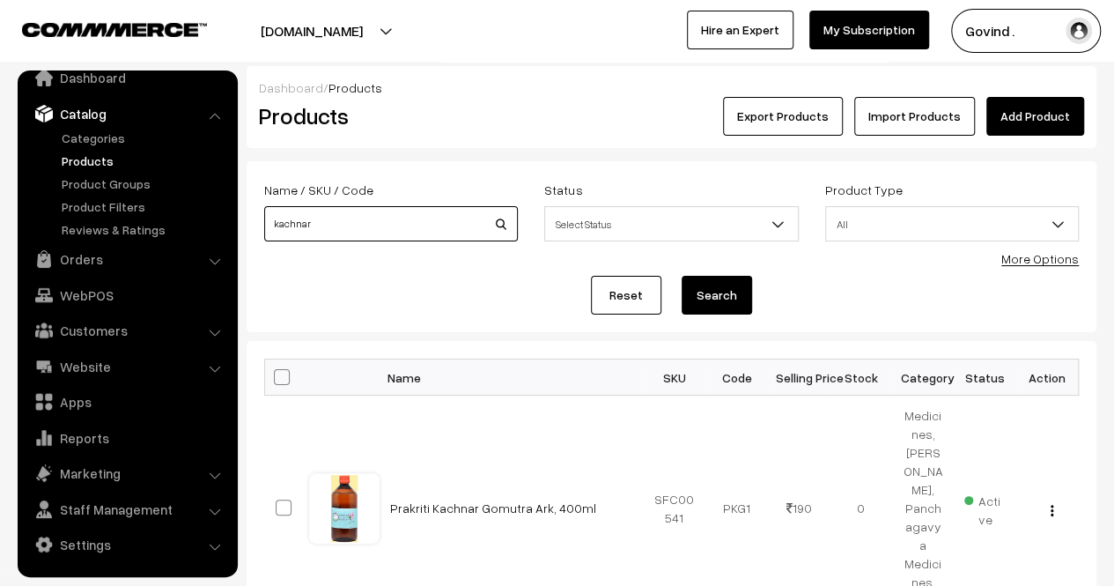
click at [433, 225] on input "kachnar" at bounding box center [391, 223] width 254 height 35
type input "sattu"
click at [682, 276] on button "Search" at bounding box center [717, 295] width 70 height 39
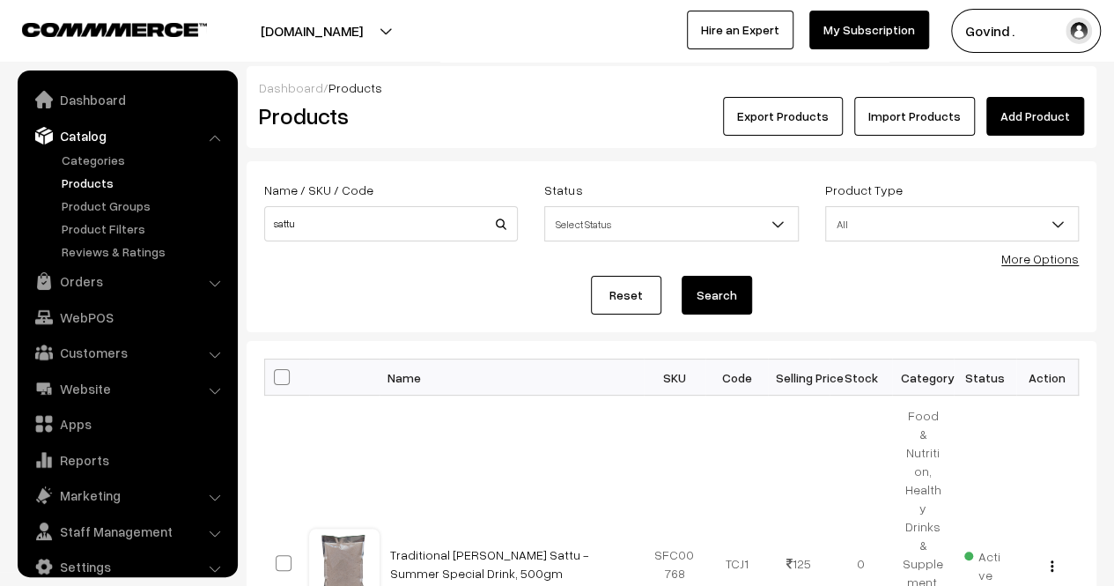
scroll to position [22, 0]
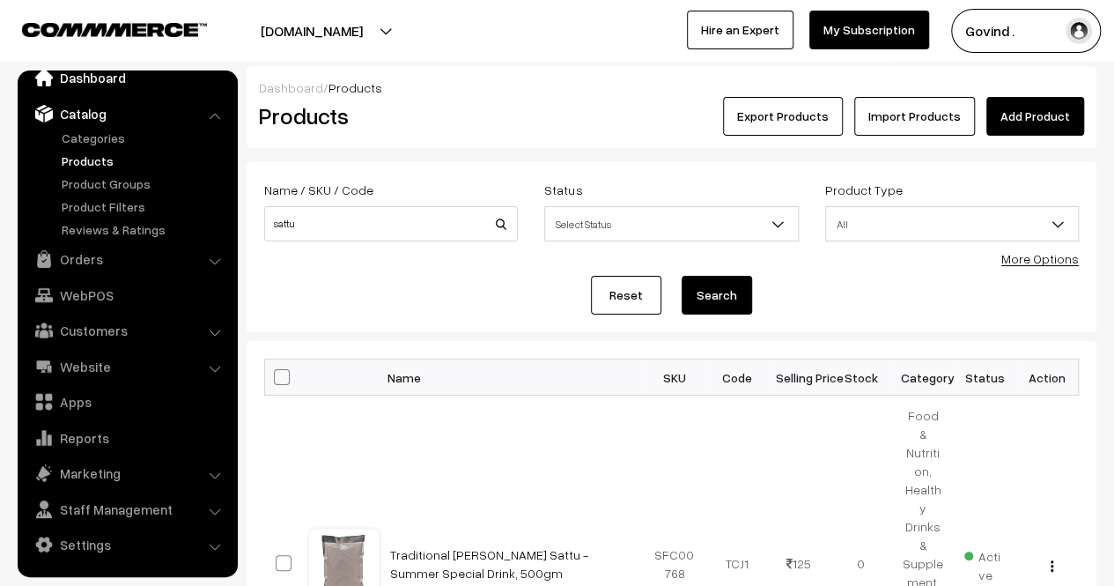
click at [92, 74] on link "Dashboard" at bounding box center [127, 78] width 210 height 32
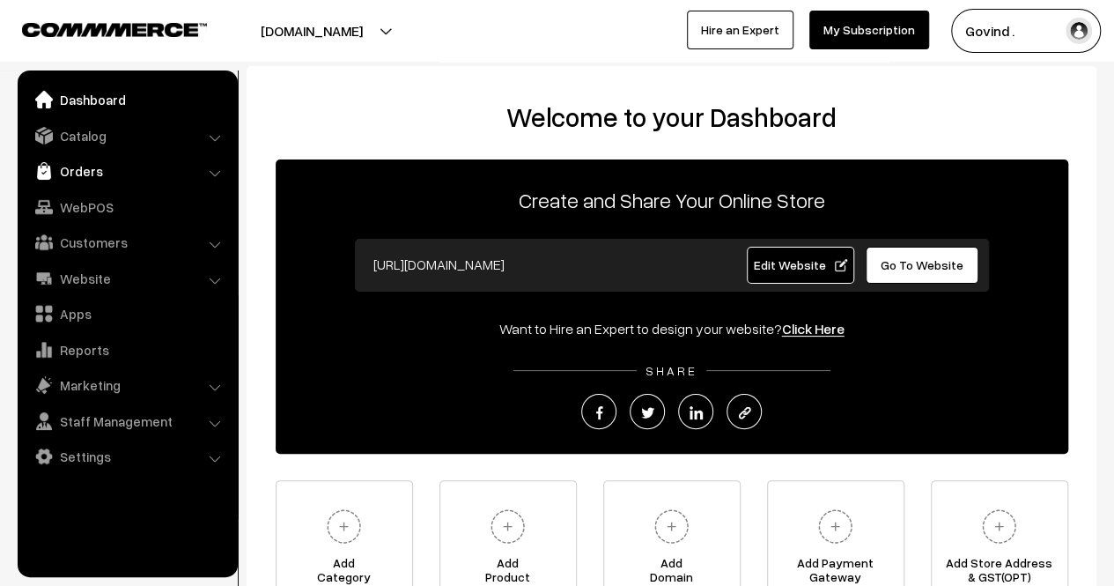
click at [93, 175] on link "Orders" at bounding box center [127, 171] width 210 height 32
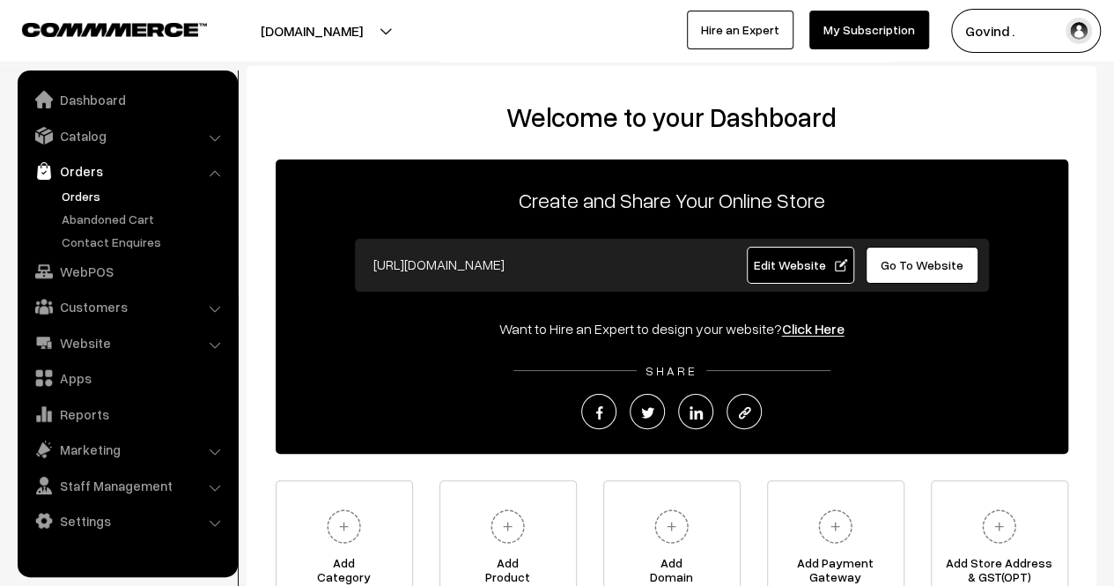
click at [88, 197] on link "Orders" at bounding box center [144, 196] width 174 height 18
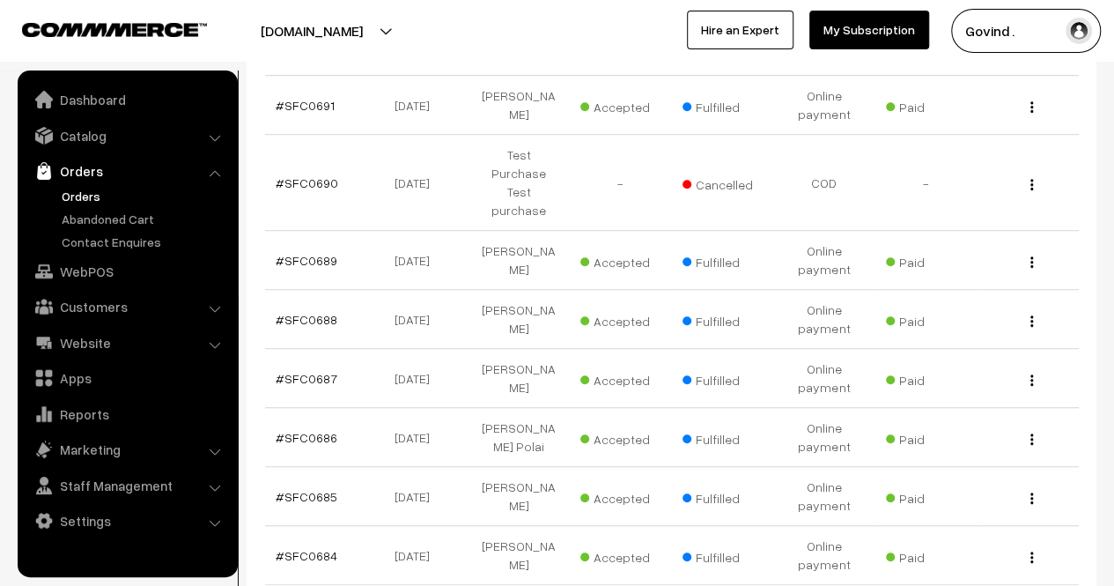
scroll to position [470, 0]
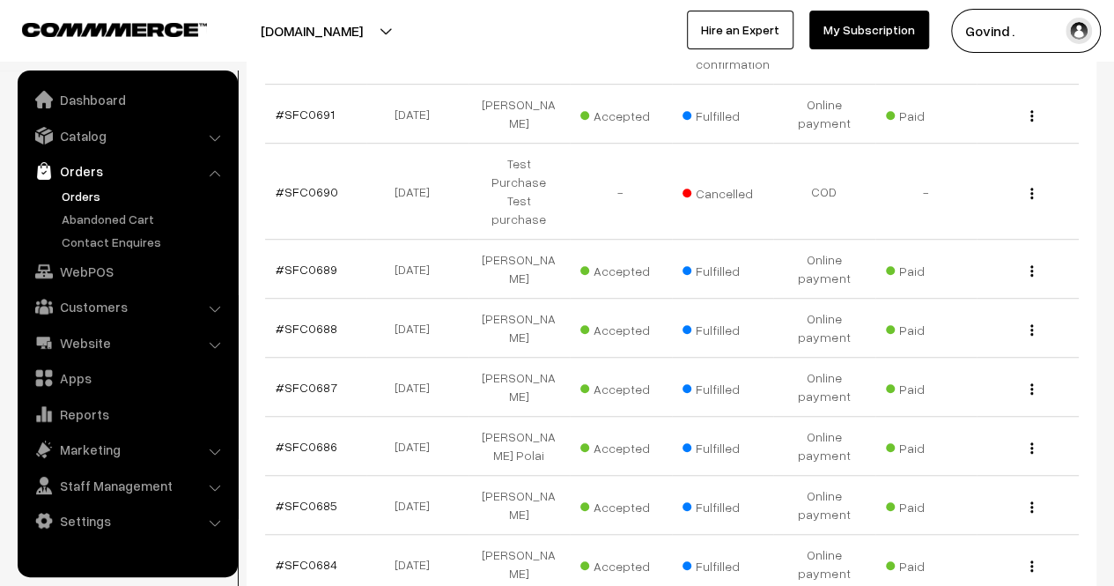
click at [1032, 383] on img "button" at bounding box center [1032, 388] width 3 height 11
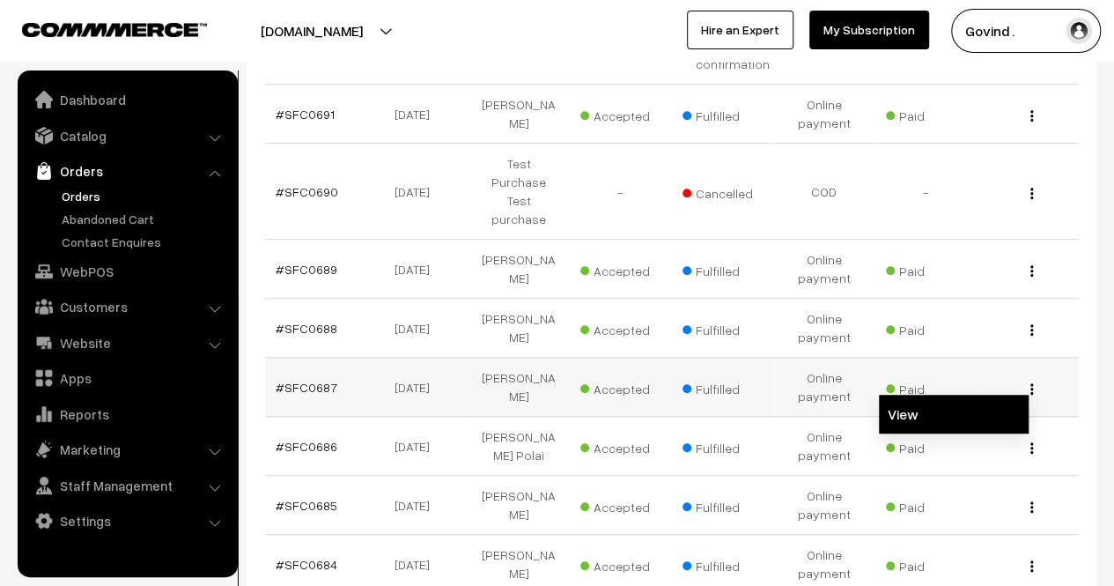
click at [957, 395] on link "View" at bounding box center [954, 414] width 150 height 39
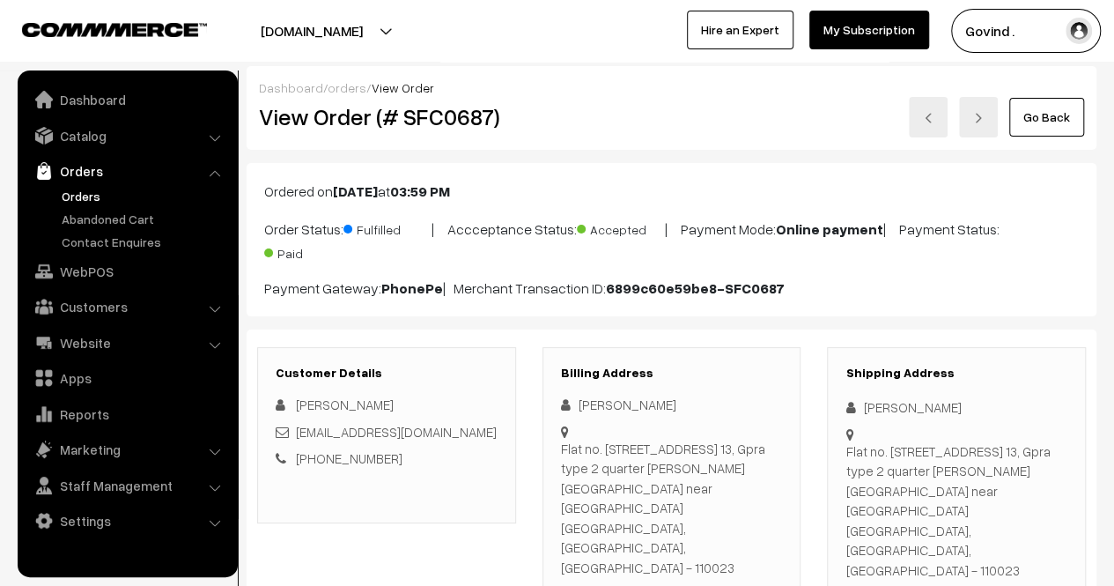
click at [1114, 78] on html "Thank you for showing interest. Our team will call you shortly. Close [DOMAIN_N…" at bounding box center [557, 293] width 1114 height 586
